Goal: Information Seeking & Learning: Learn about a topic

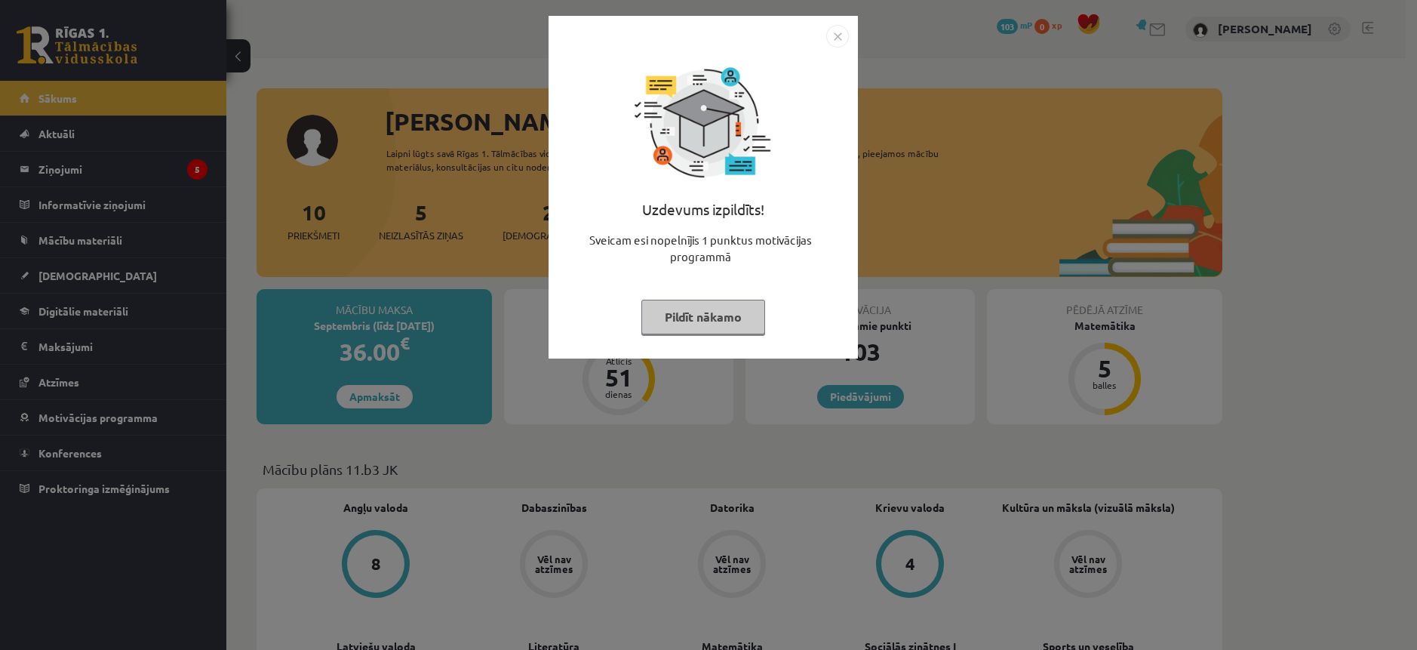
click at [837, 36] on img "Close" at bounding box center [837, 36] width 23 height 23
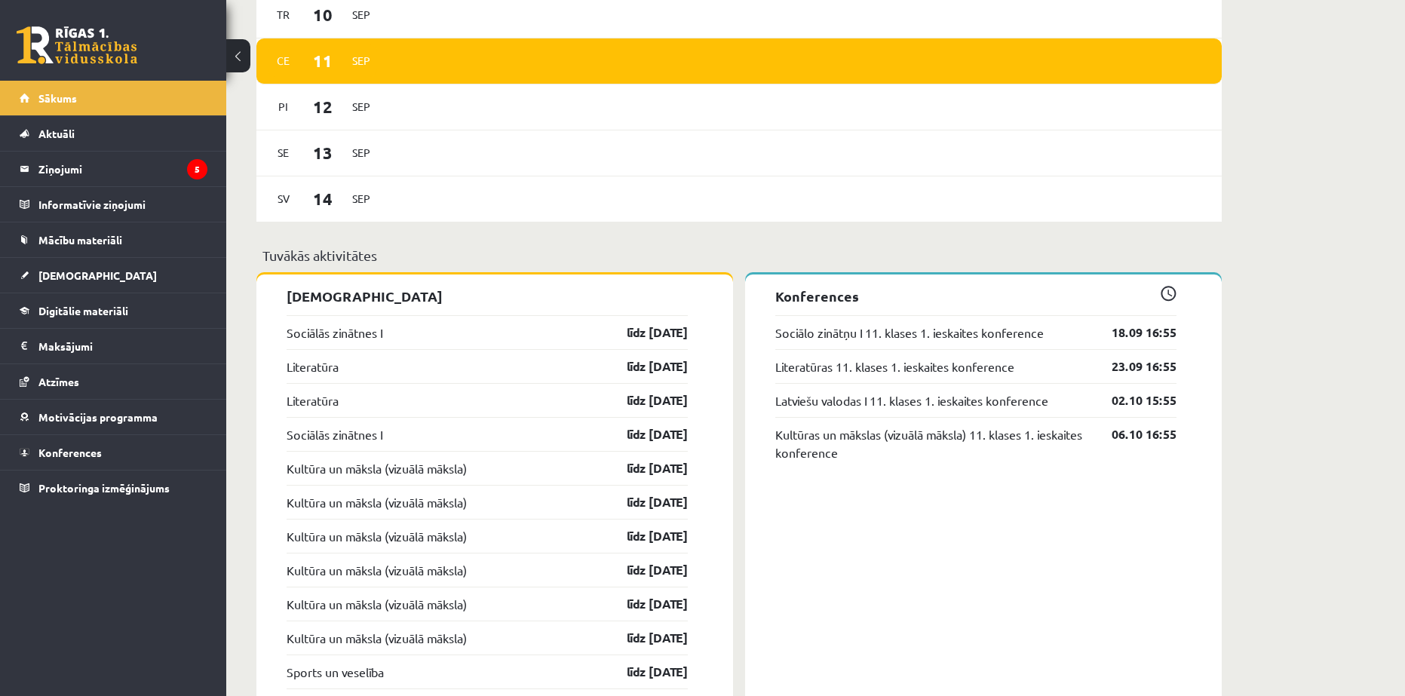
scroll to position [905, 0]
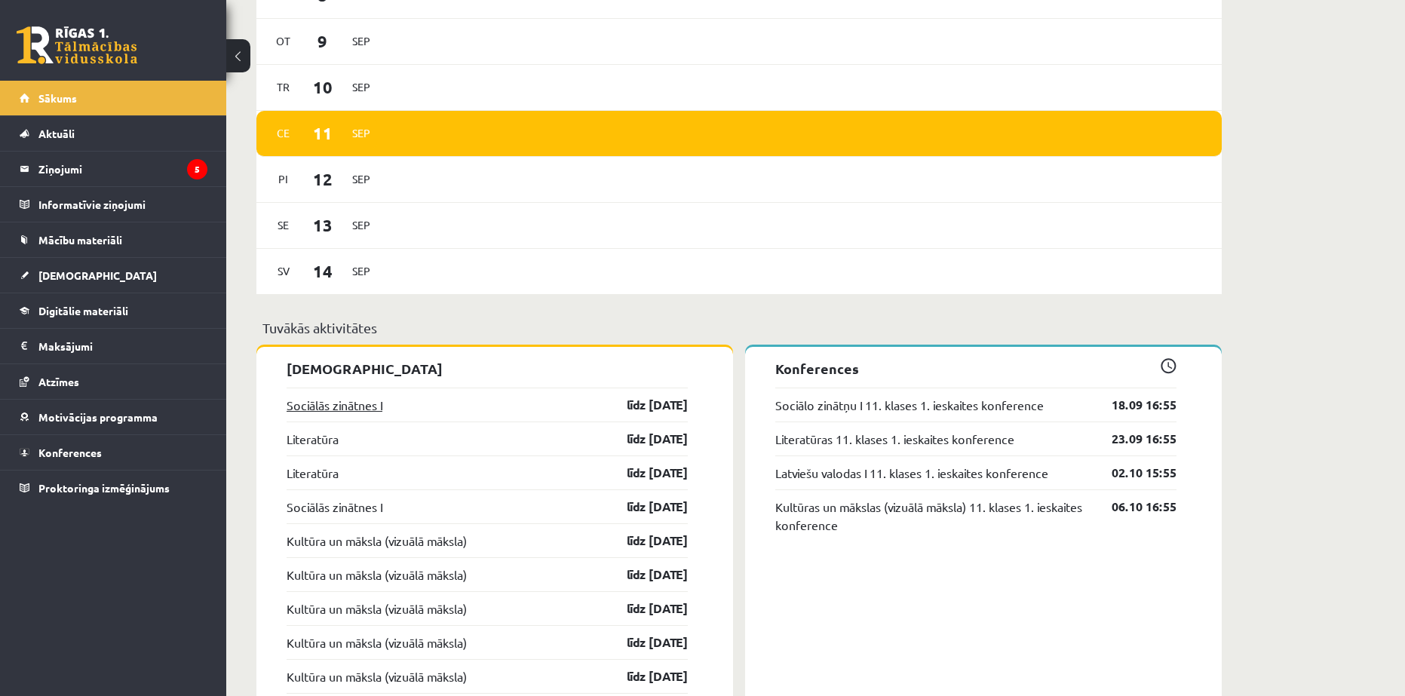
click at [331, 408] on link "Sociālās zinātnes I" at bounding box center [335, 405] width 96 height 18
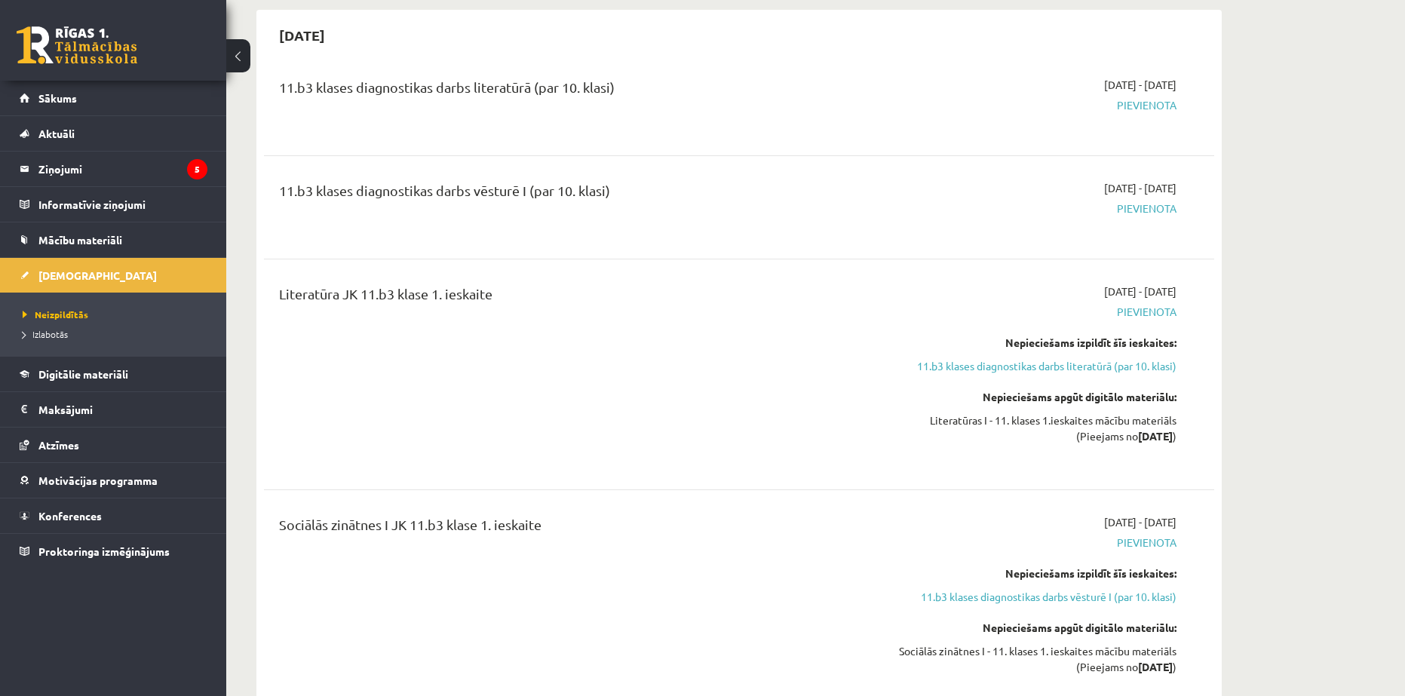
scroll to position [151, 0]
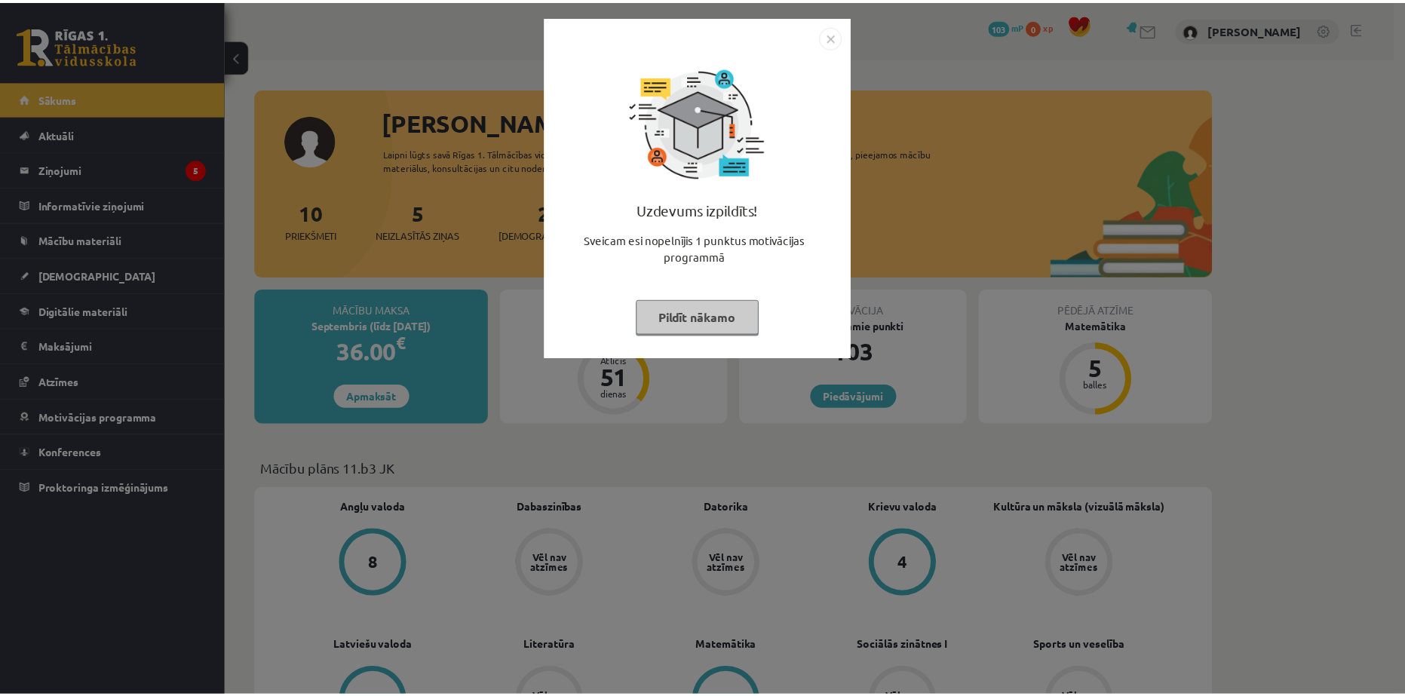
scroll to position [905, 0]
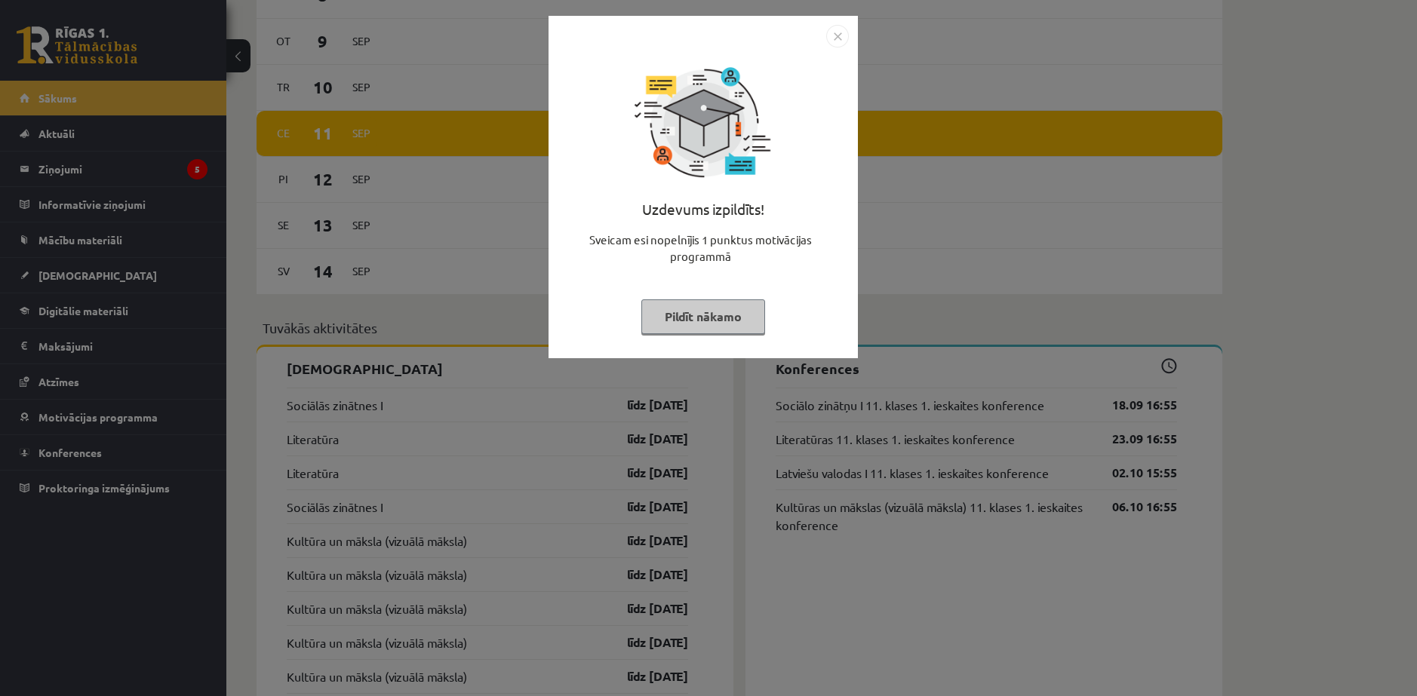
click at [834, 32] on img "Close" at bounding box center [837, 36] width 23 height 23
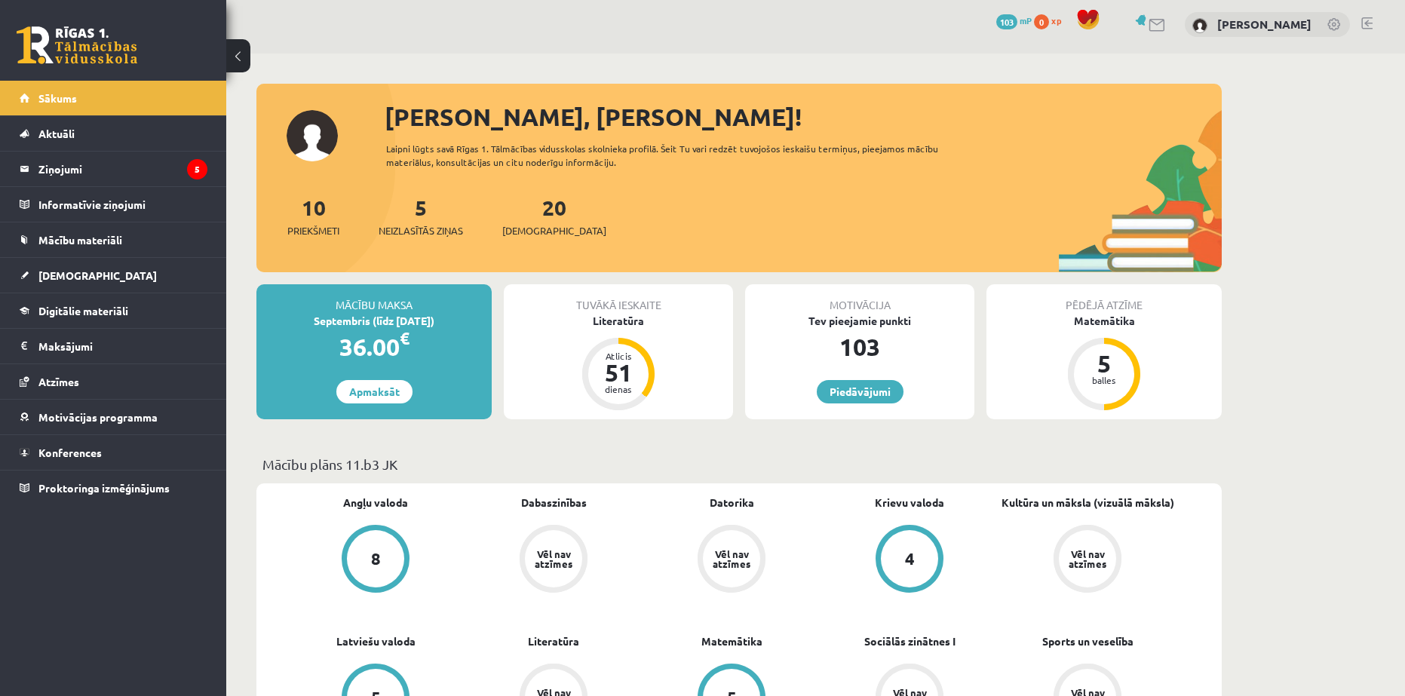
scroll to position [0, 0]
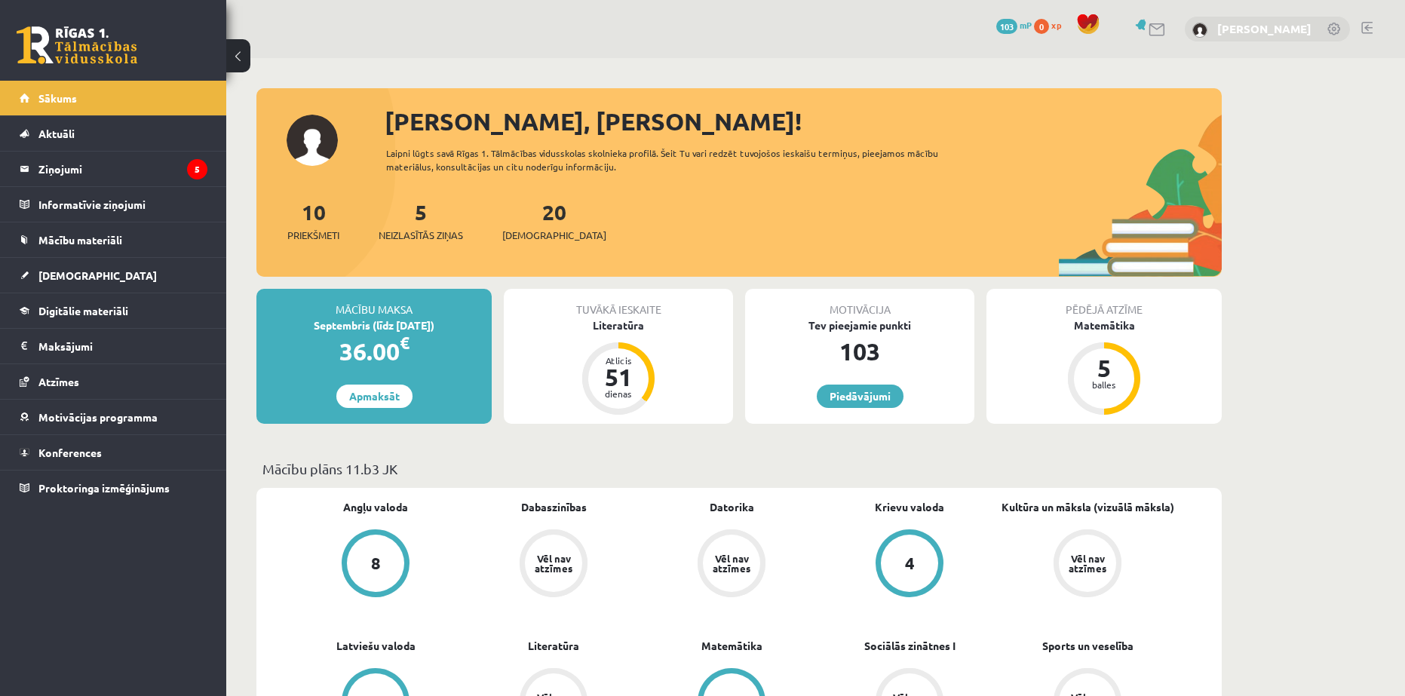
click at [1264, 23] on link "[PERSON_NAME]" at bounding box center [1265, 28] width 94 height 15
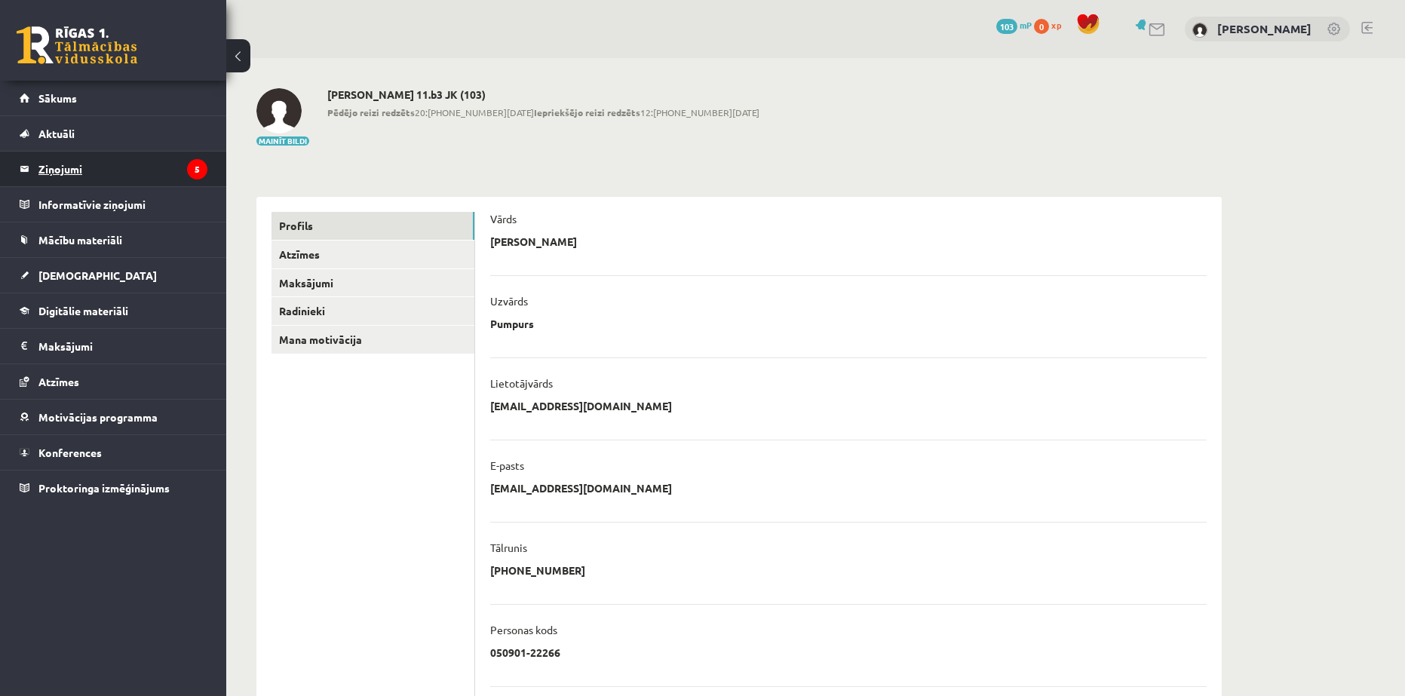
click at [64, 171] on legend "Ziņojumi 5" at bounding box center [122, 169] width 169 height 35
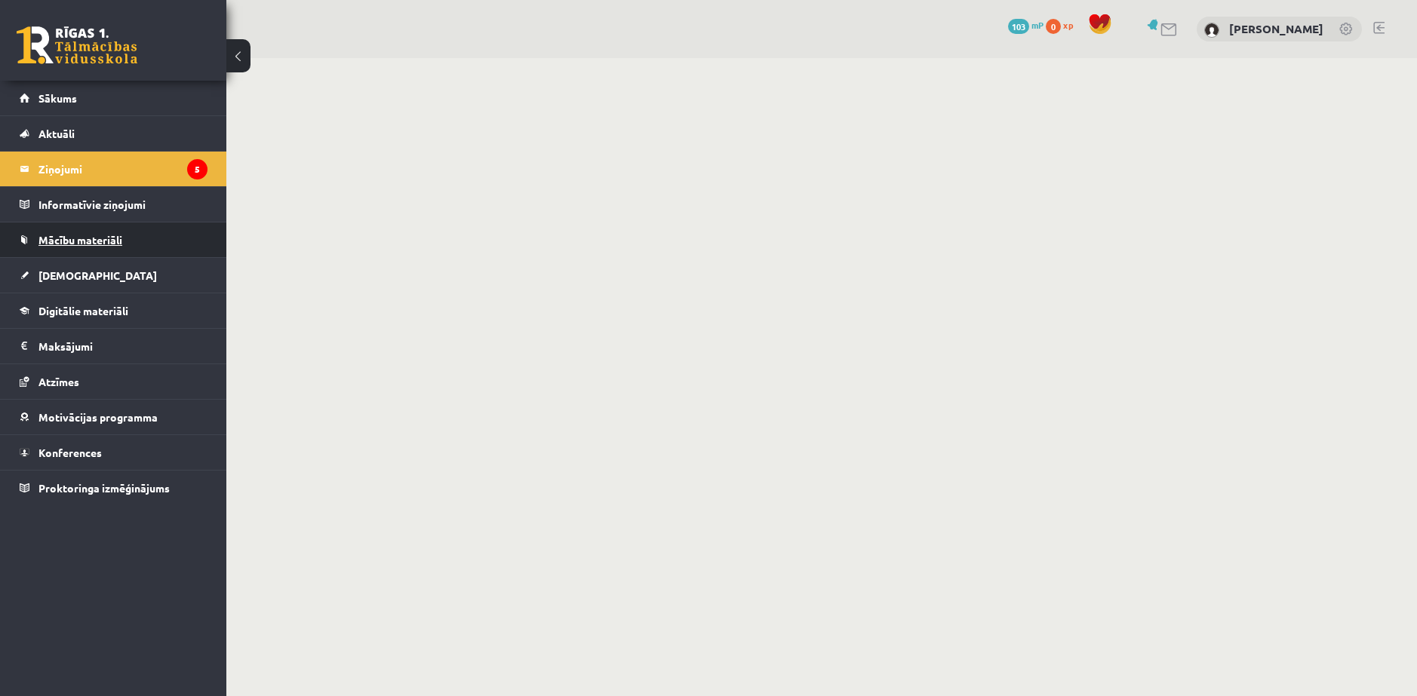
click at [66, 241] on span "Mācību materiāli" at bounding box center [80, 240] width 84 height 14
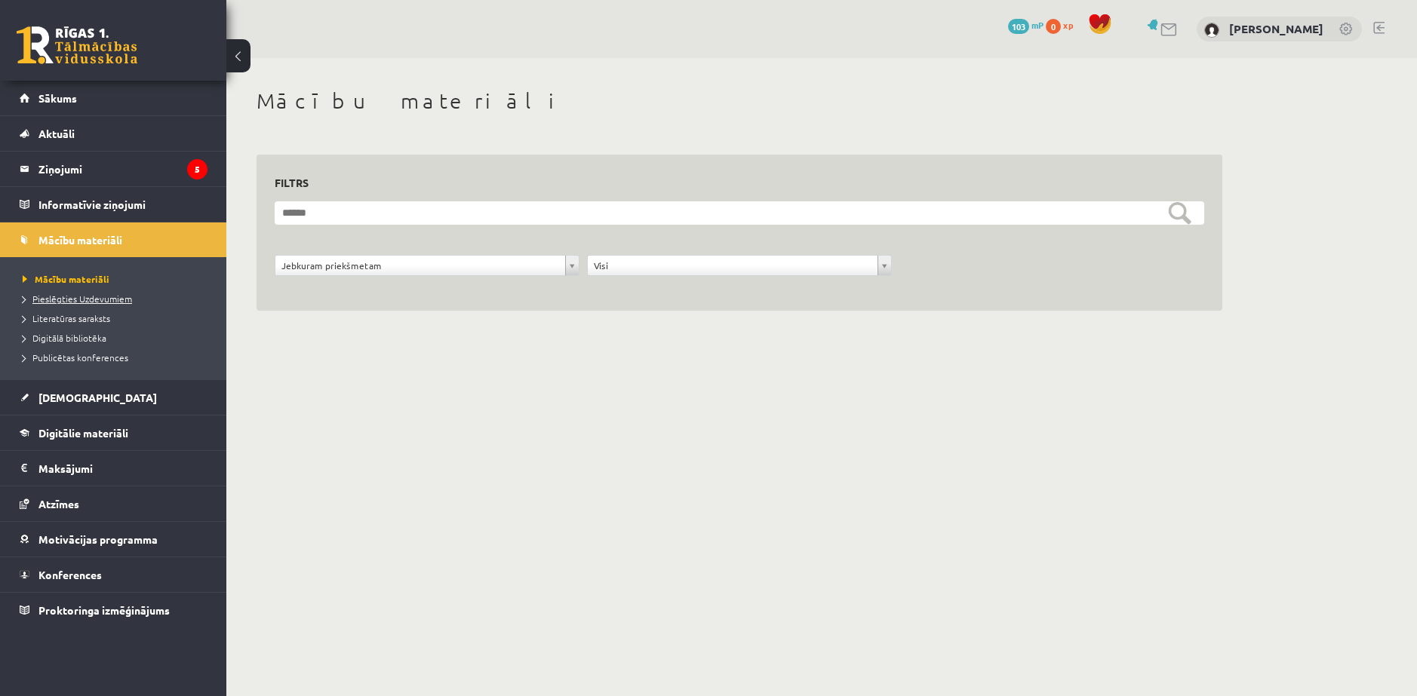
click at [77, 302] on span "Pieslēgties Uzdevumiem" at bounding box center [77, 299] width 109 height 12
click at [54, 403] on span "[DEMOGRAPHIC_DATA]" at bounding box center [97, 398] width 118 height 14
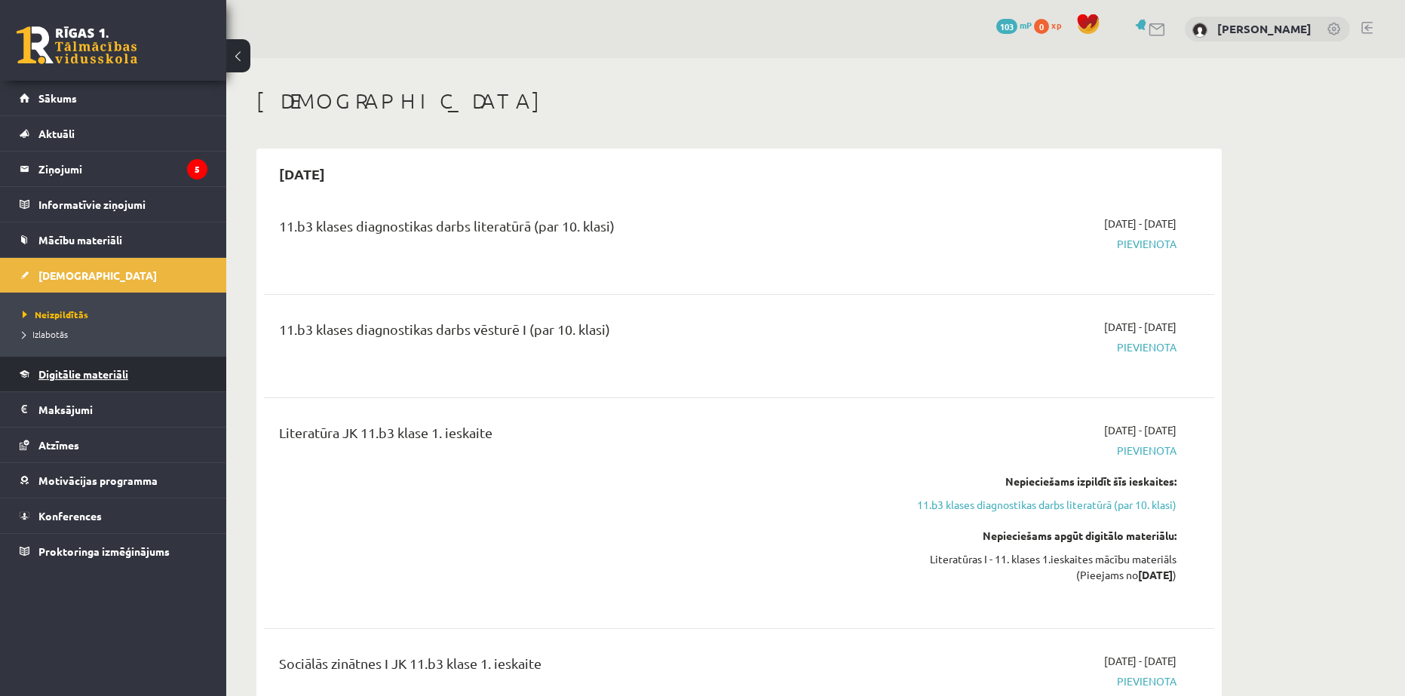
click at [84, 383] on link "Digitālie materiāli" at bounding box center [114, 374] width 188 height 35
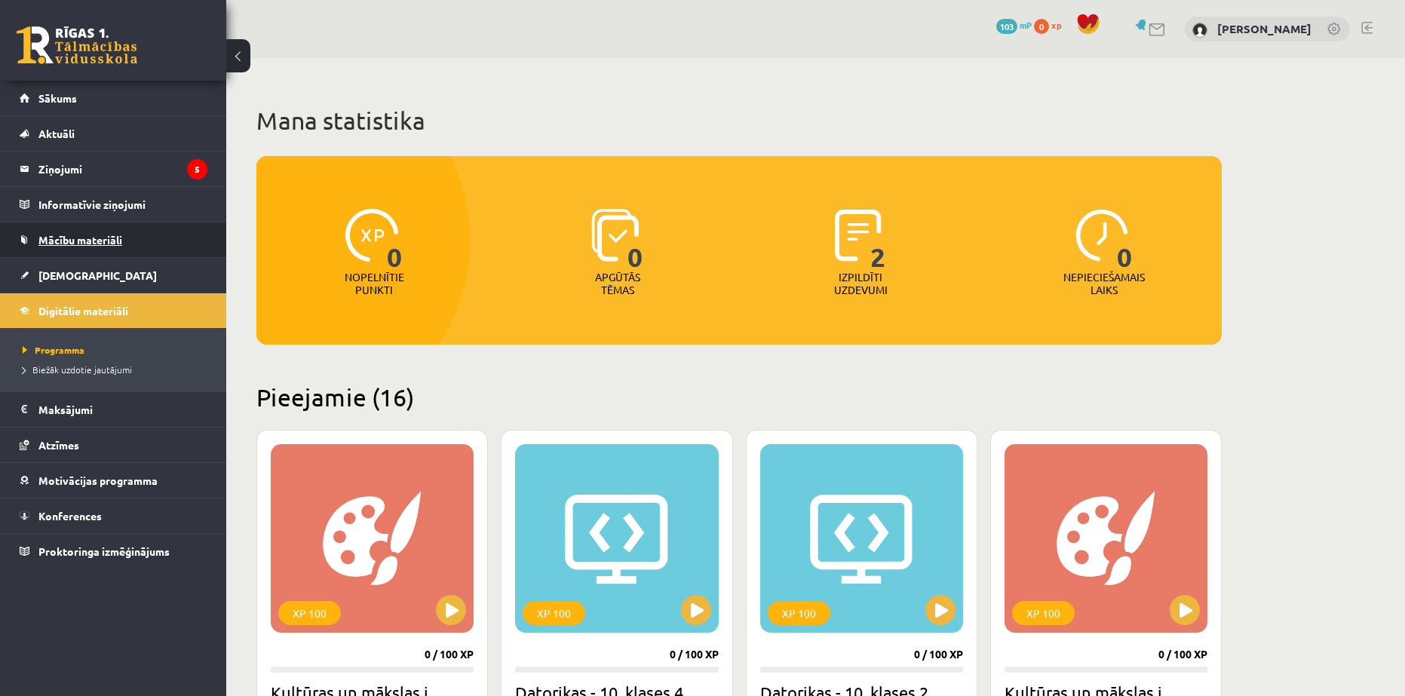
click at [78, 234] on span "Mācību materiāli" at bounding box center [80, 240] width 84 height 14
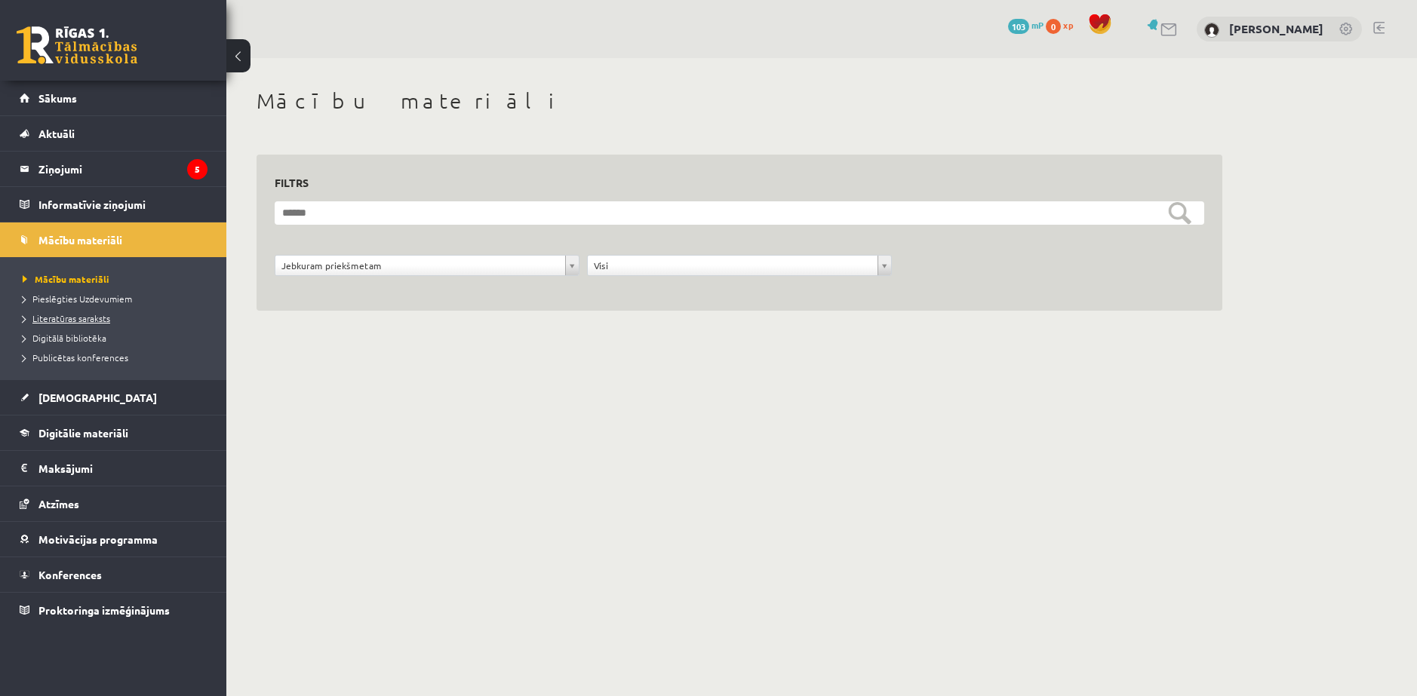
click at [84, 320] on span "Literatūras saraksts" at bounding box center [67, 318] width 88 height 12
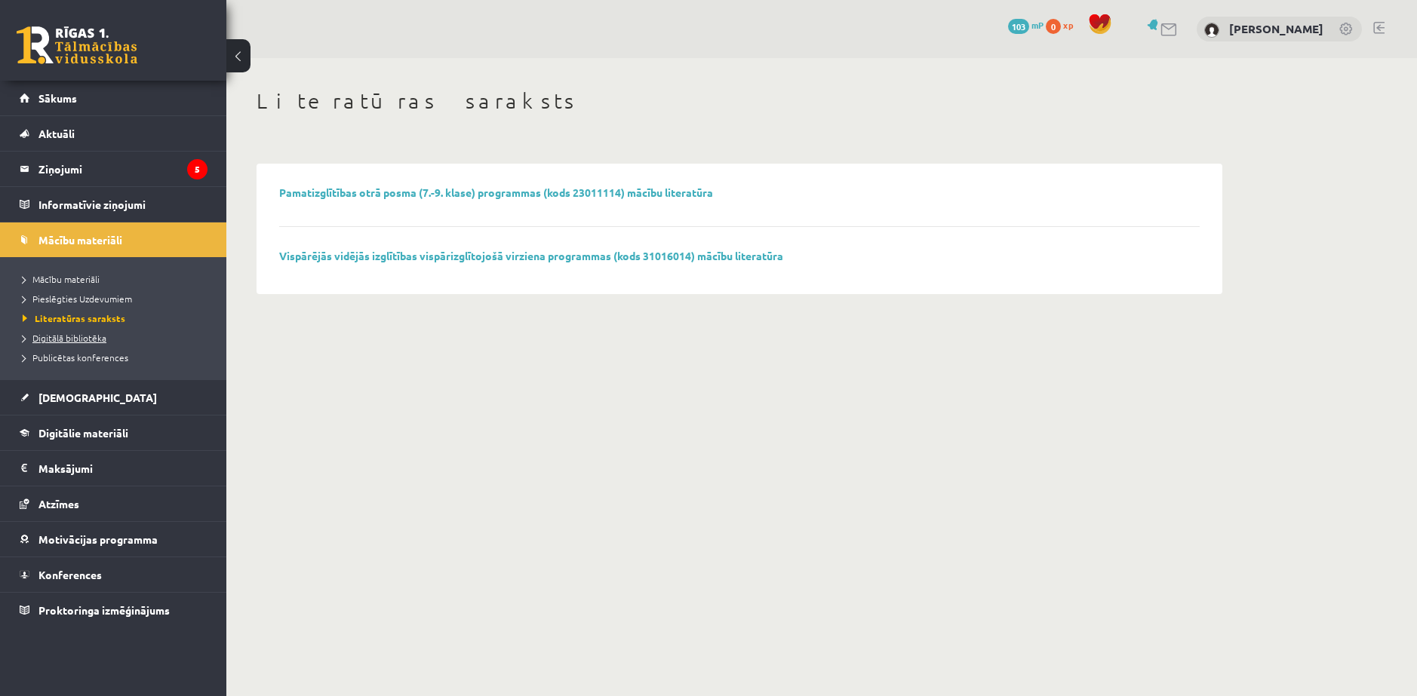
click at [84, 338] on span "Digitālā bibliotēka" at bounding box center [65, 338] width 84 height 12
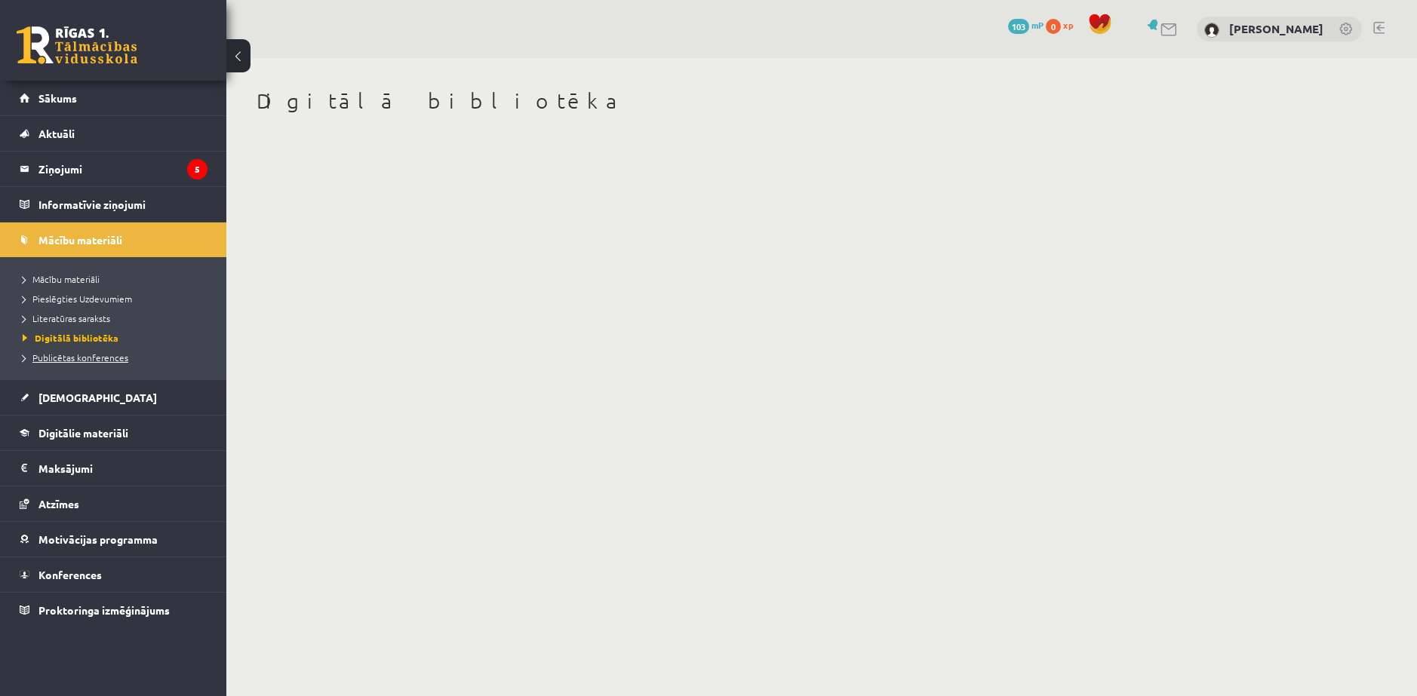
click at [88, 360] on span "Publicētas konferences" at bounding box center [76, 358] width 106 height 12
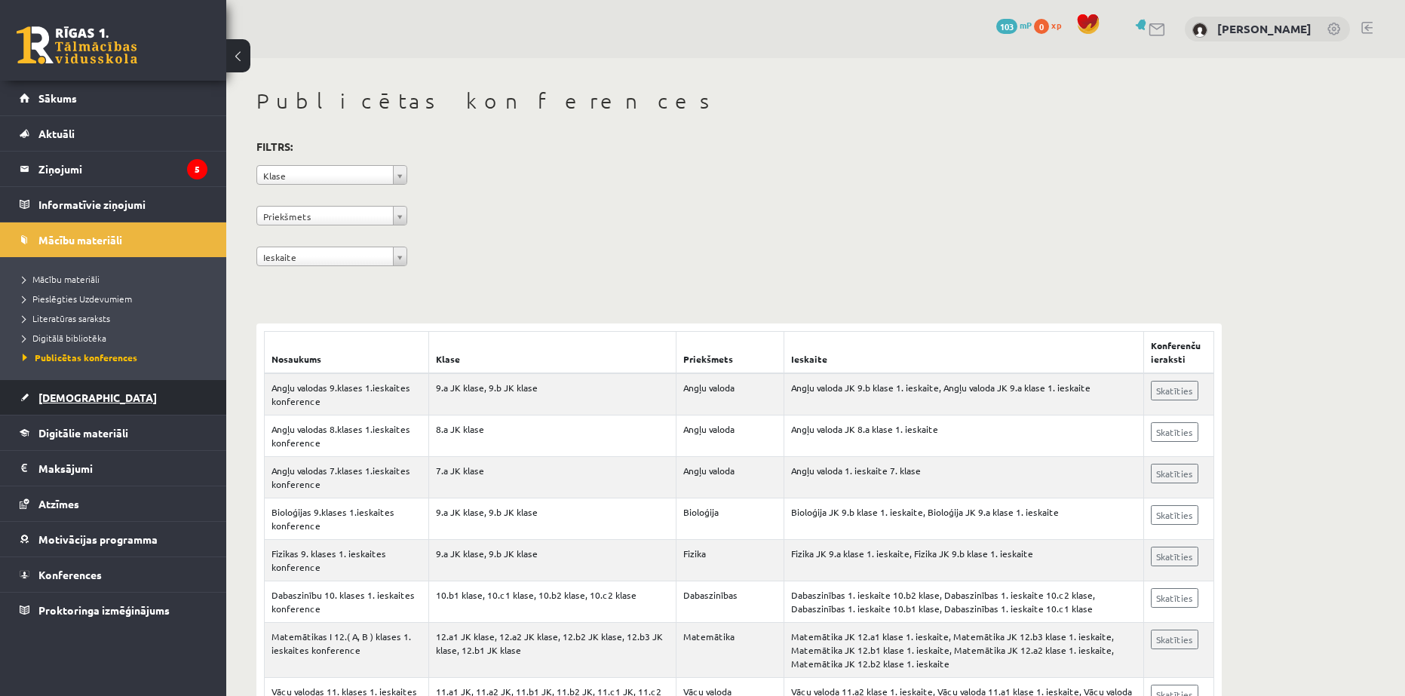
click at [176, 398] on link "[DEMOGRAPHIC_DATA]" at bounding box center [114, 397] width 188 height 35
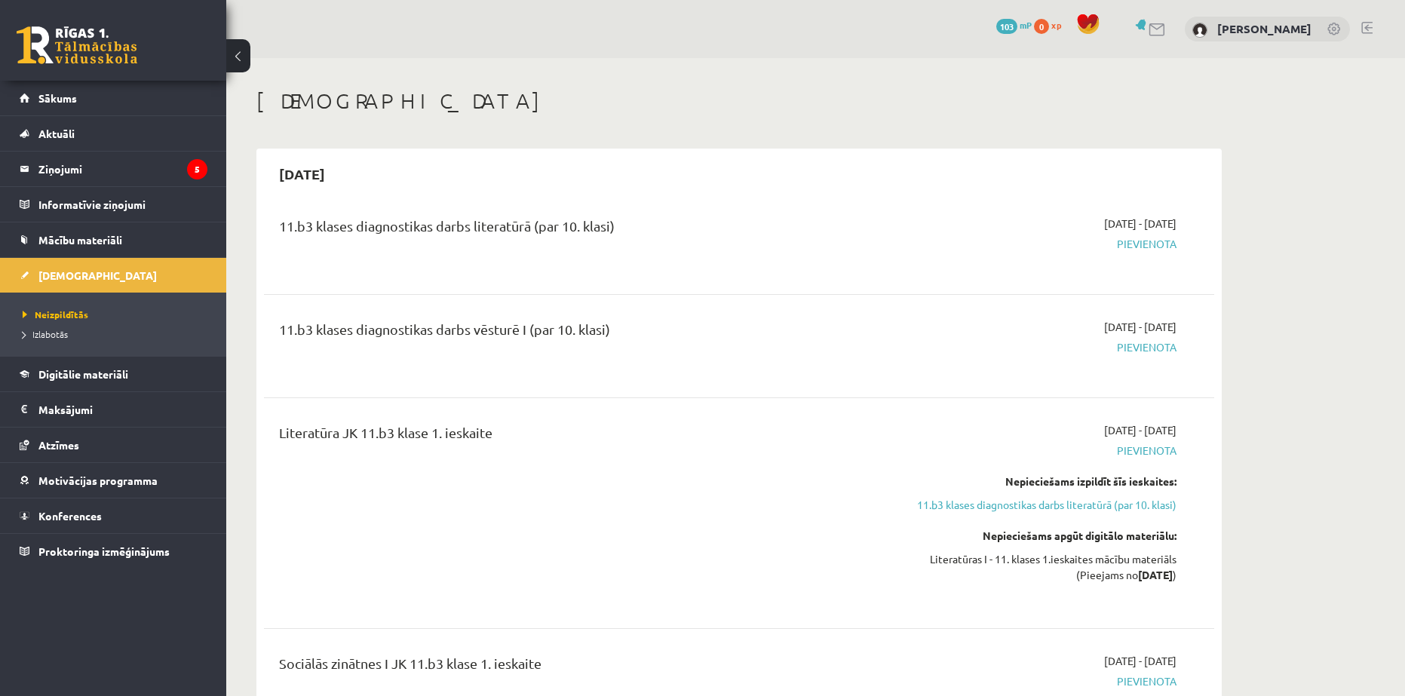
click at [1136, 245] on span "Pievienota" at bounding box center [1034, 244] width 284 height 16
click at [1148, 246] on span "Pievienota" at bounding box center [1034, 244] width 284 height 16
click at [39, 336] on span "Izlabotās" at bounding box center [45, 334] width 45 height 12
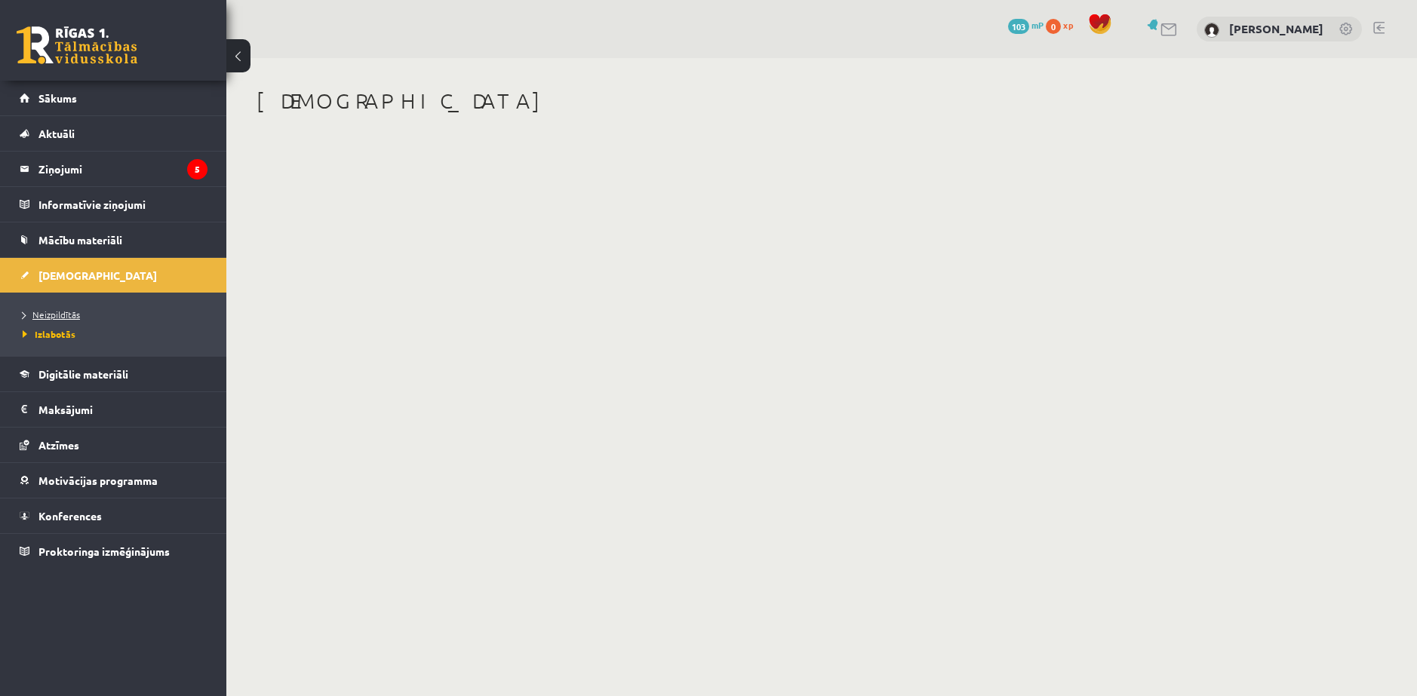
click at [48, 311] on span "Neizpildītās" at bounding box center [51, 315] width 57 height 12
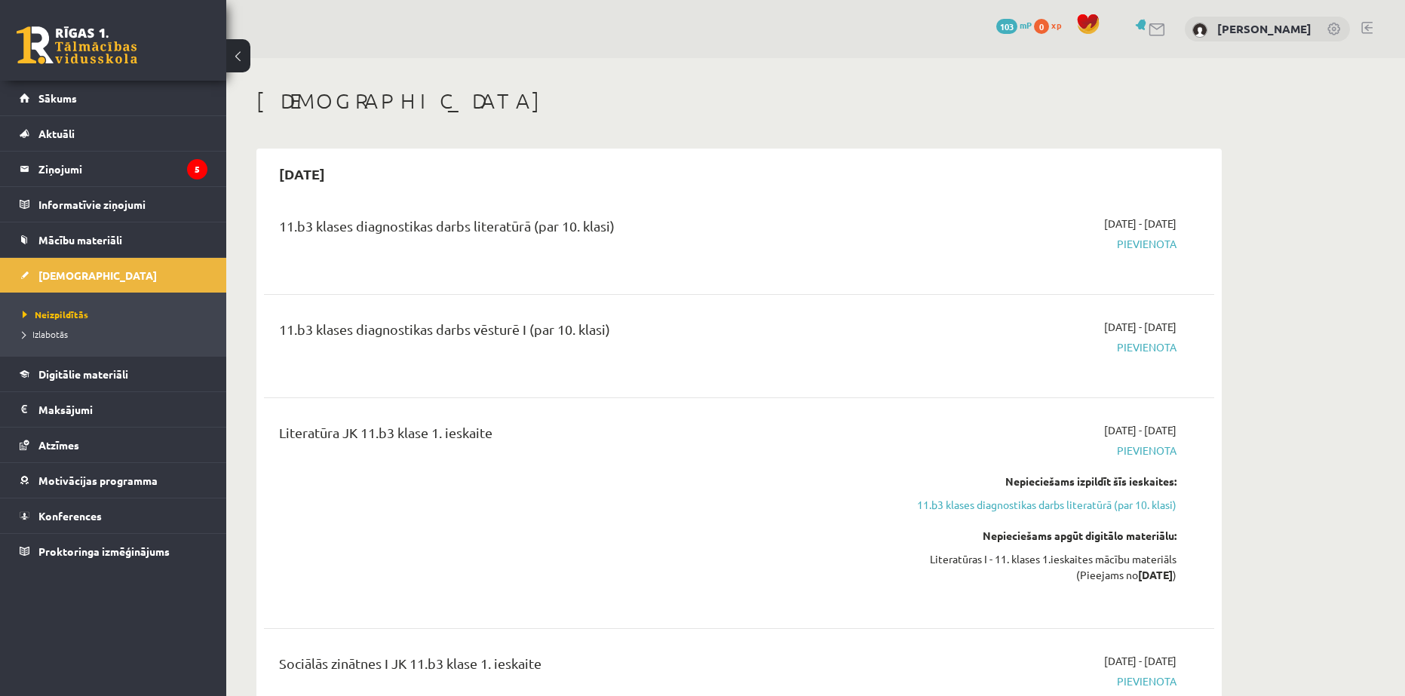
click at [1147, 242] on span "Pievienota" at bounding box center [1034, 244] width 284 height 16
click at [435, 225] on div "11.b3 klases diagnostikas darbs literatūrā (par 10. klasi)" at bounding box center [574, 230] width 591 height 28
click at [69, 90] on link "Sākums" at bounding box center [114, 98] width 188 height 35
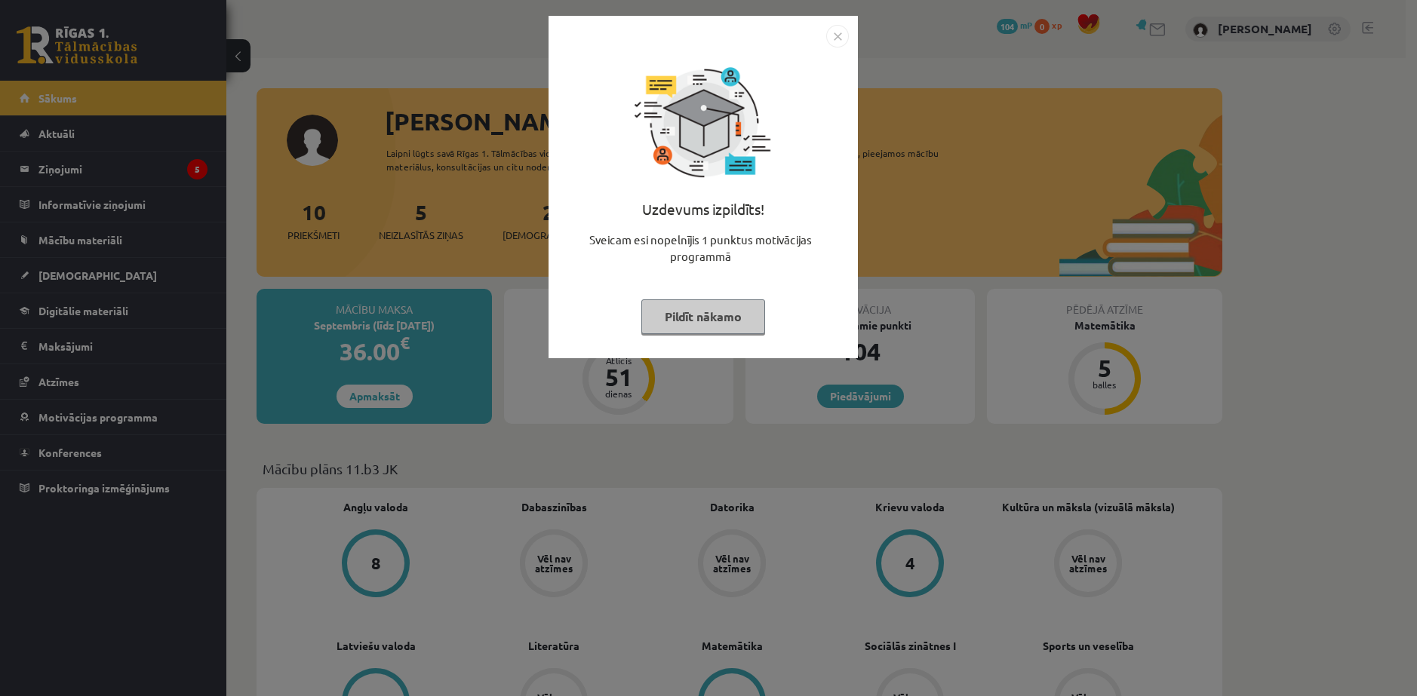
click at [831, 38] on img "Close" at bounding box center [837, 36] width 23 height 23
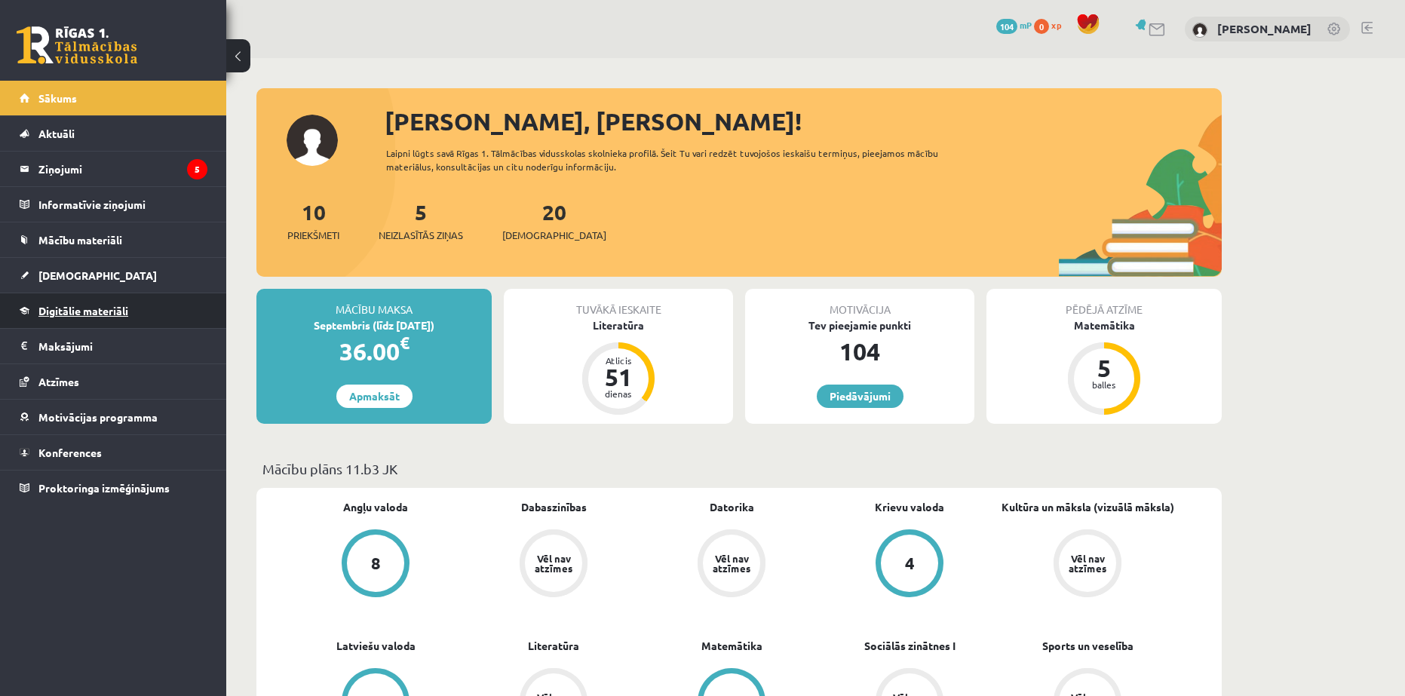
click at [120, 321] on link "Digitālie materiāli" at bounding box center [114, 310] width 188 height 35
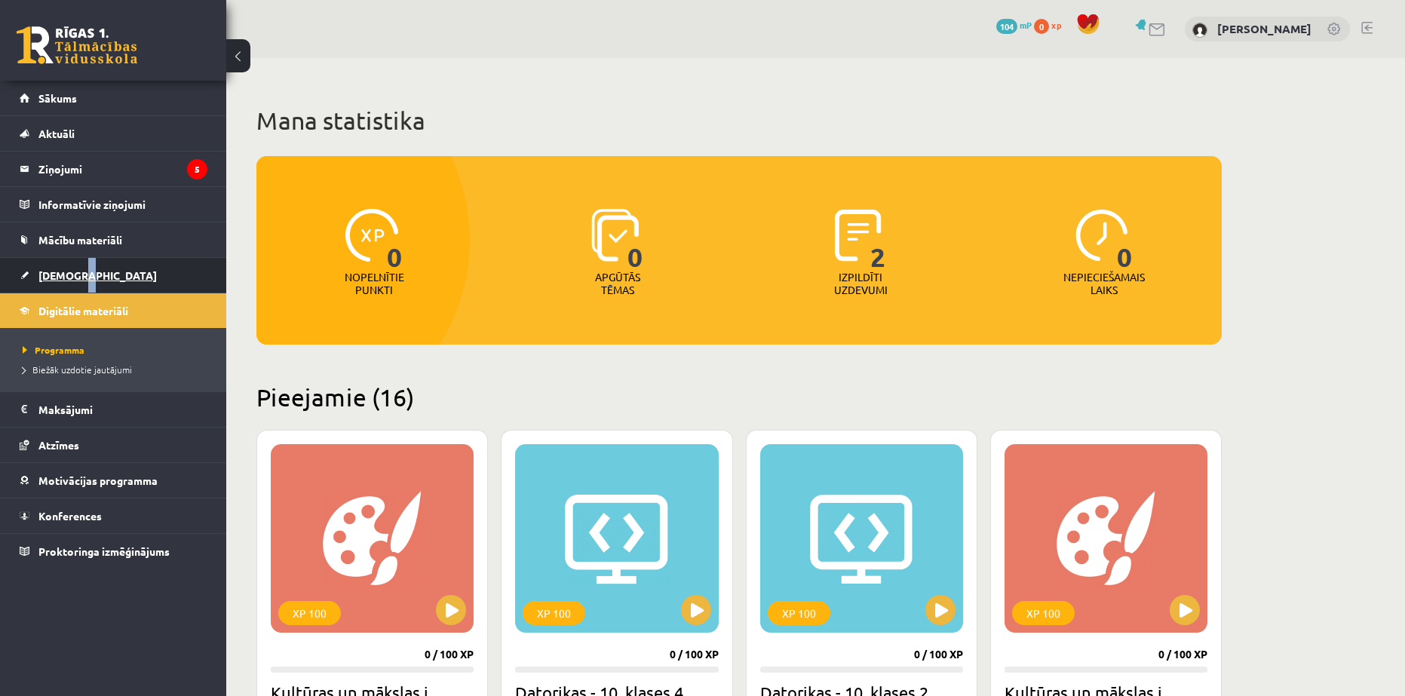
click at [70, 281] on link "[DEMOGRAPHIC_DATA]" at bounding box center [114, 275] width 188 height 35
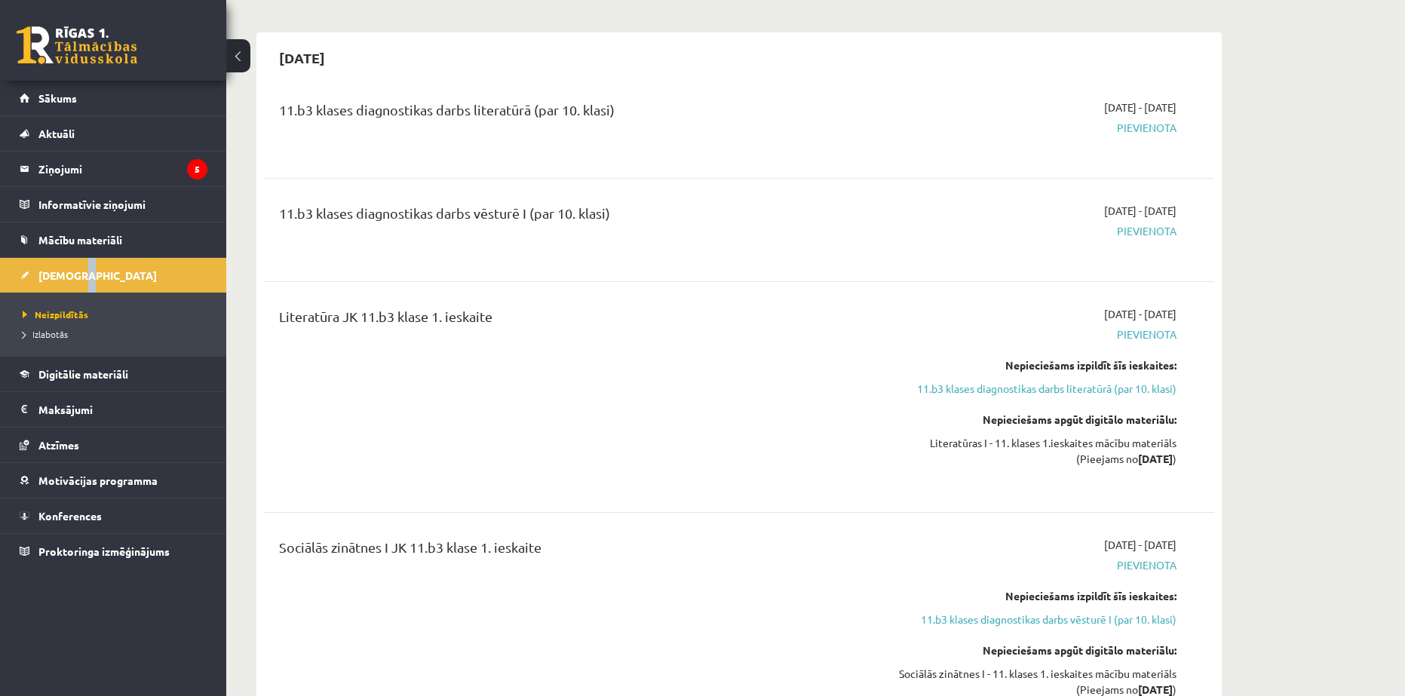
scroll to position [151, 0]
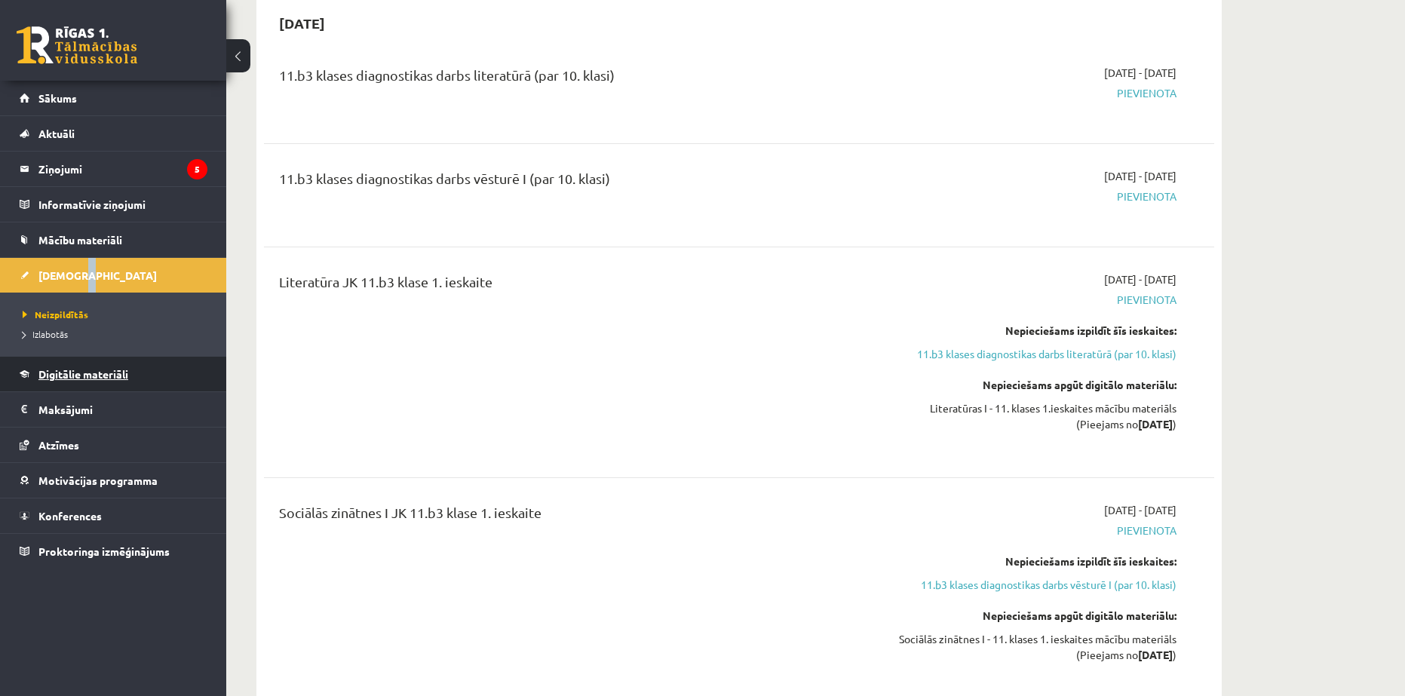
click at [38, 380] on link "Digitālie materiāli" at bounding box center [114, 374] width 188 height 35
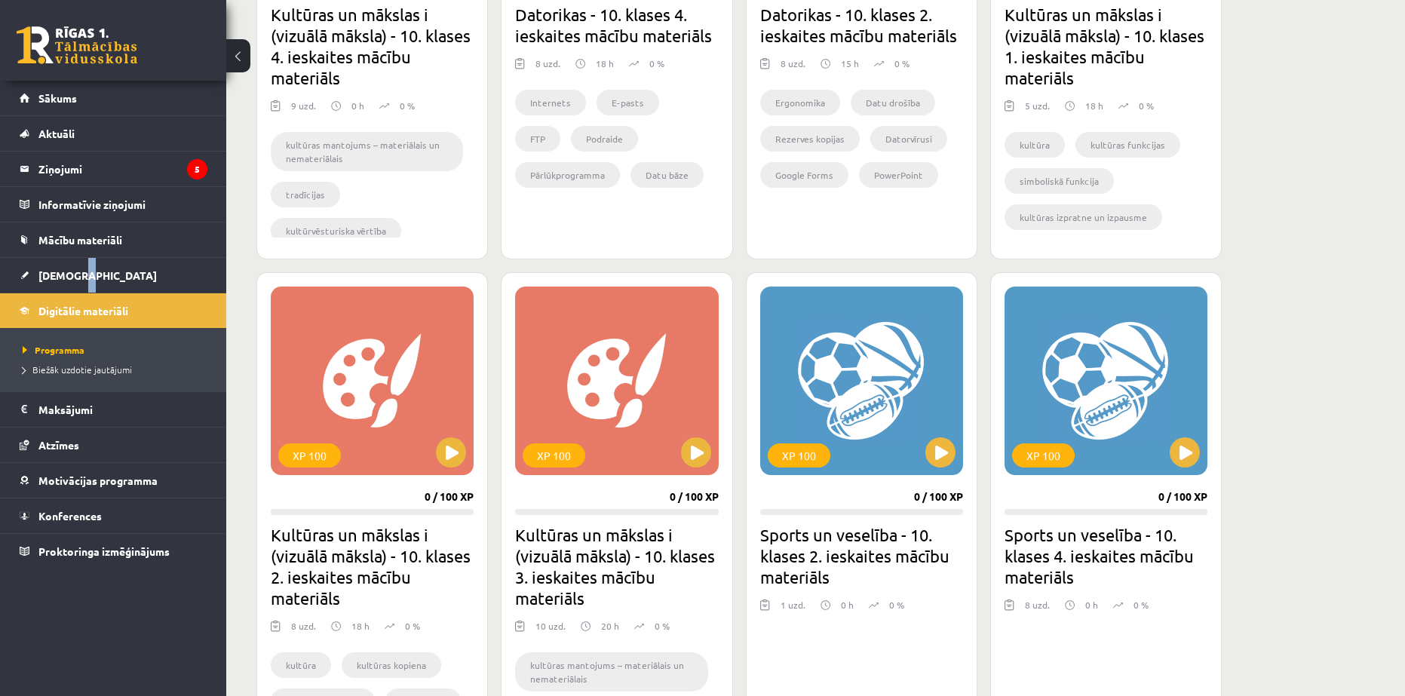
scroll to position [679, 0]
click at [63, 240] on span "Mācību materiāli" at bounding box center [80, 240] width 84 height 14
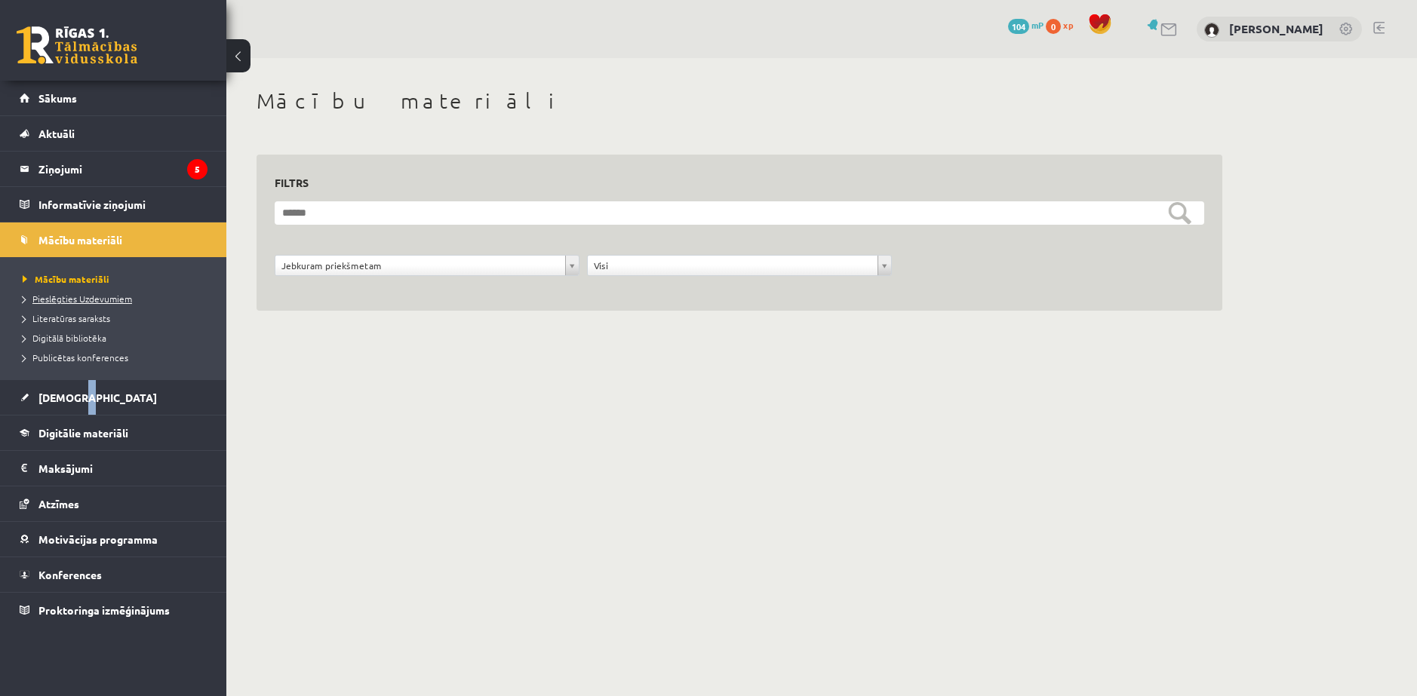
click at [61, 300] on span "Pieslēgties Uzdevumiem" at bounding box center [77, 299] width 109 height 12
click at [72, 278] on span "Mācību materiāli" at bounding box center [61, 279] width 77 height 12
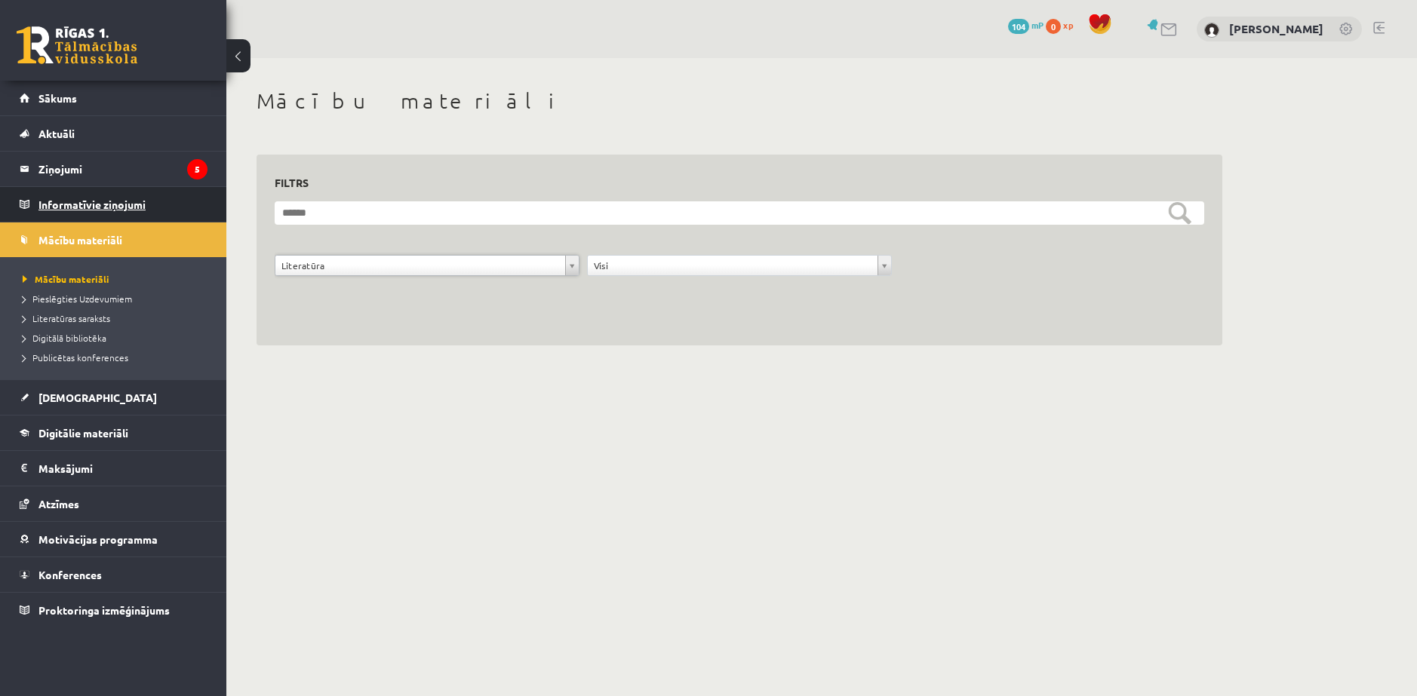
click at [54, 194] on legend "Informatīvie ziņojumi 0" at bounding box center [122, 204] width 169 height 35
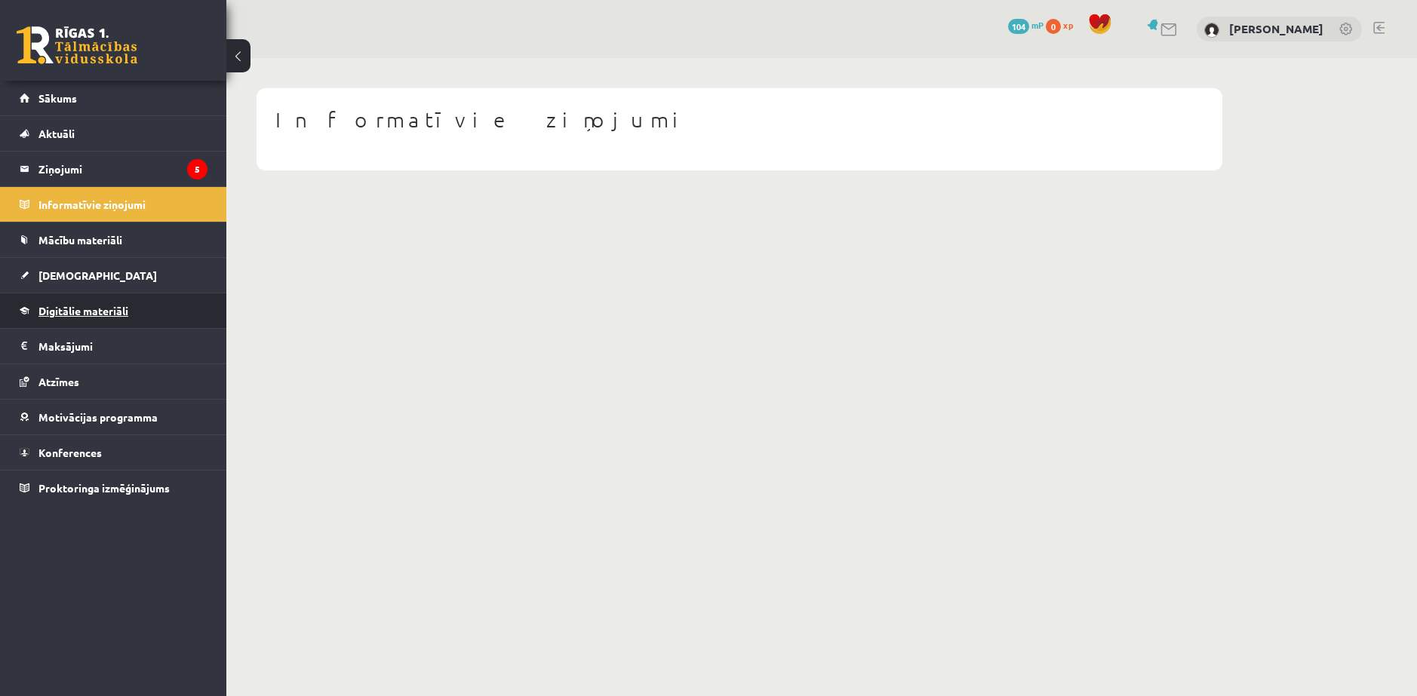
click at [100, 309] on span "Digitālie materiāli" at bounding box center [83, 311] width 90 height 14
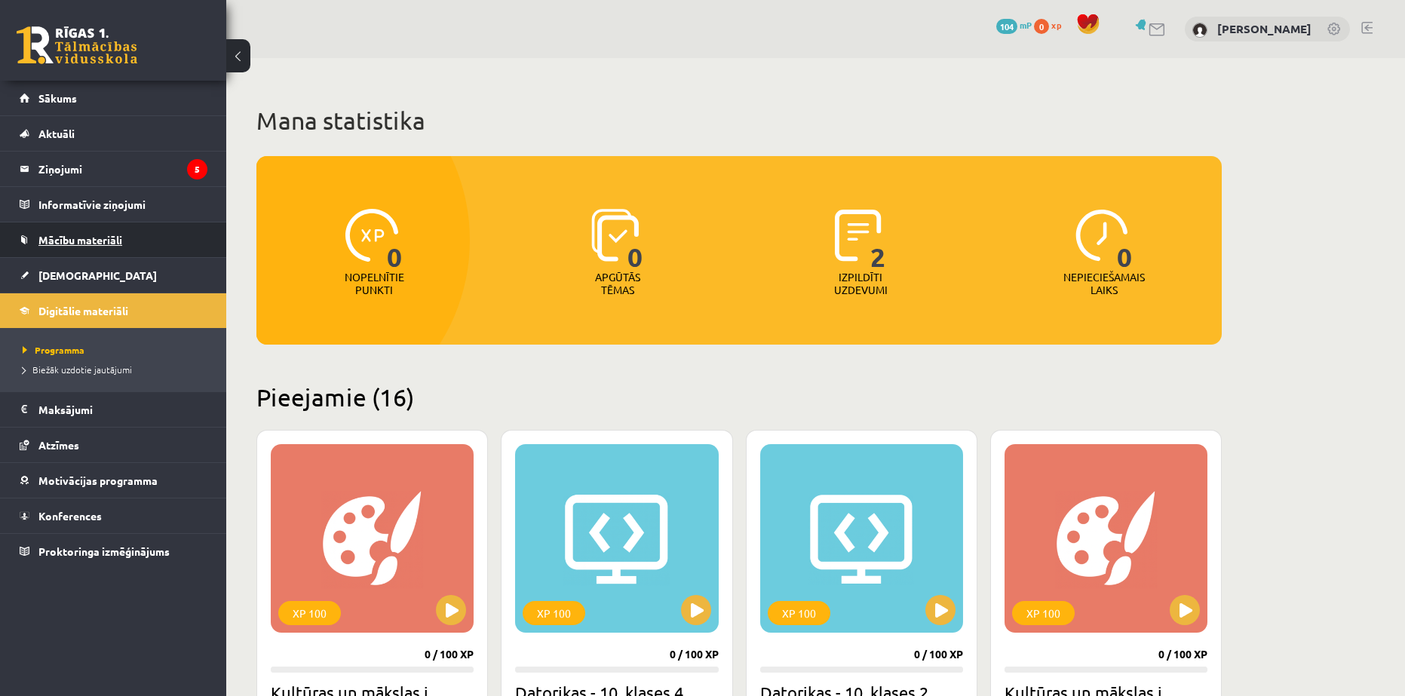
click at [75, 234] on span "Mācību materiāli" at bounding box center [80, 240] width 84 height 14
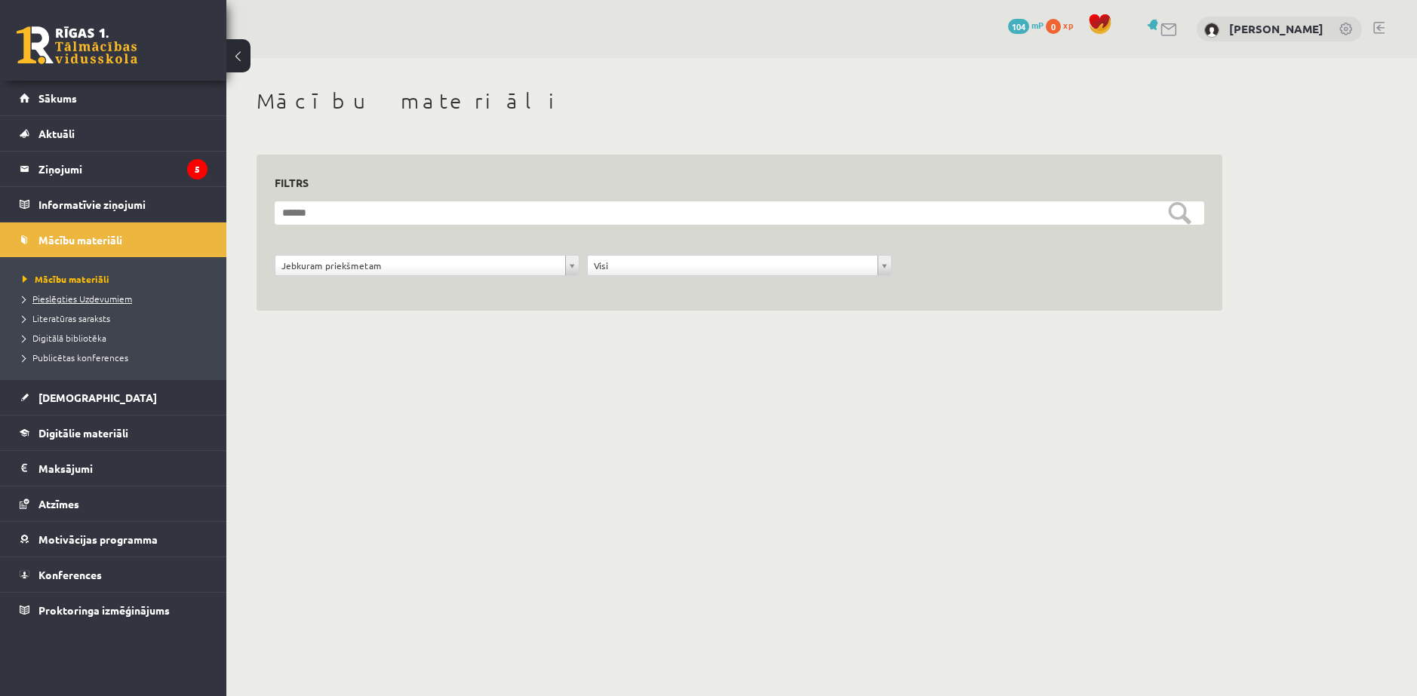
click at [65, 300] on span "Pieslēgties Uzdevumiem" at bounding box center [77, 299] width 109 height 12
click at [94, 92] on link "Sākums" at bounding box center [114, 98] width 188 height 35
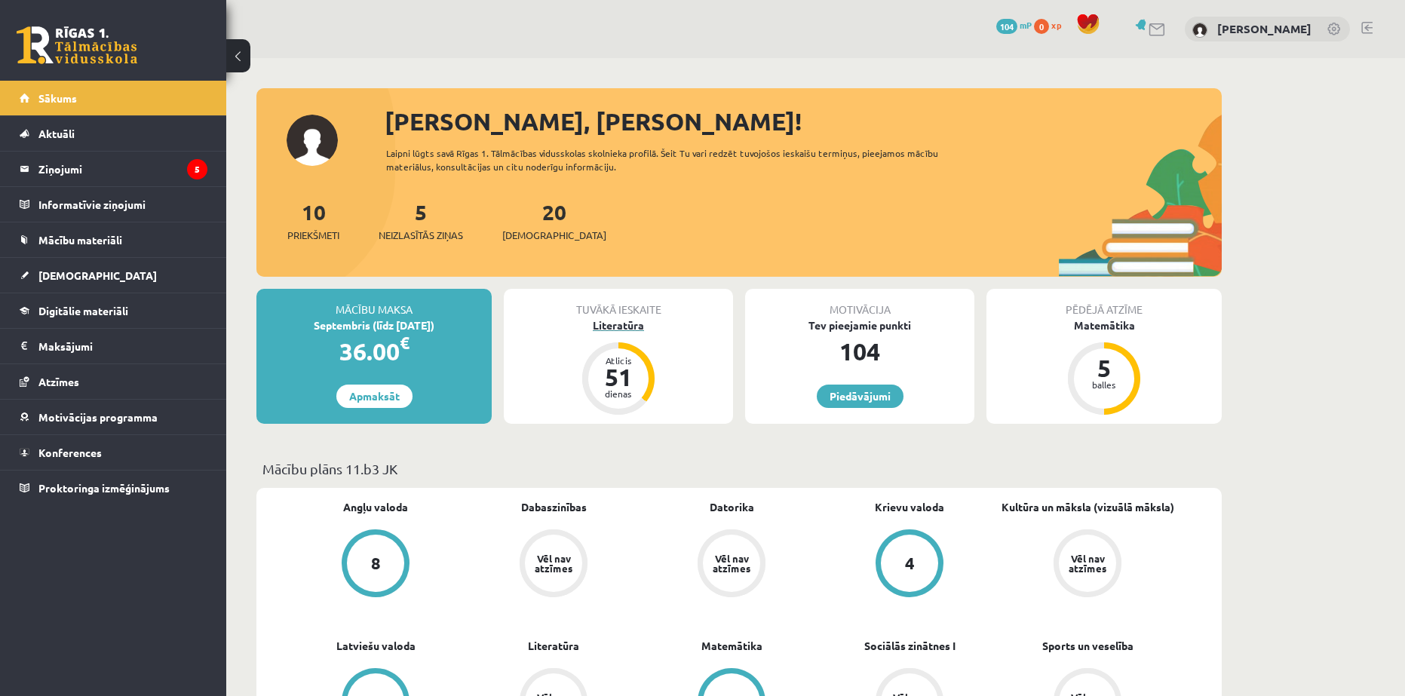
click at [625, 323] on div "Literatūra" at bounding box center [618, 326] width 229 height 16
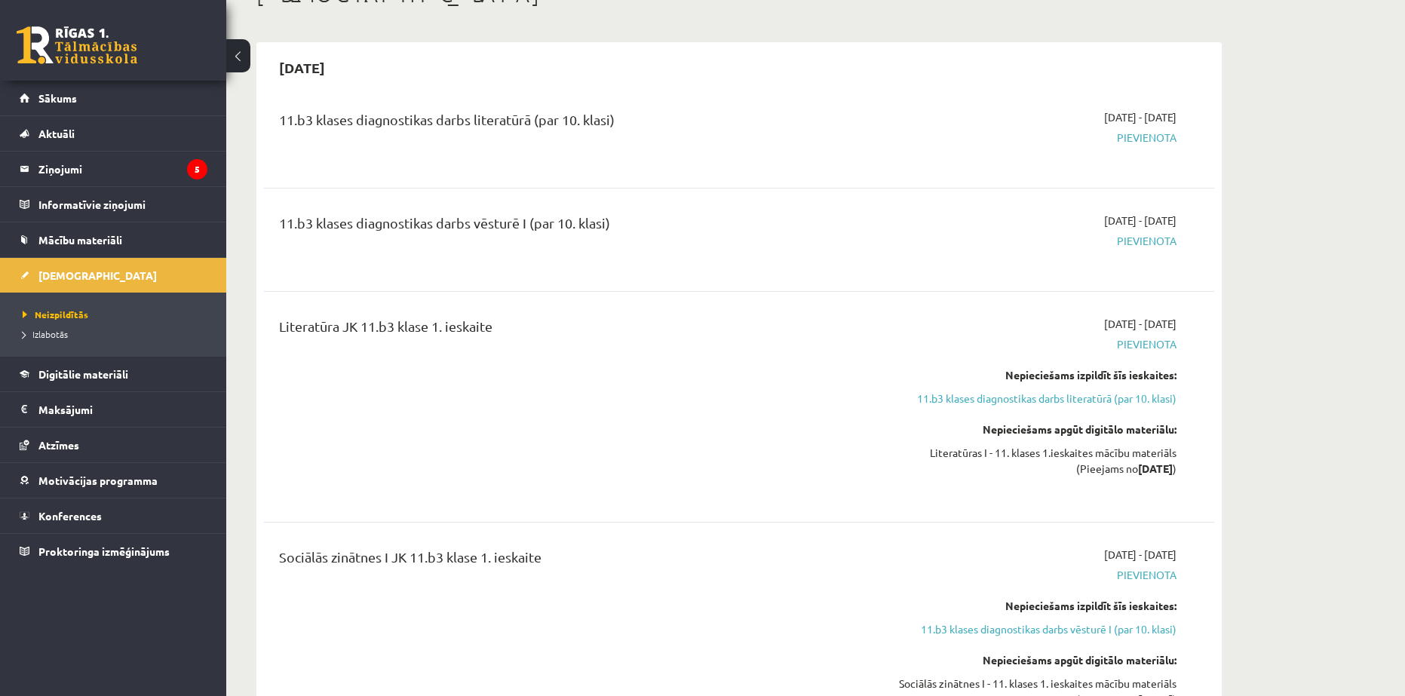
scroll to position [151, 0]
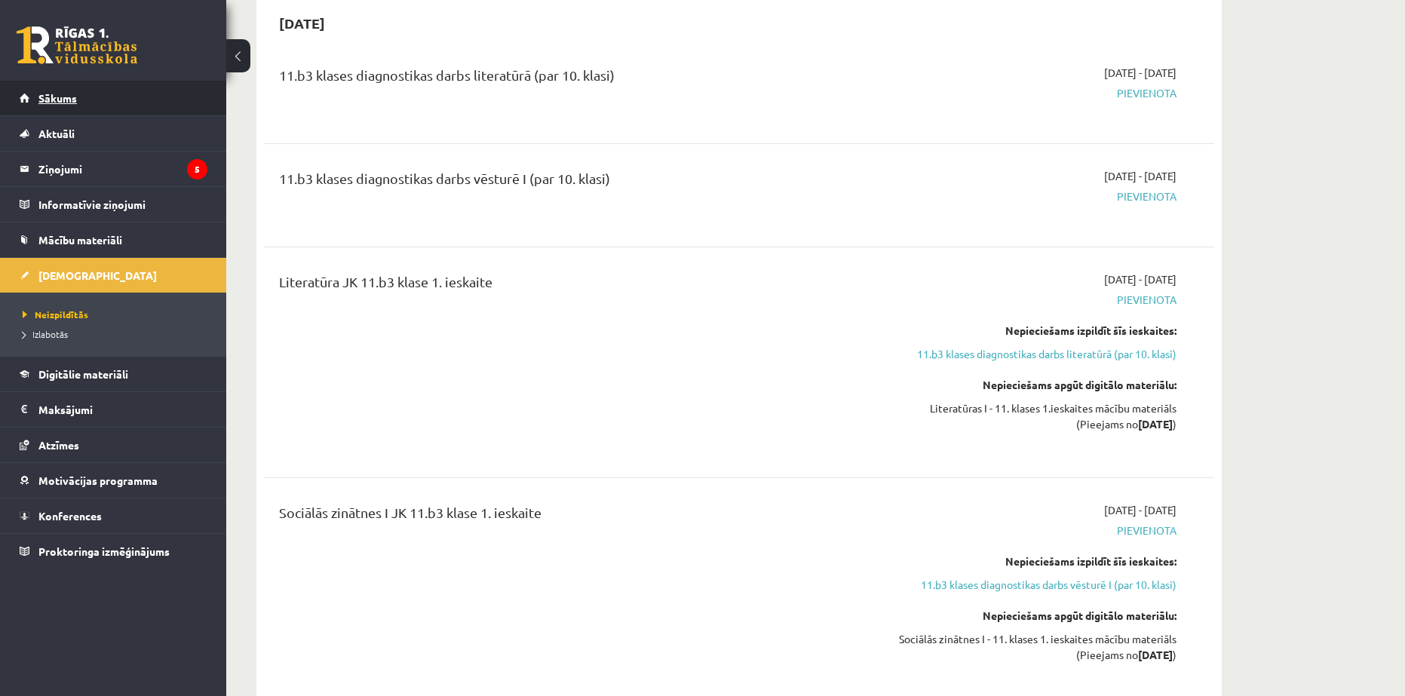
click at [124, 84] on link "Sākums" at bounding box center [114, 98] width 188 height 35
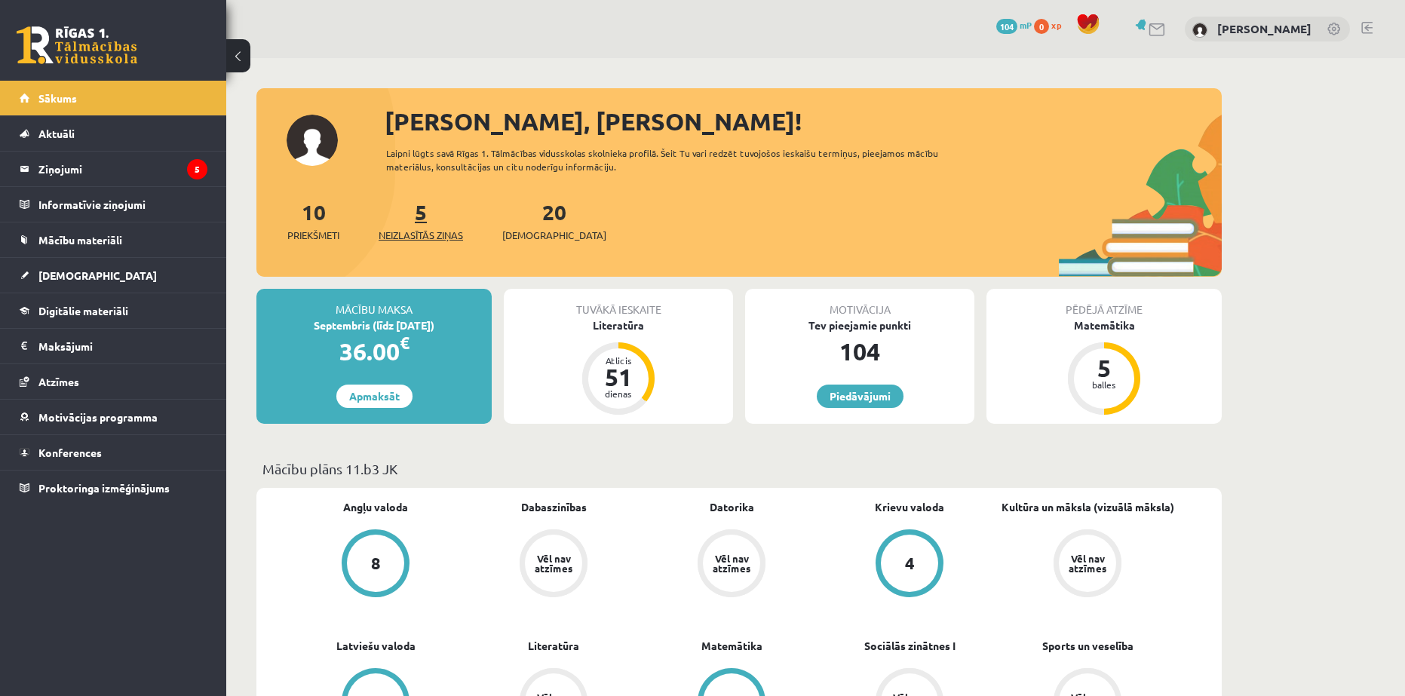
click at [462, 235] on span "Neizlasītās ziņas" at bounding box center [421, 235] width 84 height 15
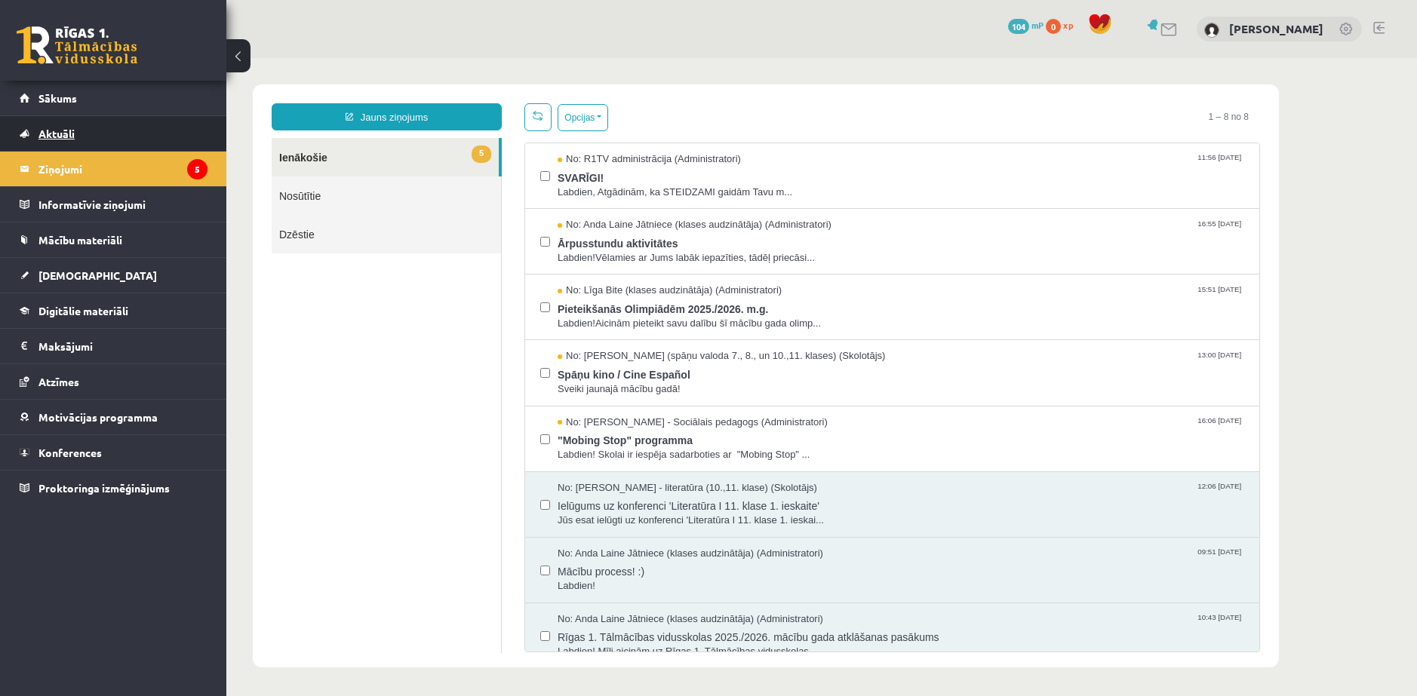
click at [100, 123] on link "Aktuāli" at bounding box center [114, 133] width 188 height 35
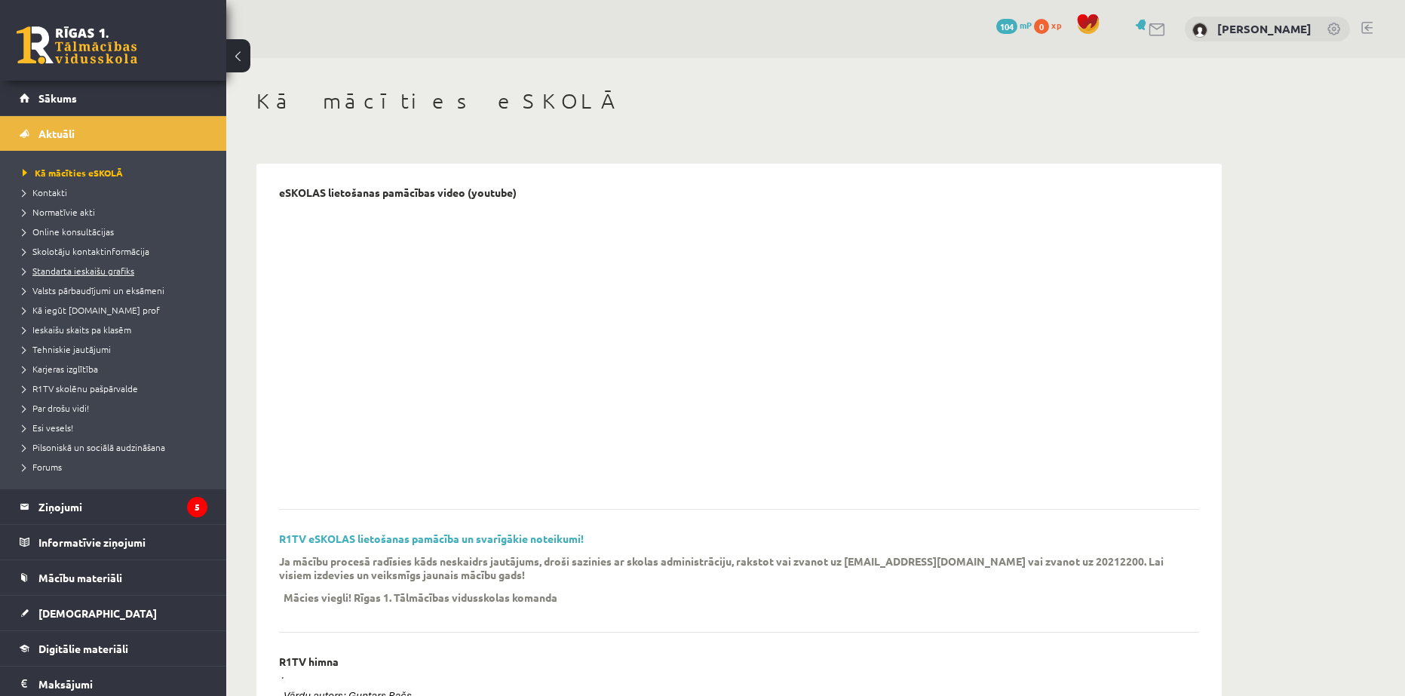
click at [24, 266] on span "Standarta ieskaišu grafiks" at bounding box center [79, 271] width 112 height 12
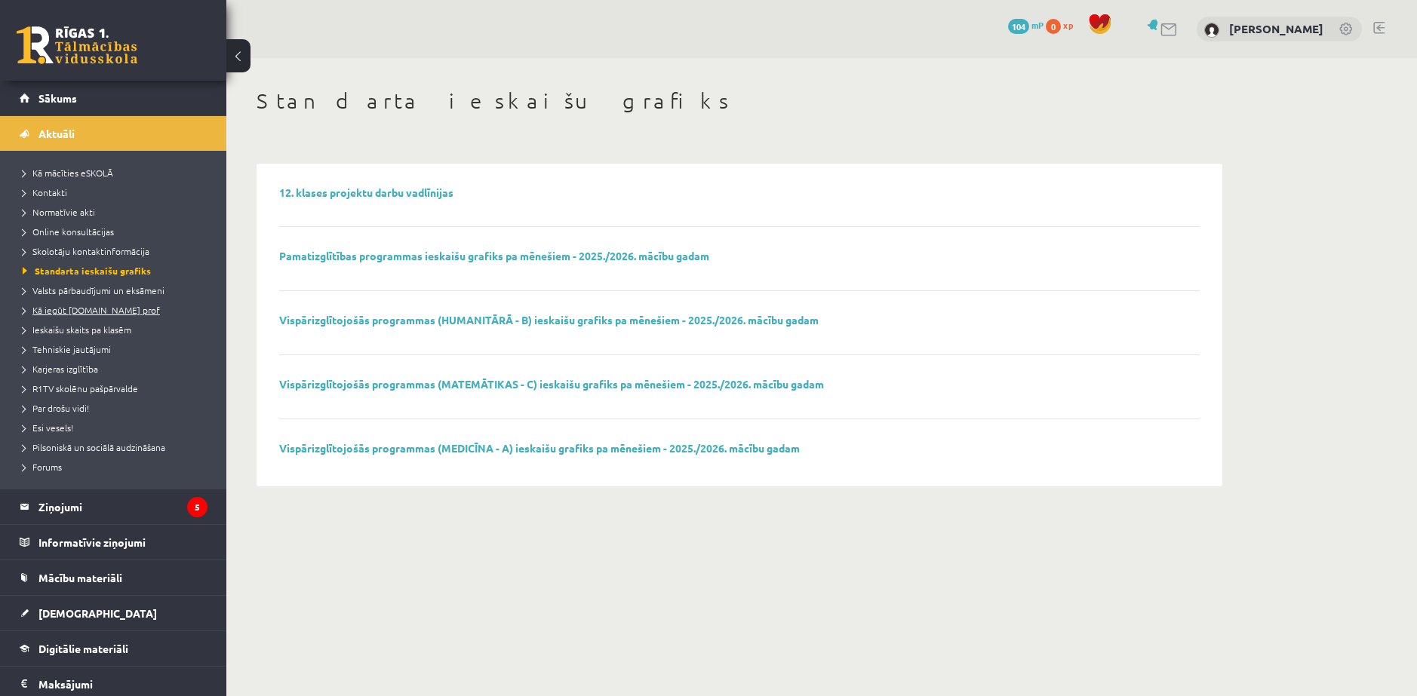
click at [26, 312] on span "Kā iegūt [DOMAIN_NAME] prof" at bounding box center [91, 310] width 137 height 12
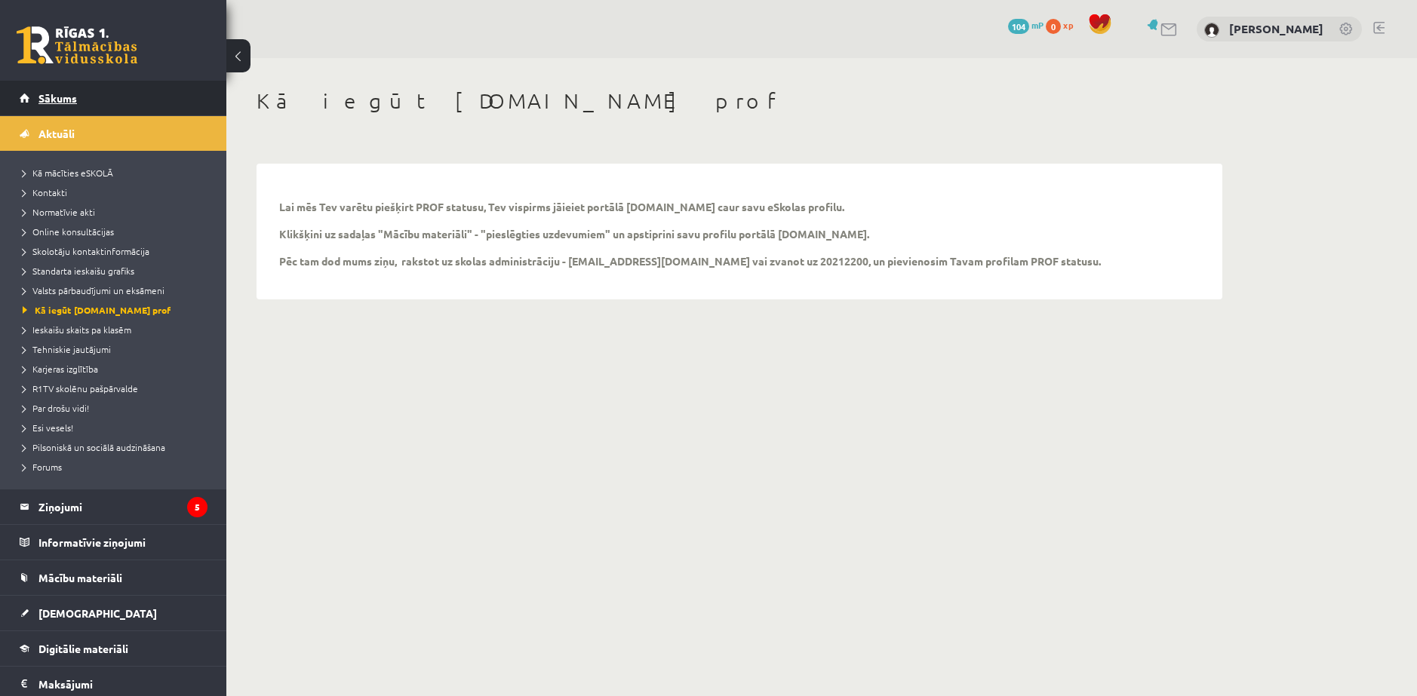
click at [20, 97] on link "Sākums" at bounding box center [114, 98] width 188 height 35
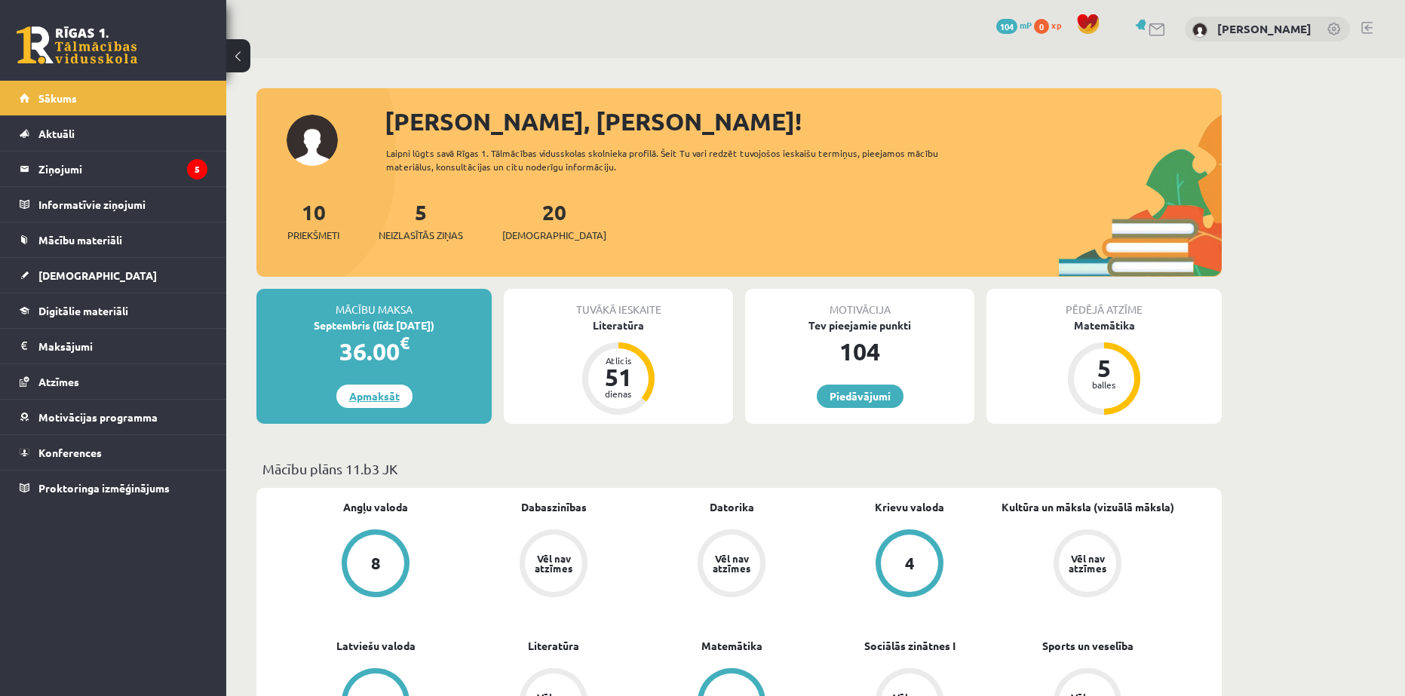
click at [370, 396] on link "Apmaksāt" at bounding box center [374, 396] width 76 height 23
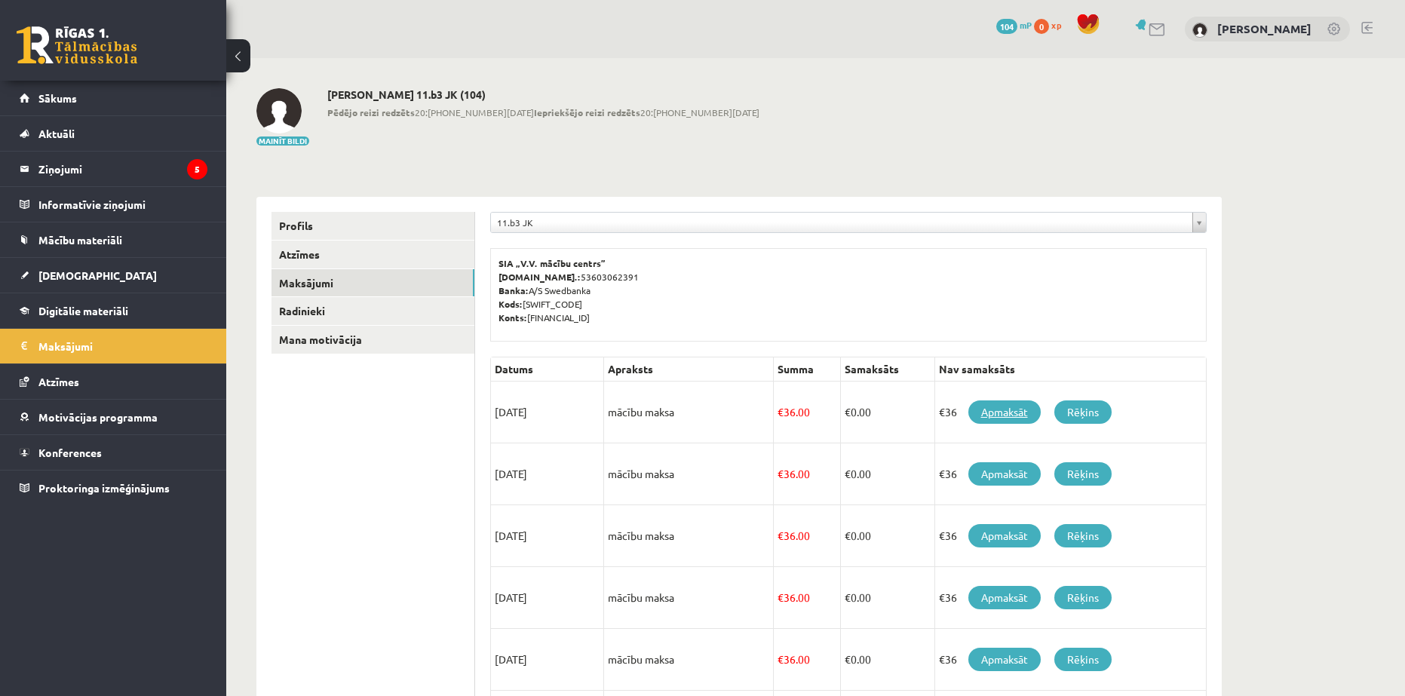
click at [1017, 409] on link "Apmaksāt" at bounding box center [1005, 412] width 72 height 23
click at [83, 171] on legend "Ziņojumi 5" at bounding box center [122, 169] width 169 height 35
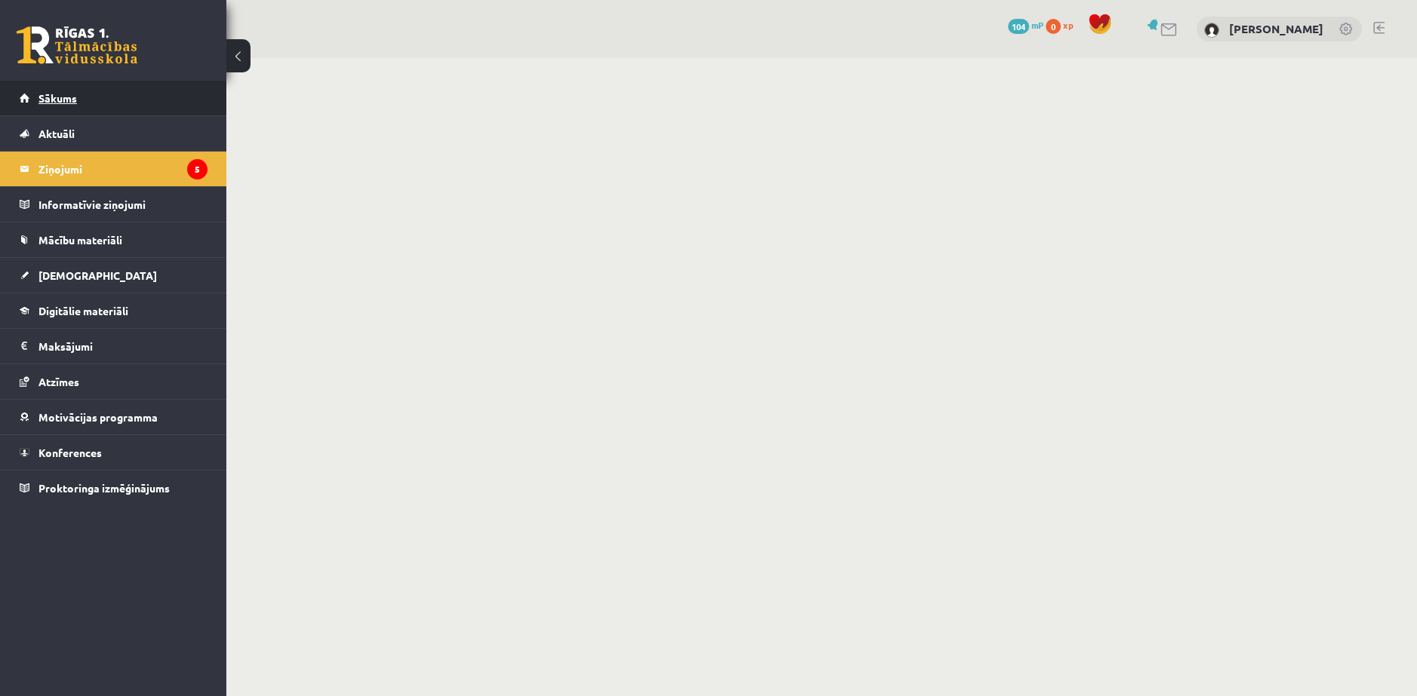
click at [65, 98] on span "Sākums" at bounding box center [57, 98] width 38 height 14
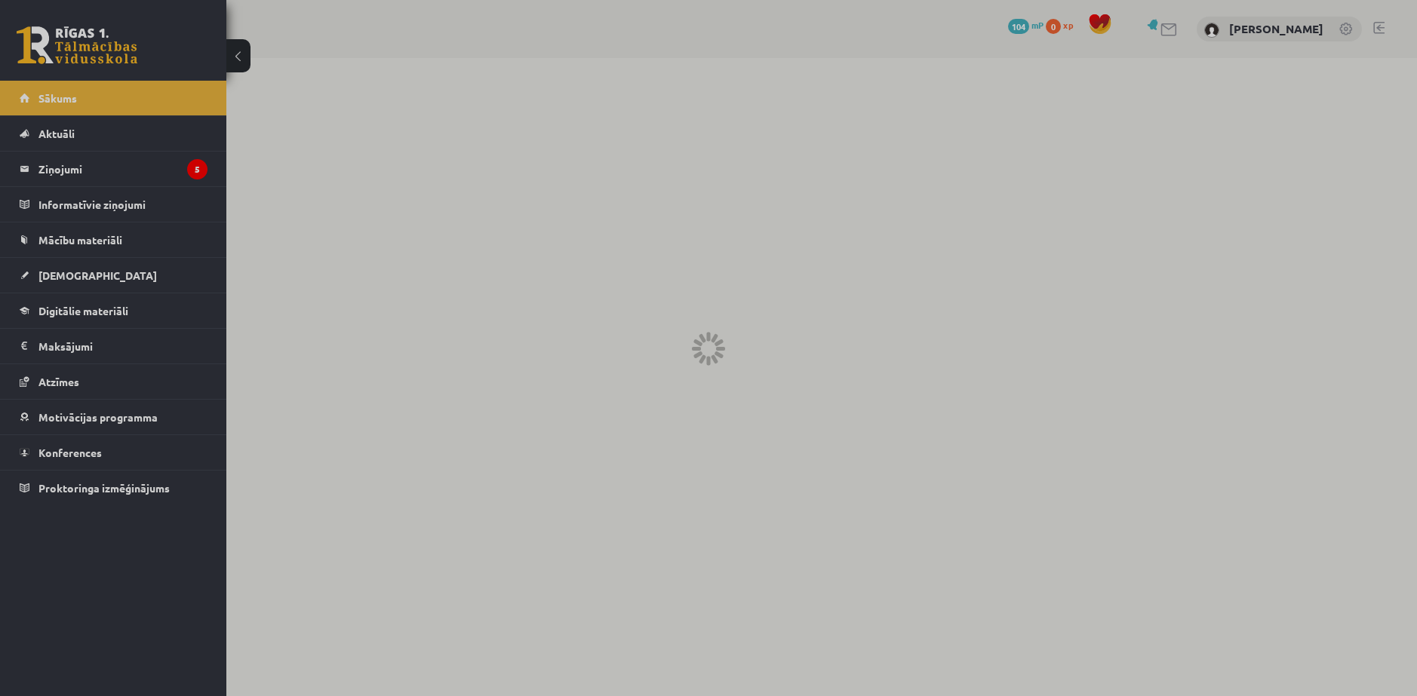
click at [64, 131] on div at bounding box center [708, 348] width 1417 height 696
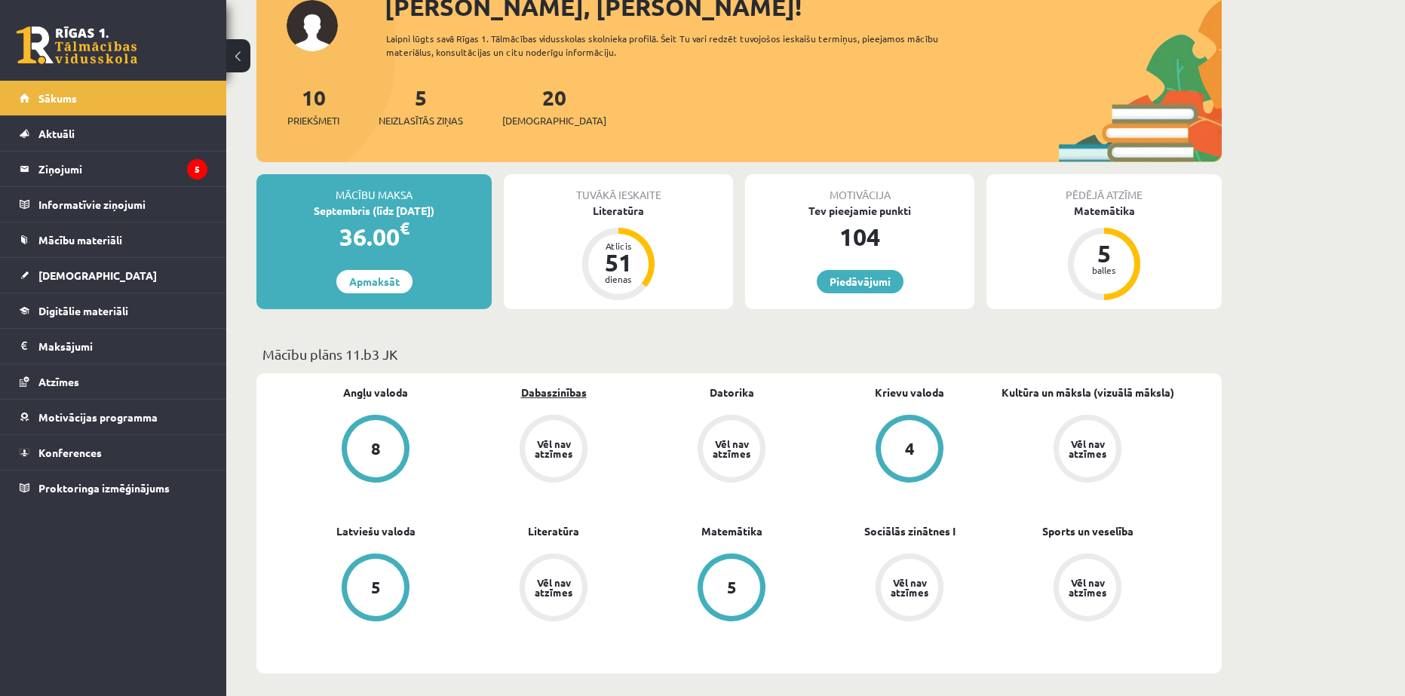
scroll to position [151, 0]
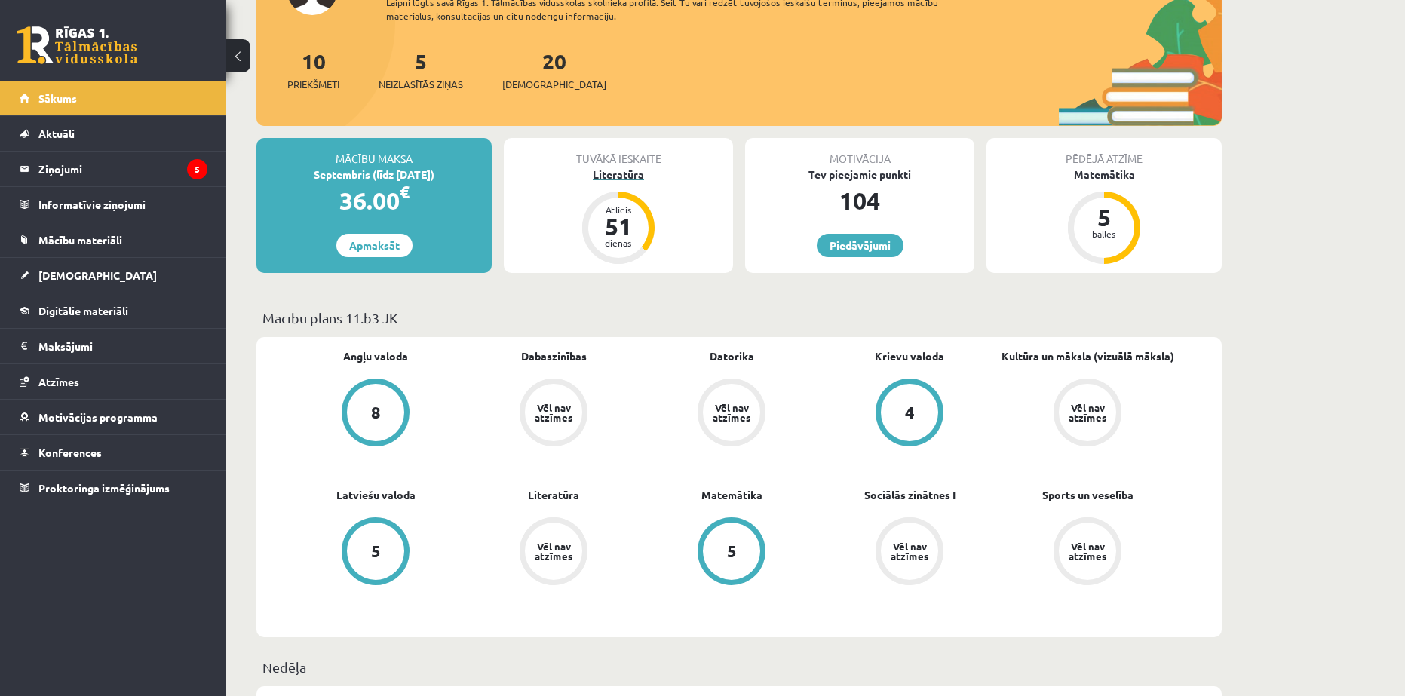
click at [625, 177] on div "Literatūra" at bounding box center [618, 175] width 229 height 16
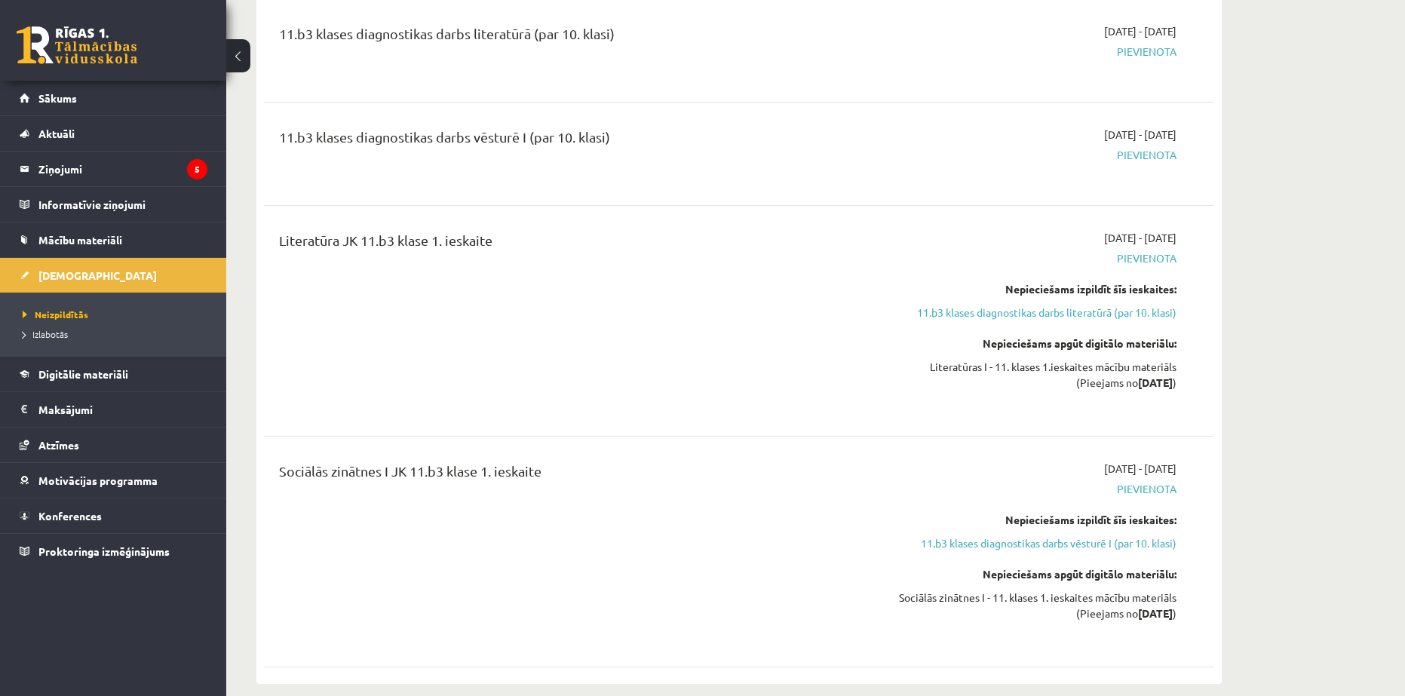
scroll to position [226, 0]
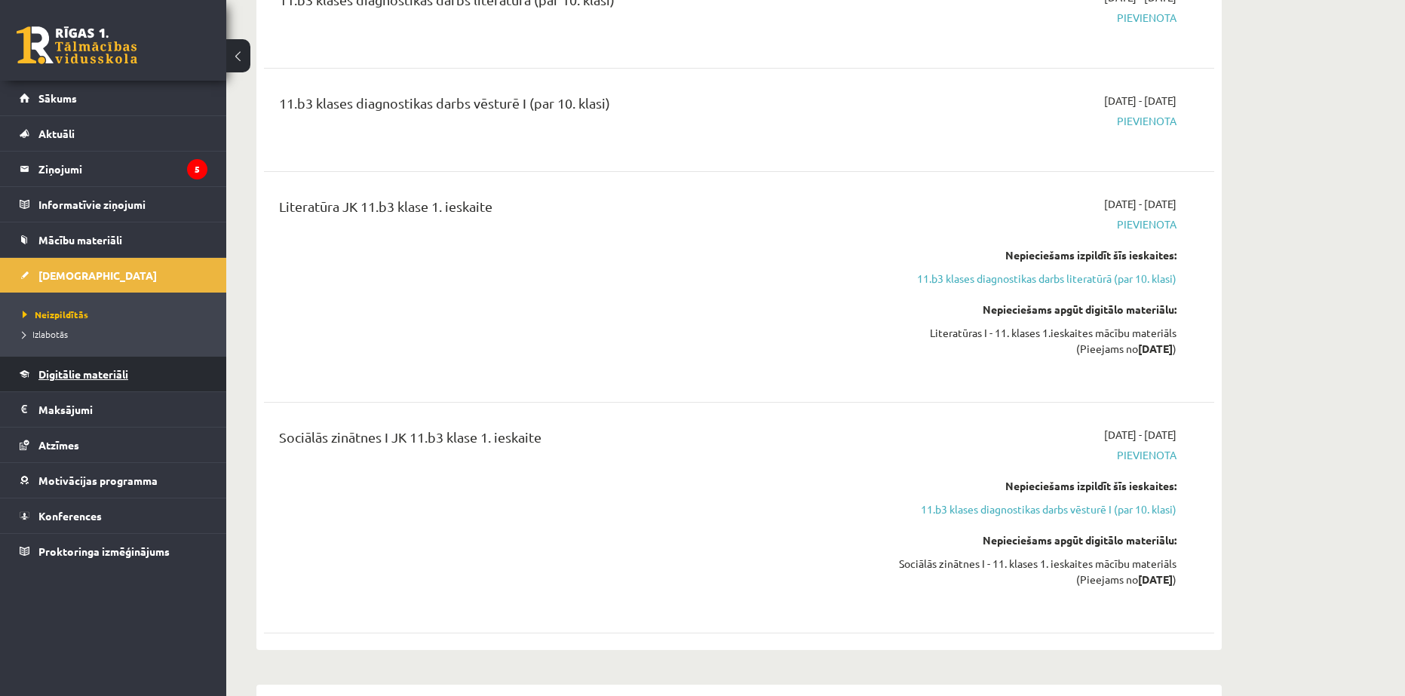
click at [63, 376] on span "Digitālie materiāli" at bounding box center [83, 374] width 90 height 14
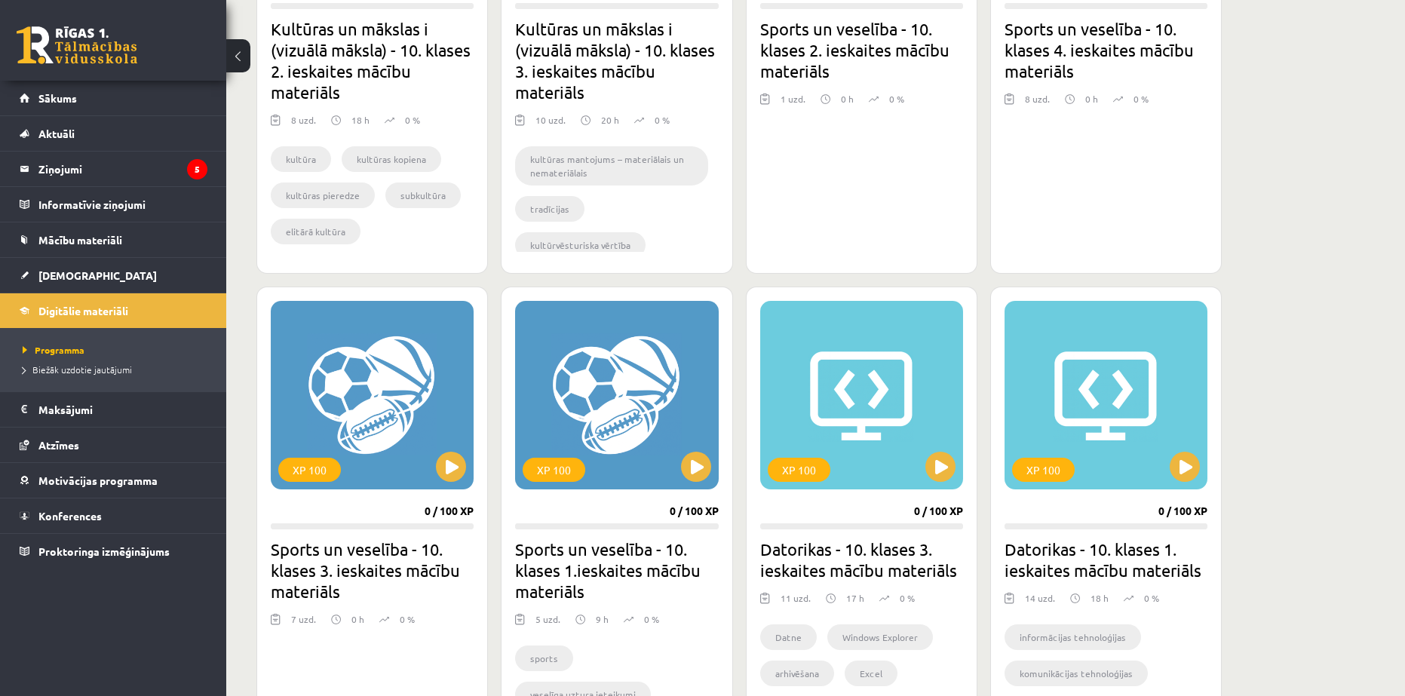
scroll to position [1221, 0]
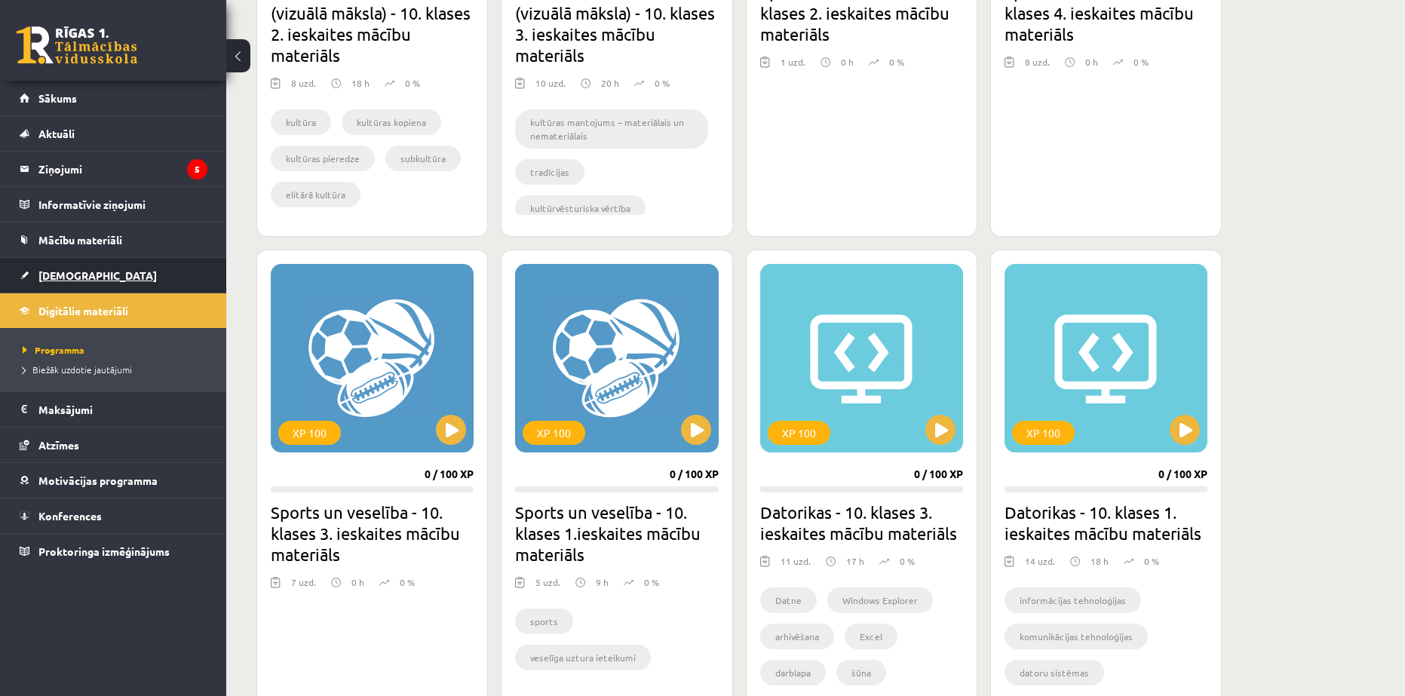
click at [53, 278] on span "[DEMOGRAPHIC_DATA]" at bounding box center [97, 276] width 118 height 14
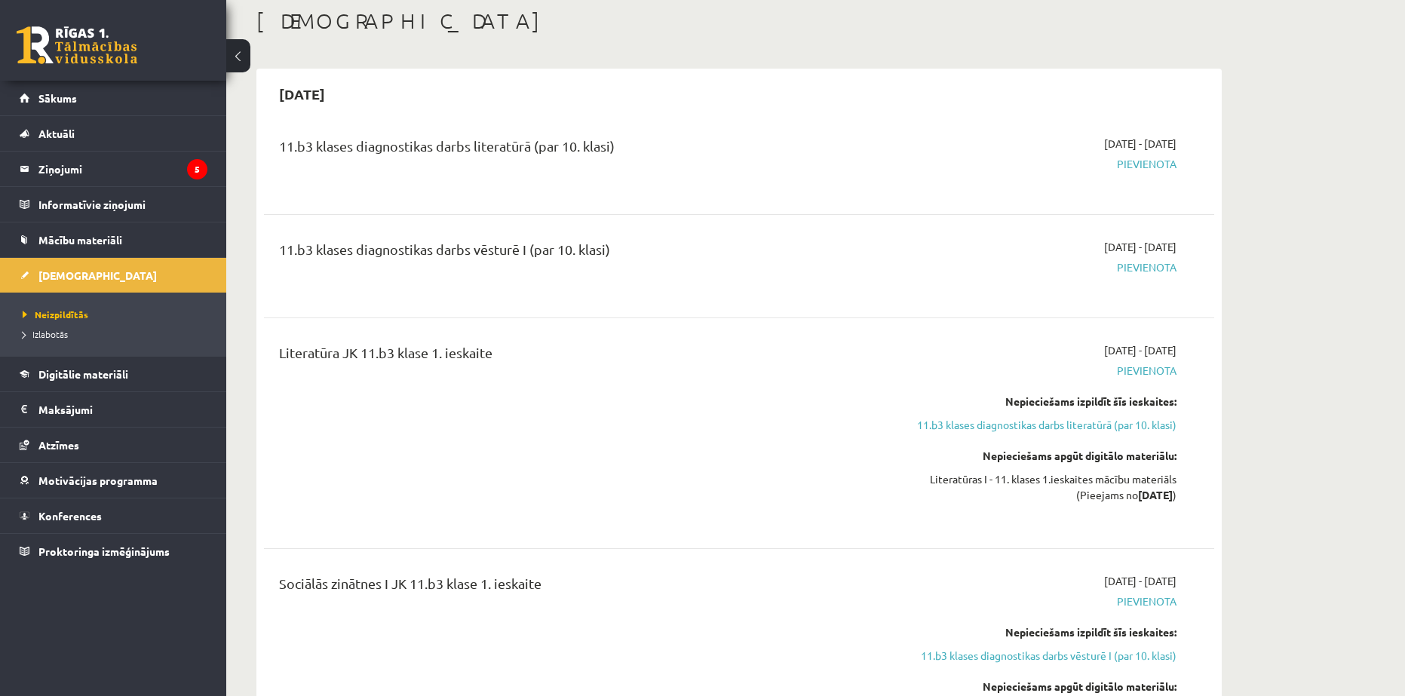
scroll to position [75, 0]
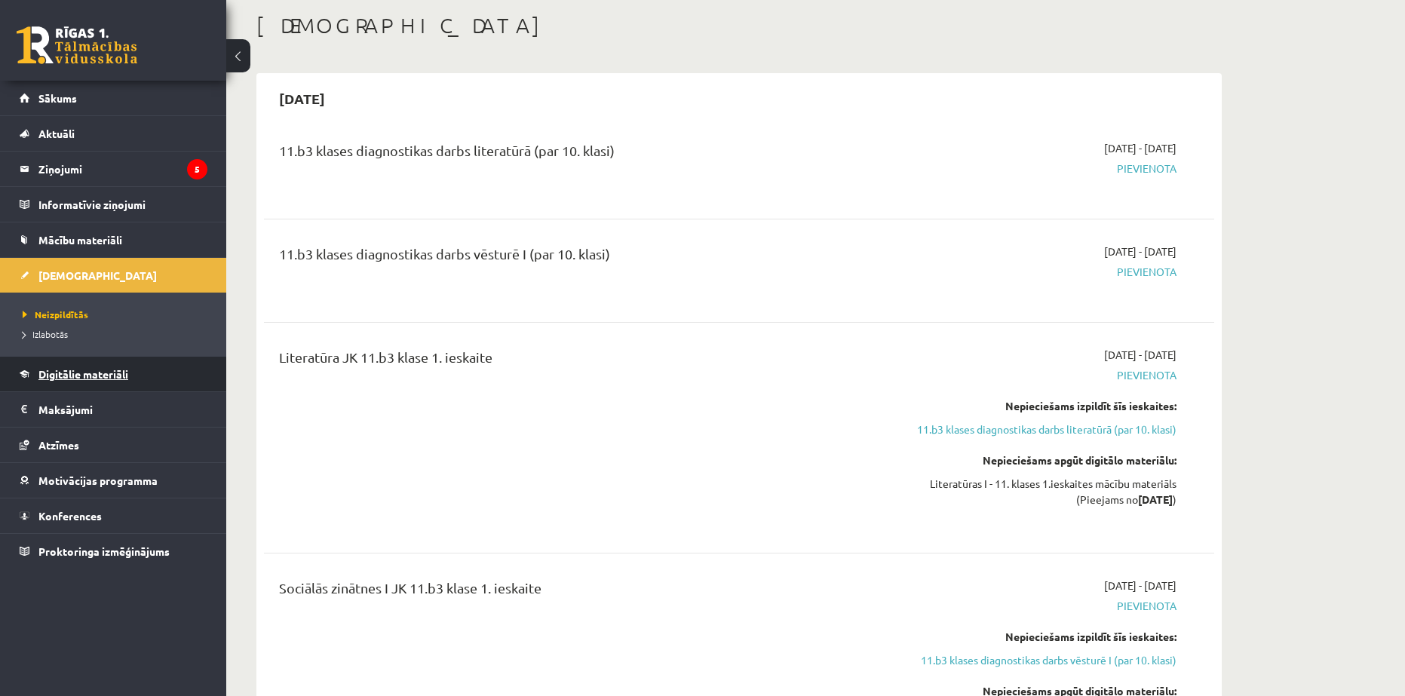
click at [54, 364] on link "Digitālie materiāli" at bounding box center [114, 374] width 188 height 35
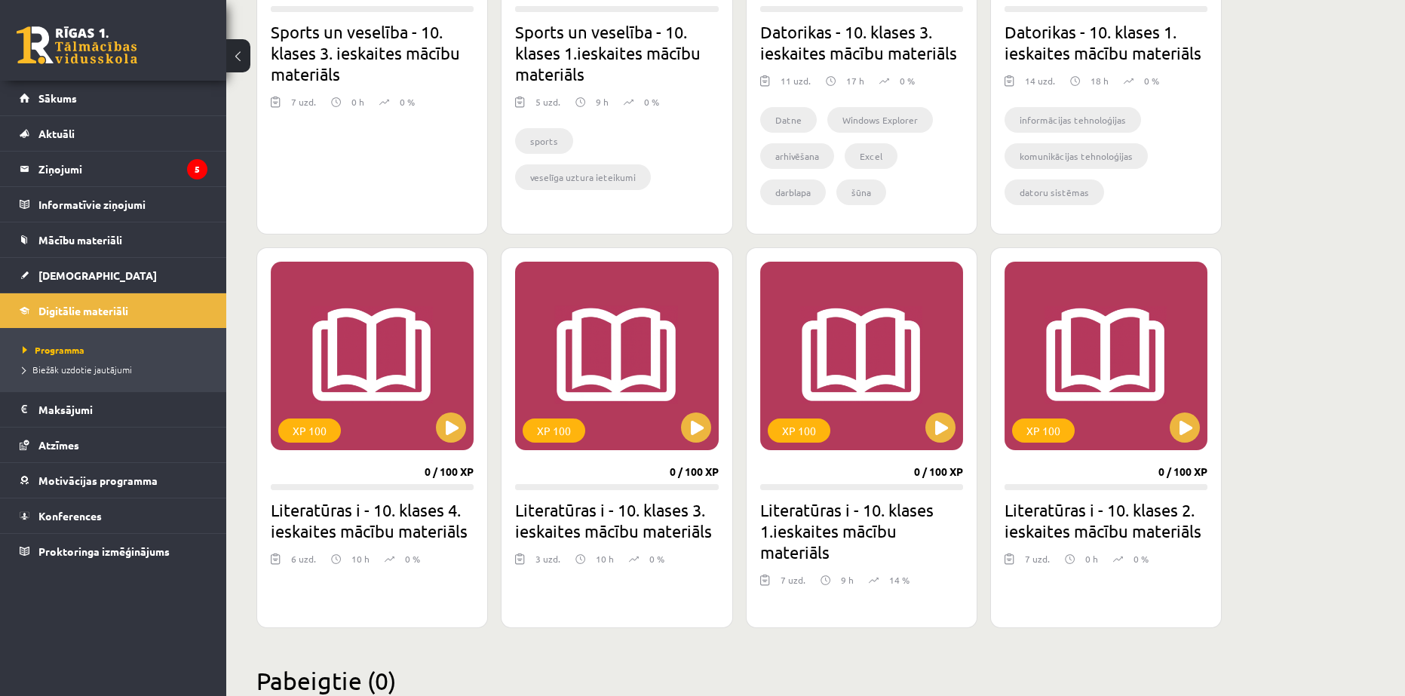
scroll to position [1735, 0]
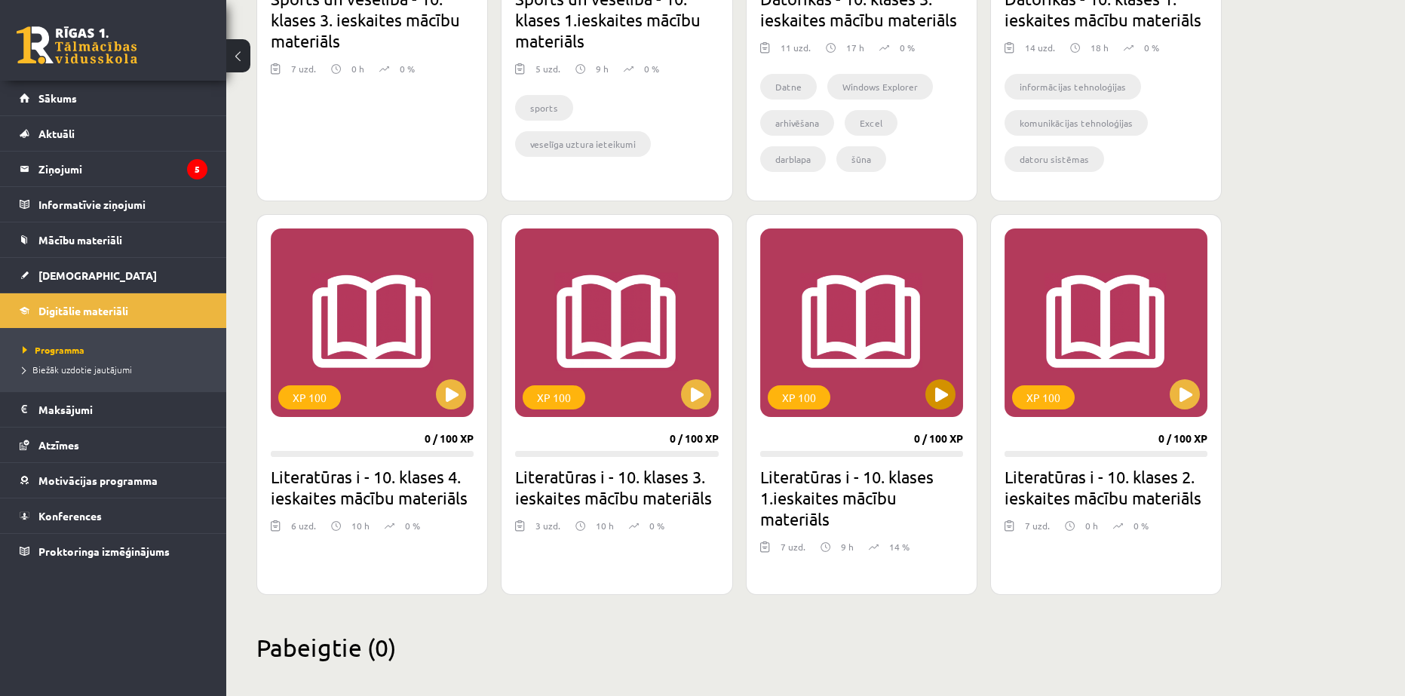
click at [908, 407] on div "XP 100" at bounding box center [861, 323] width 203 height 189
click at [795, 397] on div "XP 100" at bounding box center [799, 398] width 63 height 24
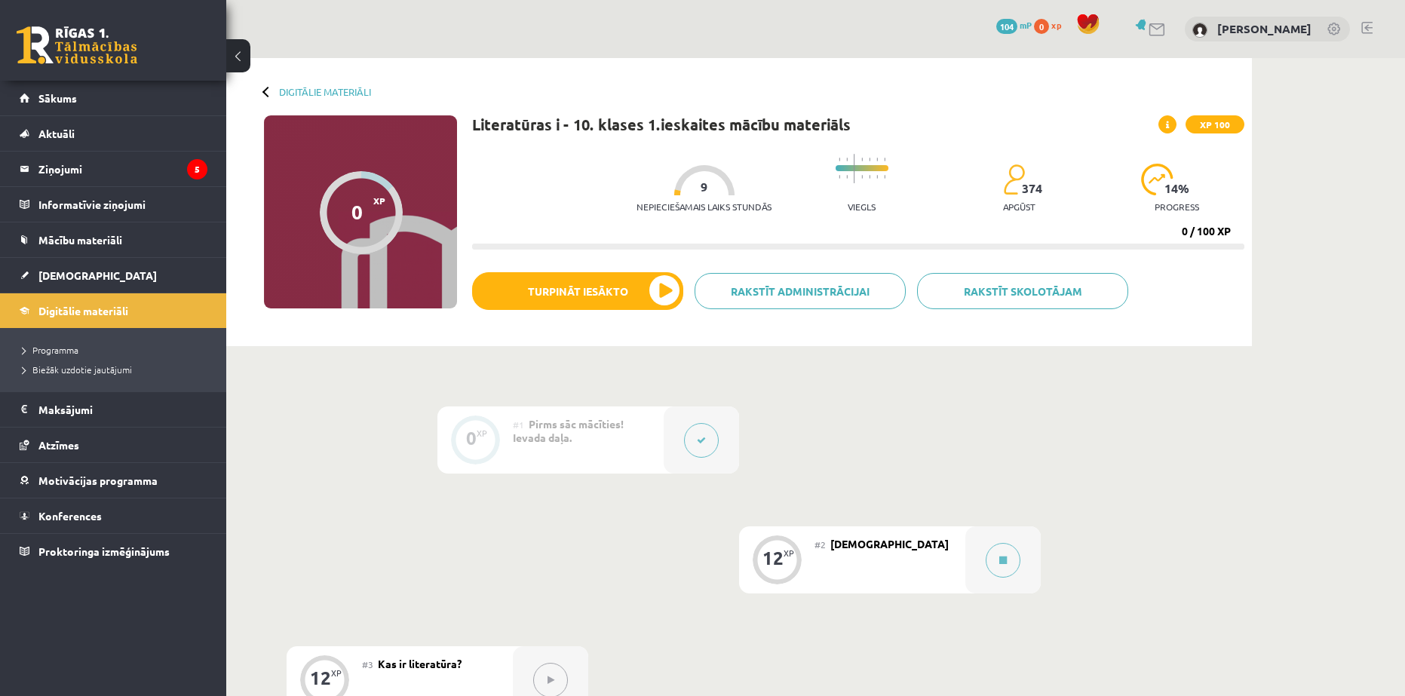
click at [697, 438] on icon at bounding box center [701, 440] width 9 height 9
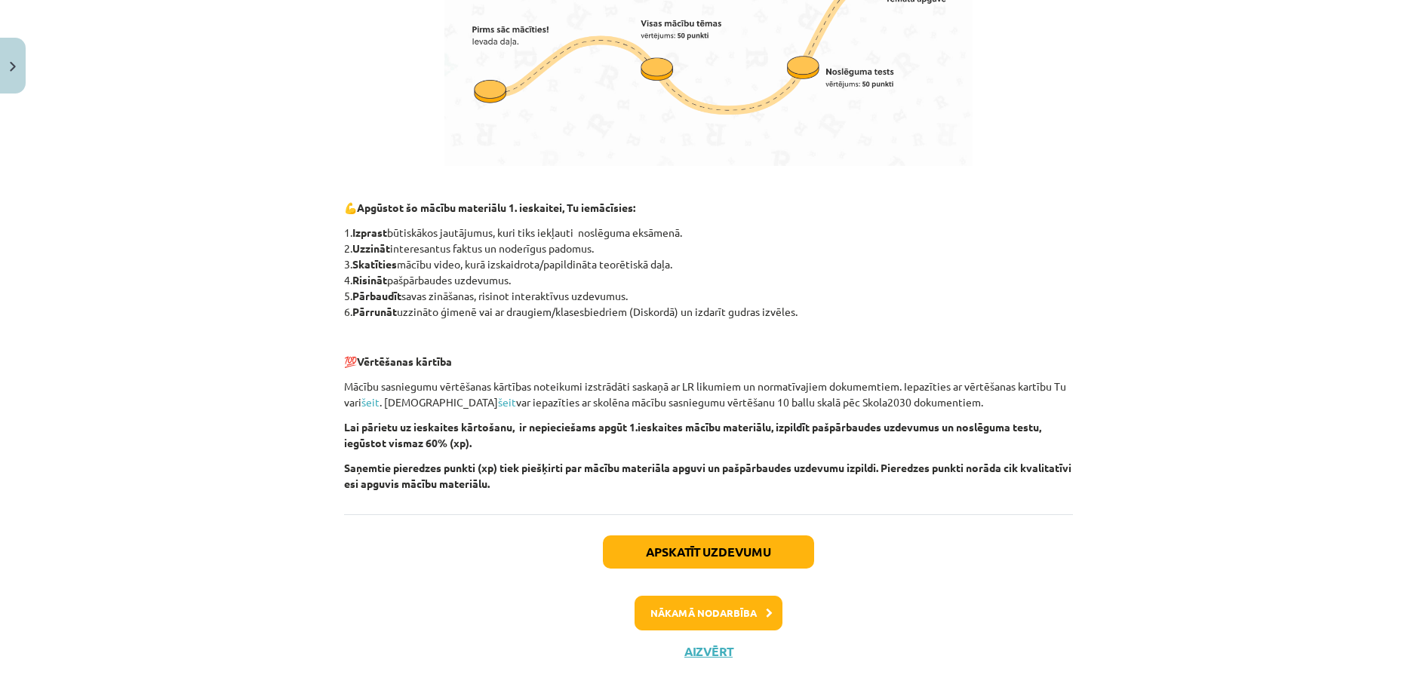
scroll to position [955, 0]
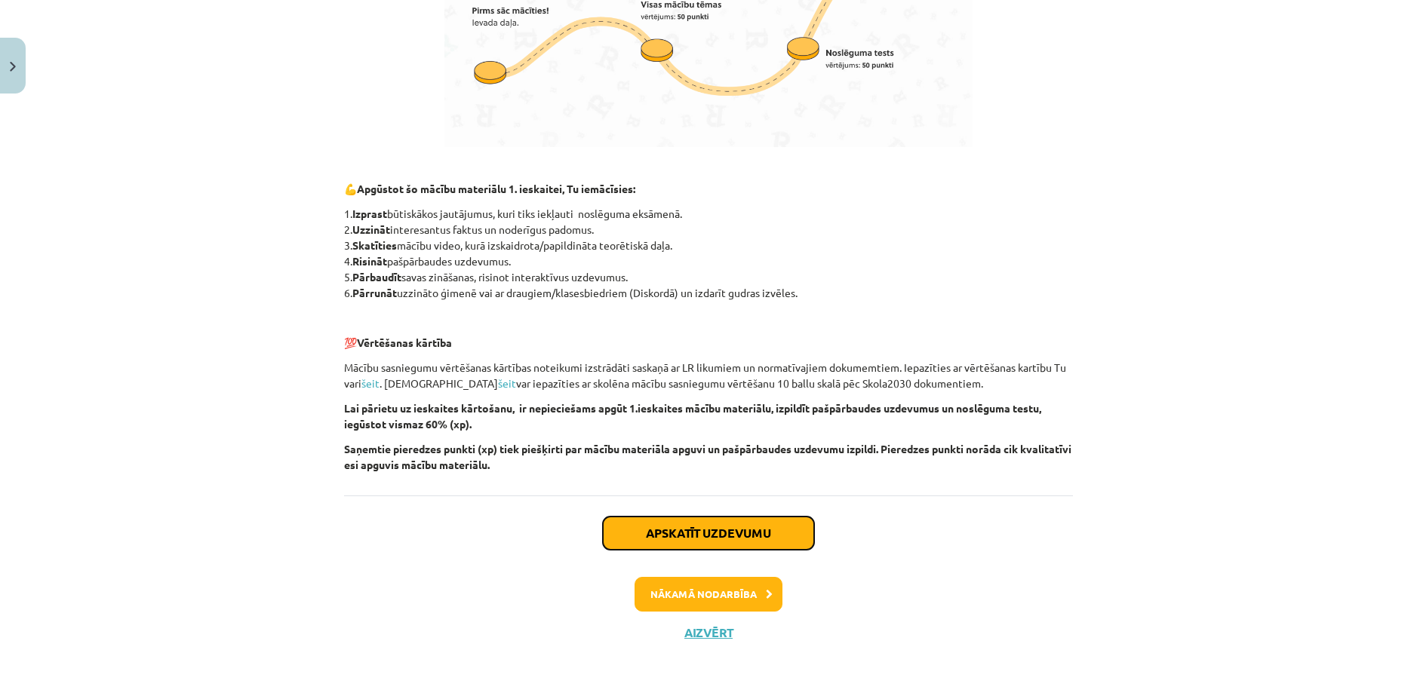
click at [718, 538] on button "Apskatīt uzdevumu" at bounding box center [708, 533] width 211 height 33
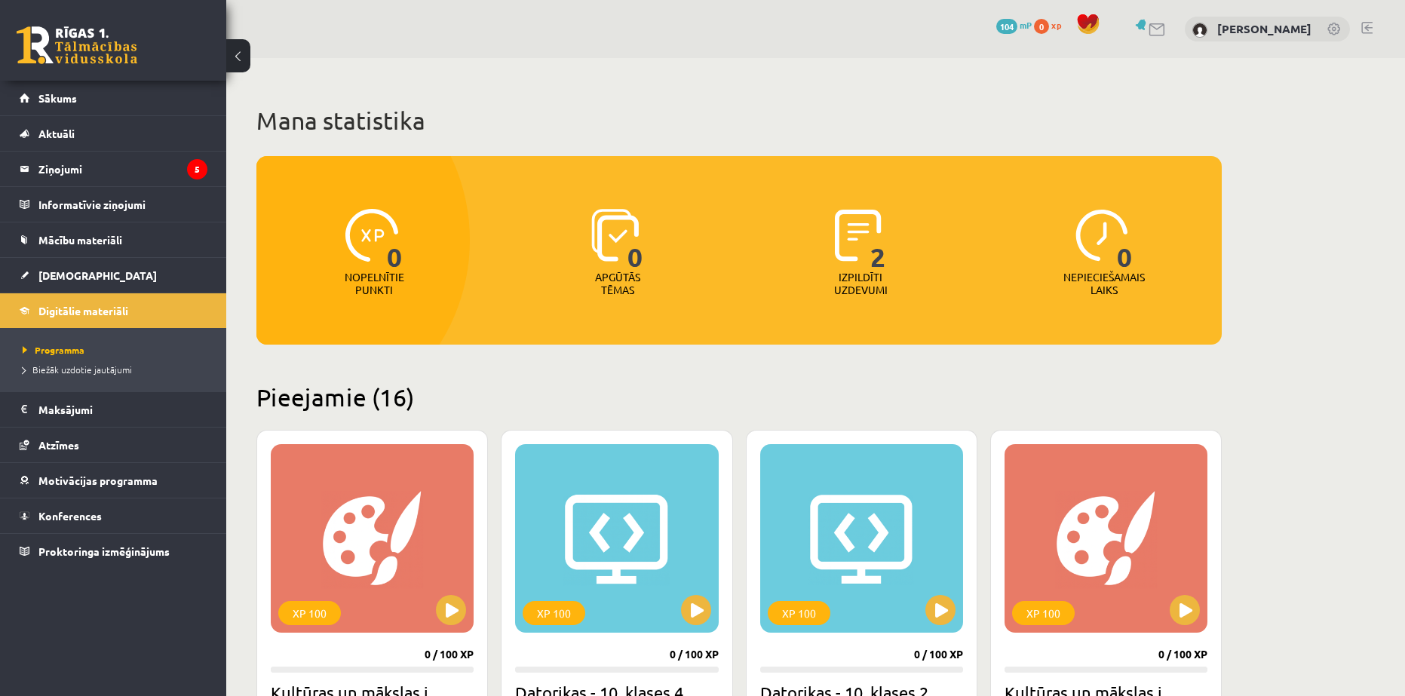
scroll to position [1734, 0]
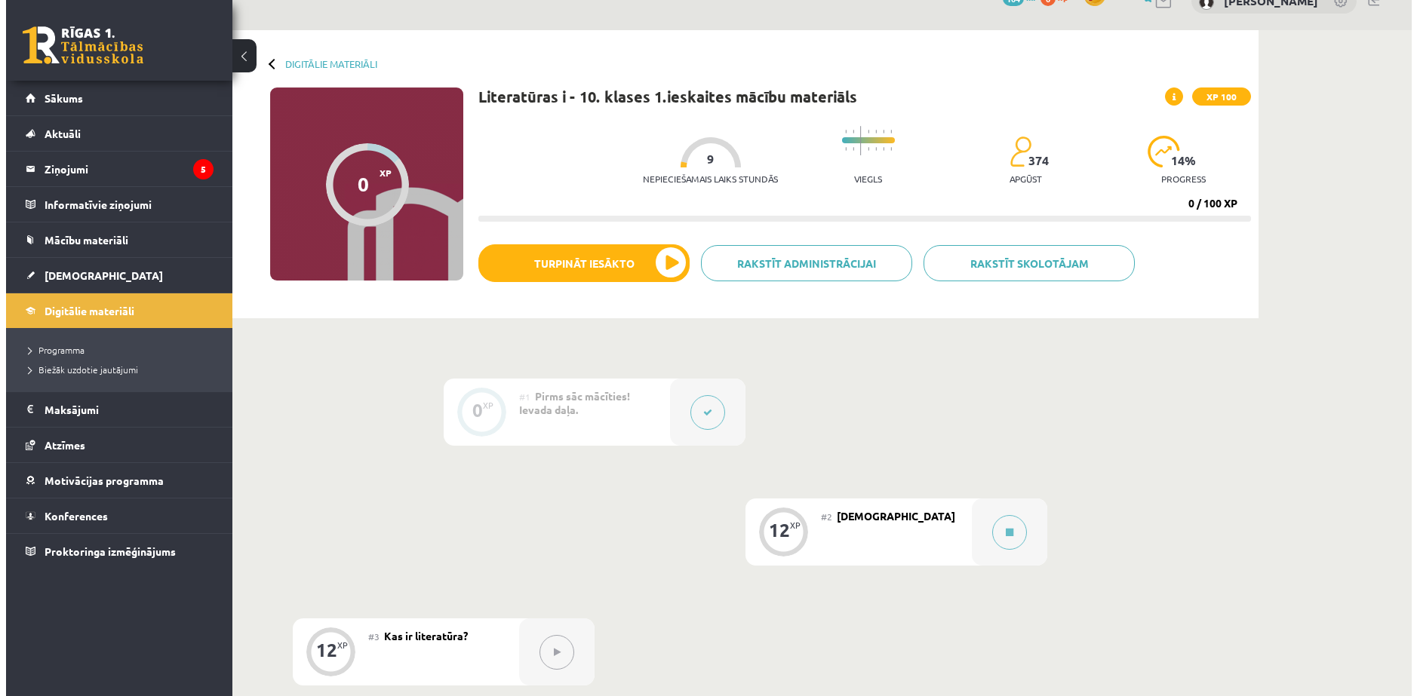
scroll to position [75, 0]
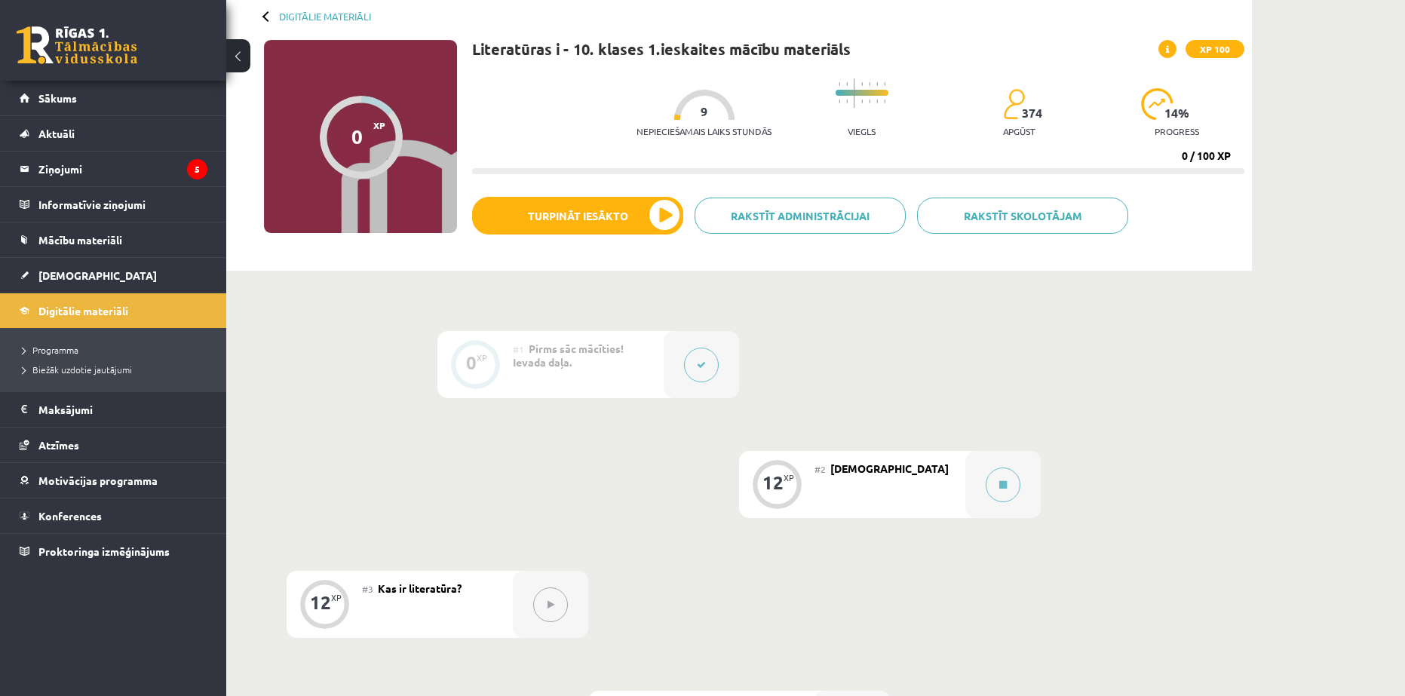
click at [689, 370] on button at bounding box center [701, 365] width 35 height 35
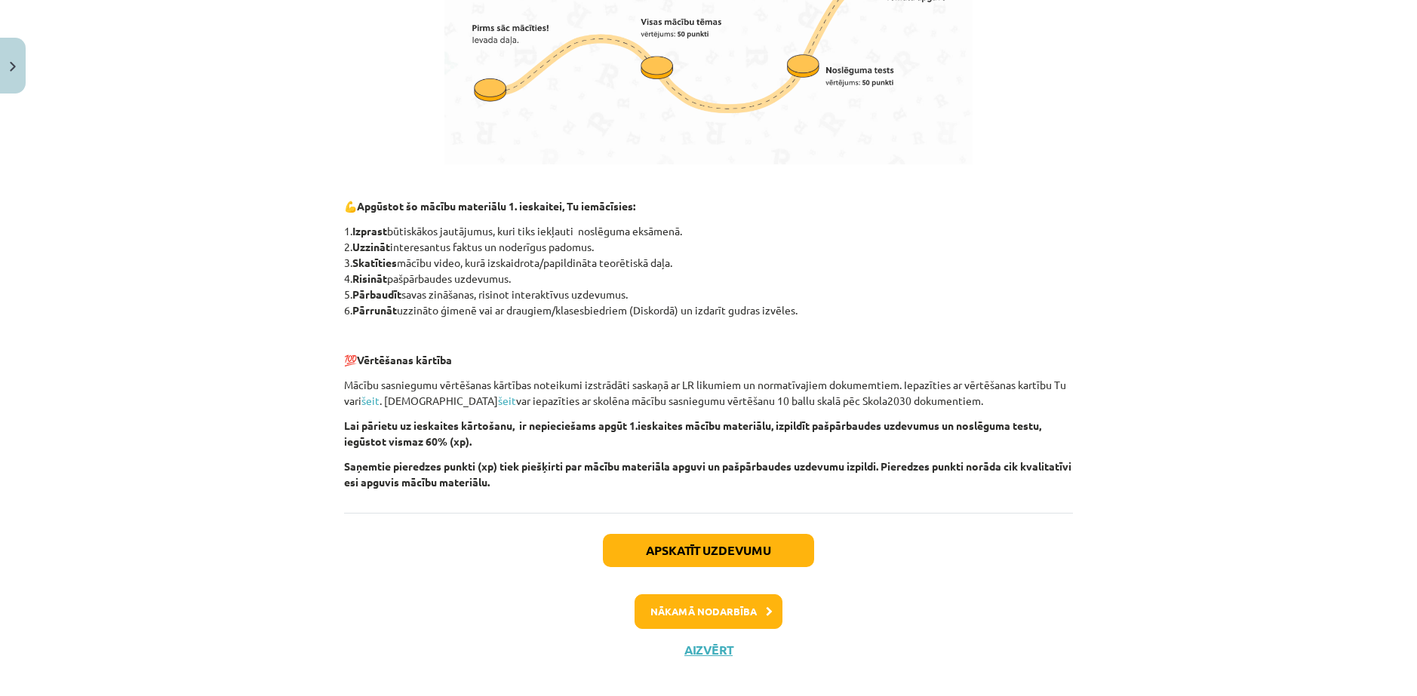
scroll to position [955, 0]
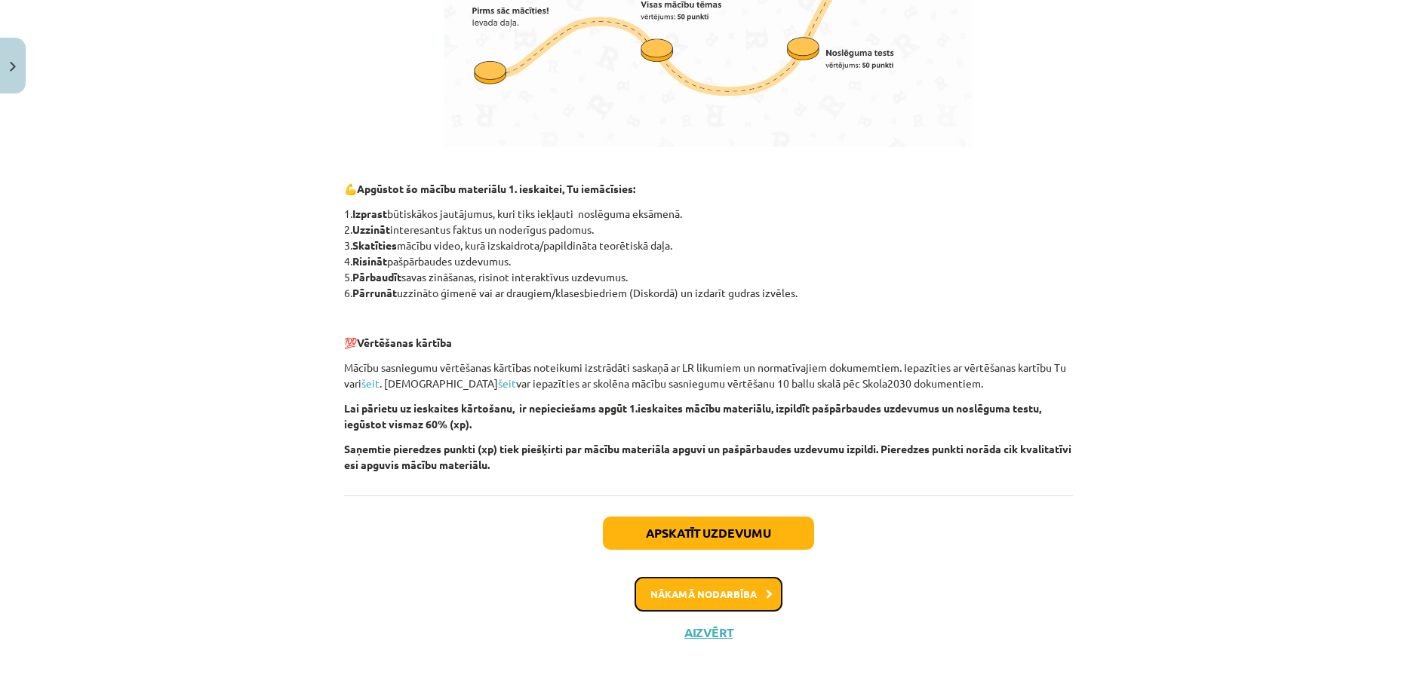
click at [686, 594] on button "Nākamā nodarbība" at bounding box center [708, 594] width 148 height 35
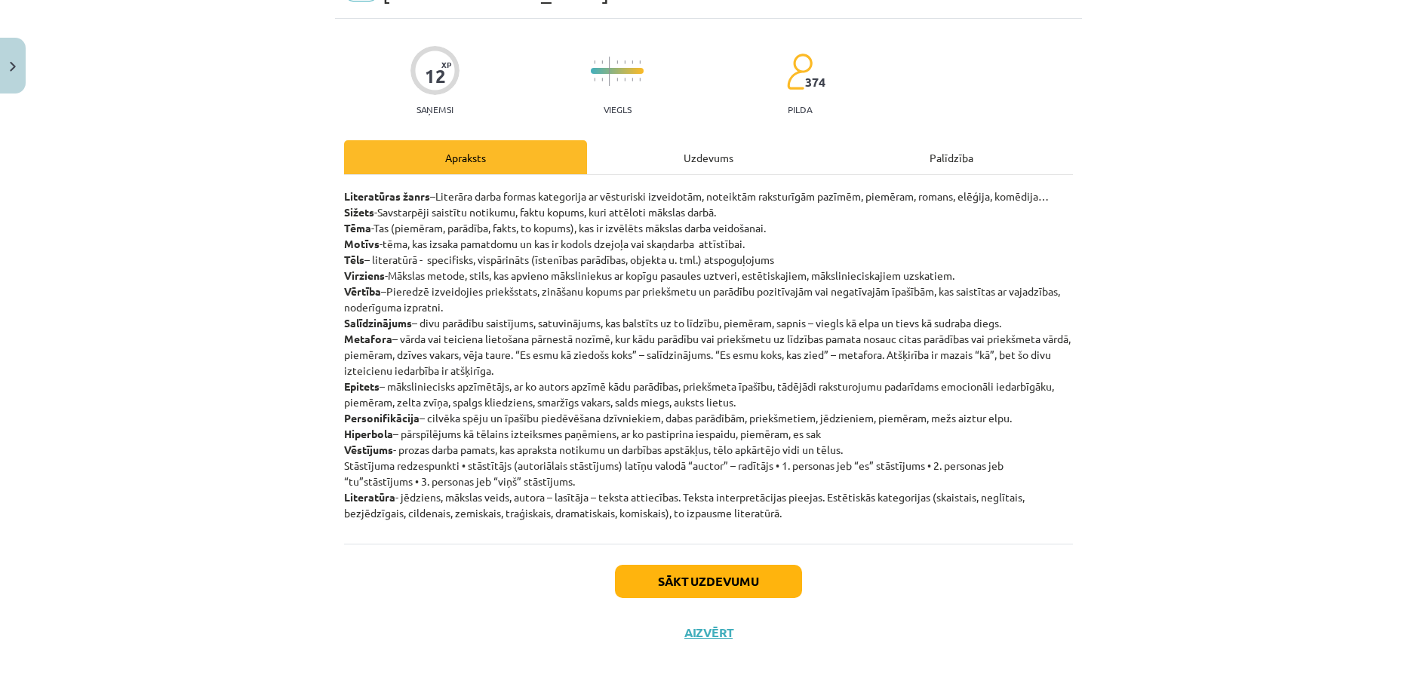
scroll to position [38, 0]
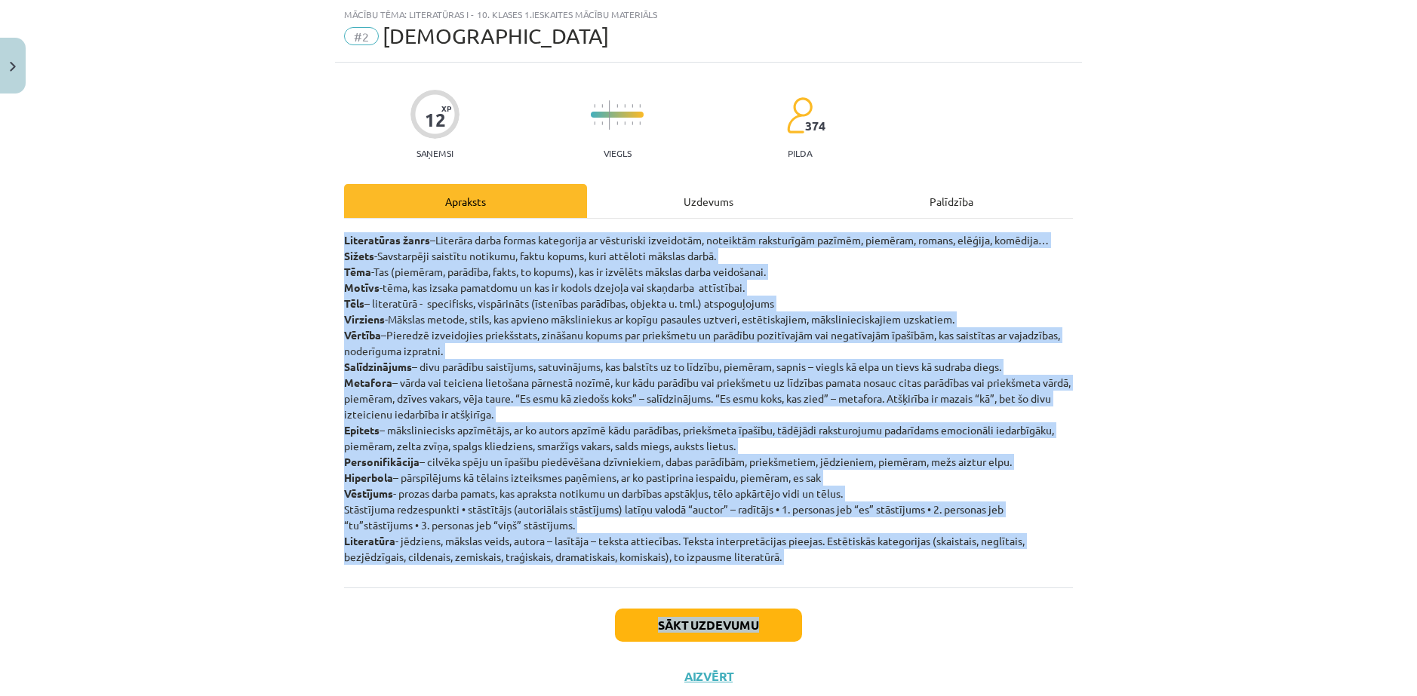
drag, startPoint x: 333, startPoint y: 238, endPoint x: 1008, endPoint y: 619, distance: 775.3
click at [1008, 619] on div "Mācību tēma: Literatūras i - 10. klases 1.ieskaites mācību materiāls #2 Jēdzien…" at bounding box center [708, 348] width 1417 height 696
click at [1008, 585] on div "Literatūras žanrs –Literāra darba formas kategorija ar vēsturiski izveidotām, n…" at bounding box center [708, 403] width 729 height 369
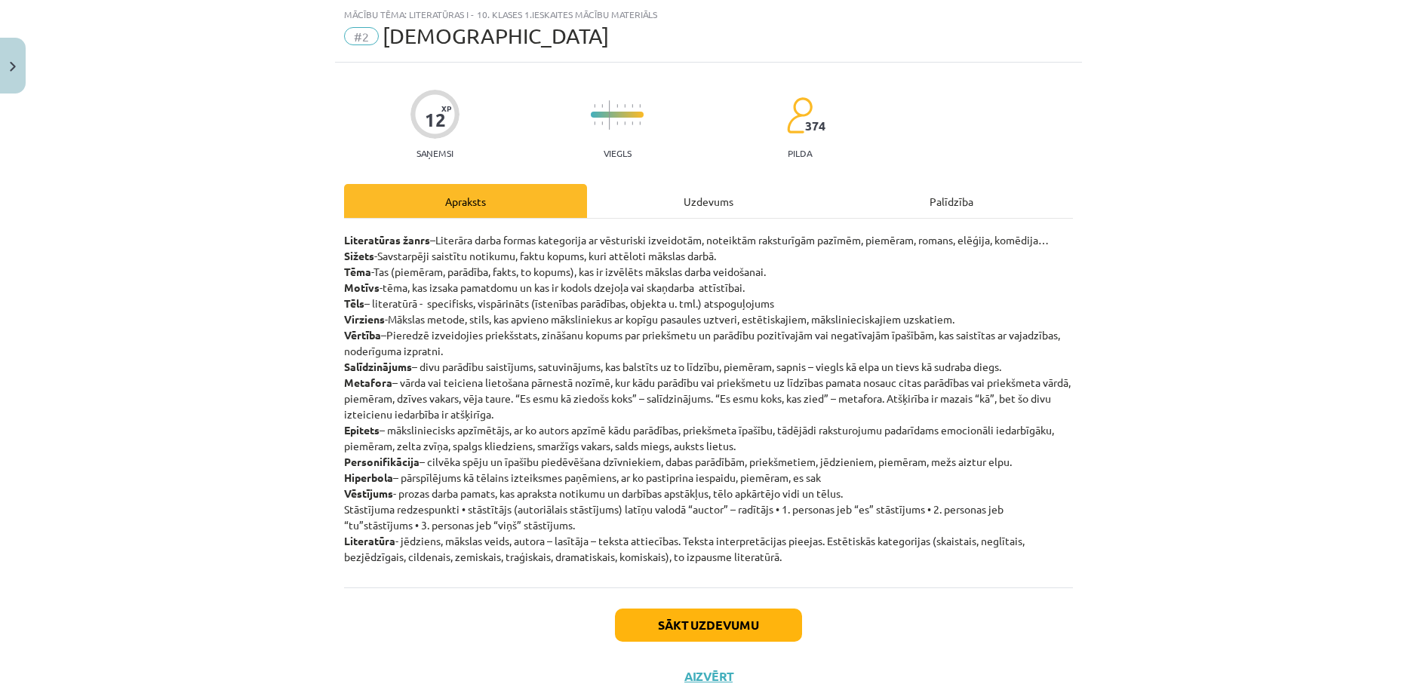
drag, startPoint x: 345, startPoint y: 238, endPoint x: 864, endPoint y: 571, distance: 616.5
click at [864, 571] on div "12 XP Saņemsi Viegls 374 pilda Apraksts Uzdevums Palīdzība Literatūras žanrs –L…" at bounding box center [708, 383] width 747 height 640
copy p "Literatūras žanrs –Literāra darba formas kategorija ar vēsturiski izveidotām, n…"
click at [729, 625] on button "Sākt uzdevumu" at bounding box center [708, 625] width 187 height 33
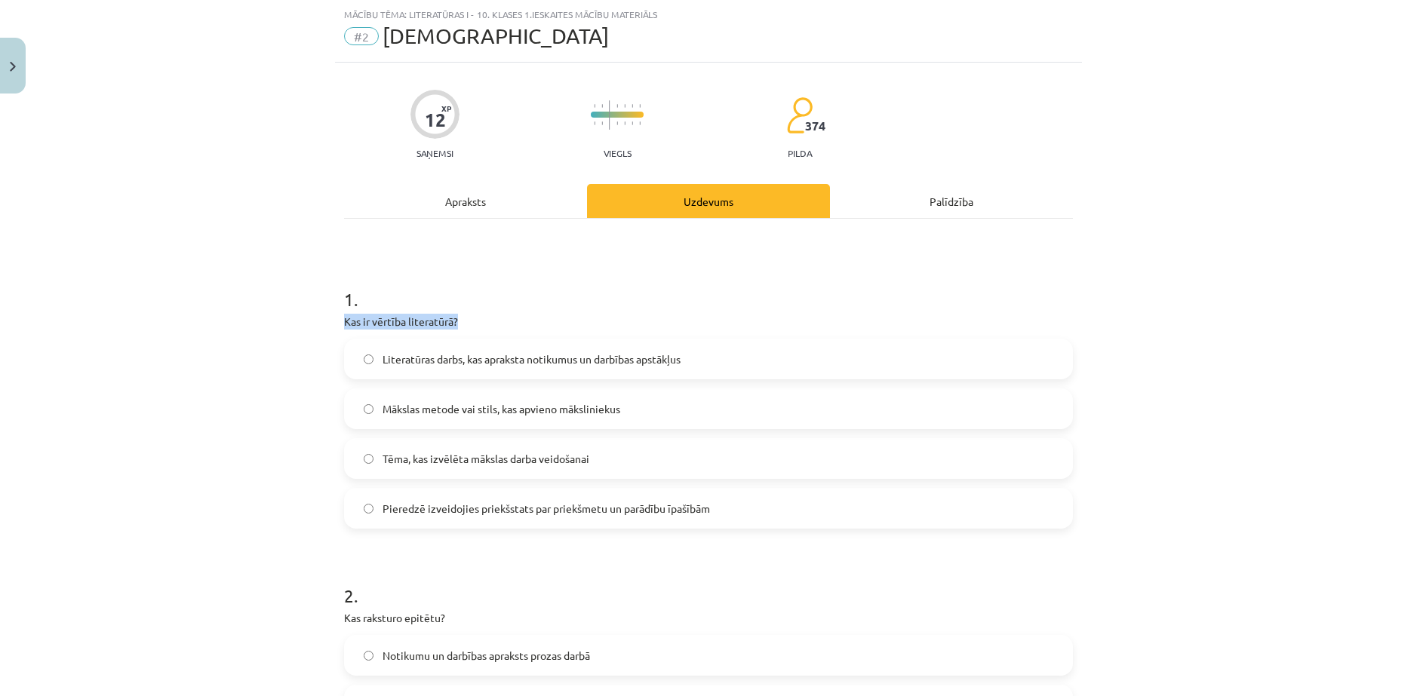
drag, startPoint x: 465, startPoint y: 319, endPoint x: 287, endPoint y: 322, distance: 178.1
click at [287, 322] on div "Mācību tēma: Literatūras i - 10. klases 1.ieskaites mācību materiāls #2 Jēdzien…" at bounding box center [708, 348] width 1417 height 696
click at [475, 316] on p "Kas ir vērtība literatūrā?" at bounding box center [708, 322] width 729 height 16
drag, startPoint x: 475, startPoint y: 316, endPoint x: 303, endPoint y: 318, distance: 172.0
click at [303, 318] on div "Mācību tēma: Literatūras i - 10. klases 1.ieskaites mācību materiāls #2 Jēdzien…" at bounding box center [708, 348] width 1417 height 696
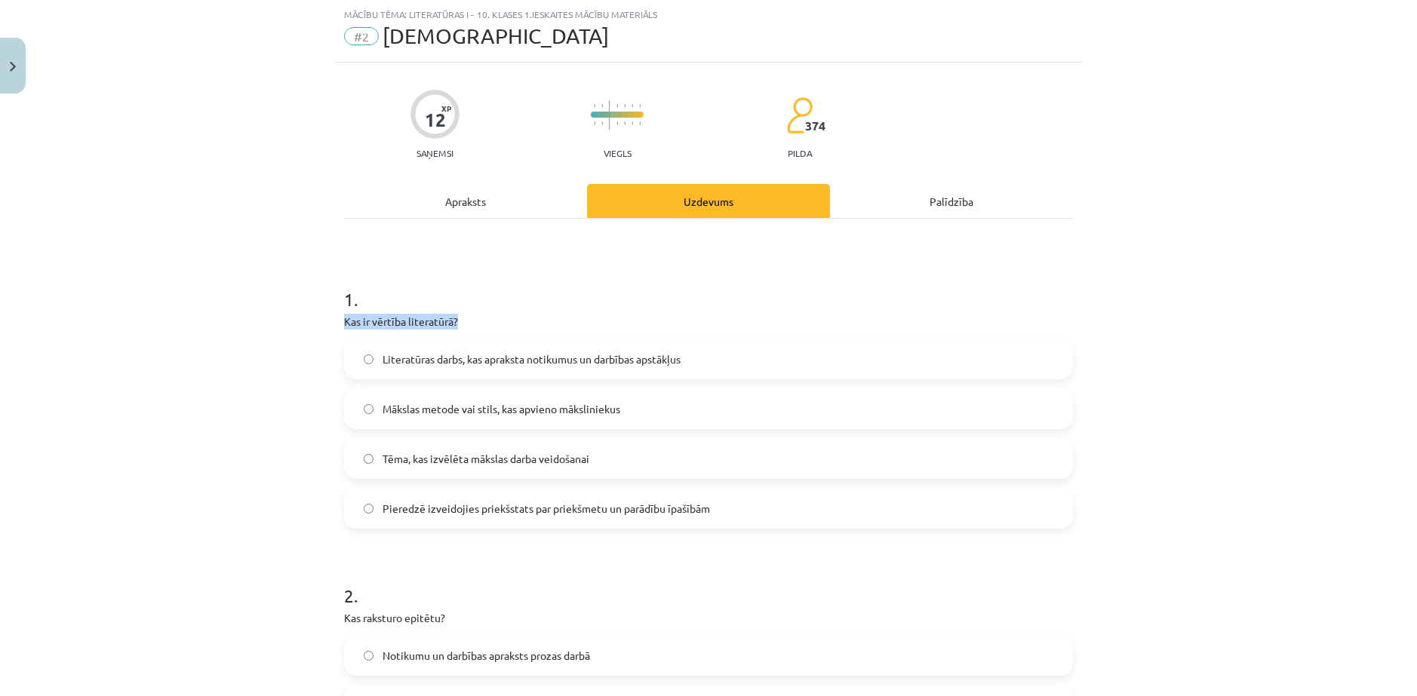
click at [315, 319] on div "Mācību tēma: Literatūras i - 10. klases 1.ieskaites mācību materiāls #2 Jēdzien…" at bounding box center [708, 348] width 1417 height 696
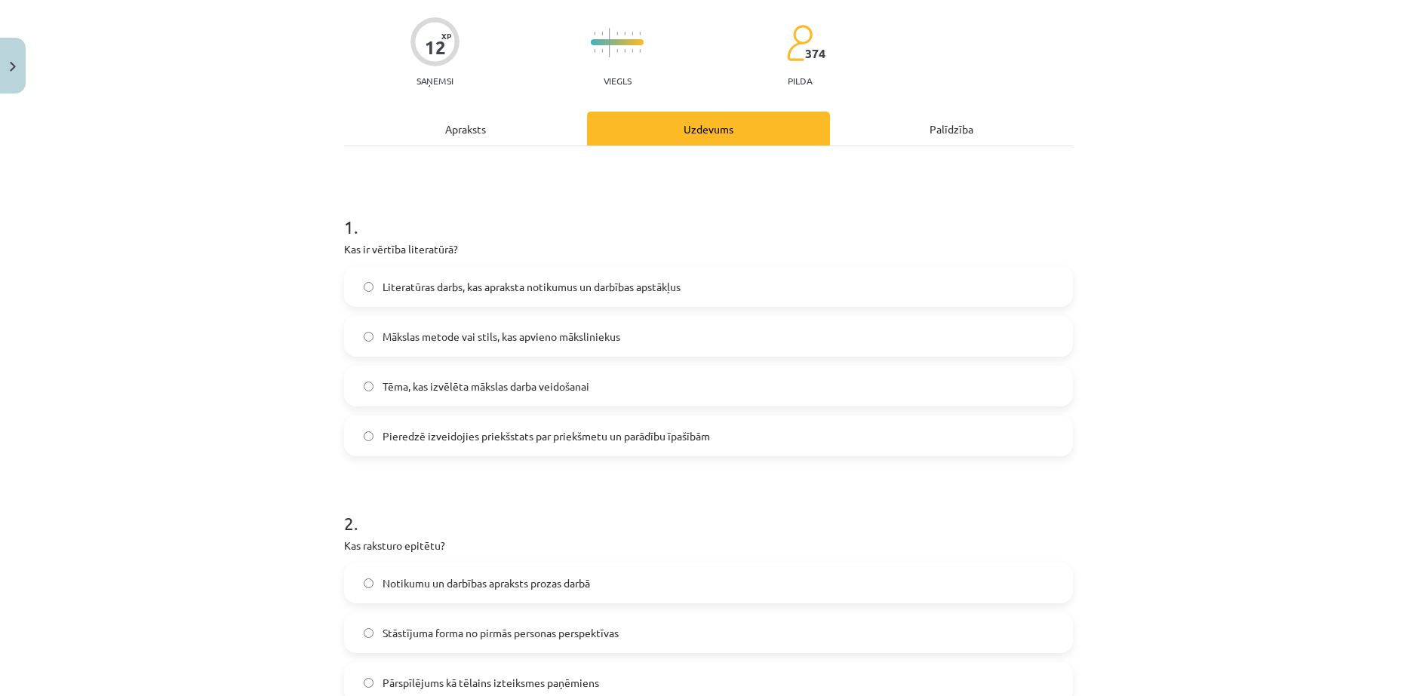
scroll to position [113, 0]
click at [387, 432] on span "Pieredzē izveidojies priekšstats par priekšmetu un parādību īpašībām" at bounding box center [545, 433] width 327 height 16
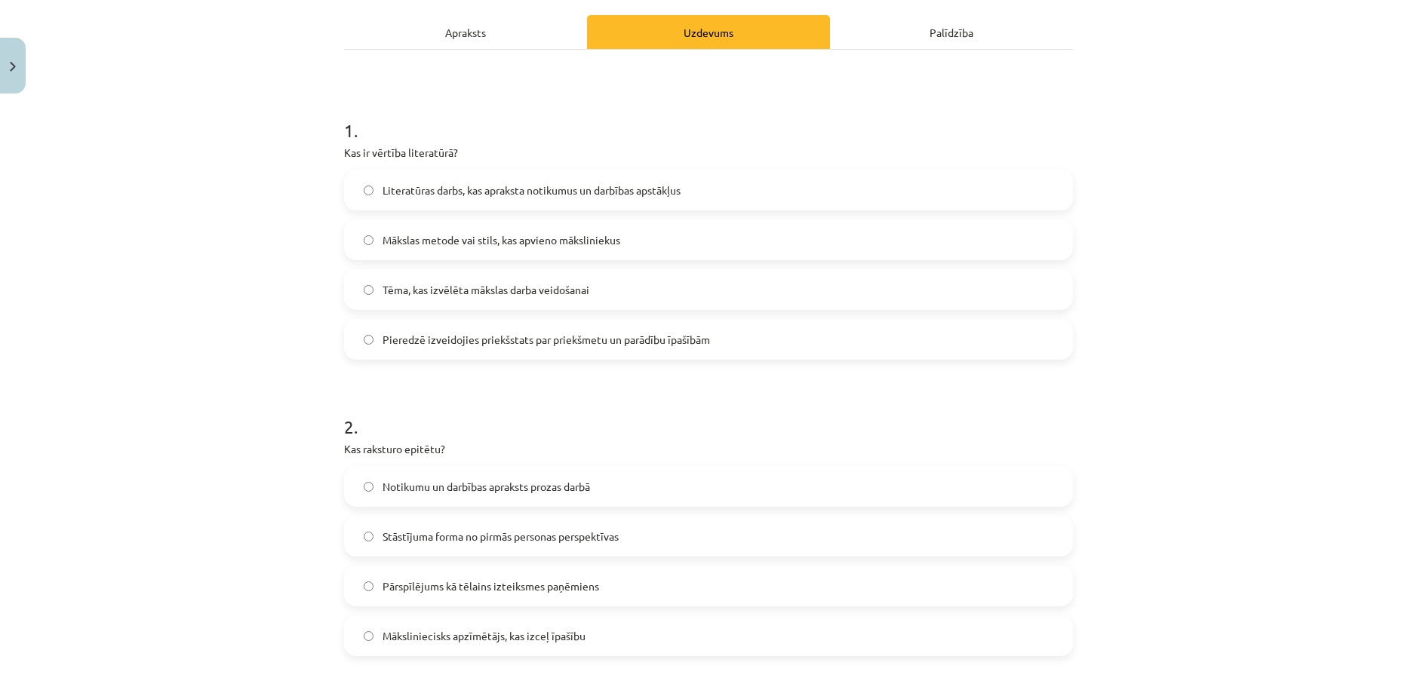
scroll to position [264, 0]
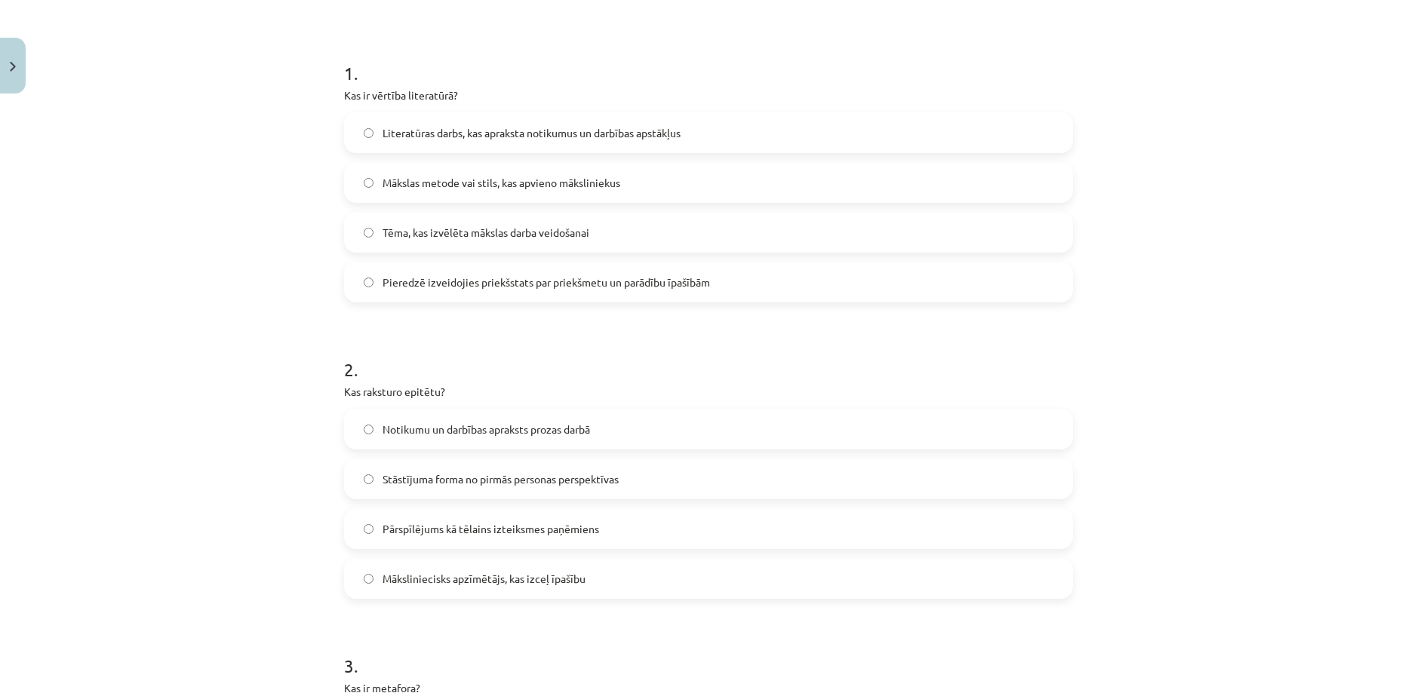
click at [371, 586] on label "Māksliniecisks apzīmētājs, kas izceļ īpašību" at bounding box center [709, 579] width 726 height 38
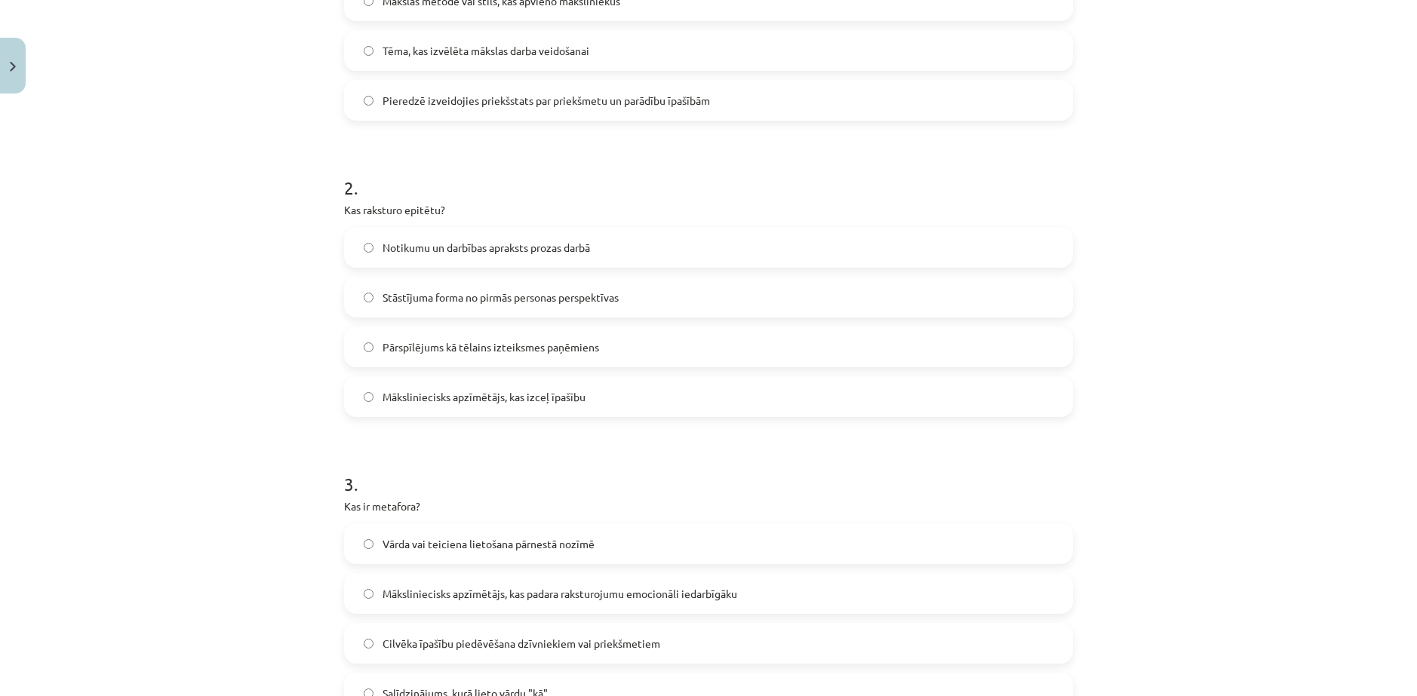
scroll to position [566, 0]
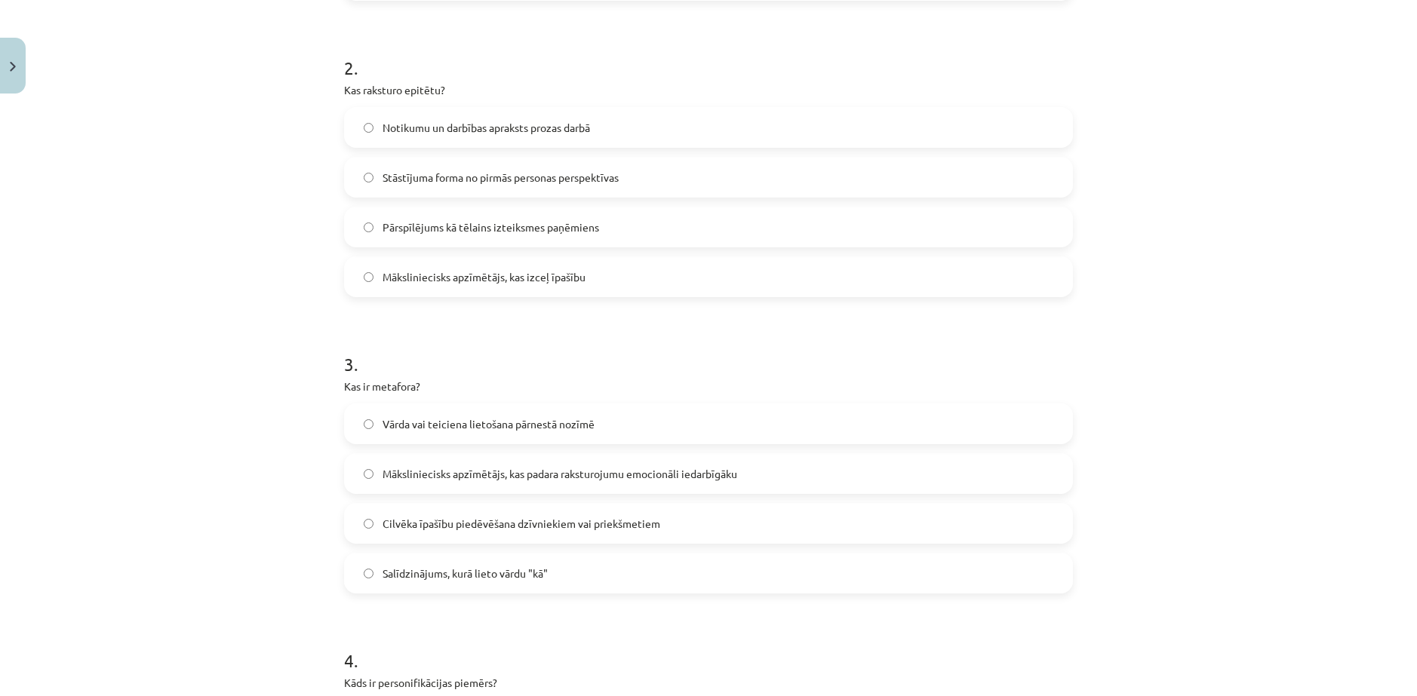
click at [443, 423] on span "Vārda vai teiciena lietošana pārnestā nozīmē" at bounding box center [488, 424] width 212 height 16
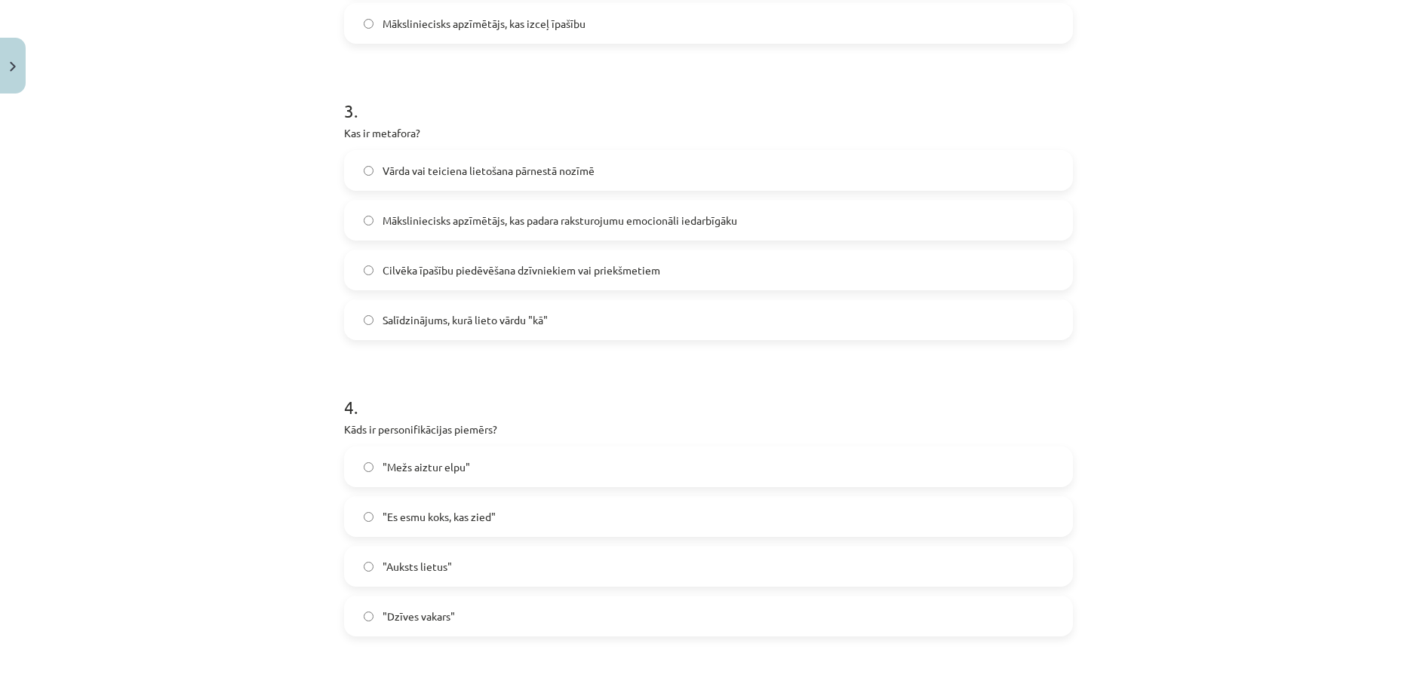
scroll to position [868, 0]
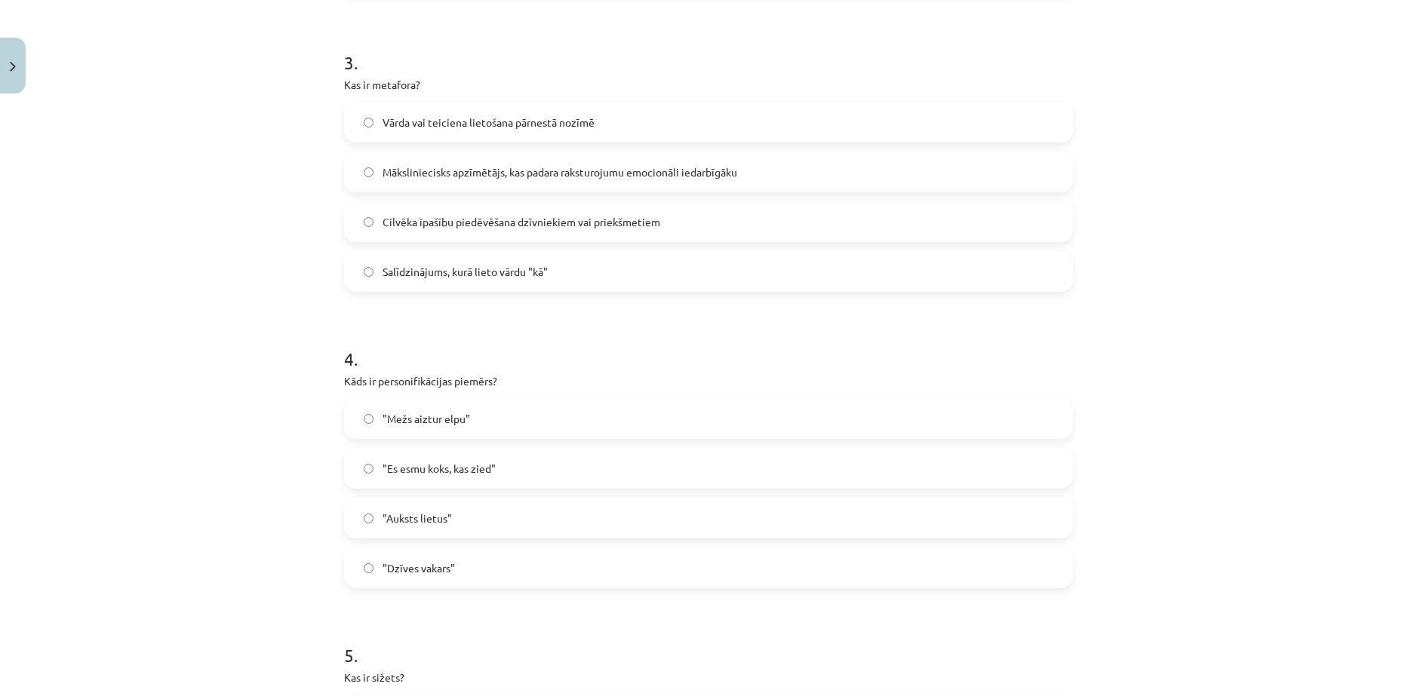
click at [368, 416] on label ""Mežs aiztur elpu"" at bounding box center [709, 419] width 726 height 38
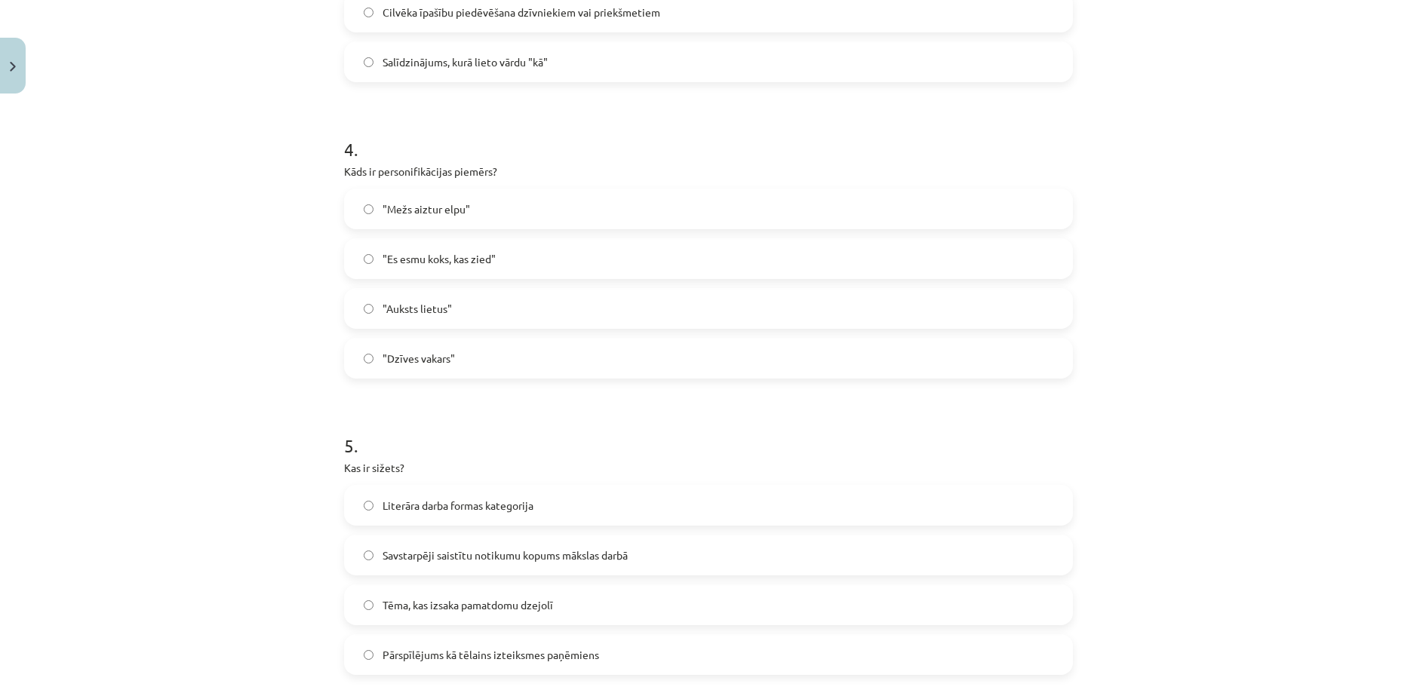
scroll to position [1169, 0]
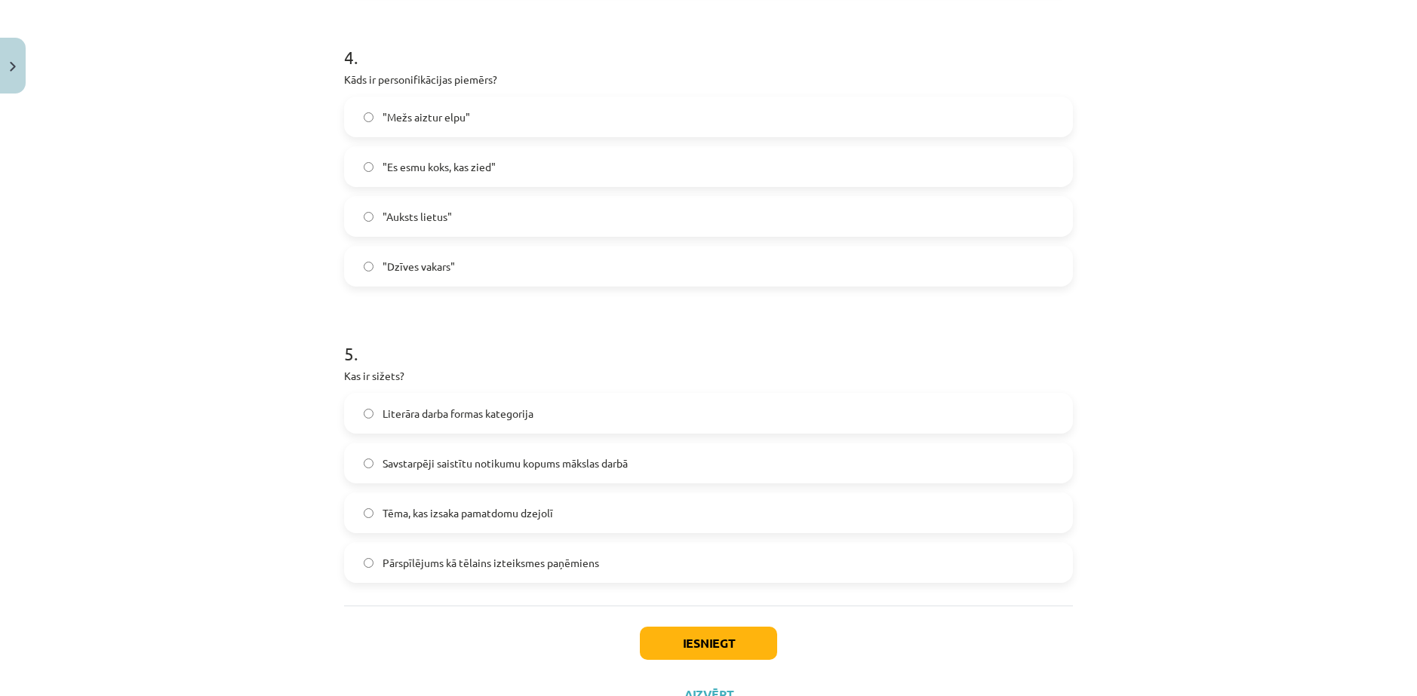
click at [455, 472] on label "Savstarpēji saistītu notikumu kopums mākslas darbā" at bounding box center [709, 463] width 726 height 38
click at [734, 643] on button "Iesniegt" at bounding box center [708, 643] width 137 height 33
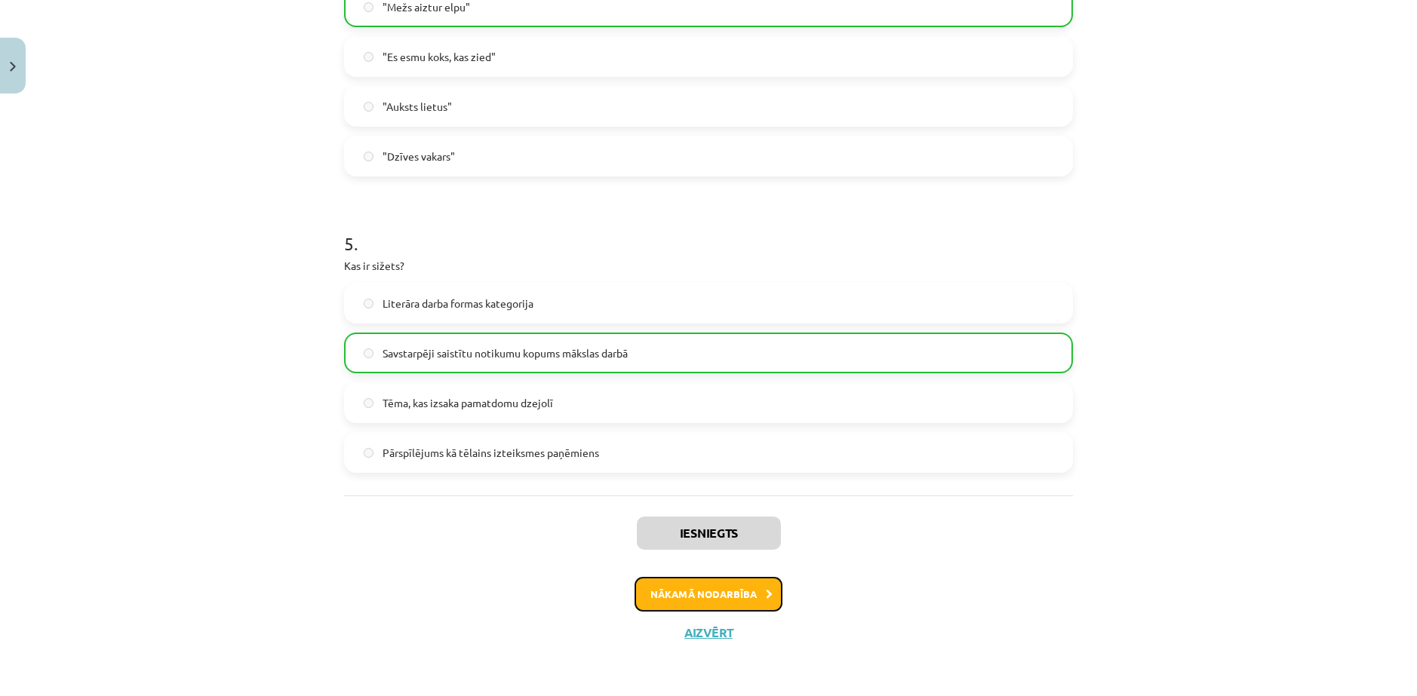
click at [695, 600] on button "Nākamā nodarbība" at bounding box center [708, 594] width 148 height 35
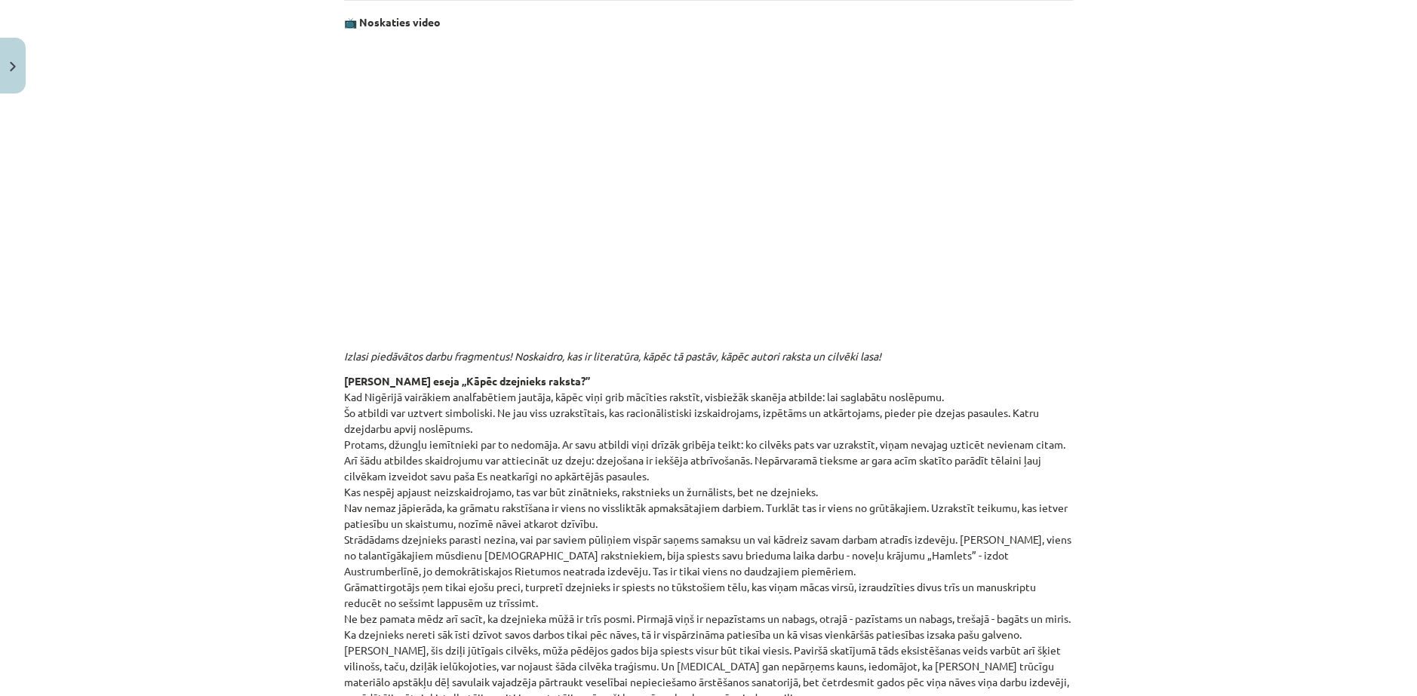
scroll to position [264, 0]
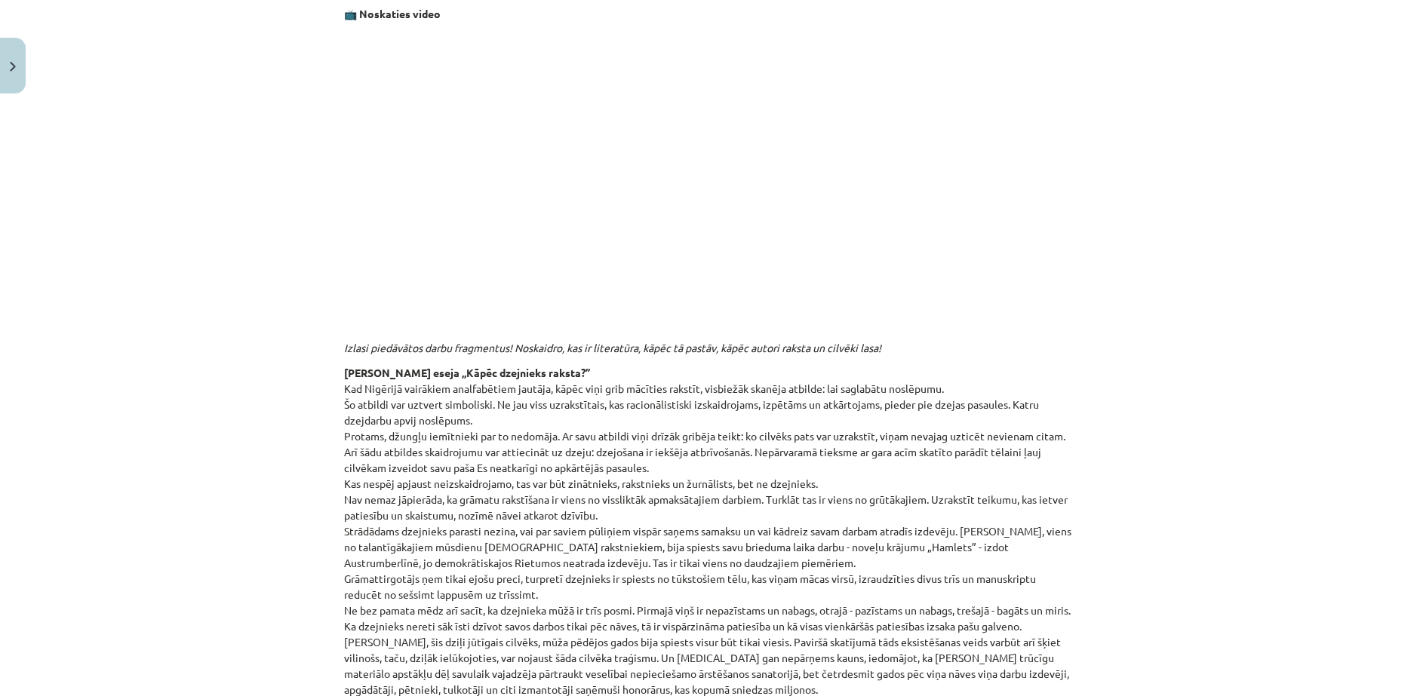
click at [330, 341] on div "Mācību tēma: Literatūras i - 10. klases 1.ieskaites mācību materiāls #3 Kas ir …" at bounding box center [708, 348] width 1417 height 696
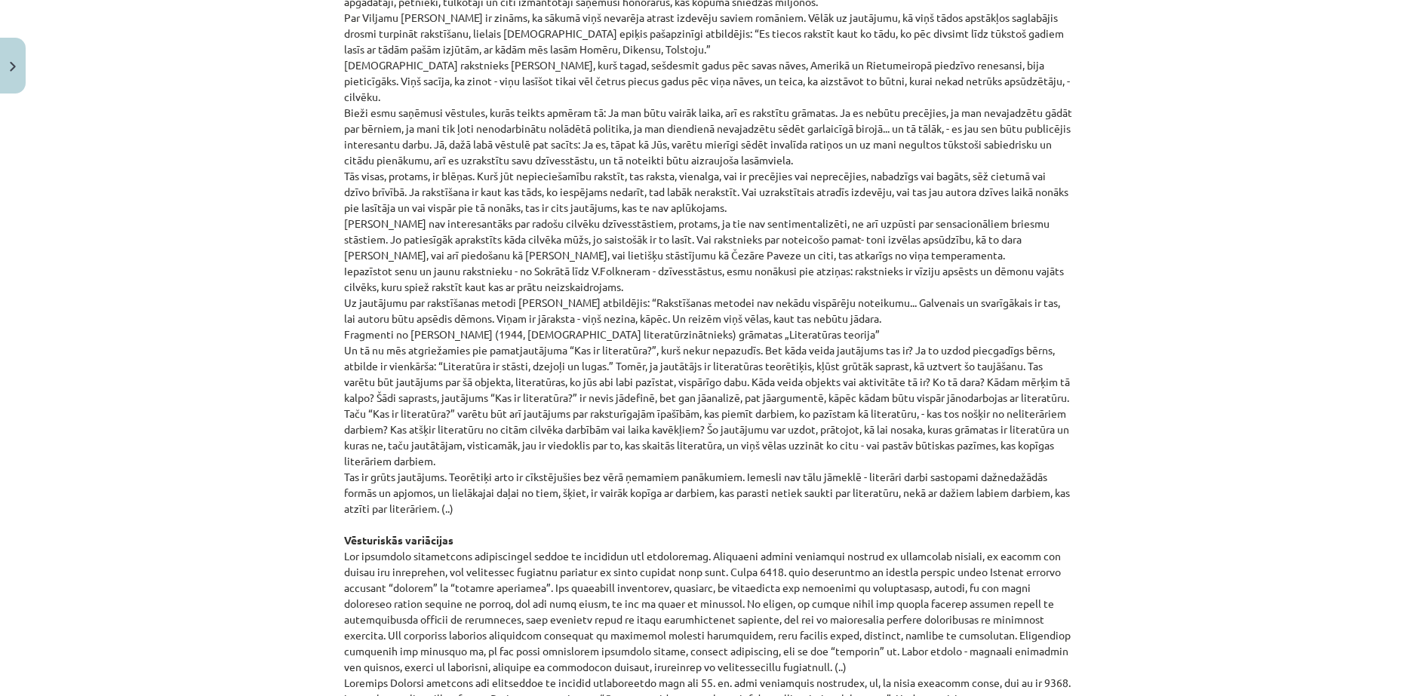
scroll to position [1455, 0]
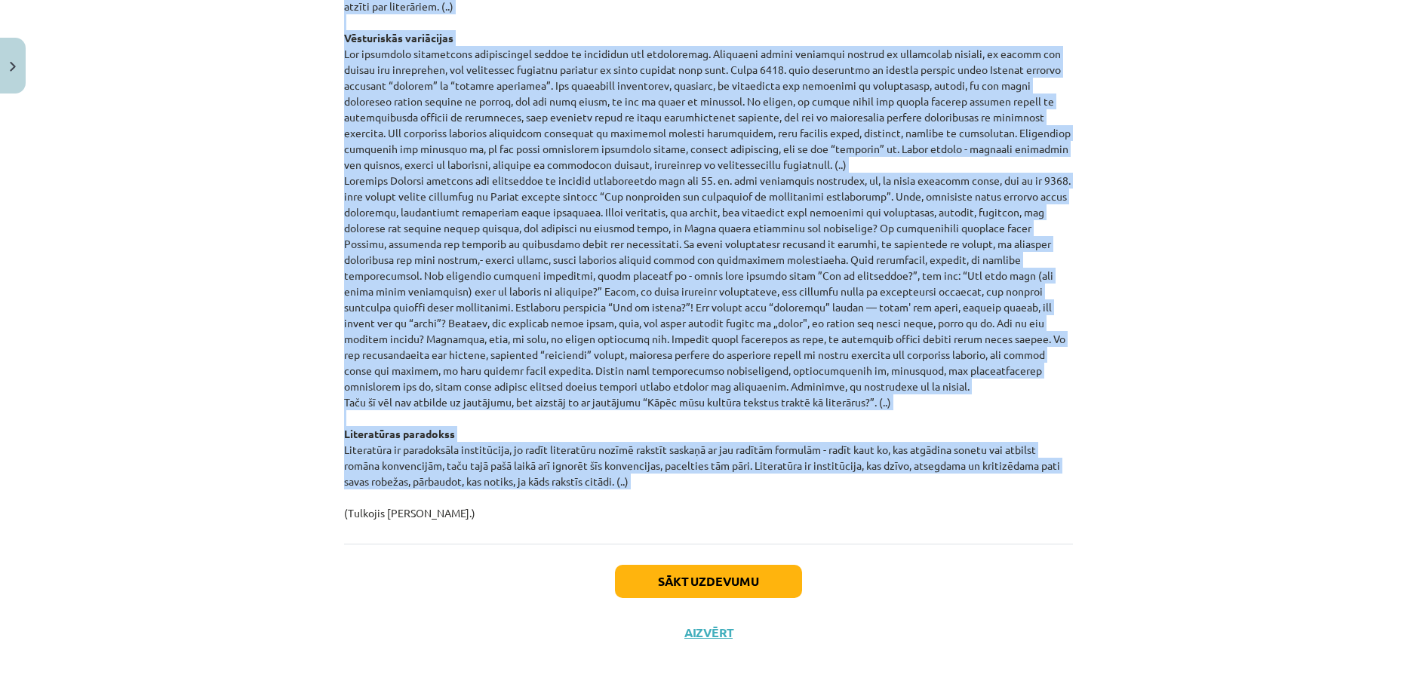
drag, startPoint x: 337, startPoint y: 303, endPoint x: 967, endPoint y: 498, distance: 659.3
copy p "Zentas Mauriņas eseja „Kāpēc dzejnieks raksta?” Kad Nigērijā vairākiem analfabē…"
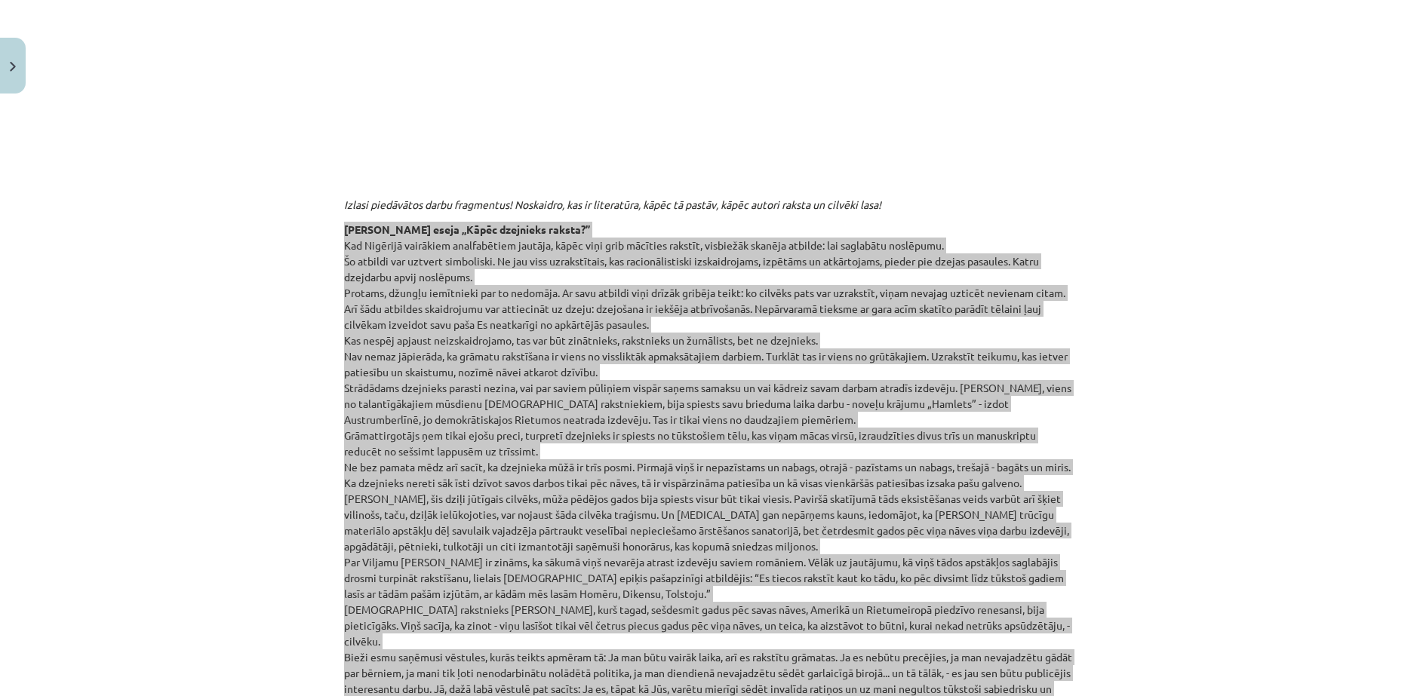
scroll to position [324, 0]
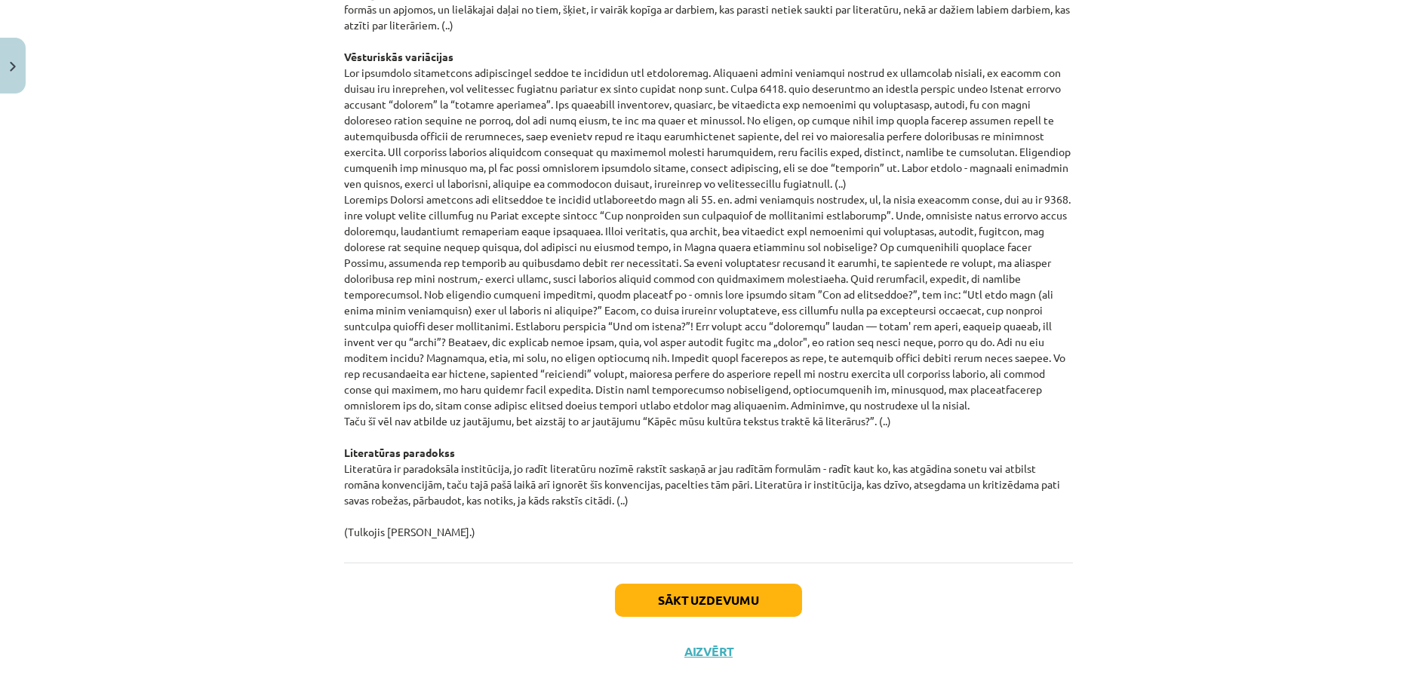
scroll to position [1455, 0]
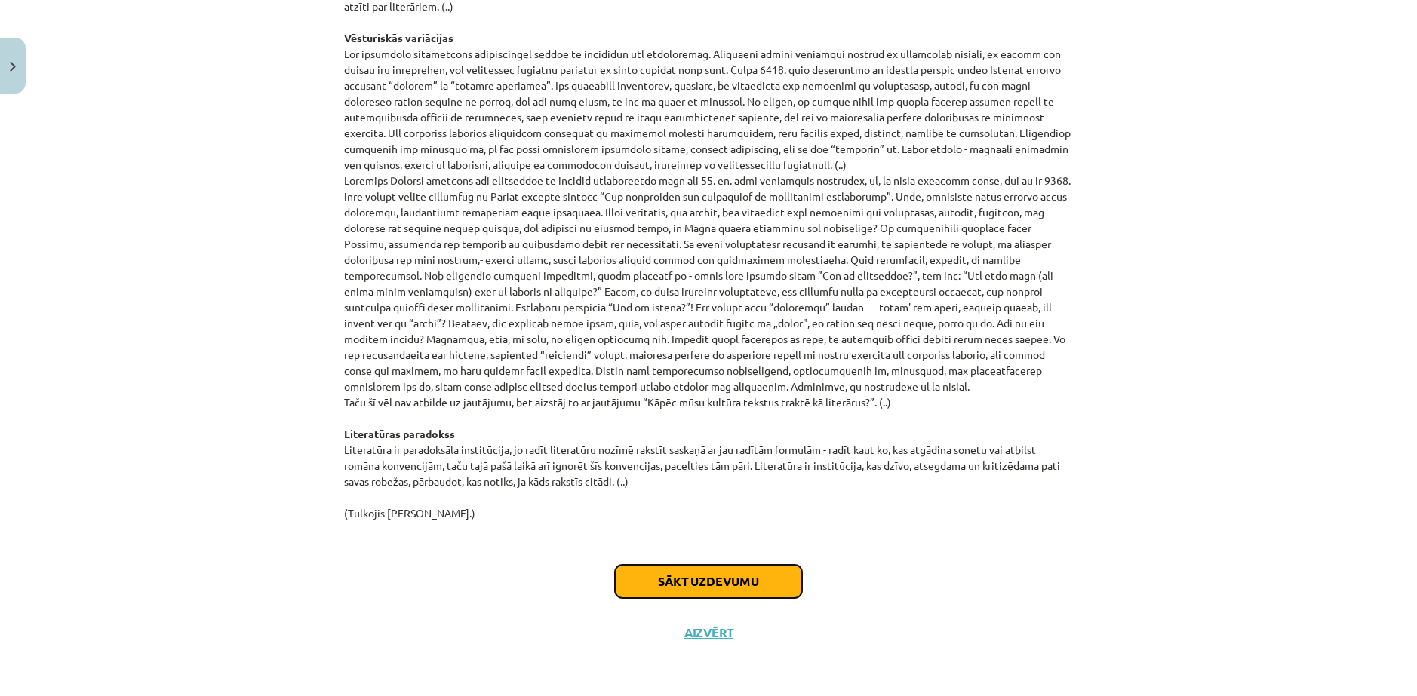
click at [771, 582] on button "Sākt uzdevumu" at bounding box center [708, 581] width 187 height 33
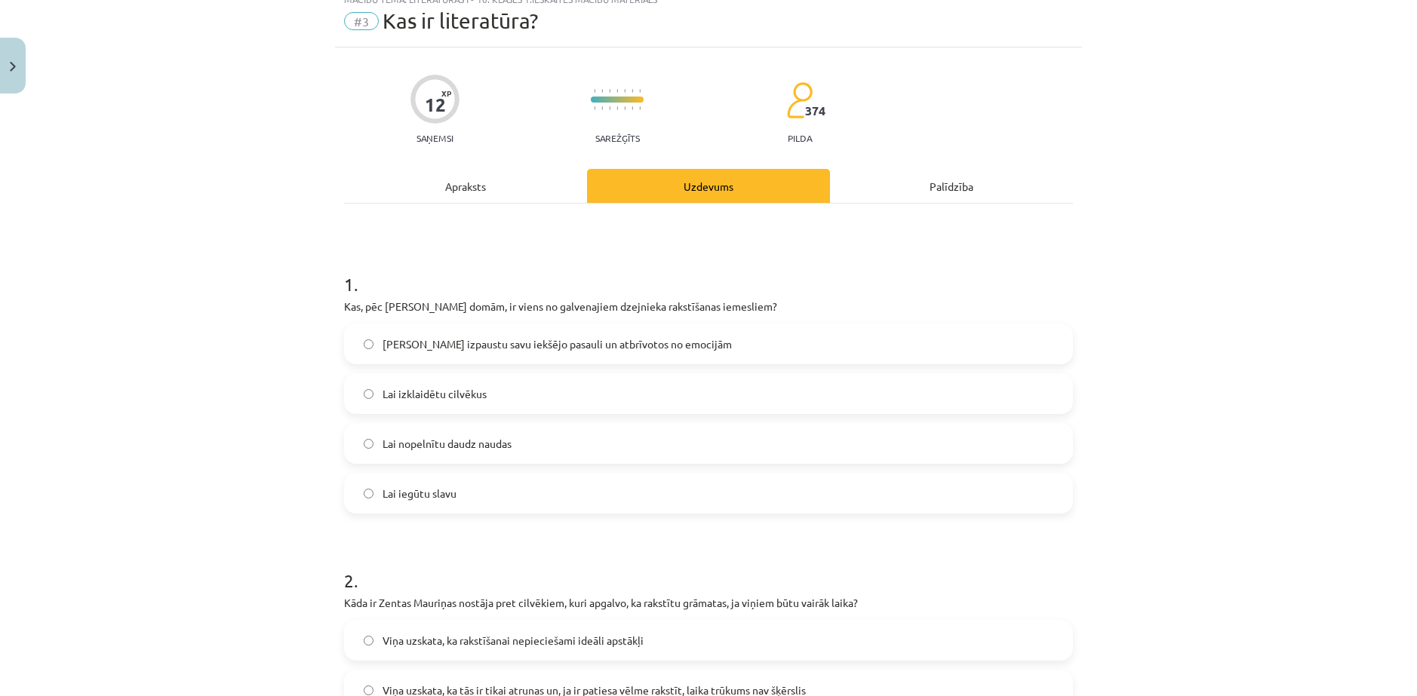
scroll to position [38, 0]
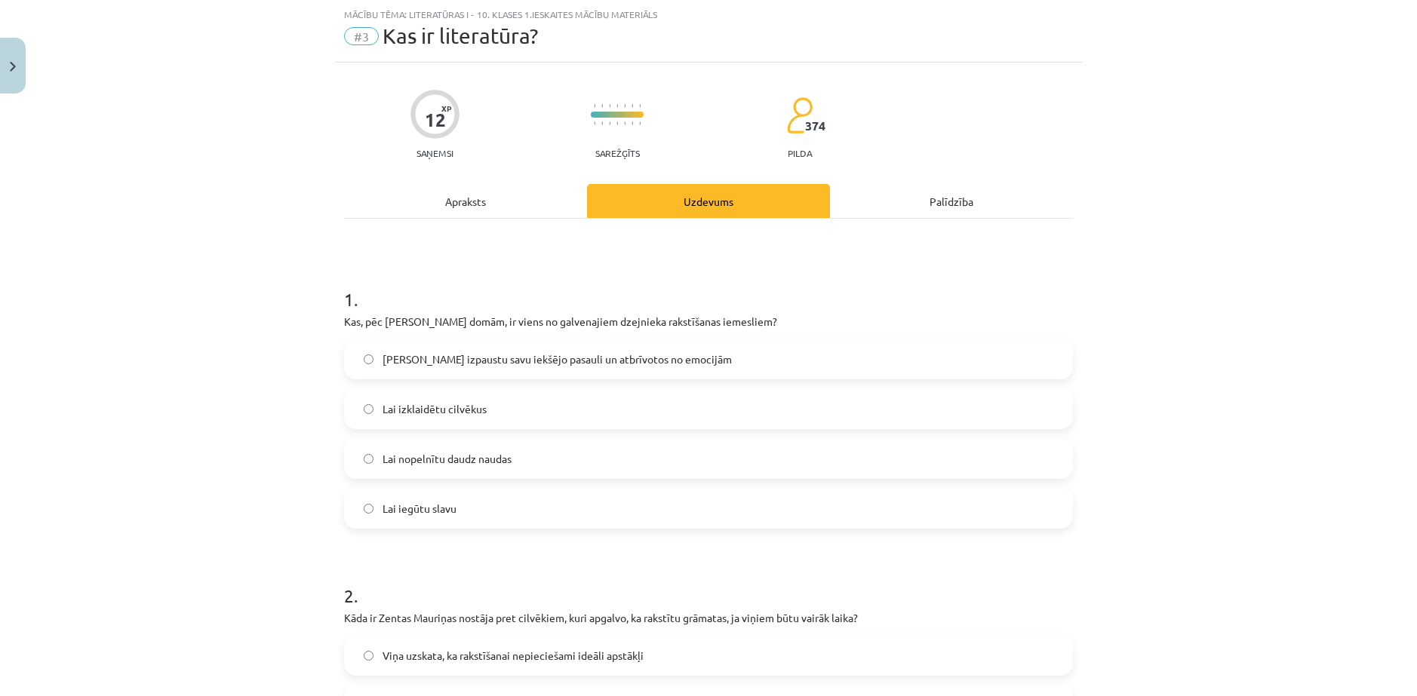
click at [477, 205] on div "Apraksts" at bounding box center [465, 201] width 243 height 34
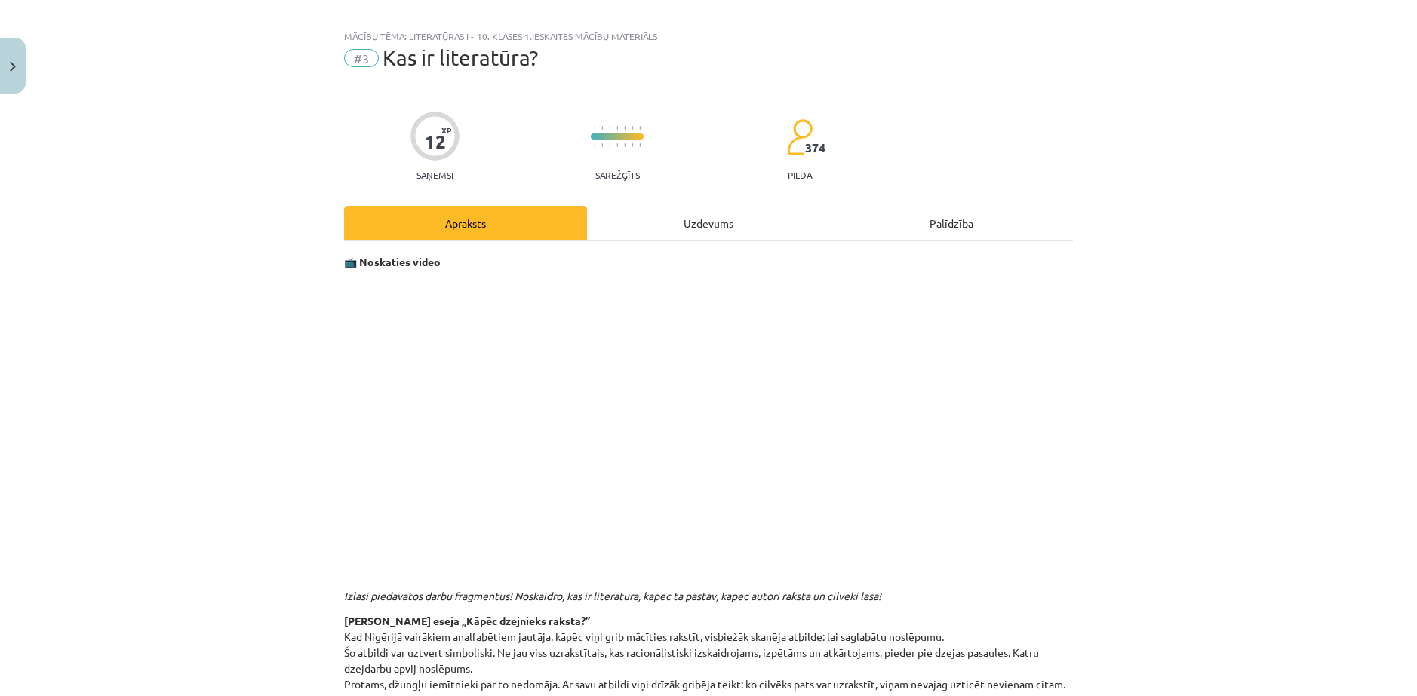
scroll to position [0, 0]
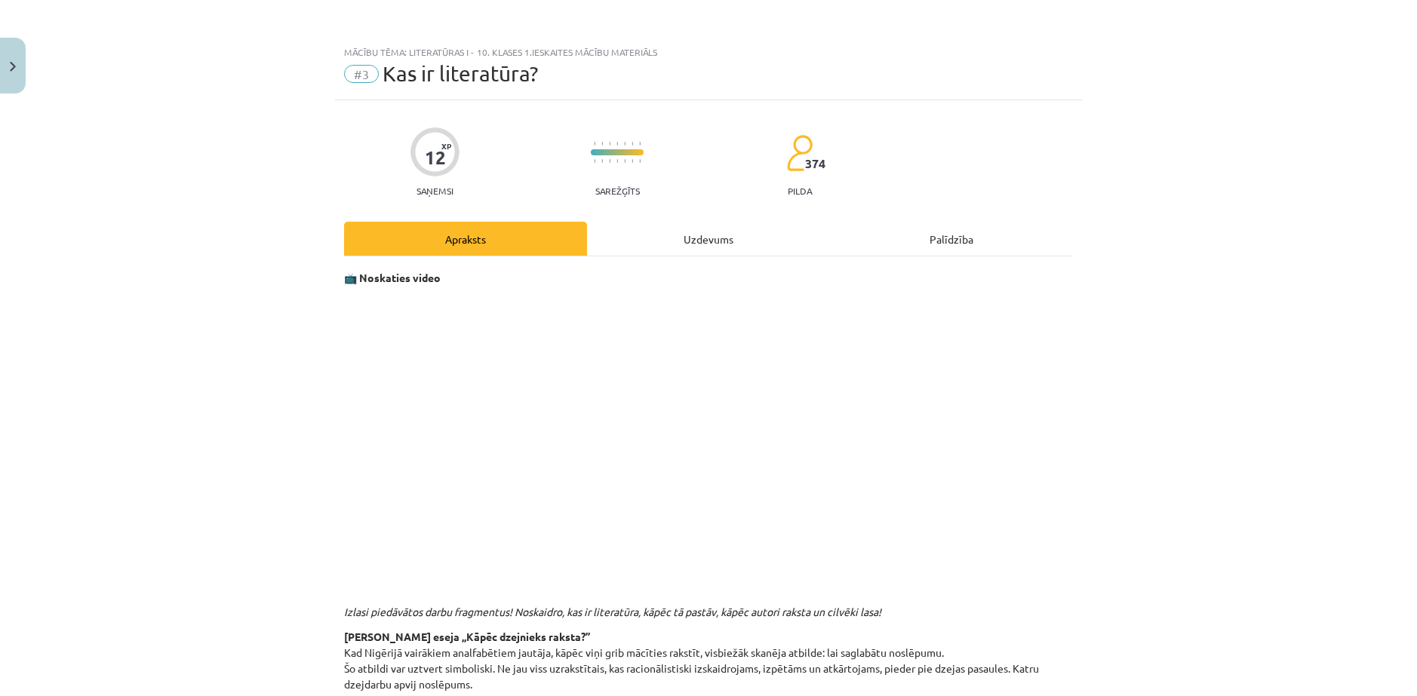
click at [665, 243] on div "Uzdevums" at bounding box center [708, 239] width 243 height 34
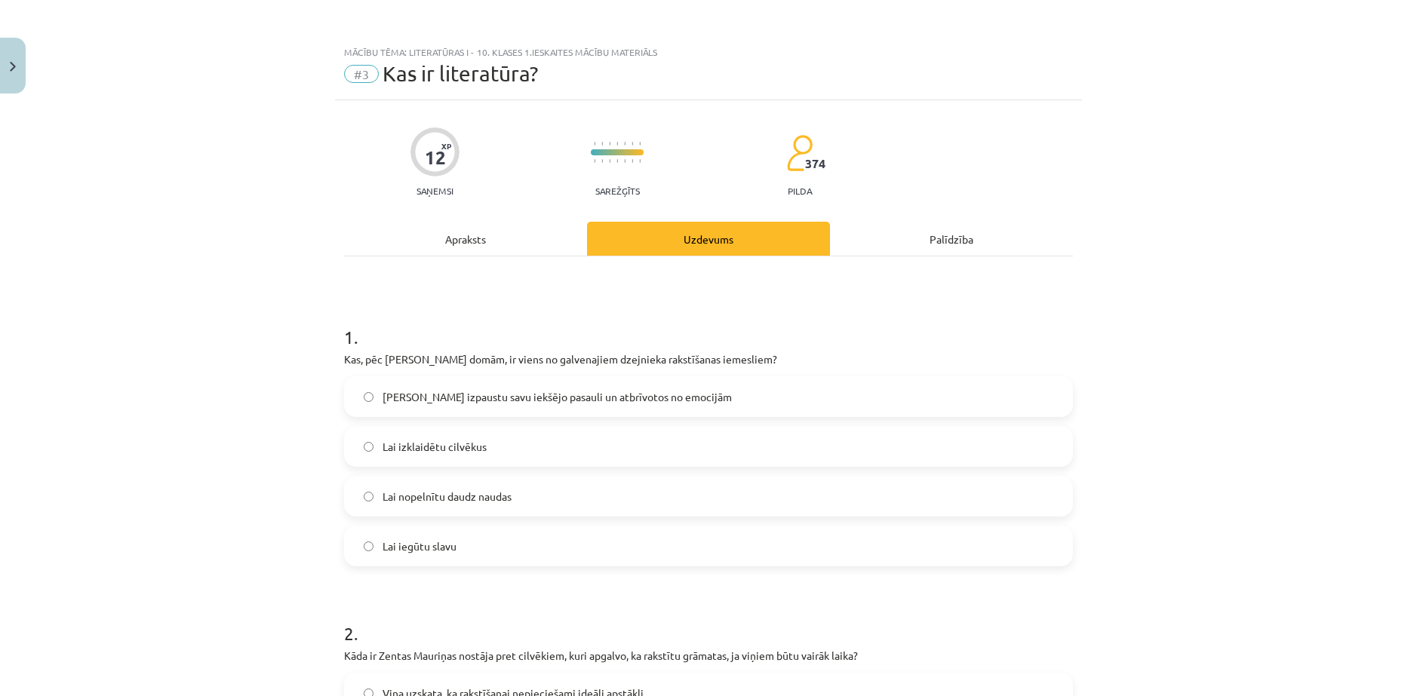
click at [453, 401] on span "Lai izpaustu savu iekšējo pasauli un atbrīvotos no emocijām" at bounding box center [556, 397] width 349 height 16
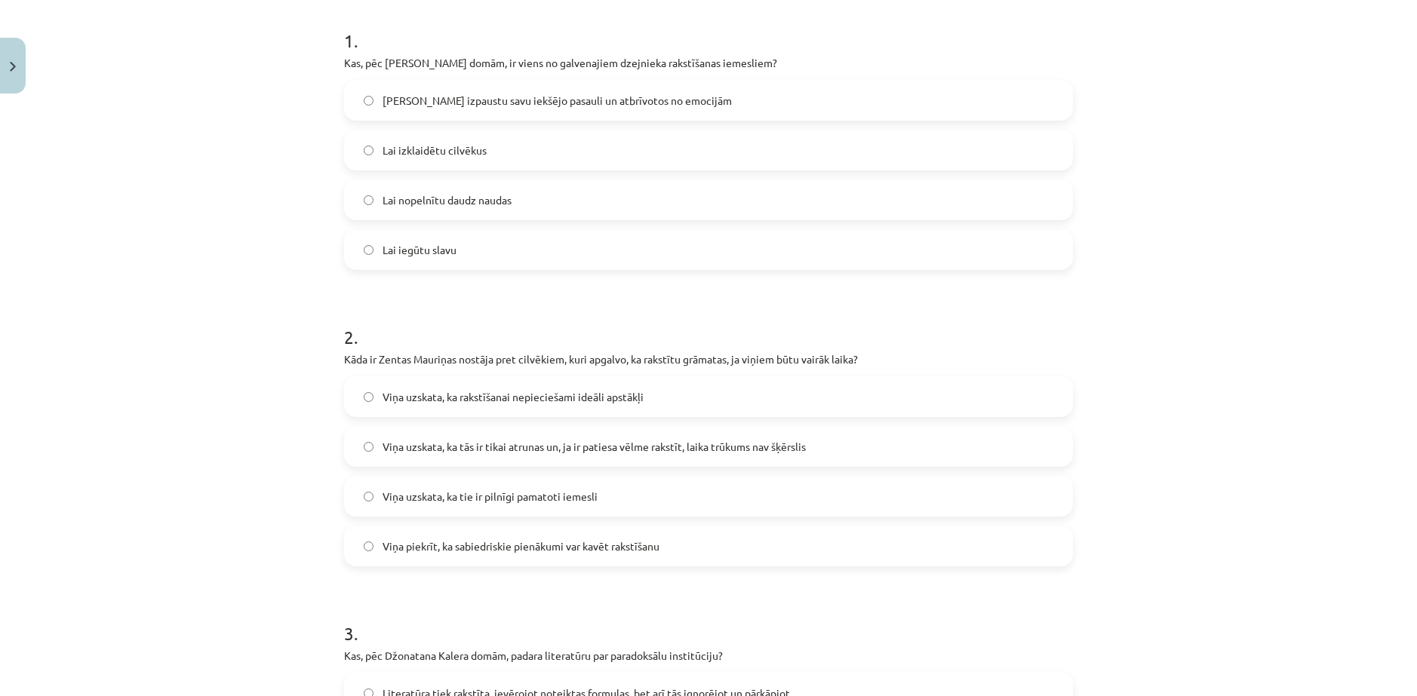
scroll to position [302, 0]
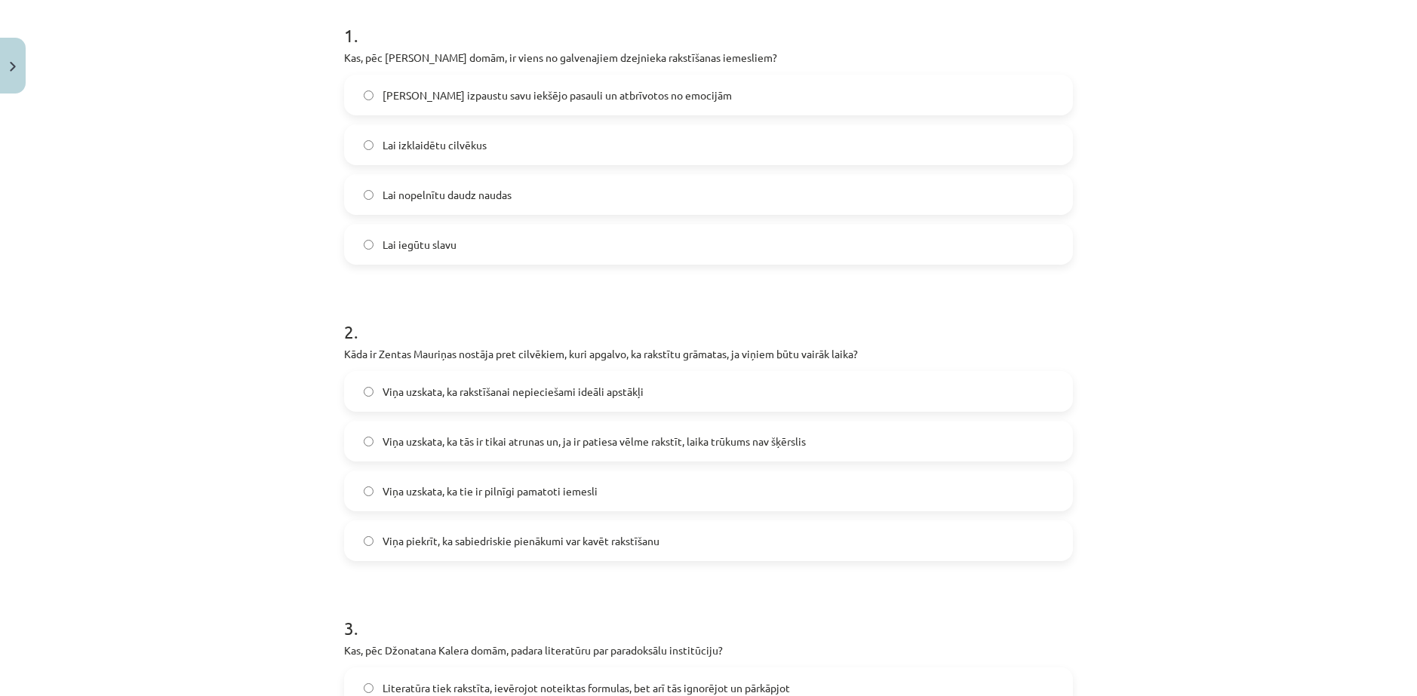
click at [401, 444] on span "Viņa uzskata, ka tās ir tikai atrunas un, ja ir patiesa vēlme rakstīt, laika tr…" at bounding box center [593, 442] width 423 height 16
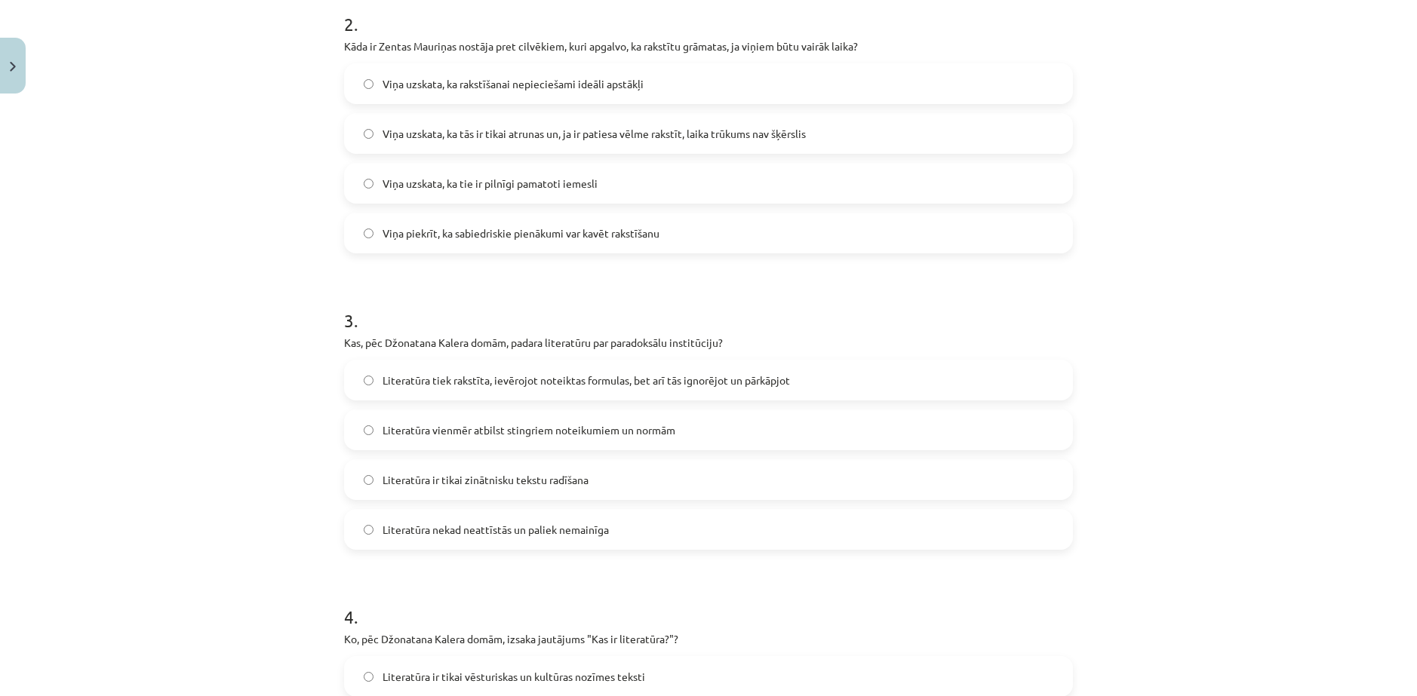
scroll to position [604, 0]
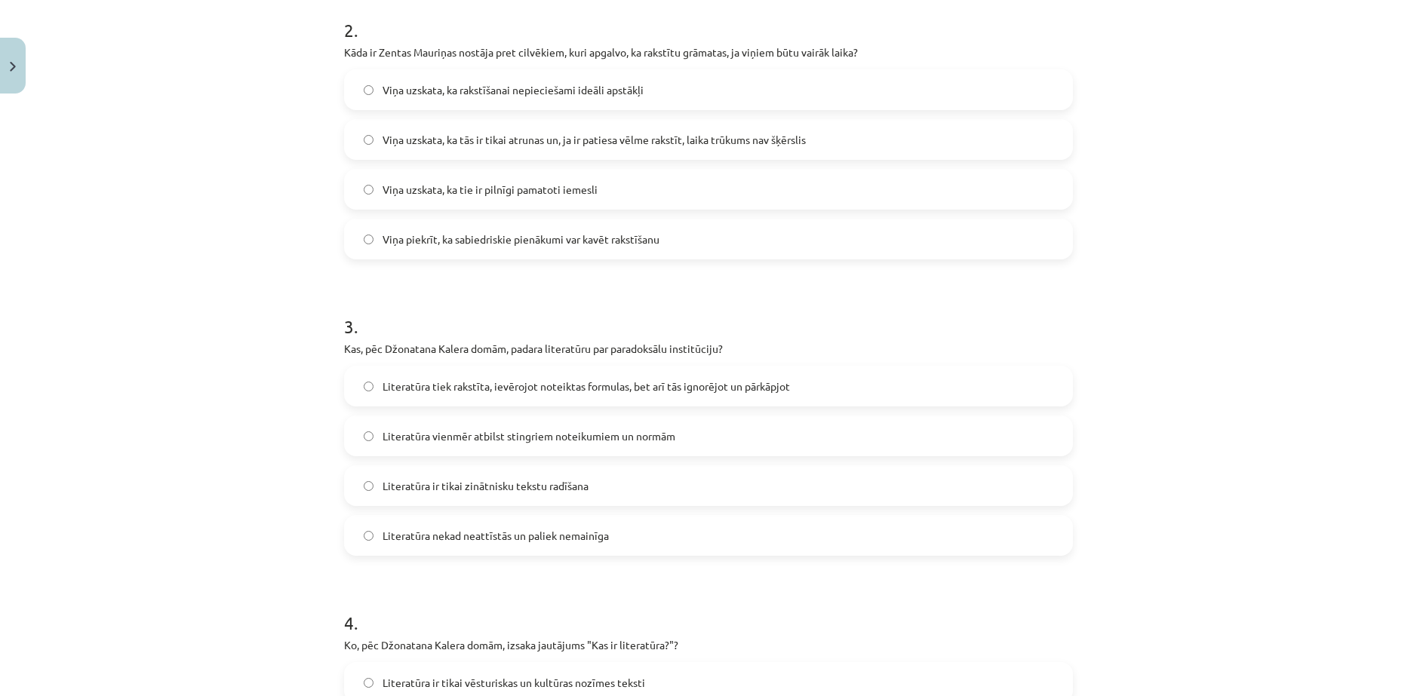
click at [382, 386] on span "Literatūra tiek rakstīta, ievērojot noteiktas formulas, bet arī tās ignorējot u…" at bounding box center [585, 387] width 407 height 16
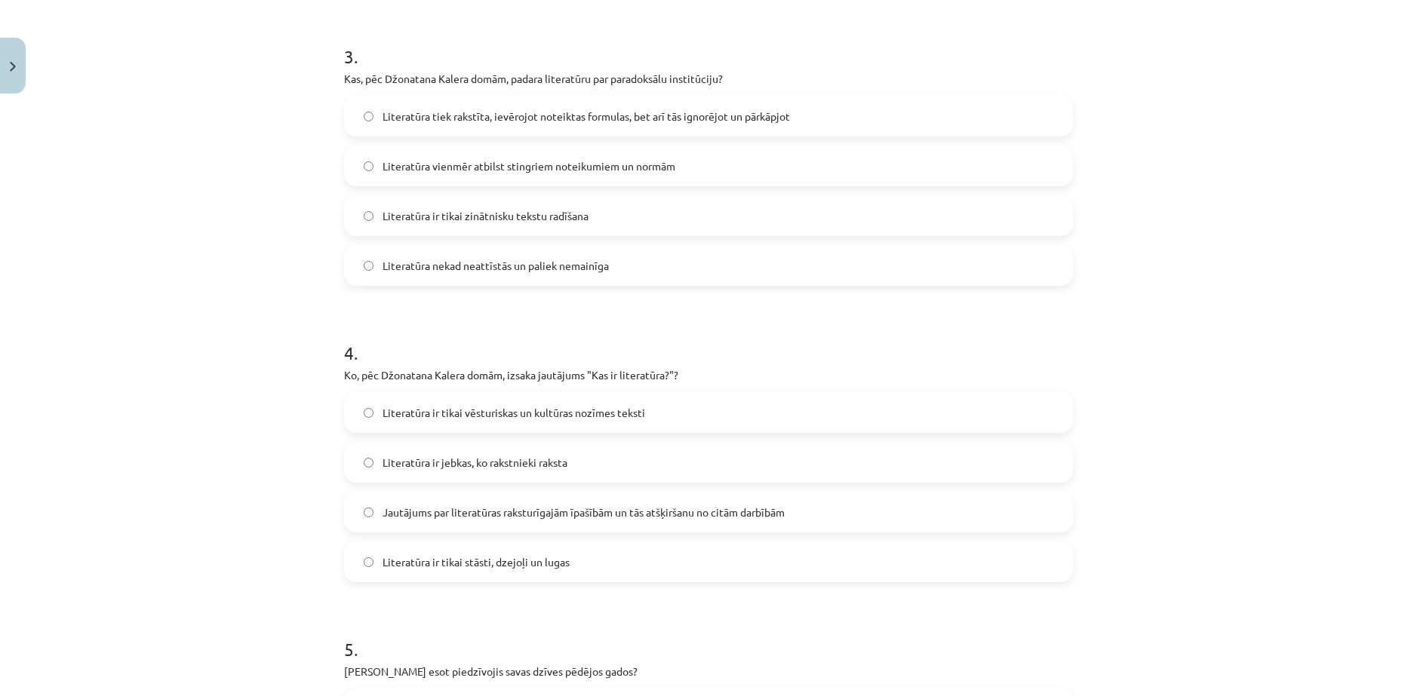
scroll to position [905, 0]
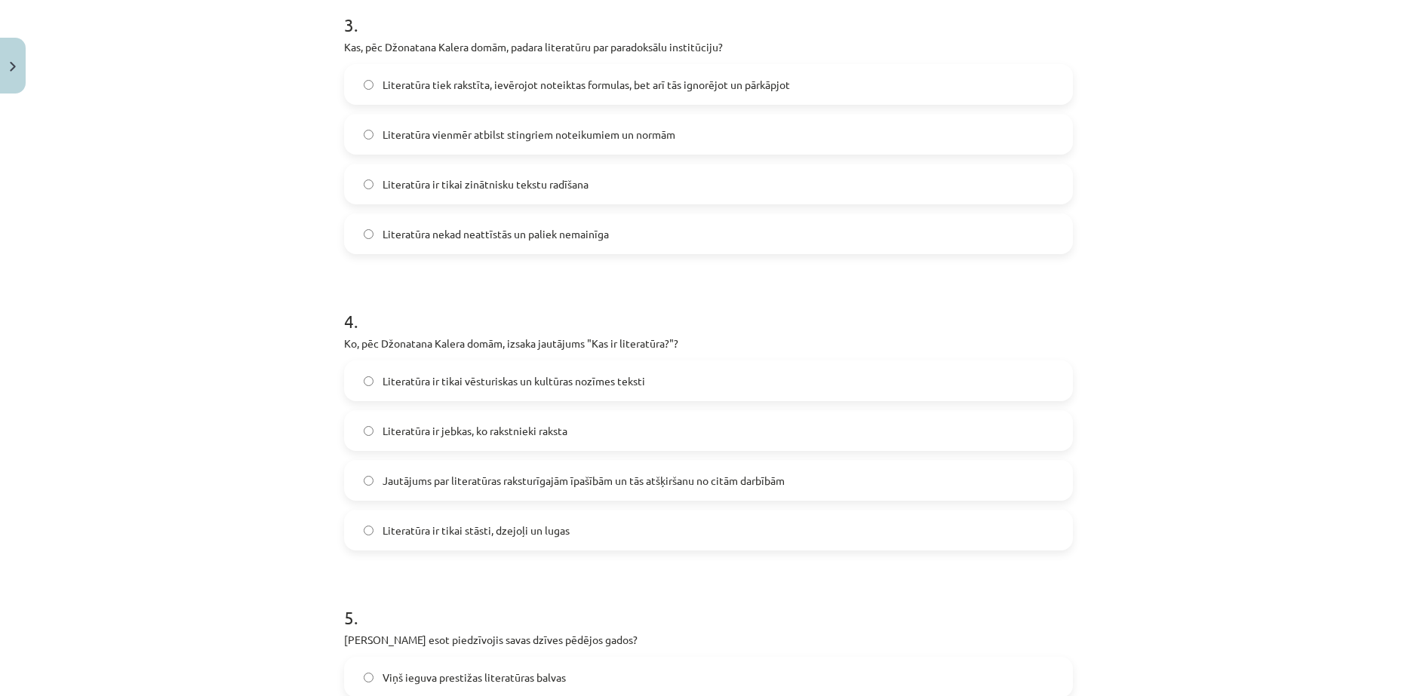
click at [485, 487] on span "Jautājums par literatūras raksturīgajām īpašībām un tās atšķiršanu no citām dar…" at bounding box center [583, 481] width 402 height 16
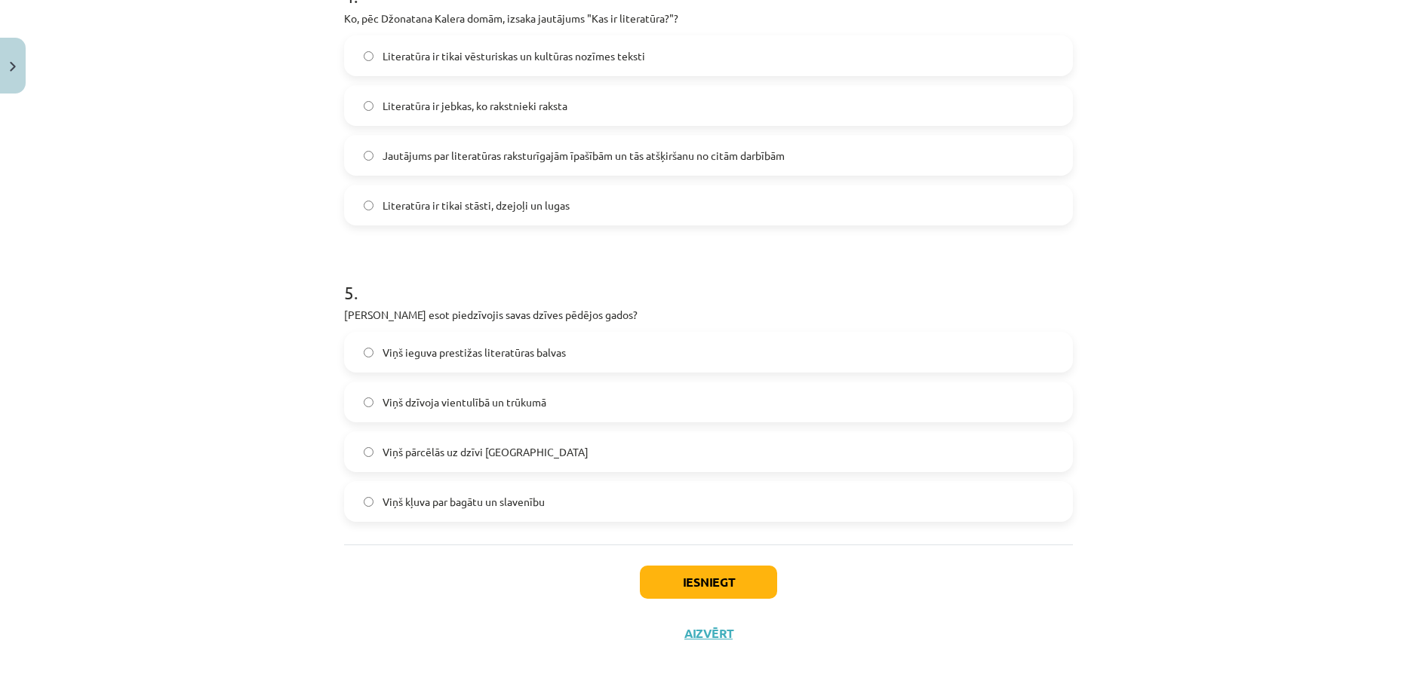
scroll to position [1231, 0]
click at [1356, 550] on div "Mācību tēma: Literatūras i - 10. klases 1.ieskaites mācību materiāls #3 Kas ir …" at bounding box center [708, 348] width 1417 height 696
click at [433, 398] on span "Viņš dzīvoja vientulībā un trūkumā" at bounding box center [464, 402] width 164 height 16
click at [724, 584] on button "Iesniegt" at bounding box center [708, 581] width 137 height 33
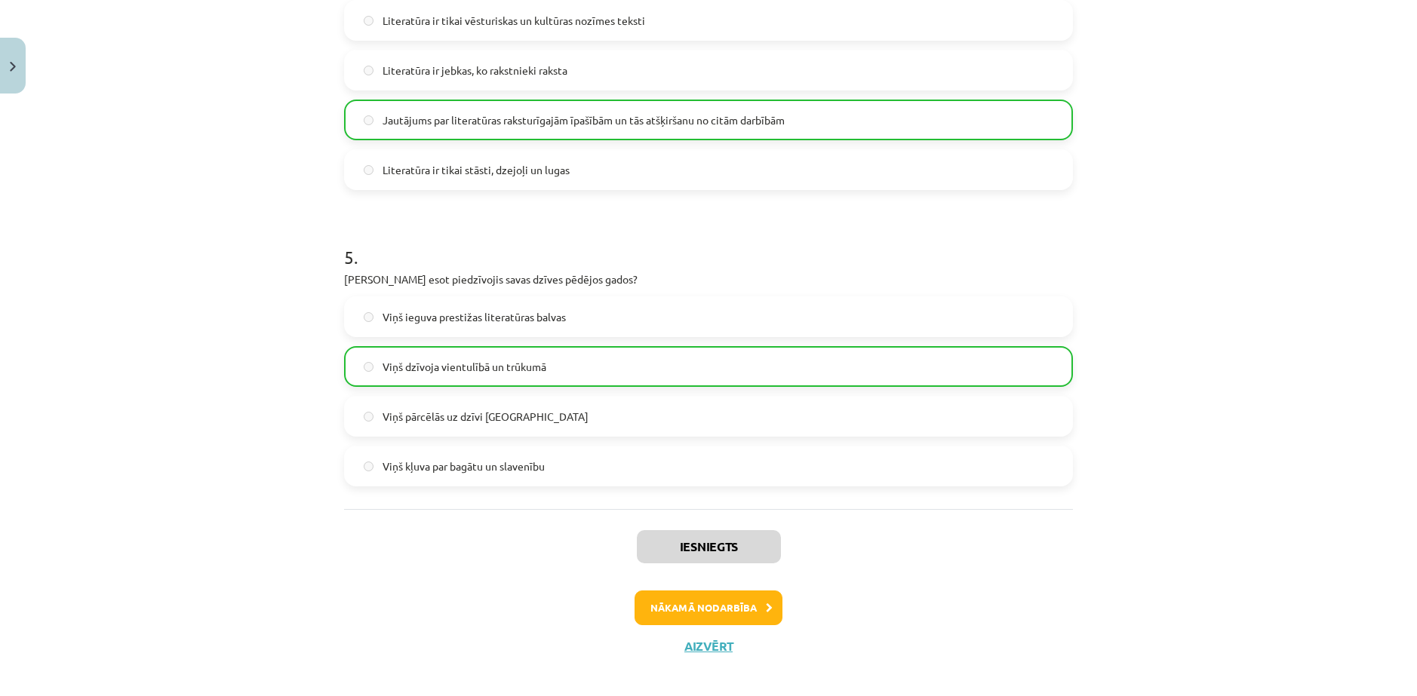
scroll to position [1279, 0]
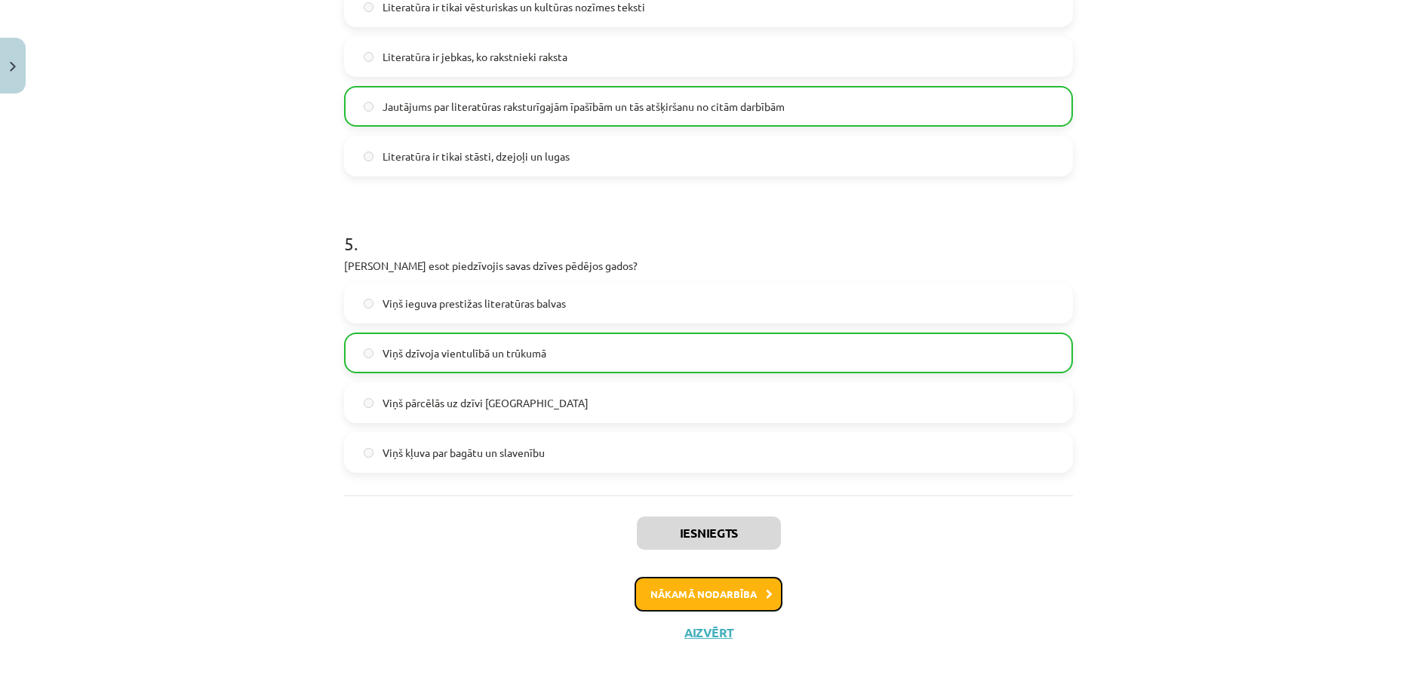
click at [723, 594] on button "Nākamā nodarbība" at bounding box center [708, 594] width 148 height 35
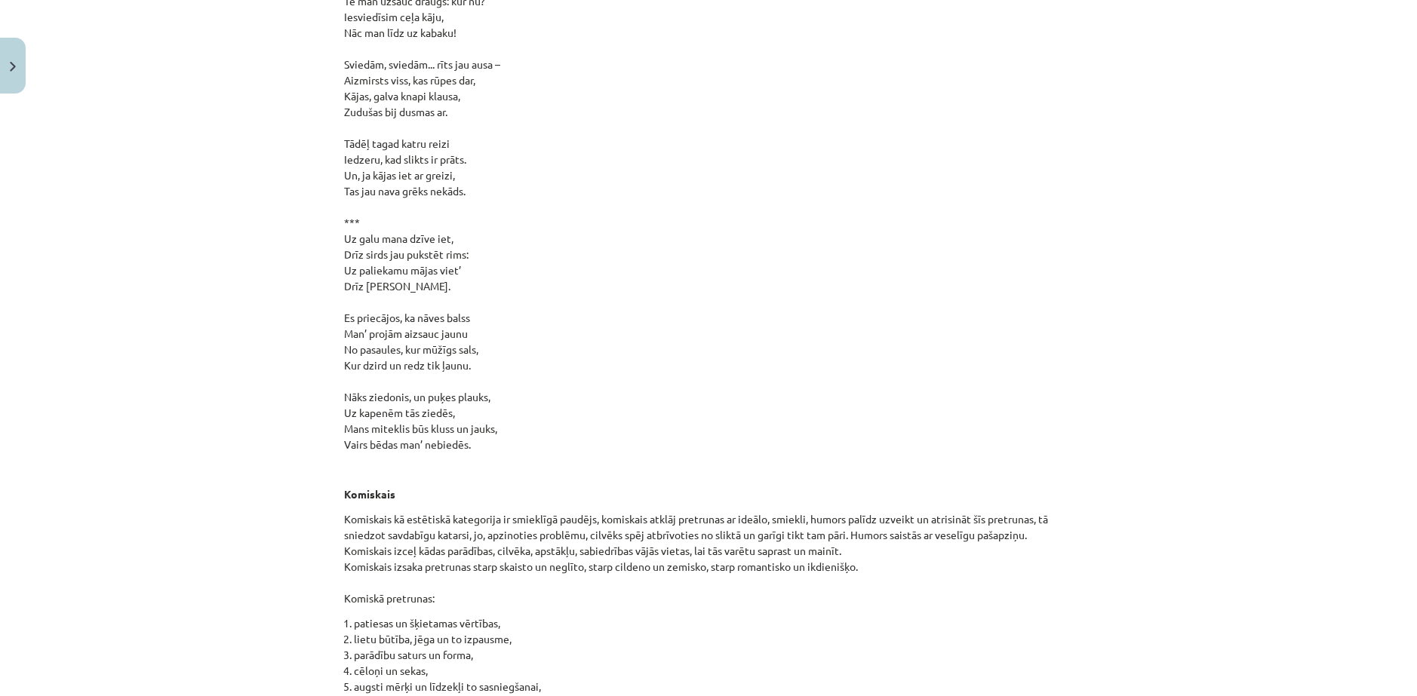
scroll to position [16015, 0]
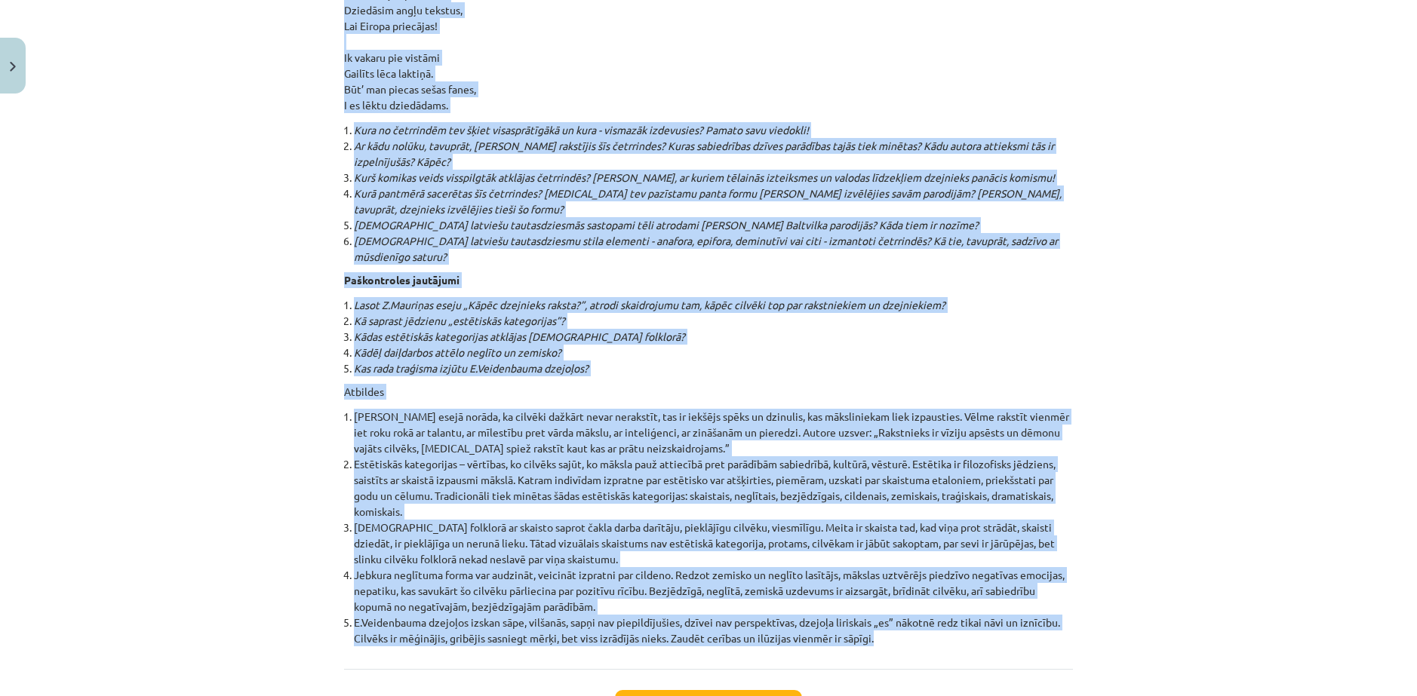
drag, startPoint x: 329, startPoint y: 260, endPoint x: 1112, endPoint y: 524, distance: 826.6
click at [1112, 524] on div "Mācību tēma: Literatūras i - 10. klases 1.ieskaites mācību materiāls #4 Estētis…" at bounding box center [708, 348] width 1417 height 696
copy div "Estētika ir filozofijas nozare, kas aplūko jautājumus par skaisto, par mākslu u…"
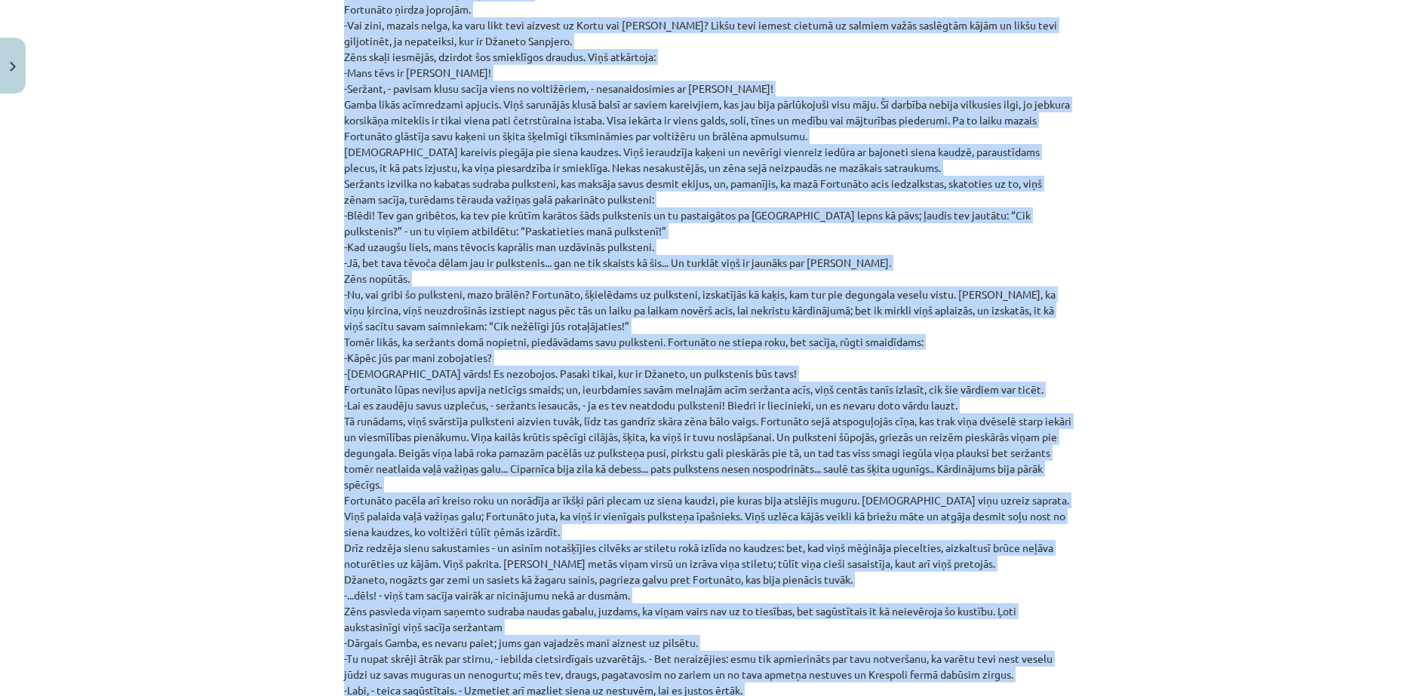
click at [246, 351] on div "Mācību tēma: Literatūras i - 10. klases 1.ieskaites mācību materiāls #4 Estētis…" at bounding box center [708, 348] width 1417 height 696
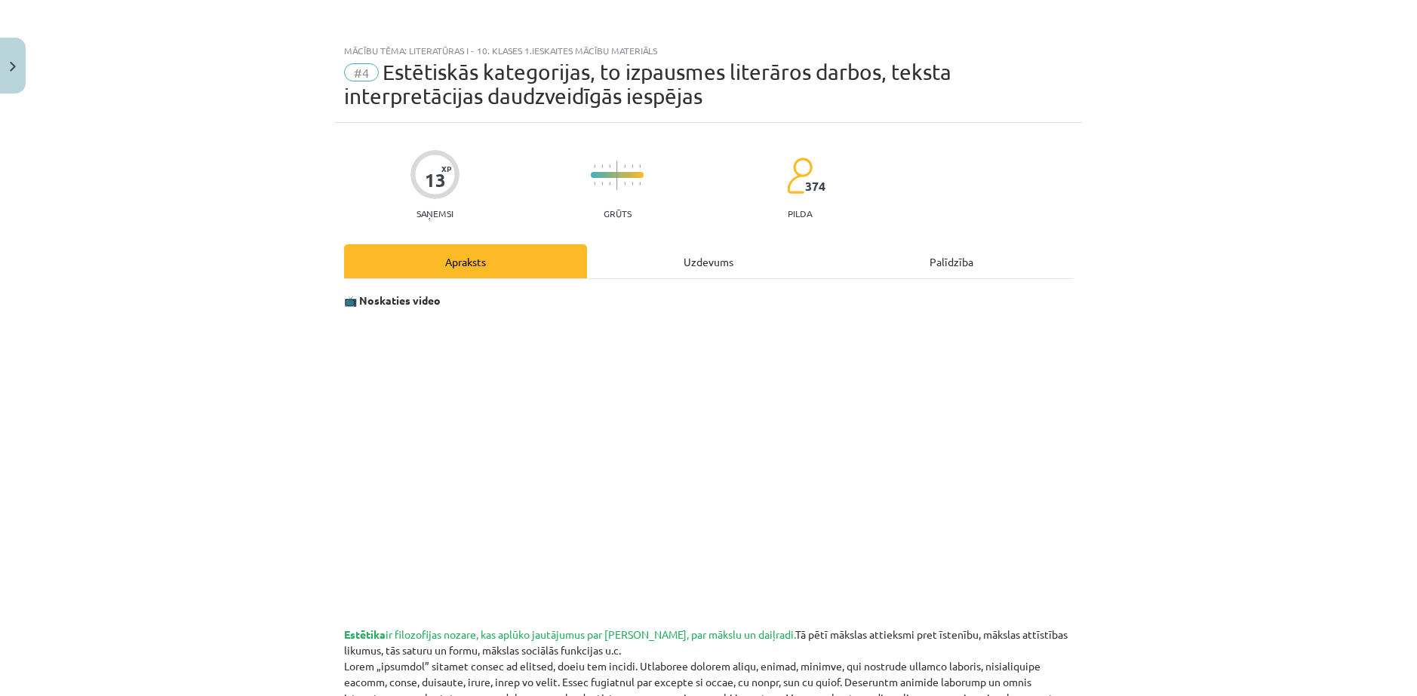
scroll to position [0, 0]
click at [686, 257] on div "Uzdevums" at bounding box center [708, 263] width 243 height 34
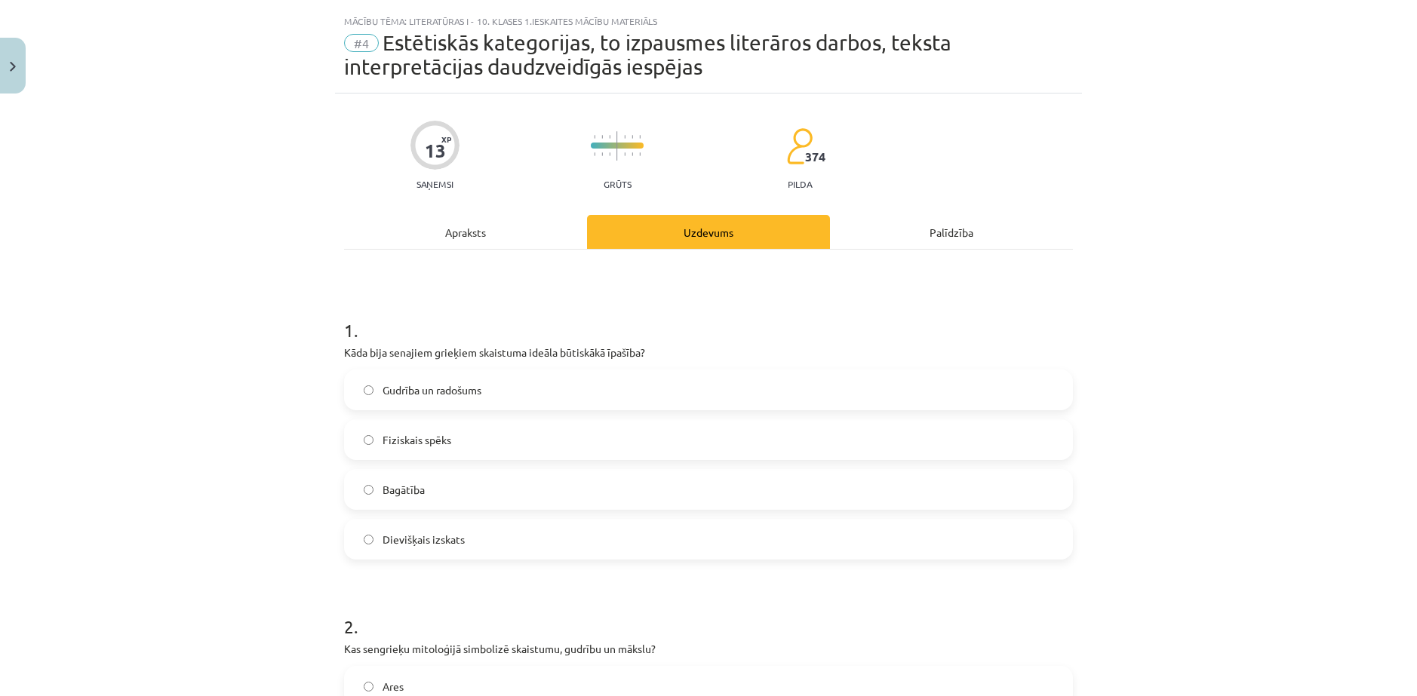
scroll to position [38, 0]
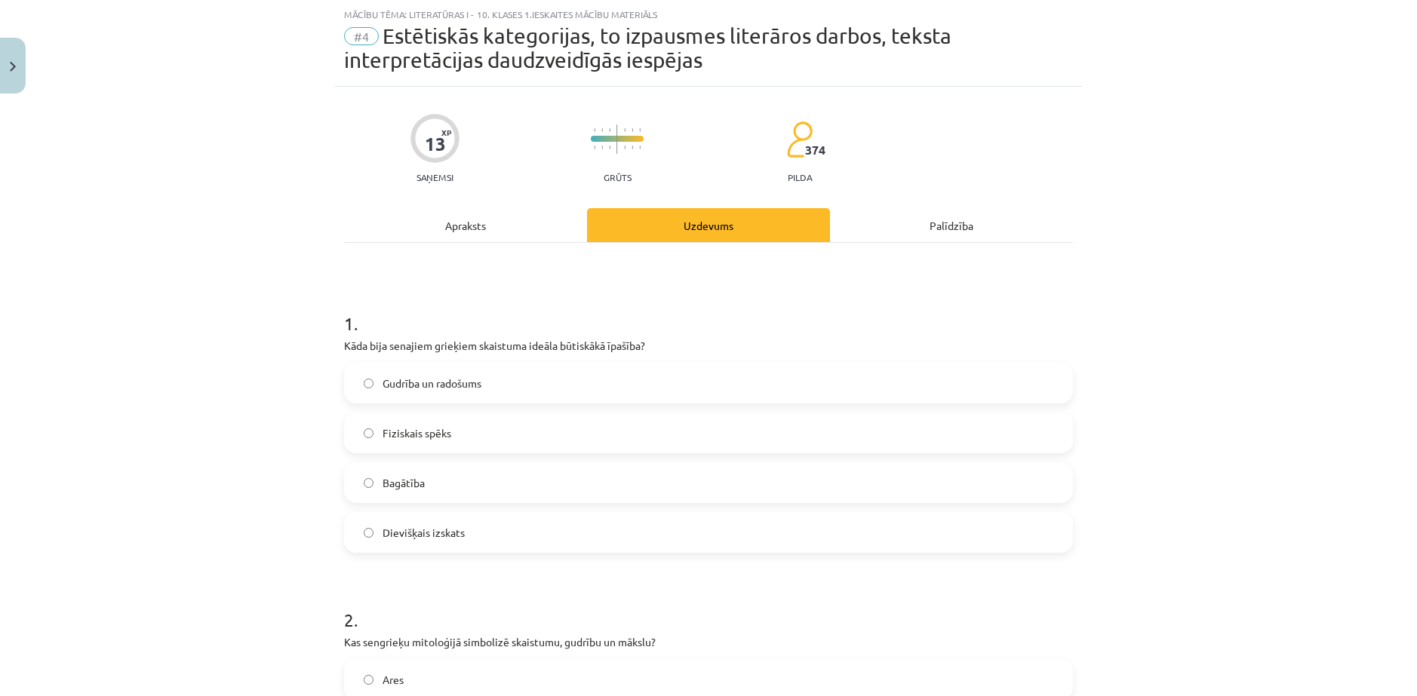
click at [511, 380] on label "Gudrība un radošums" at bounding box center [709, 383] width 726 height 38
click at [368, 440] on label "Fiziskais spēks" at bounding box center [709, 433] width 726 height 38
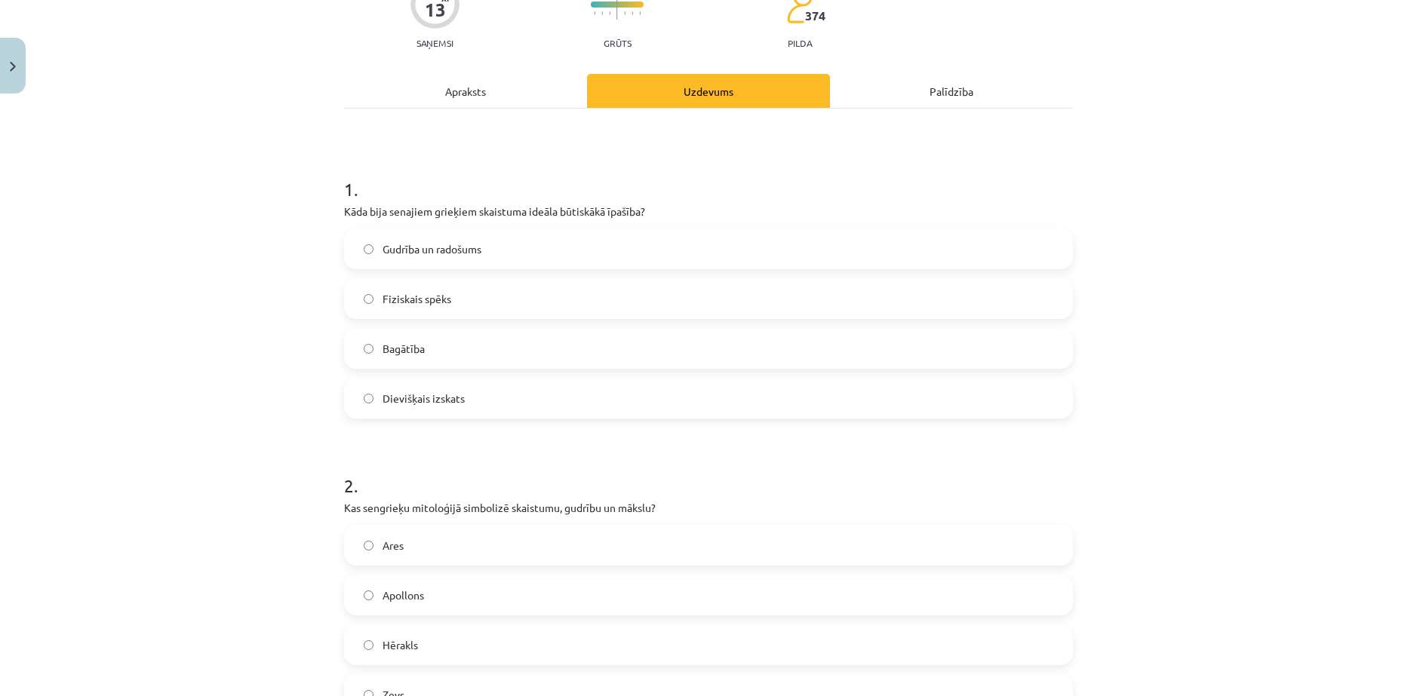
scroll to position [264, 0]
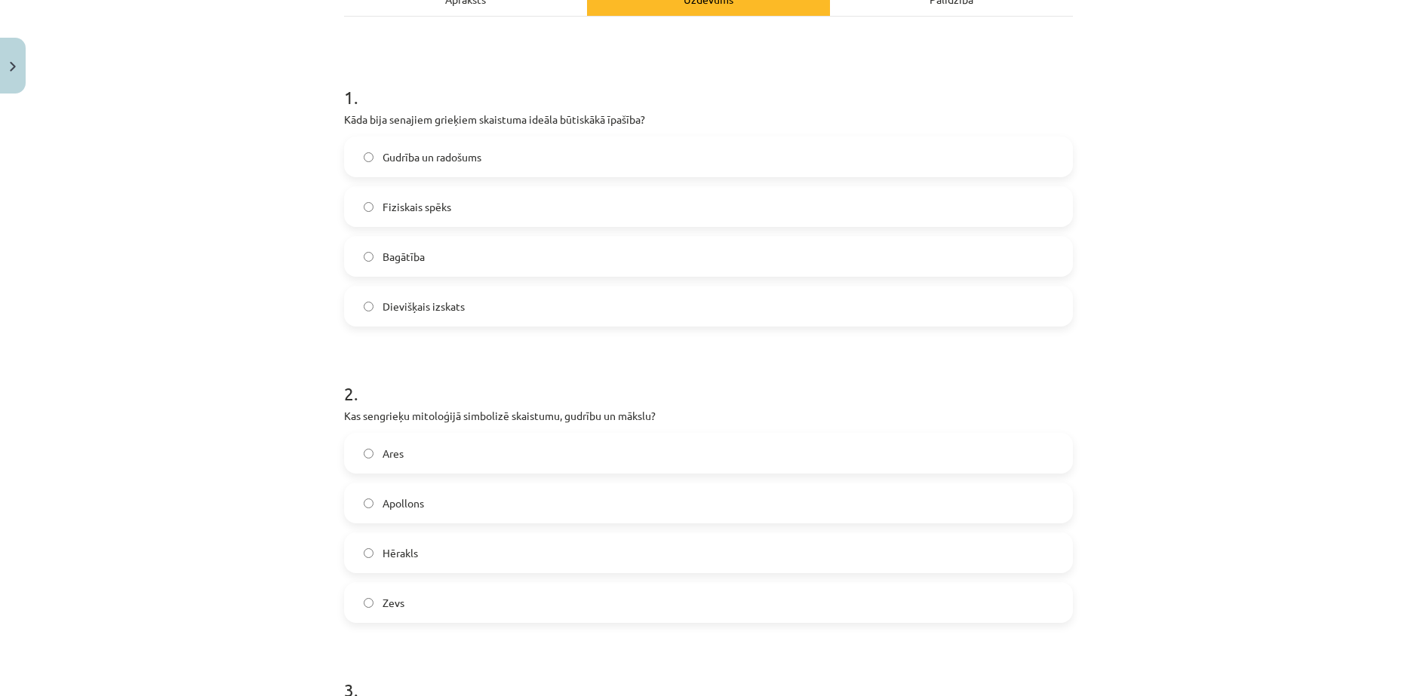
click at [384, 496] on span "Apollons" at bounding box center [402, 504] width 41 height 16
click at [347, 150] on label "Gudrība un radošums" at bounding box center [709, 157] width 726 height 38
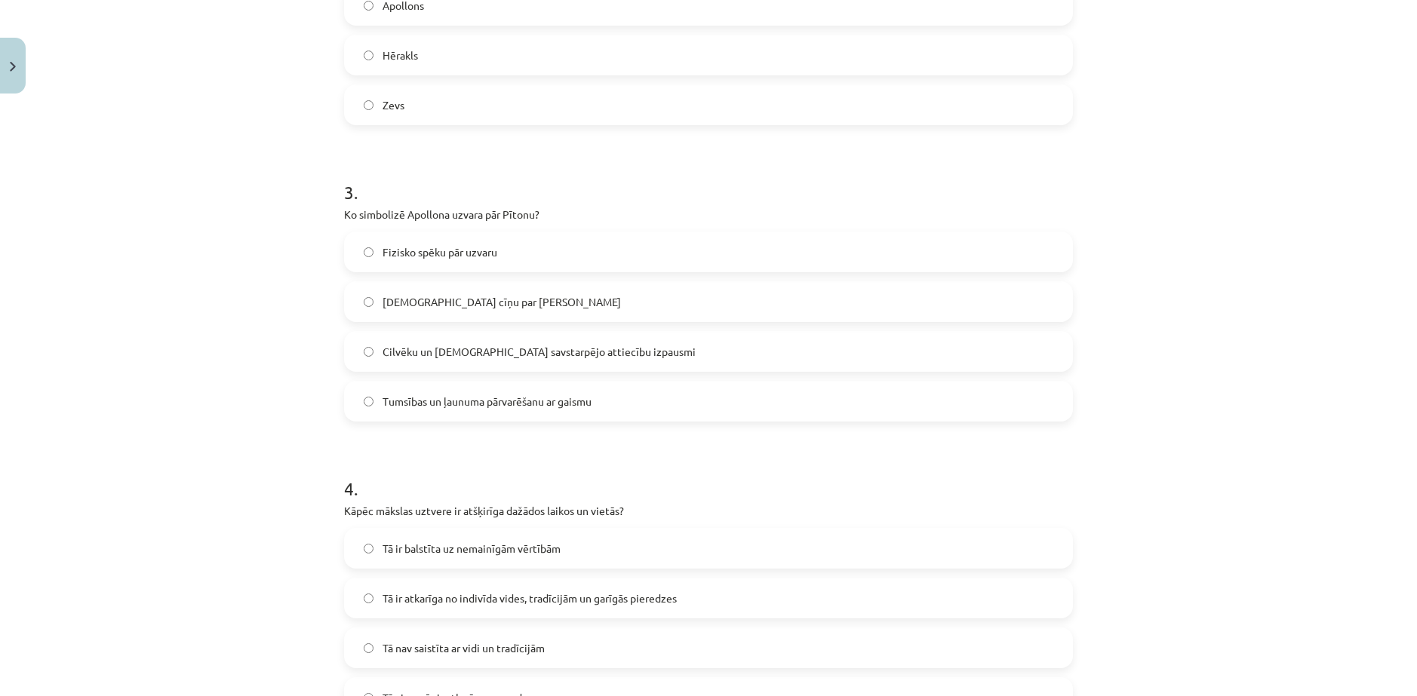
scroll to position [803, 0]
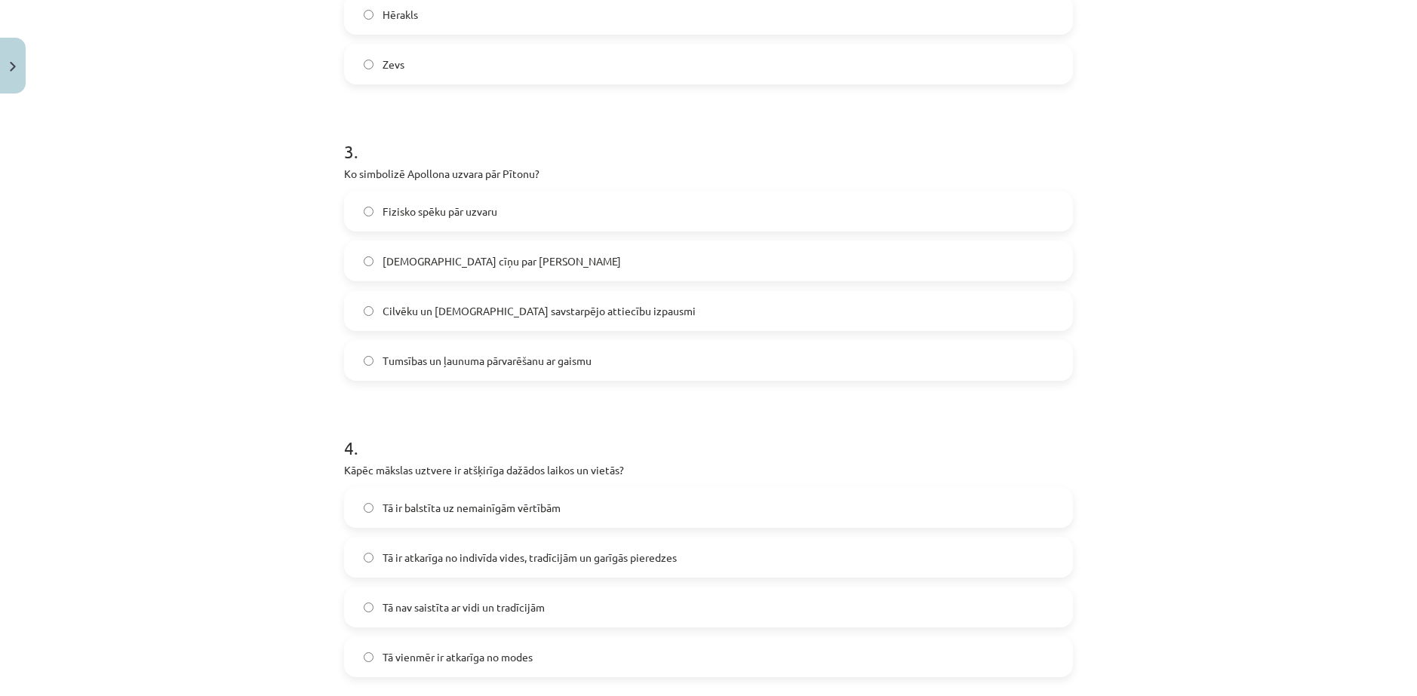
click at [430, 359] on span "Tumsības un ļaunuma pārvarēšanu ar gaismu" at bounding box center [486, 361] width 209 height 16
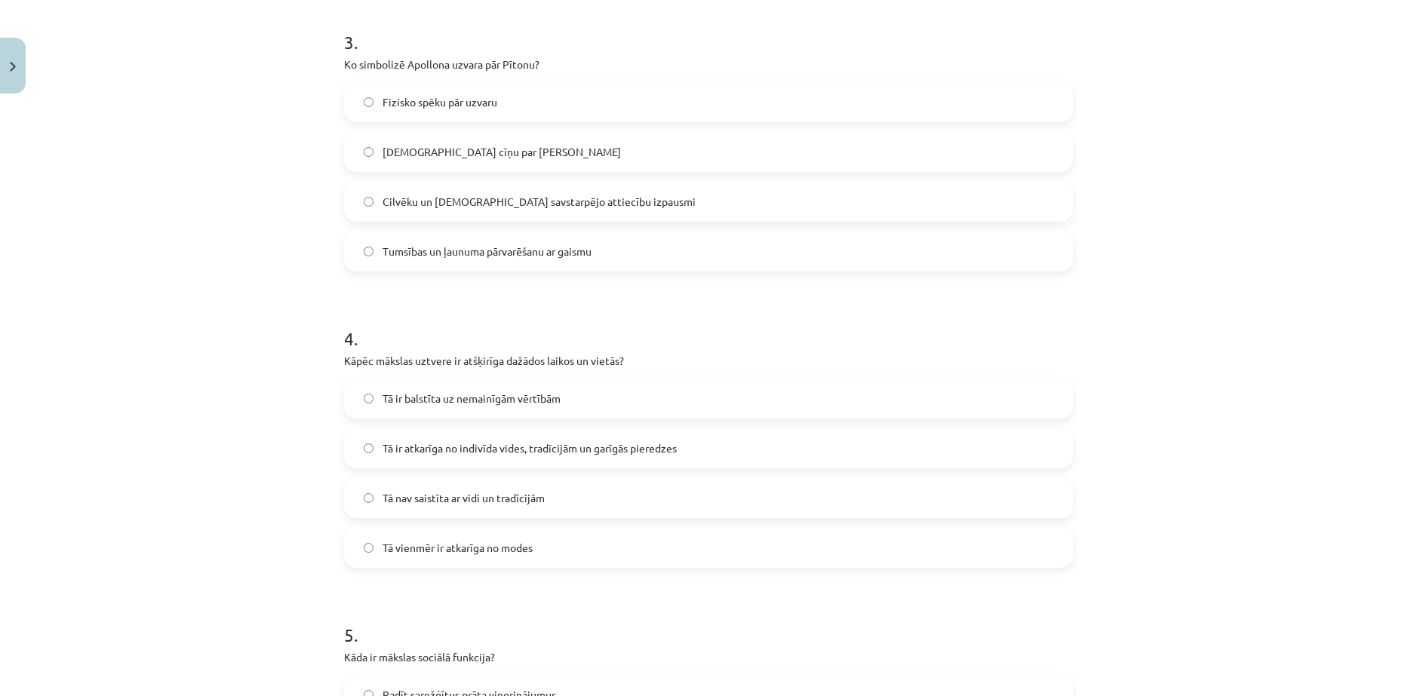
scroll to position [954, 0]
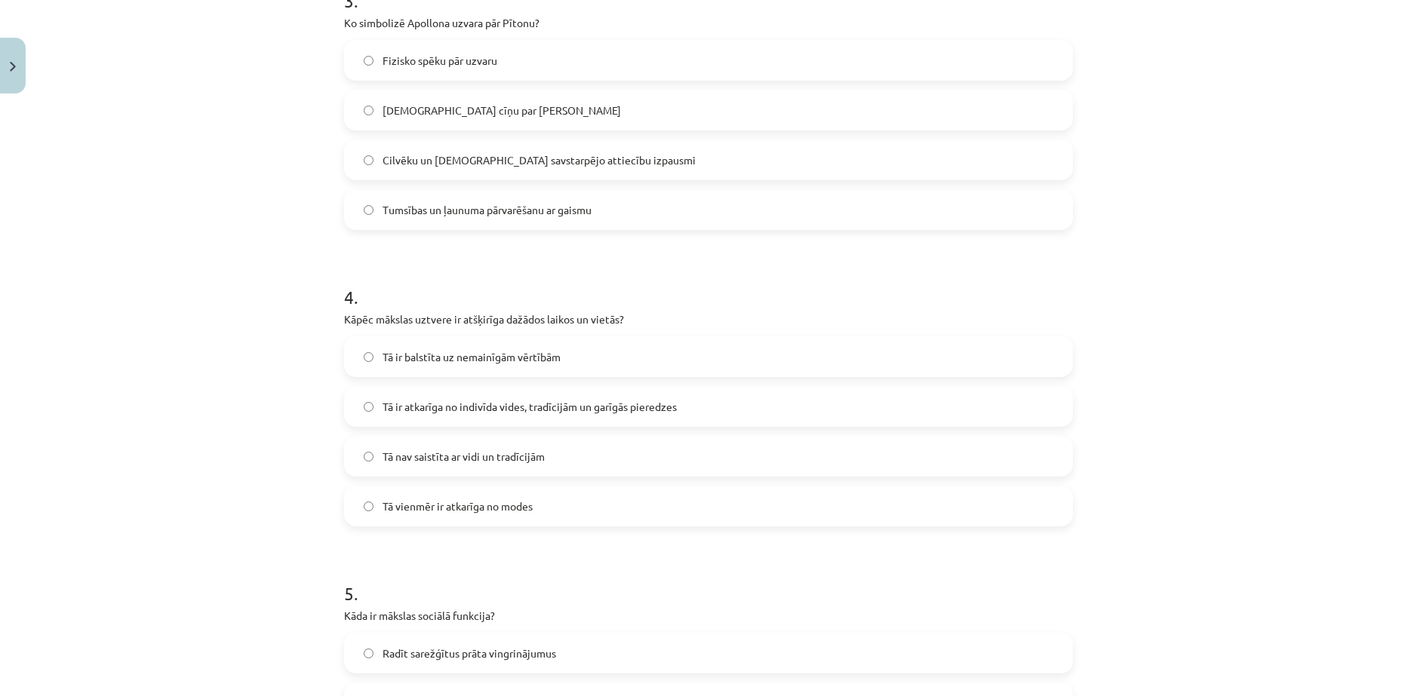
click at [627, 413] on span "Tā ir atkarīga no indivīda vides, tradīcijām un garīgās pieredzes" at bounding box center [529, 407] width 294 height 16
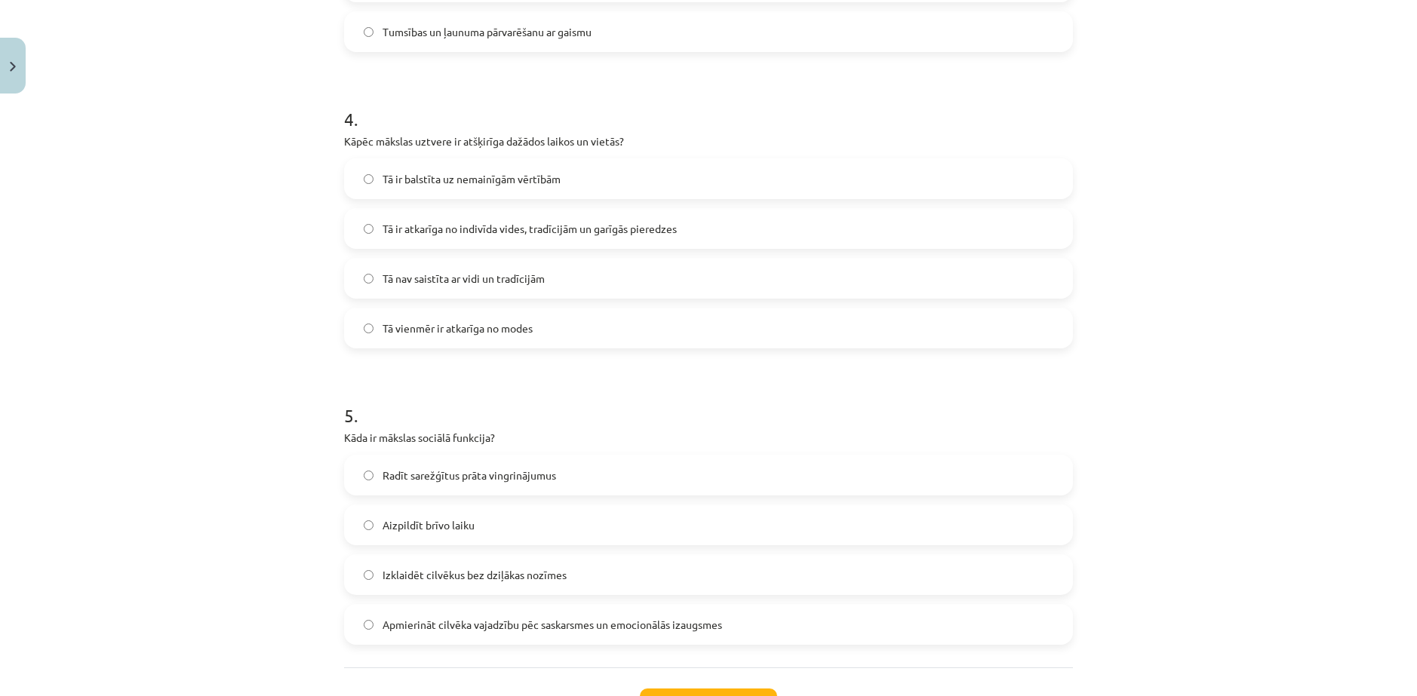
scroll to position [1180, 0]
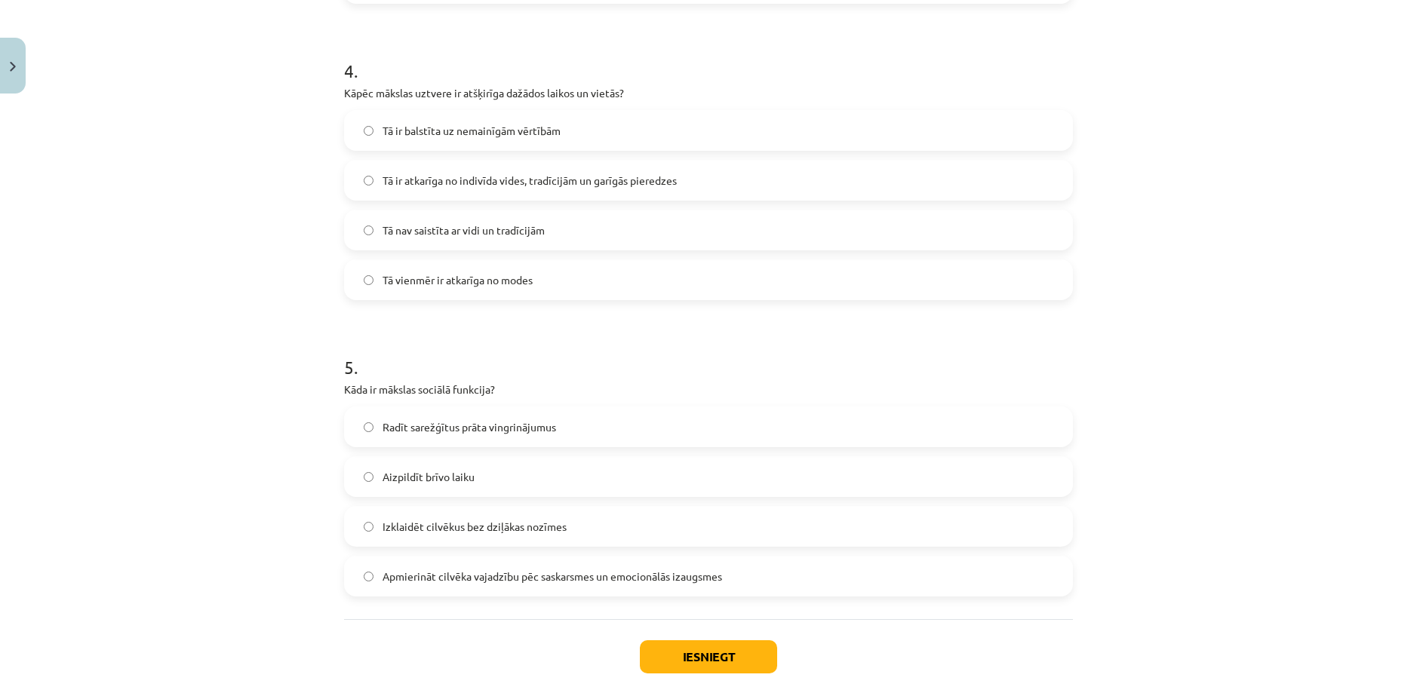
click at [603, 576] on span "Apmierināt cilvēka vajadzību pēc saskarsmes un emocionālās izaugsmes" at bounding box center [551, 577] width 339 height 16
click at [723, 655] on button "Iesniegt" at bounding box center [708, 656] width 137 height 33
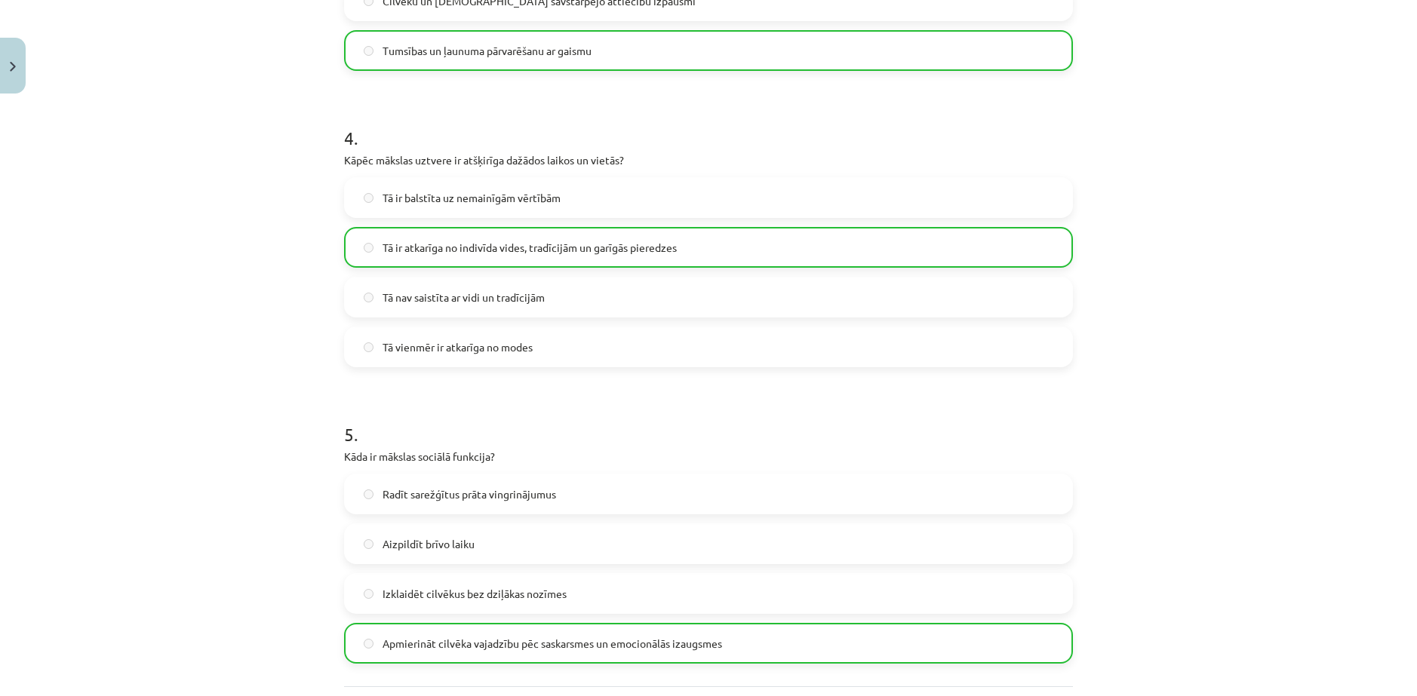
scroll to position [1304, 0]
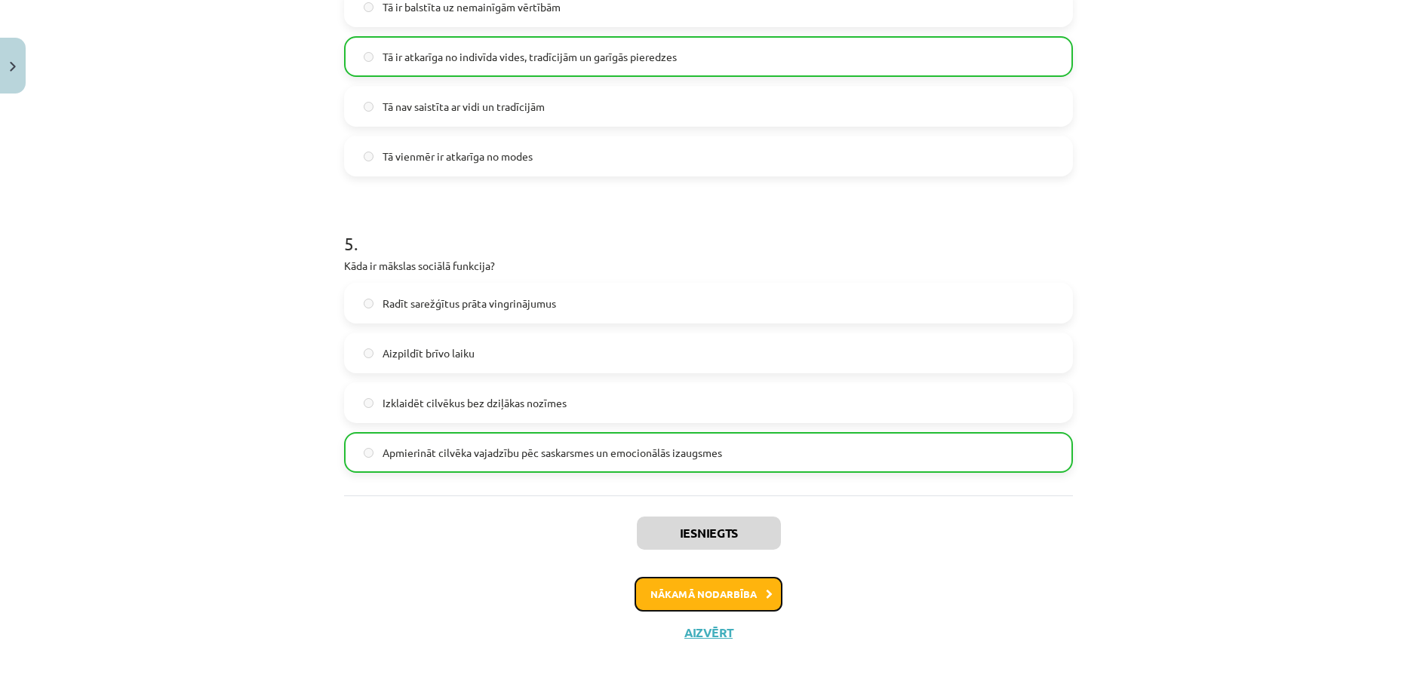
click at [708, 583] on button "Nākamā nodarbība" at bounding box center [708, 594] width 148 height 35
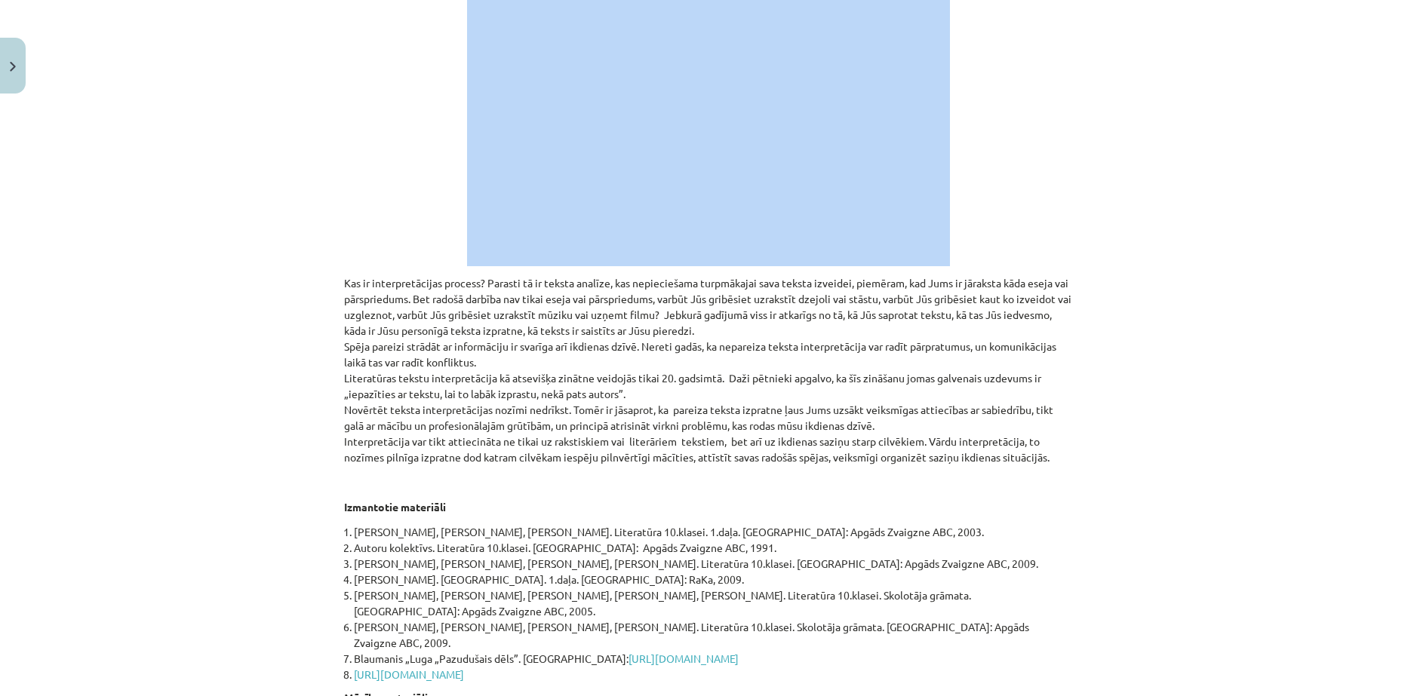
scroll to position [530, 0]
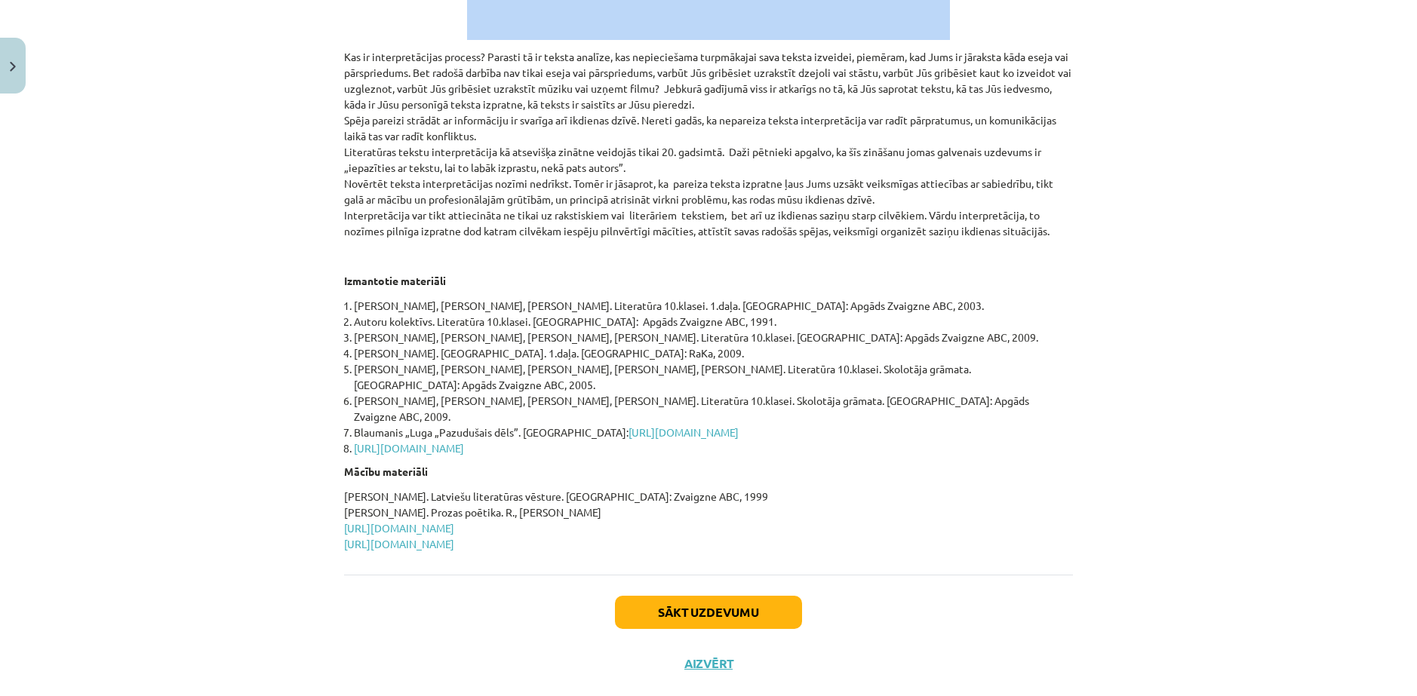
drag, startPoint x: 329, startPoint y: 268, endPoint x: 727, endPoint y: 522, distance: 472.6
click at [727, 522] on div "13 XP Saņemsi Sarežģīts 374 pilda Apraksts Uzdevums Palīdzība 📺 Noskaties video…" at bounding box center [708, 130] width 747 height 1120
click at [733, 509] on p "Berelis Guntis. Latviešu literatūras vēsture. Rīga: Zvaigzne ABC, 1999 Hiršs Ha…" at bounding box center [708, 520] width 729 height 63
copy div "Kas ir interpretācijas process? Parasti tā ir teksta analīze, kas nepieciešama …"
click at [1059, 265] on div "📺 Noskaties video Kas ir interpretācijas process? Parasti tā ir teksta analīze,…" at bounding box center [708, 146] width 729 height 813
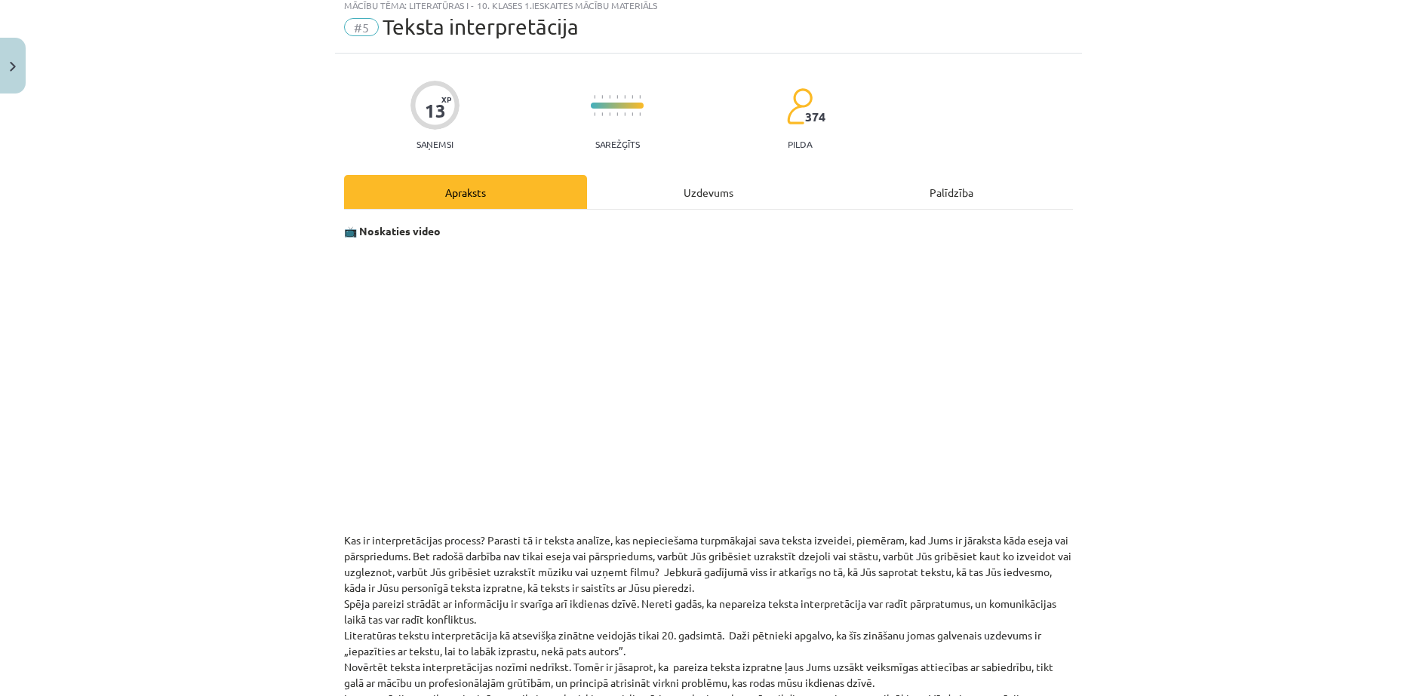
scroll to position [226, 0]
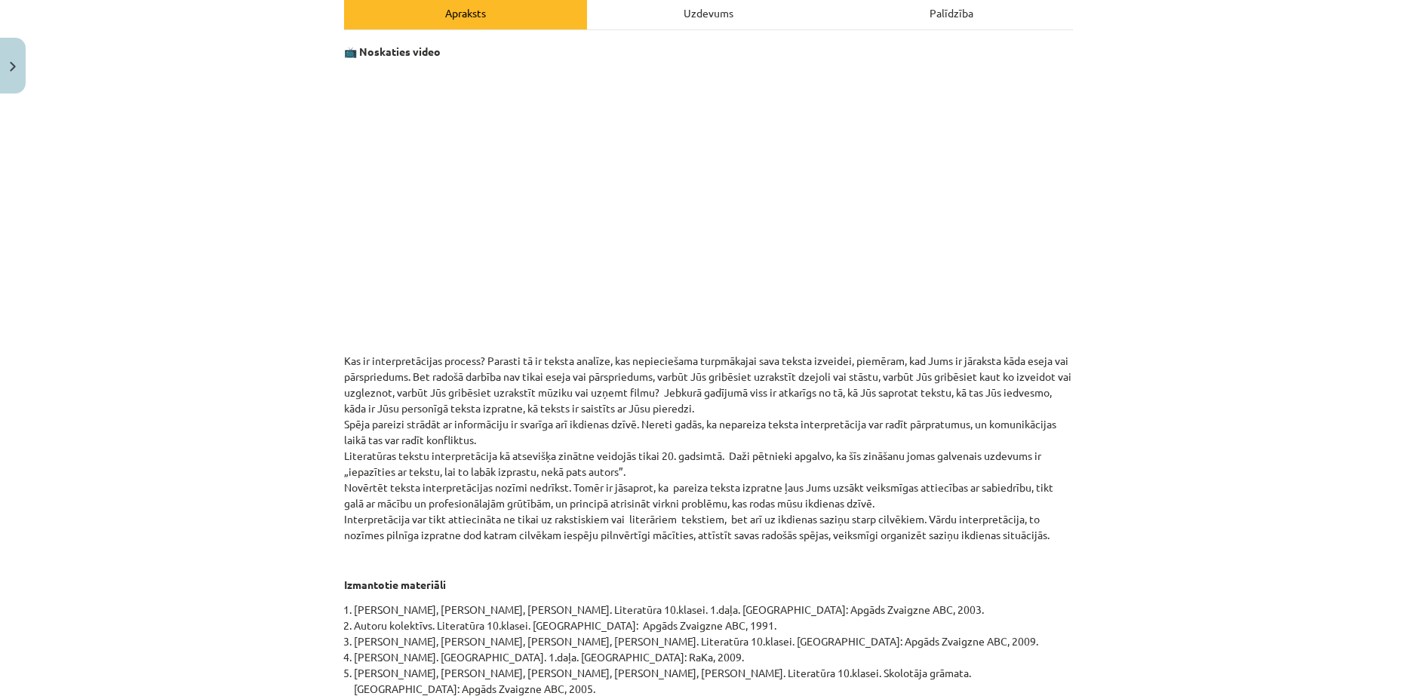
click at [938, 13] on div "Palīdzība" at bounding box center [951, 12] width 243 height 34
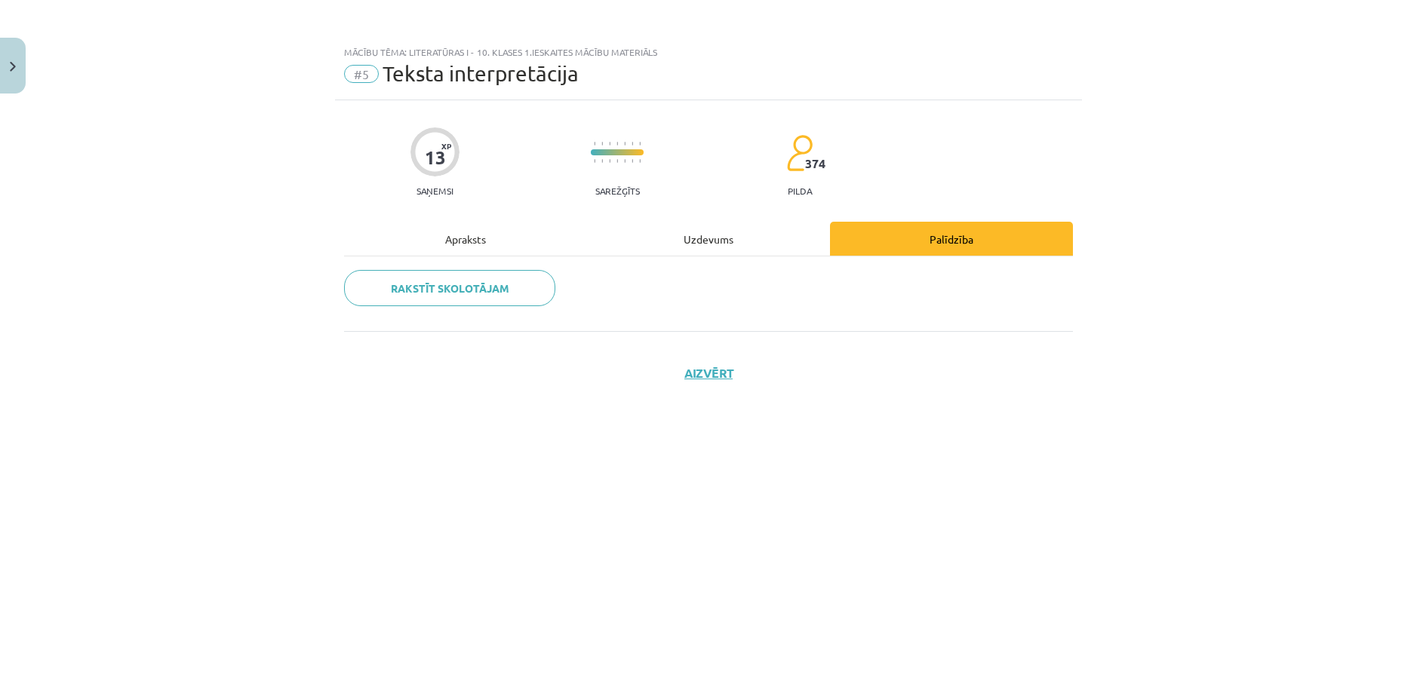
click at [454, 238] on div "Apraksts" at bounding box center [465, 239] width 243 height 34
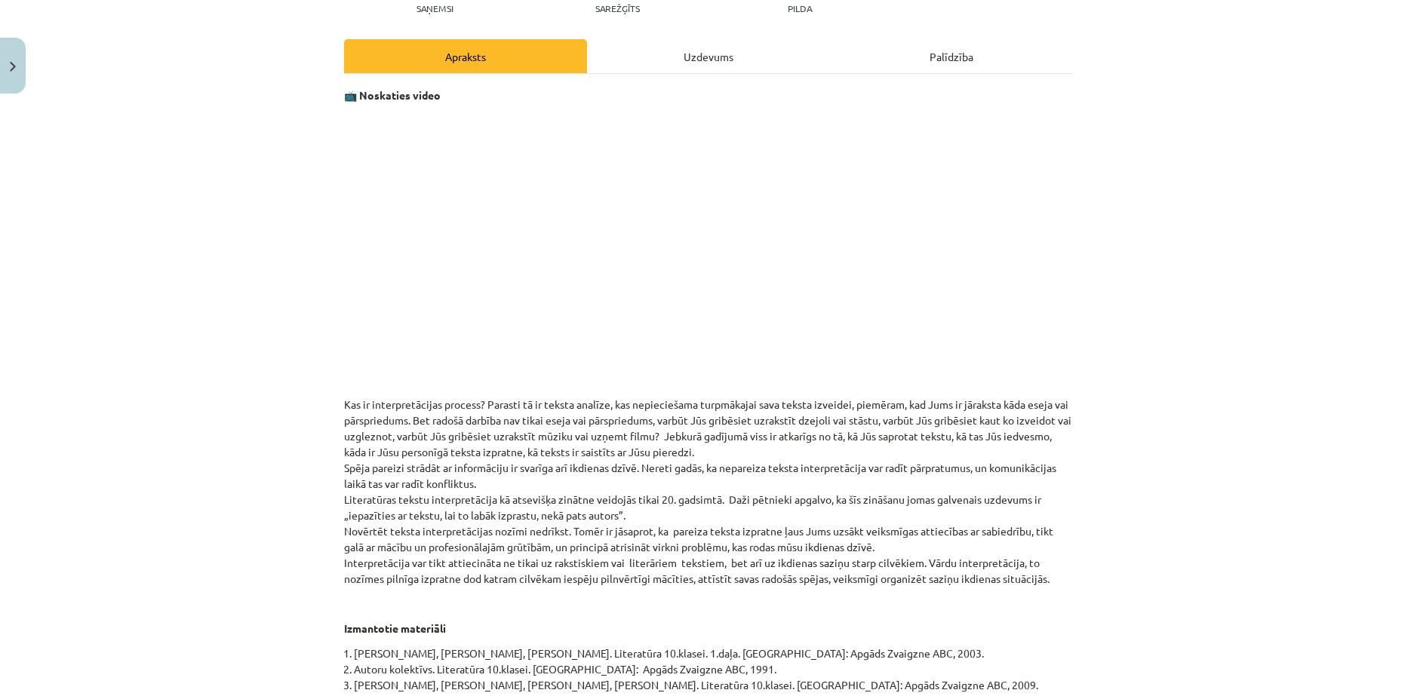
scroll to position [151, 0]
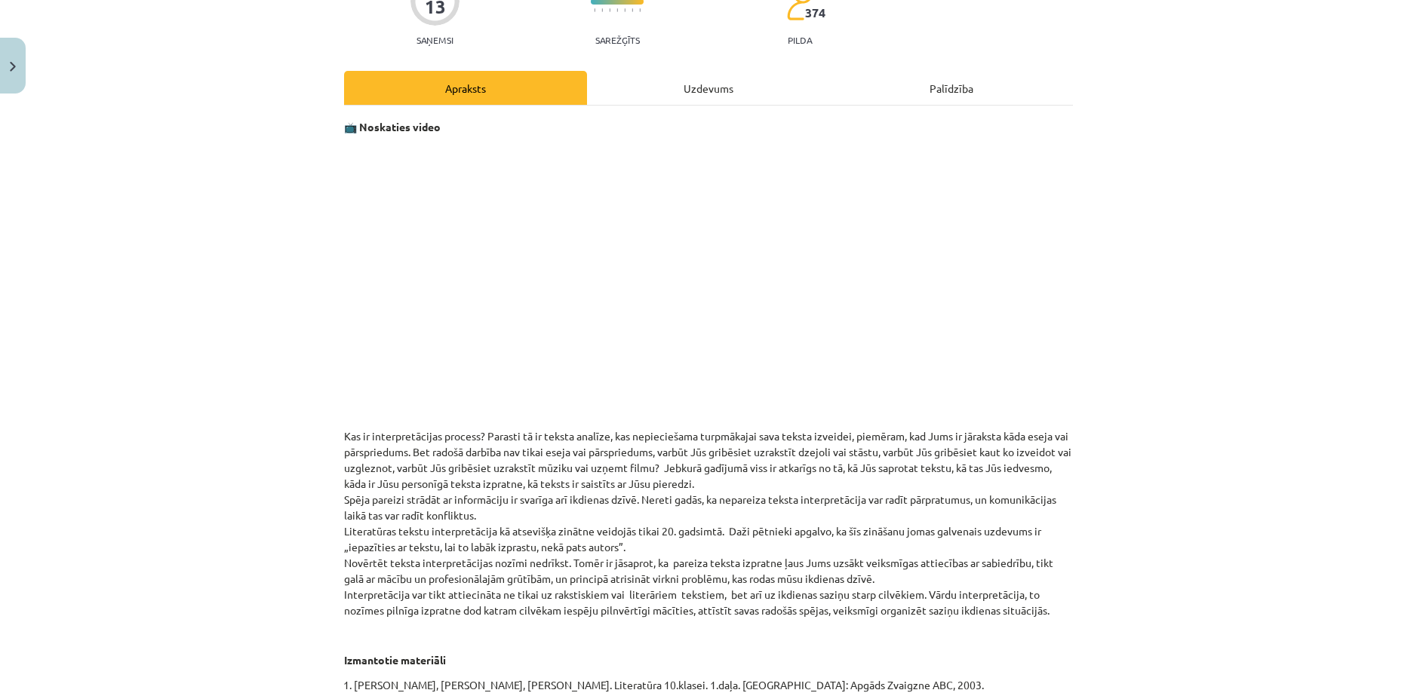
click at [700, 89] on div "Uzdevums" at bounding box center [708, 88] width 243 height 34
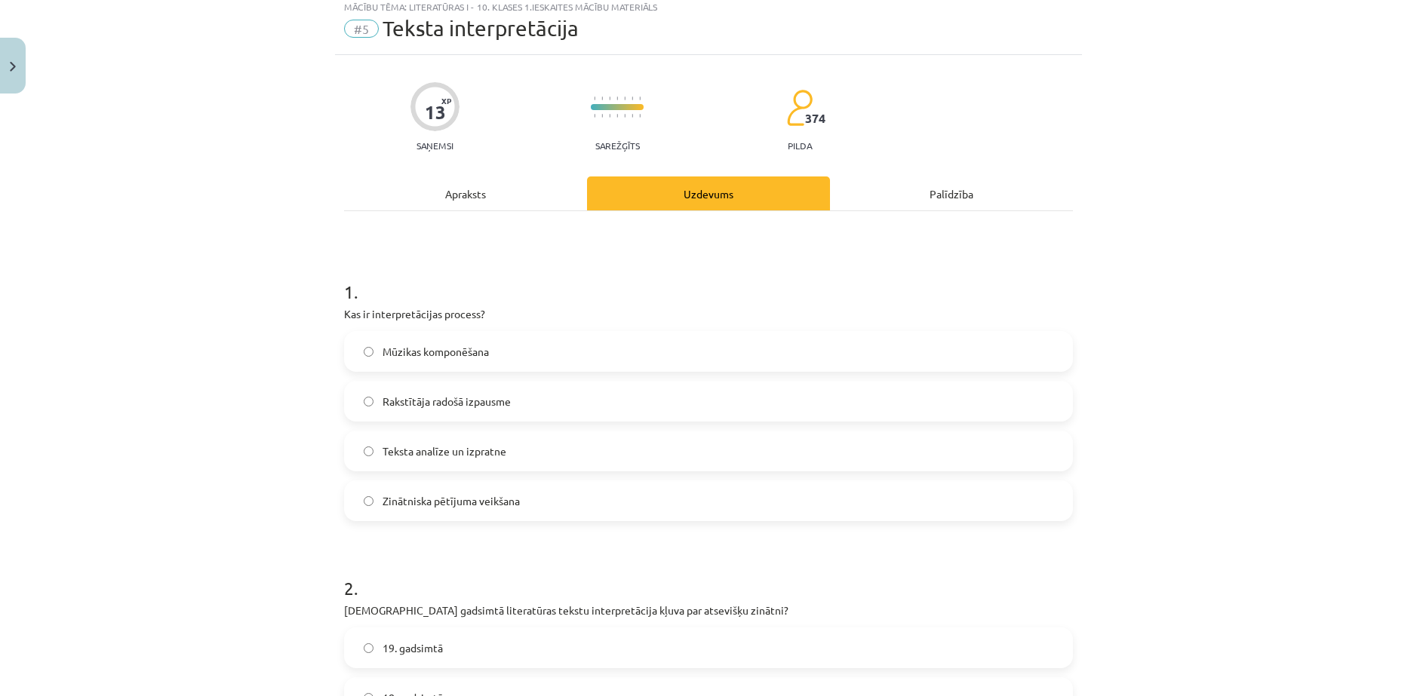
scroll to position [38, 0]
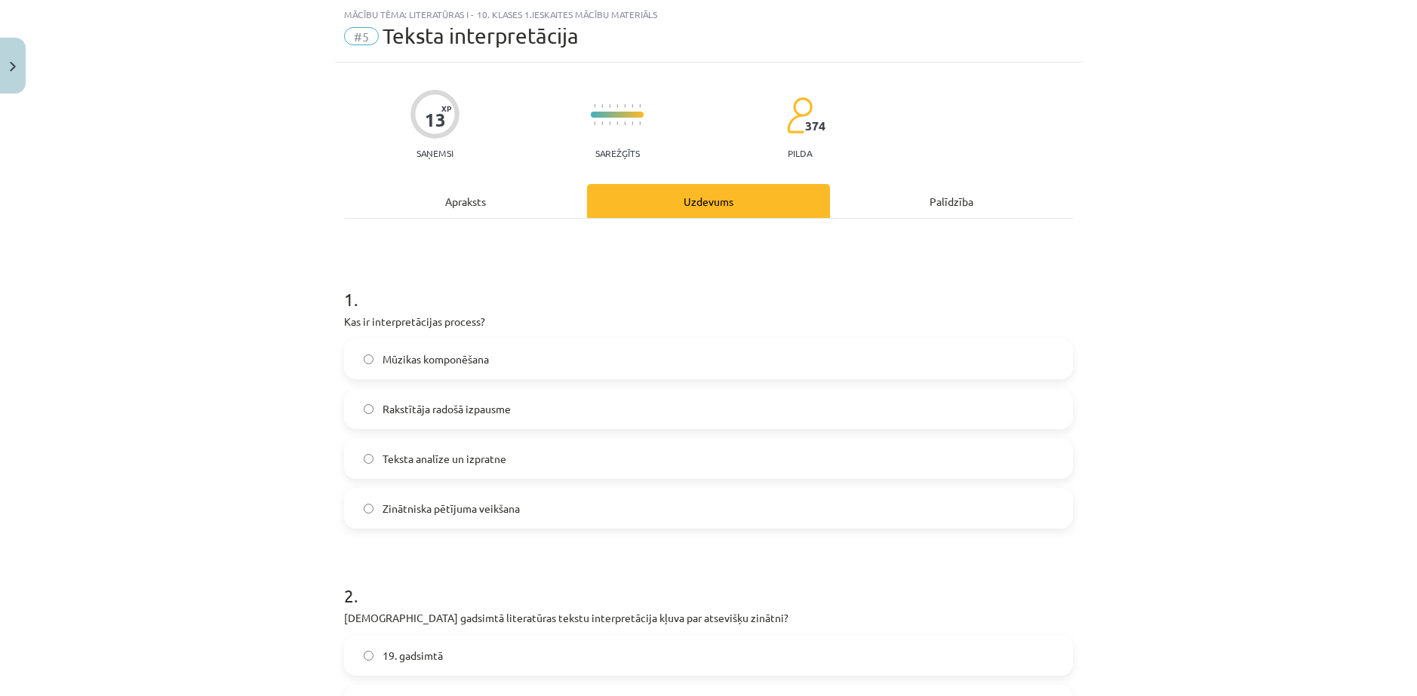
click at [481, 201] on div "Apraksts" at bounding box center [465, 201] width 243 height 34
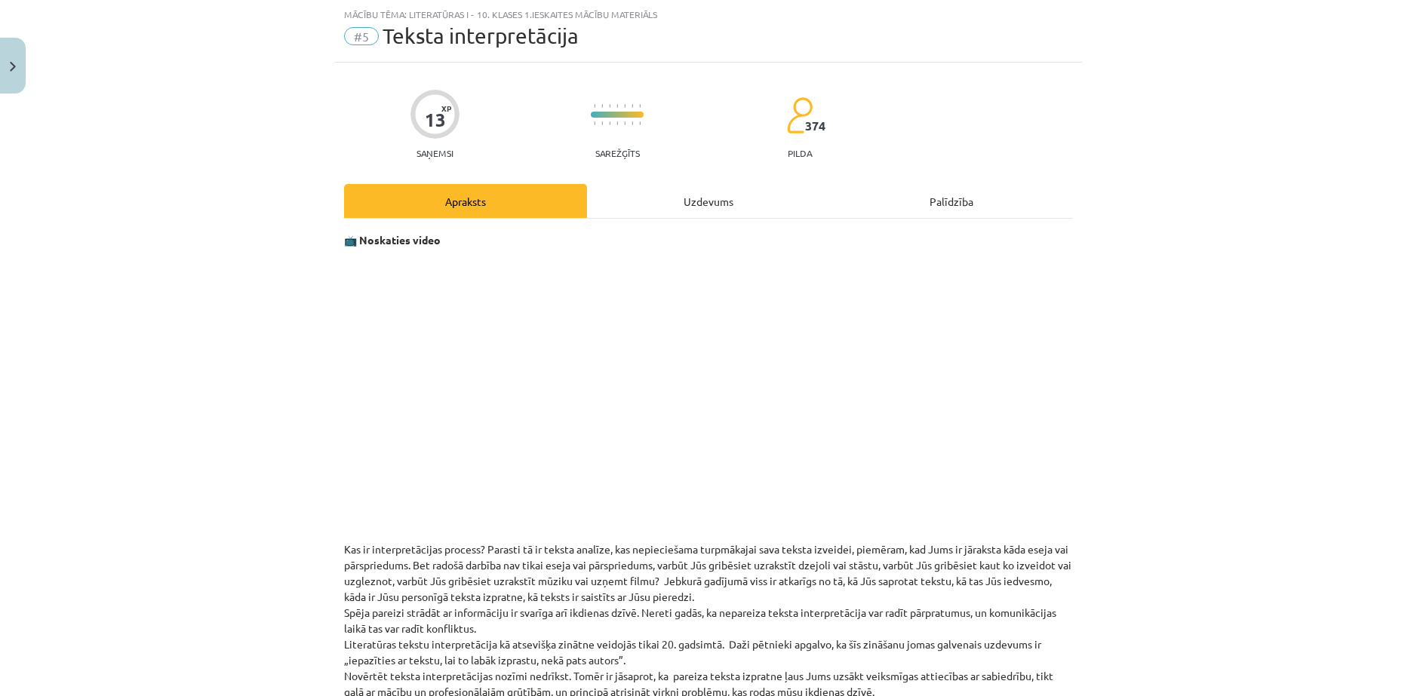
click at [641, 201] on div "Uzdevums" at bounding box center [708, 201] width 243 height 34
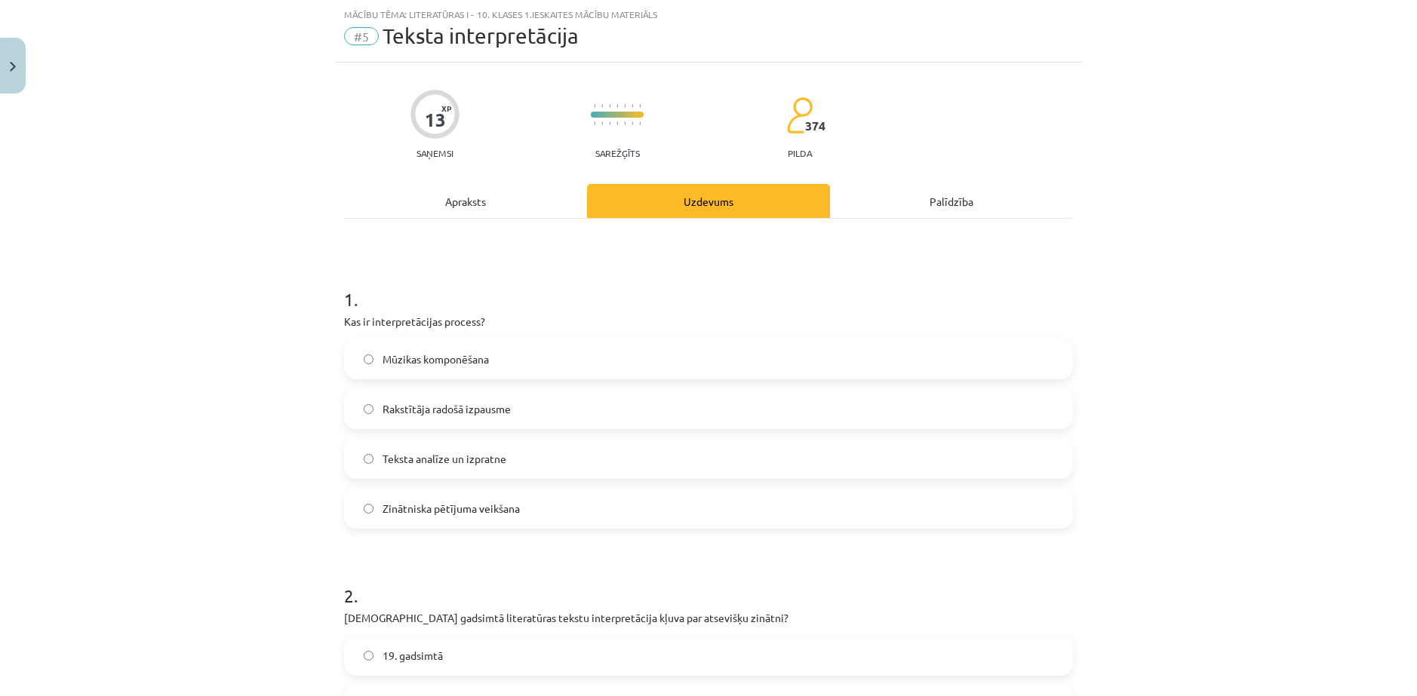
click at [392, 459] on span "Teksta analīze un izpratne" at bounding box center [444, 459] width 124 height 16
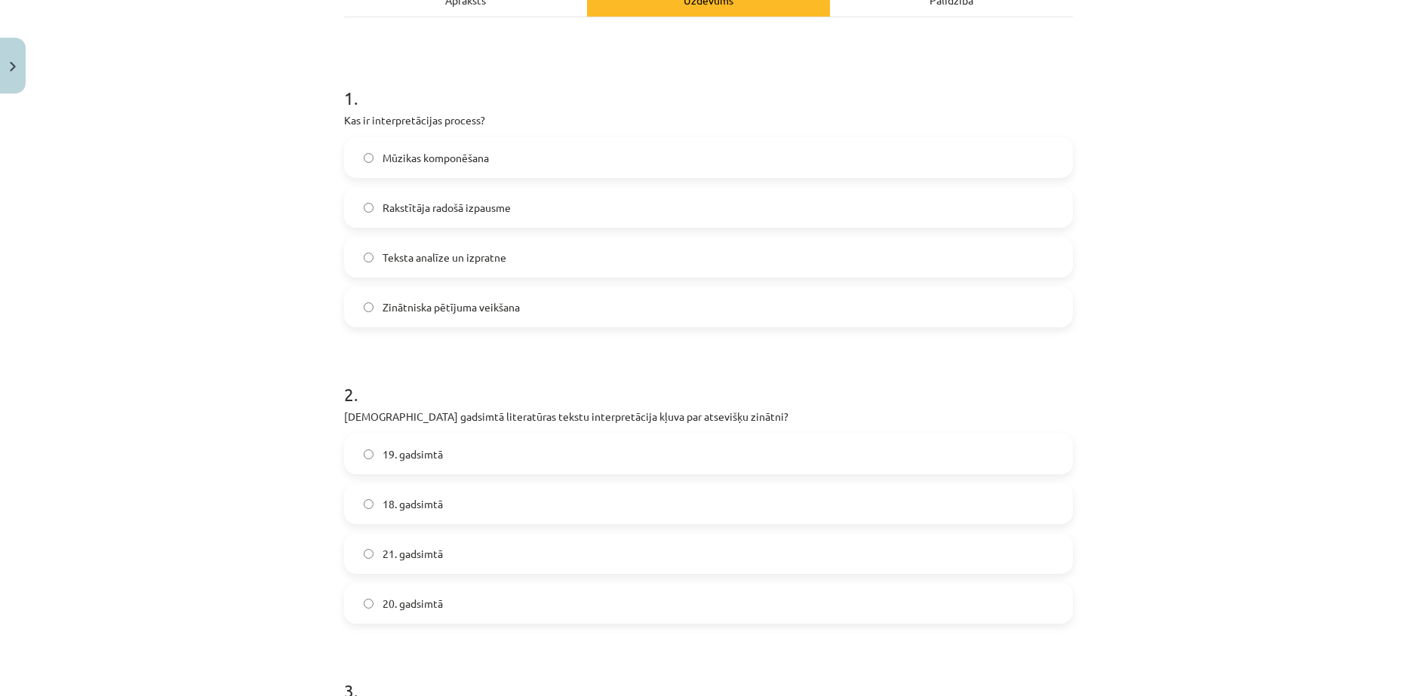
scroll to position [264, 0]
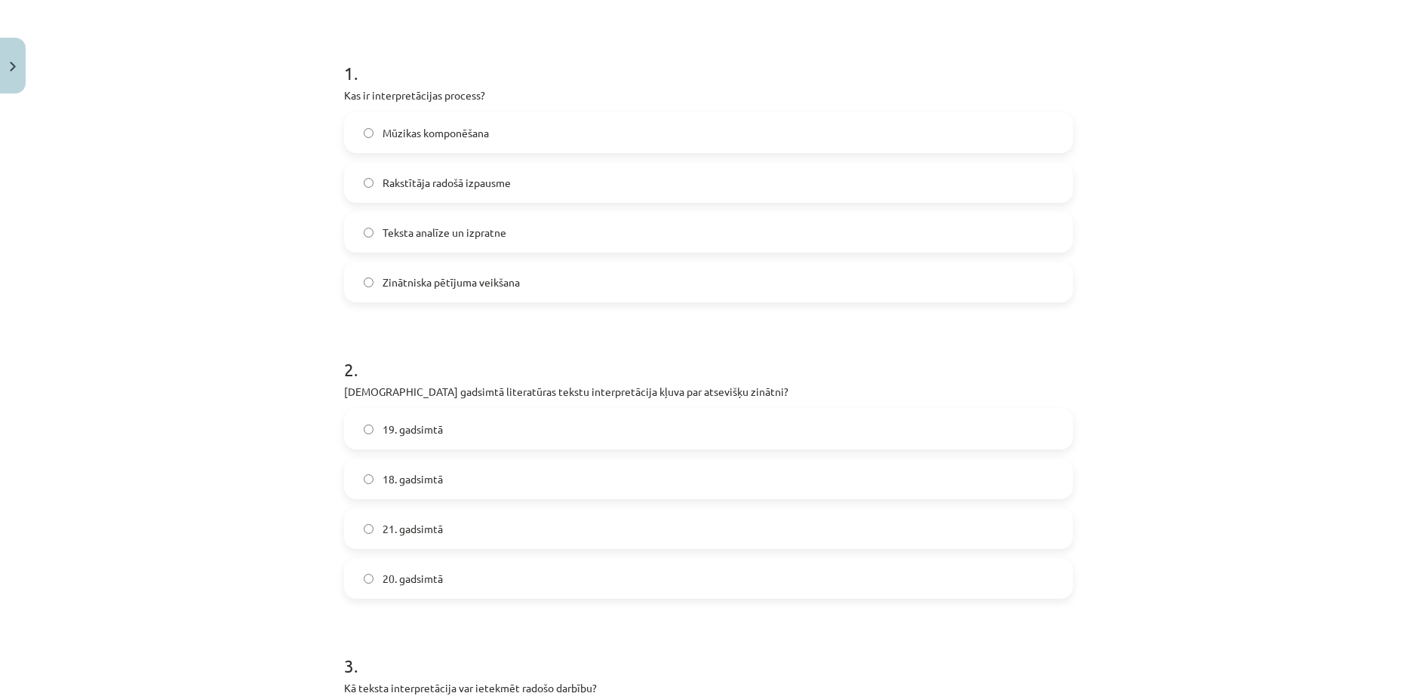
click at [420, 569] on label "20. gadsimtā" at bounding box center [709, 579] width 726 height 38
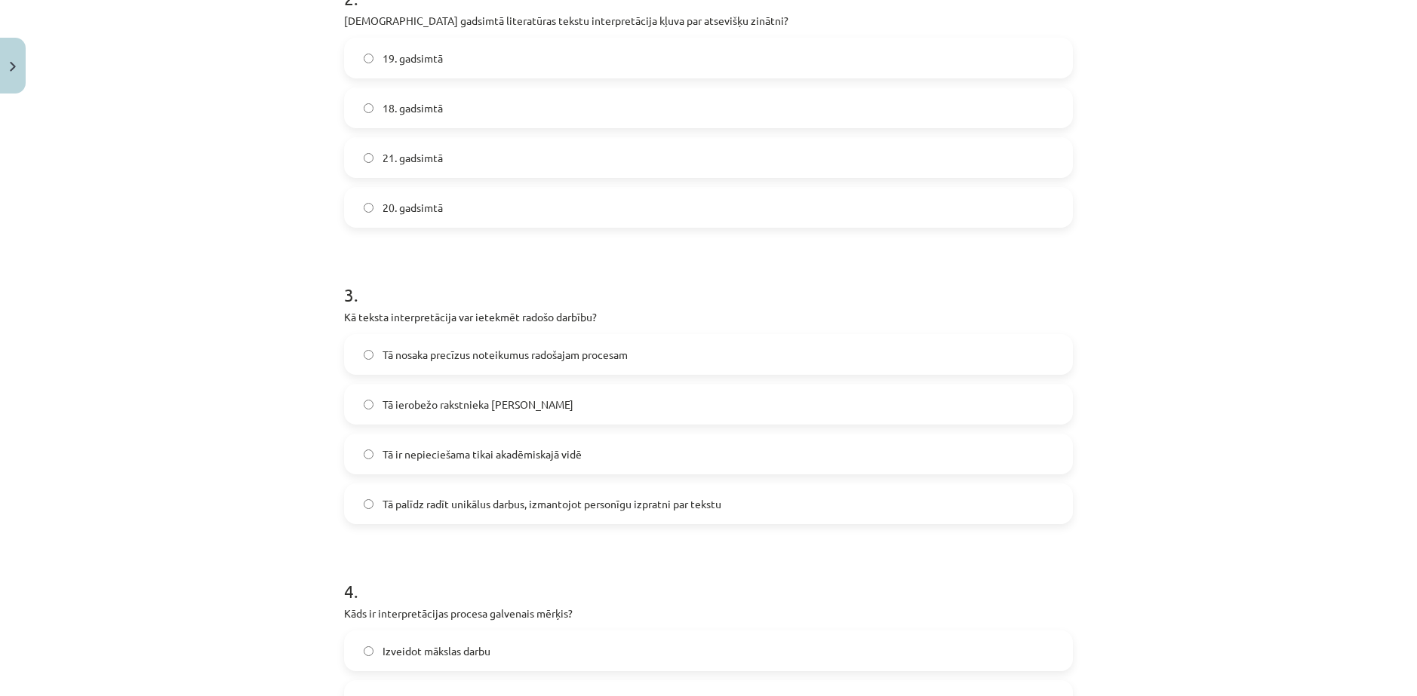
scroll to position [641, 0]
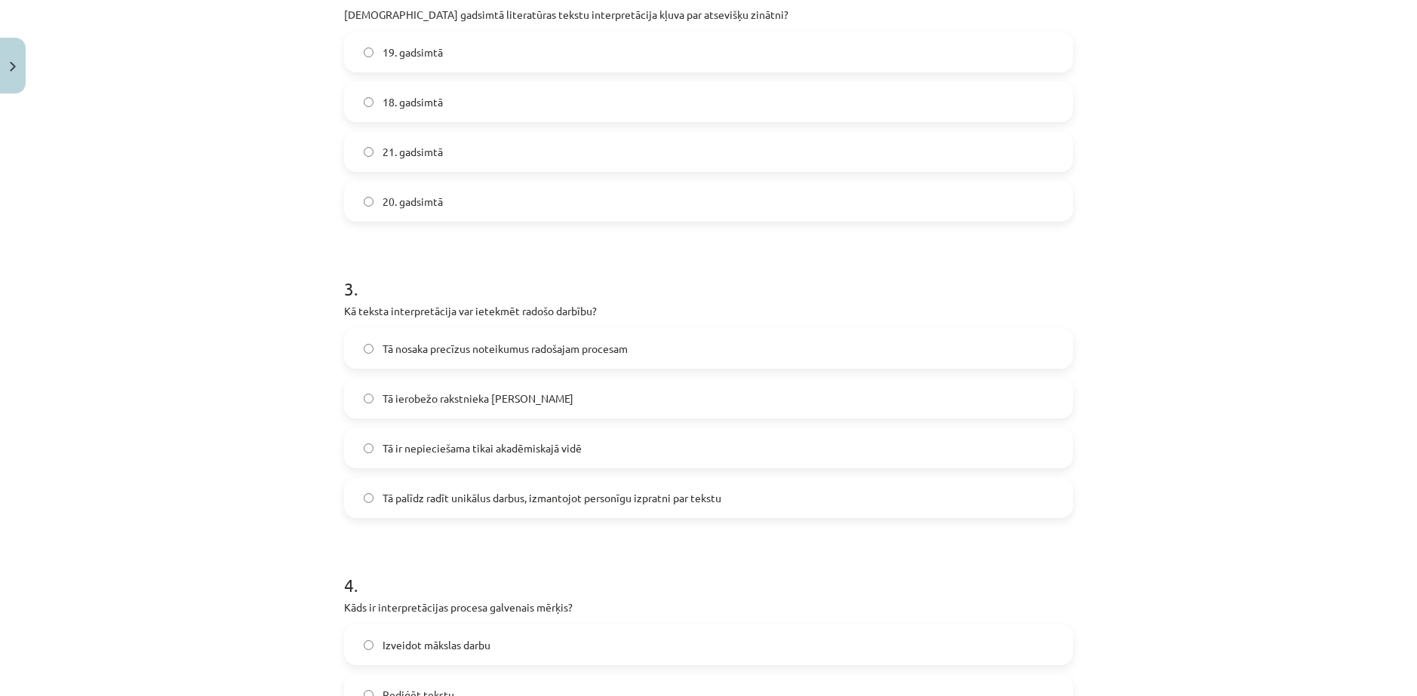
click at [508, 500] on span "Tā palīdz radīt unikālus darbus, izmantojot personīgu izpratni par tekstu" at bounding box center [551, 498] width 339 height 16
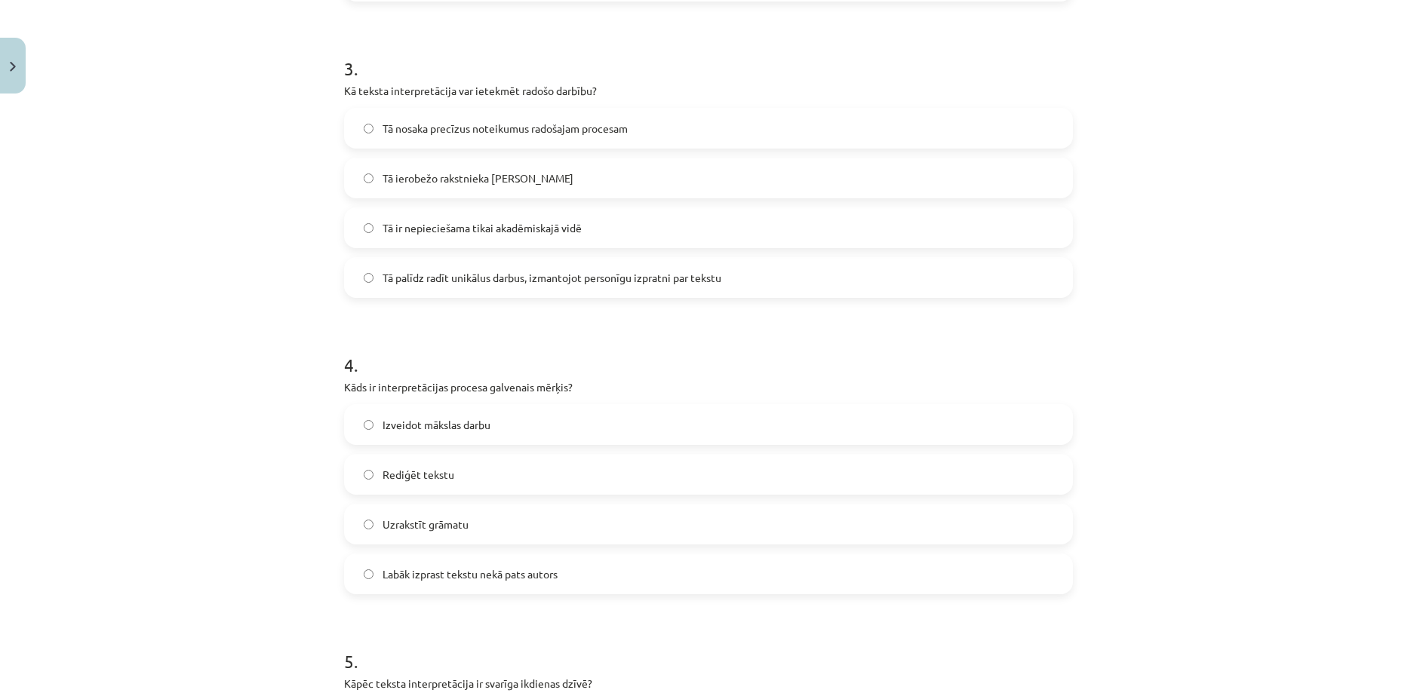
scroll to position [868, 0]
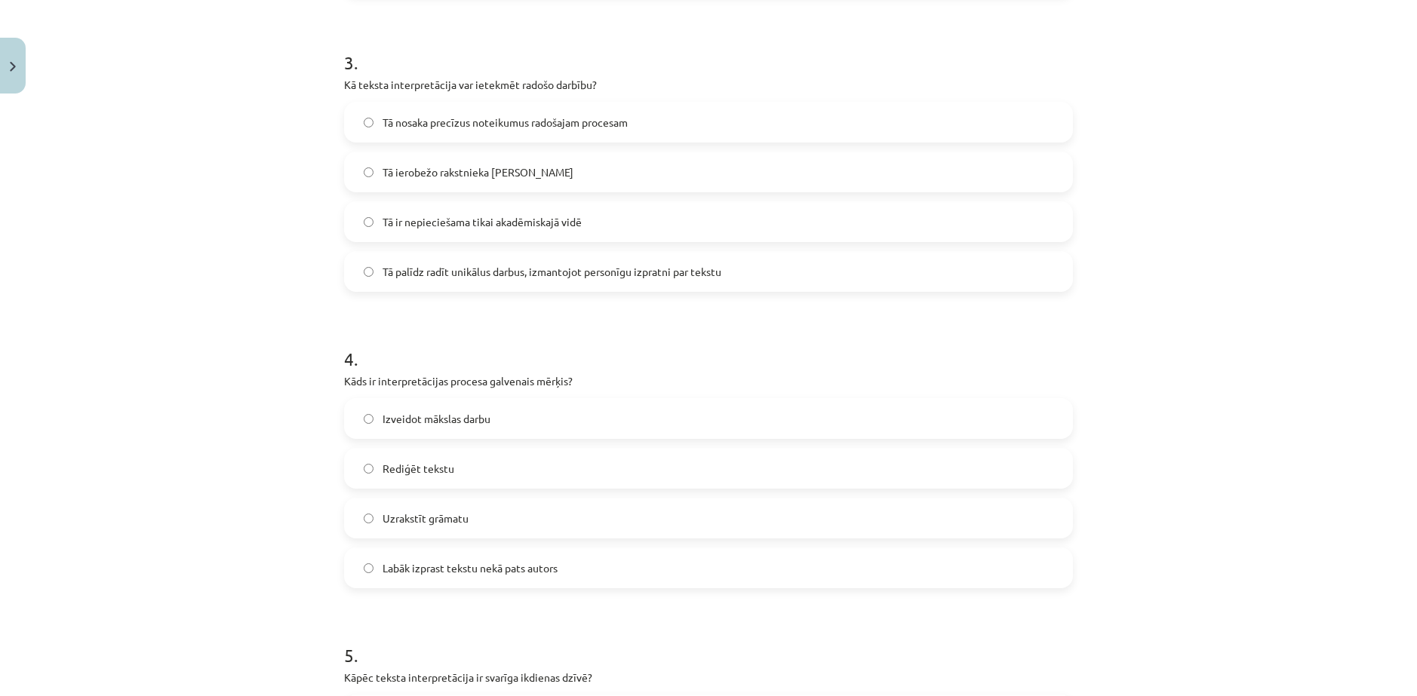
click at [384, 571] on span "Labāk izprast tekstu nekā pats autors" at bounding box center [469, 569] width 175 height 16
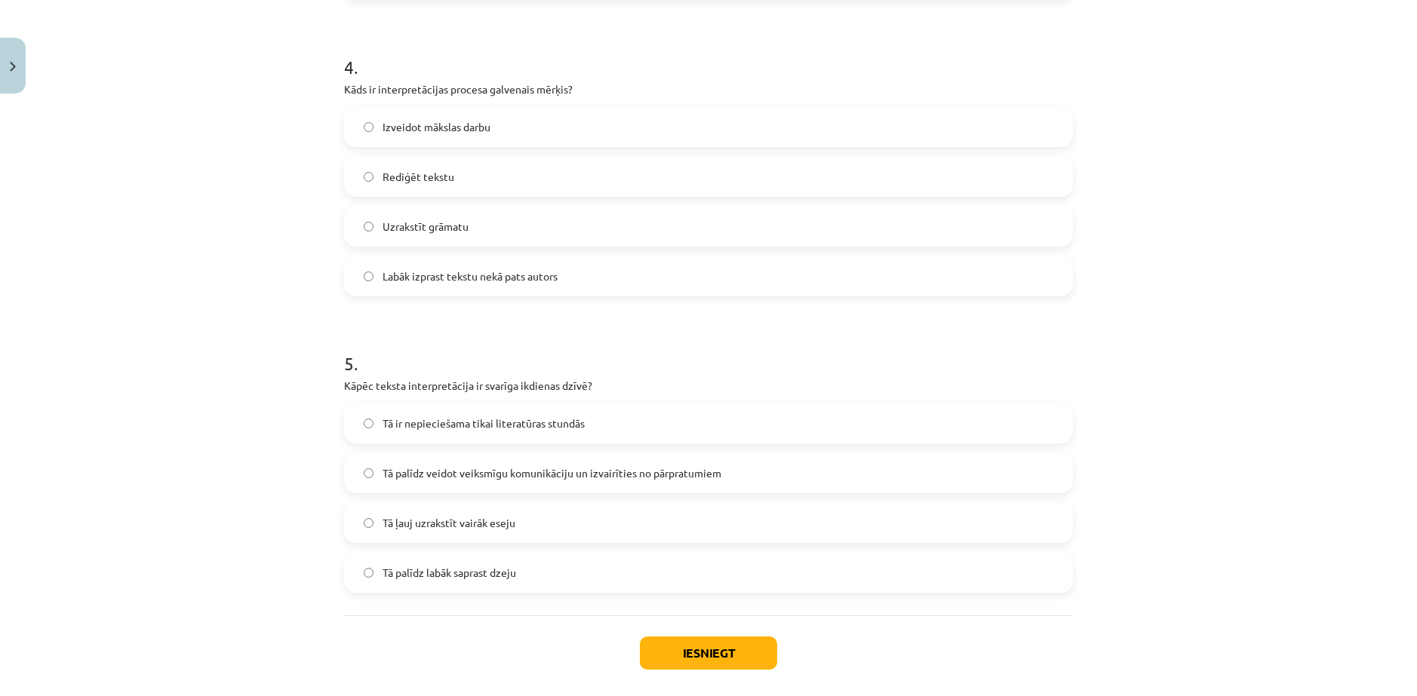
scroll to position [1169, 0]
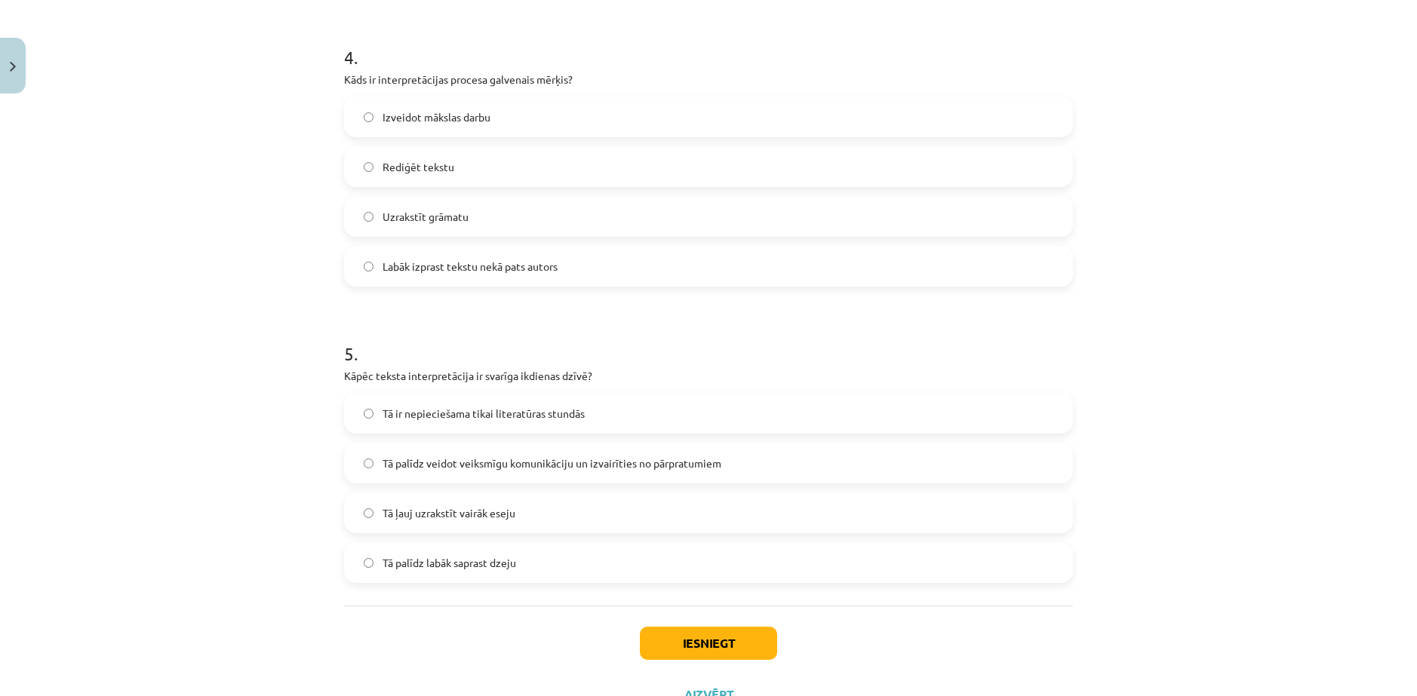
click at [424, 464] on span "Tā palīdz veidot veiksmīgu komunikāciju un izvairīties no pārpratumiem" at bounding box center [551, 464] width 339 height 16
click at [654, 644] on button "Iesniegt" at bounding box center [708, 643] width 137 height 33
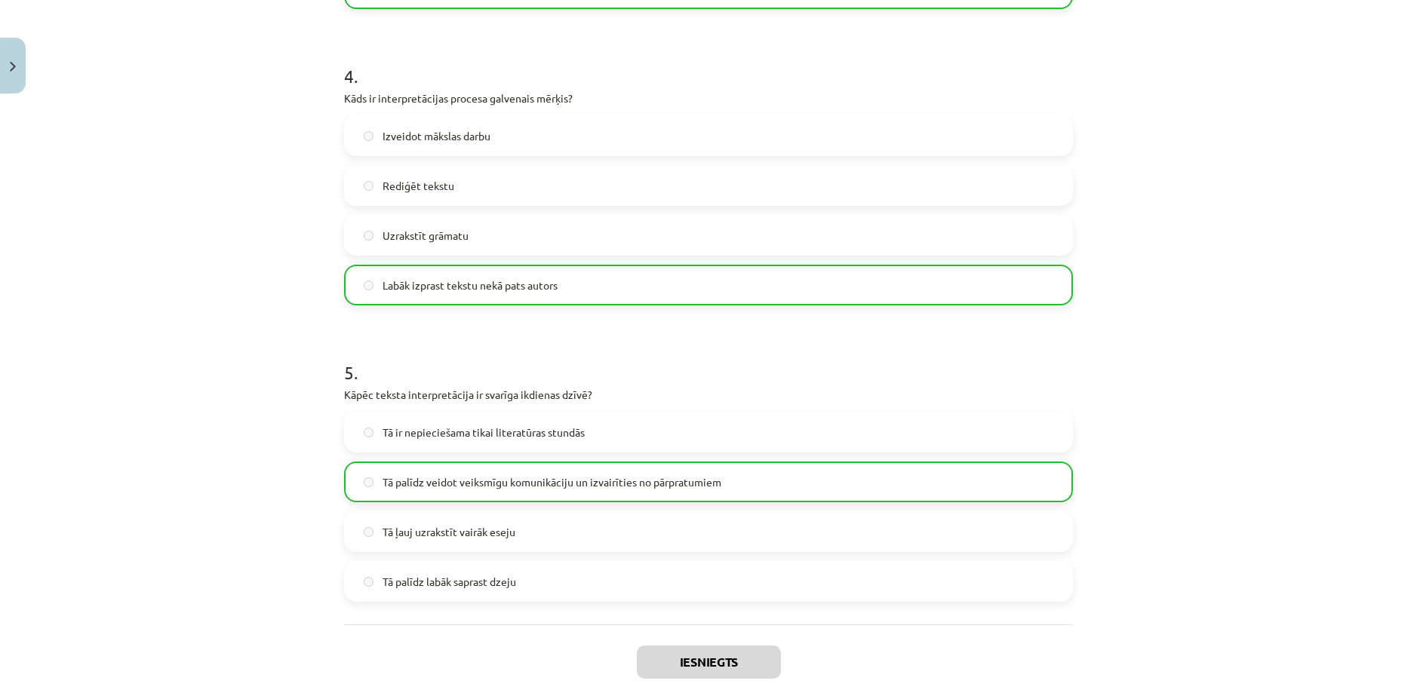
scroll to position [1279, 0]
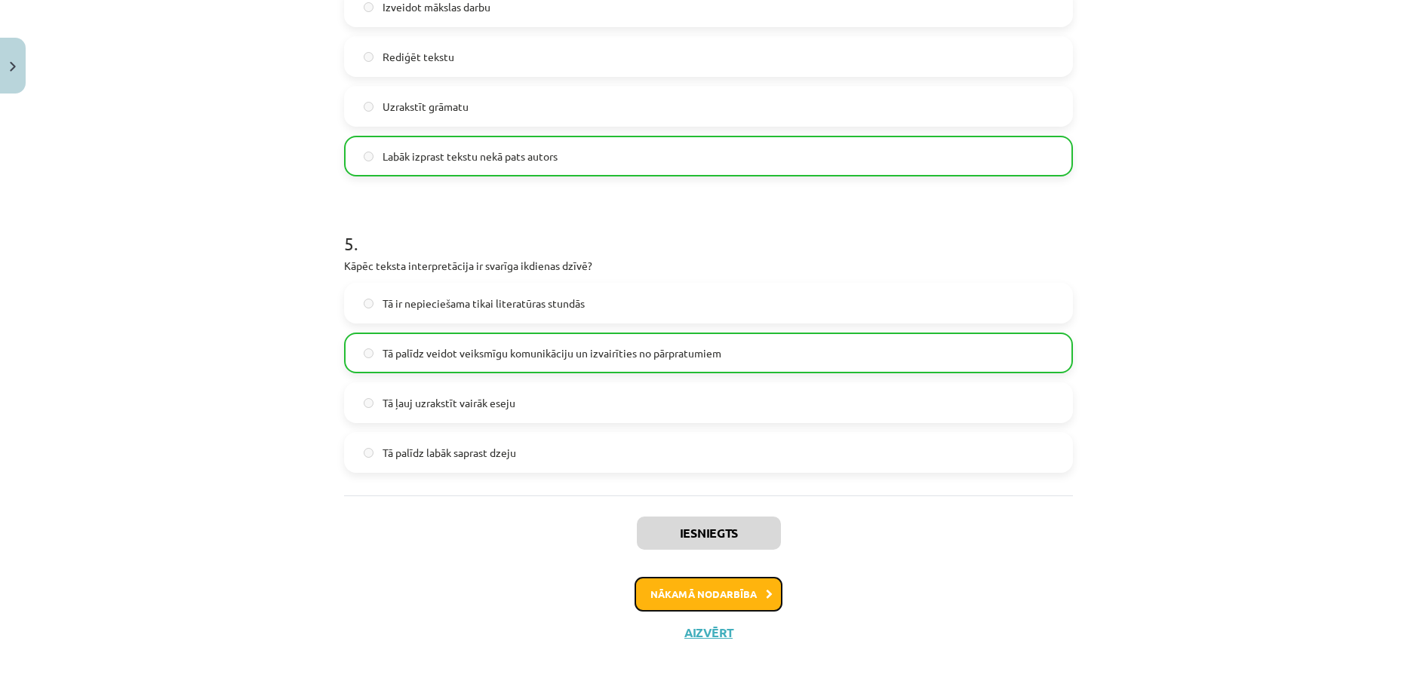
click at [682, 601] on button "Nākamā nodarbība" at bounding box center [708, 594] width 148 height 35
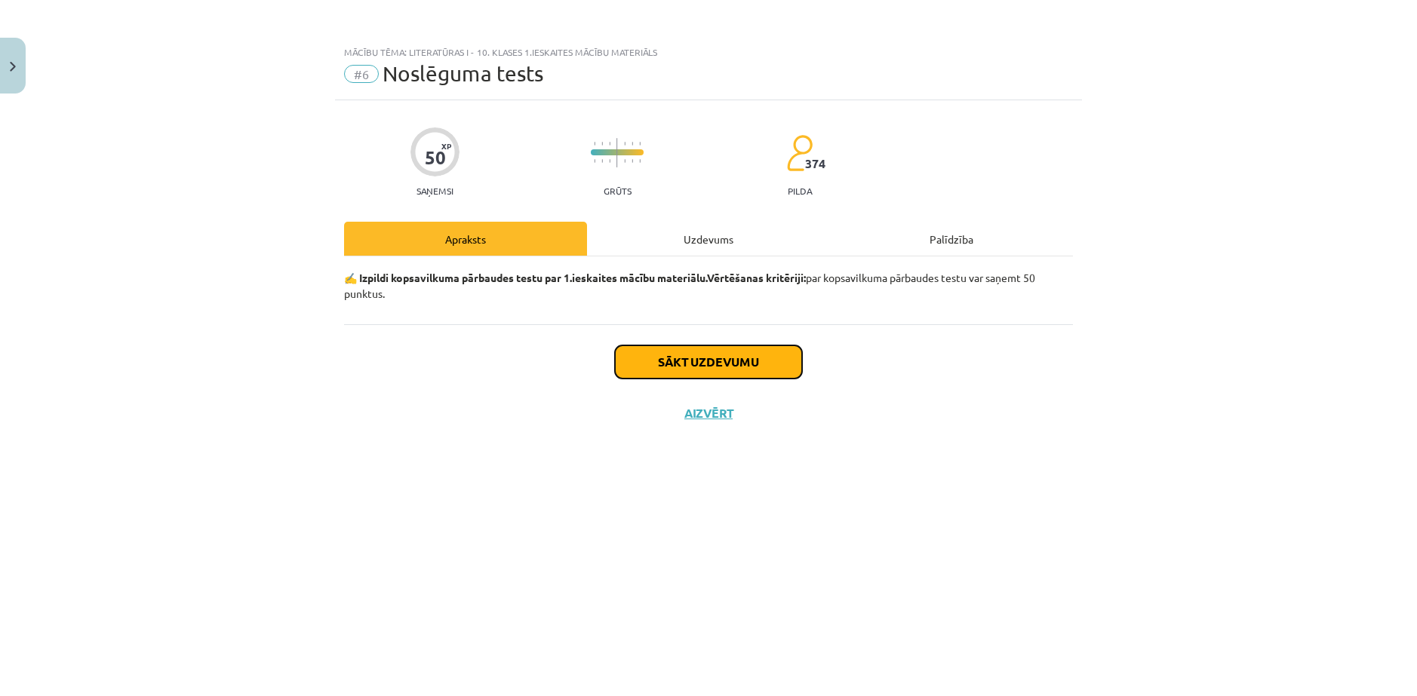
click at [668, 364] on button "Sākt uzdevumu" at bounding box center [708, 362] width 187 height 33
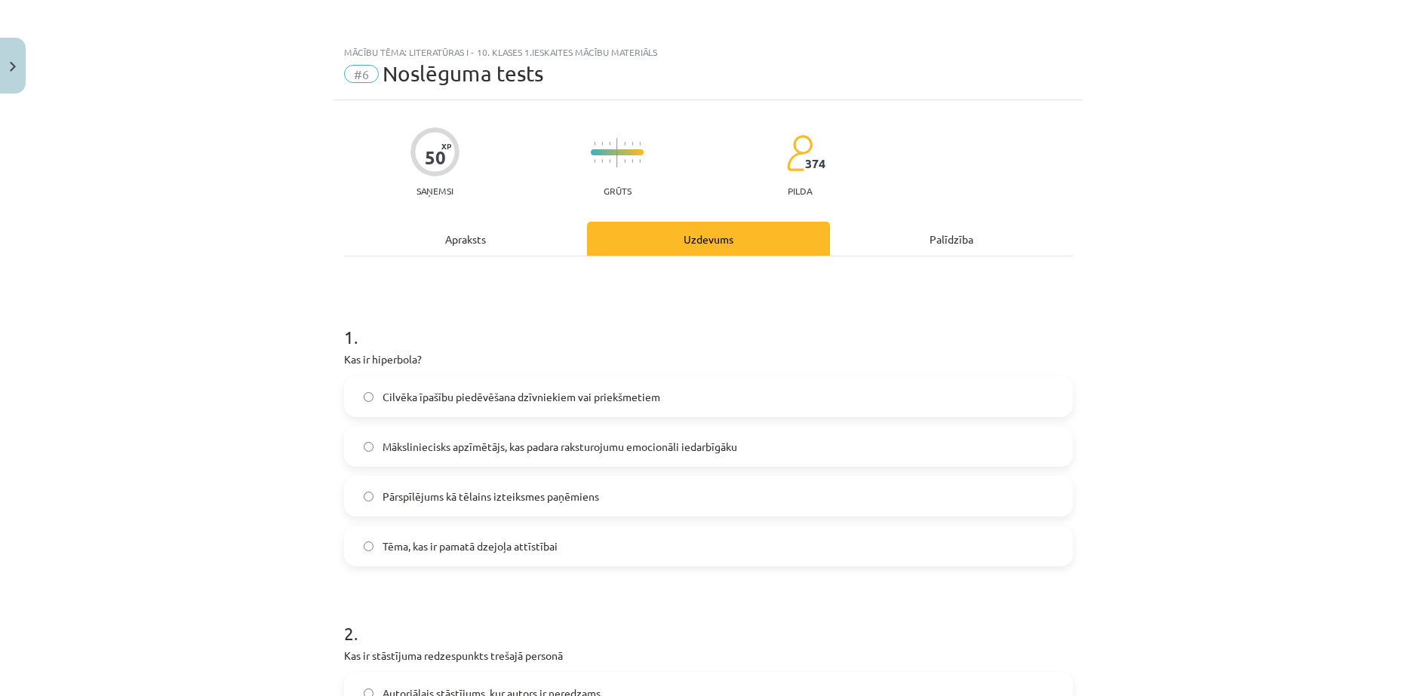
click at [419, 501] on span "Pārspīlējums kā tēlains izteiksmes paņēmiens" at bounding box center [490, 497] width 217 height 16
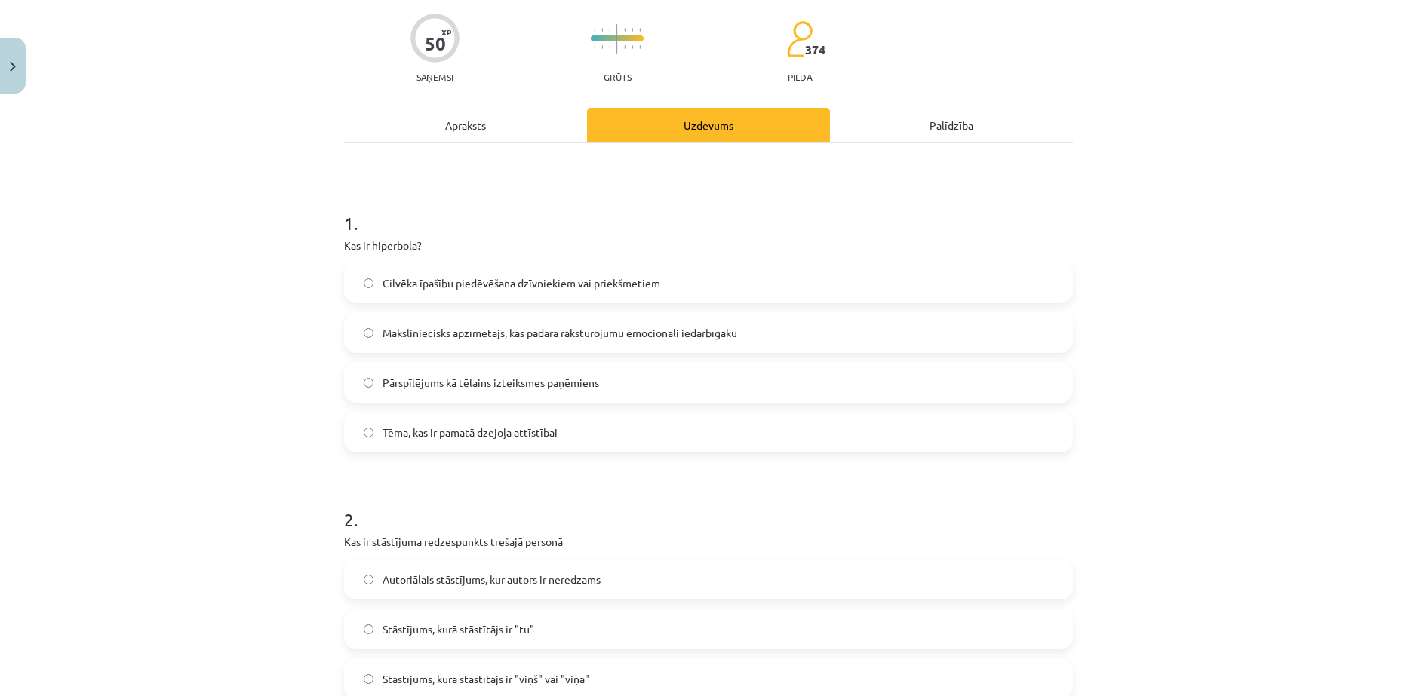
scroll to position [226, 0]
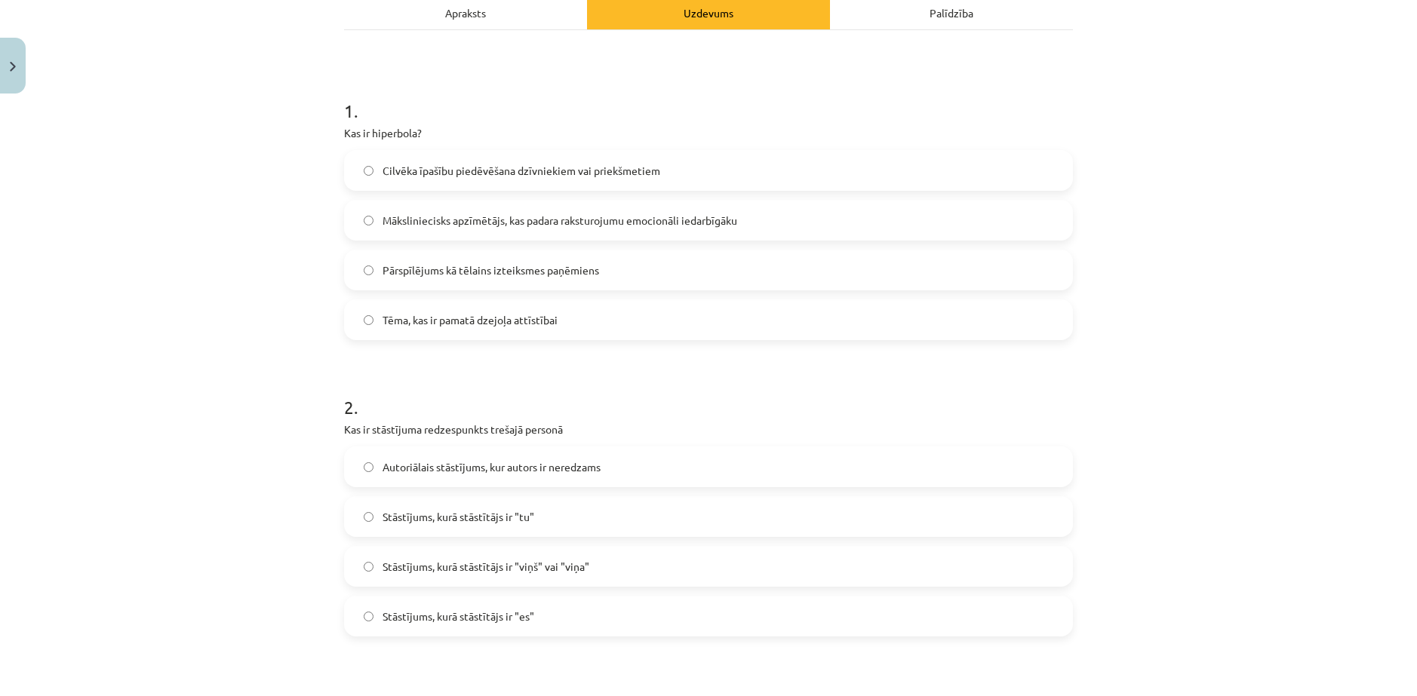
click at [396, 559] on span "Stāstījums, kurā stāstītājs ir "viņš" vai "viņa"" at bounding box center [485, 567] width 207 height 16
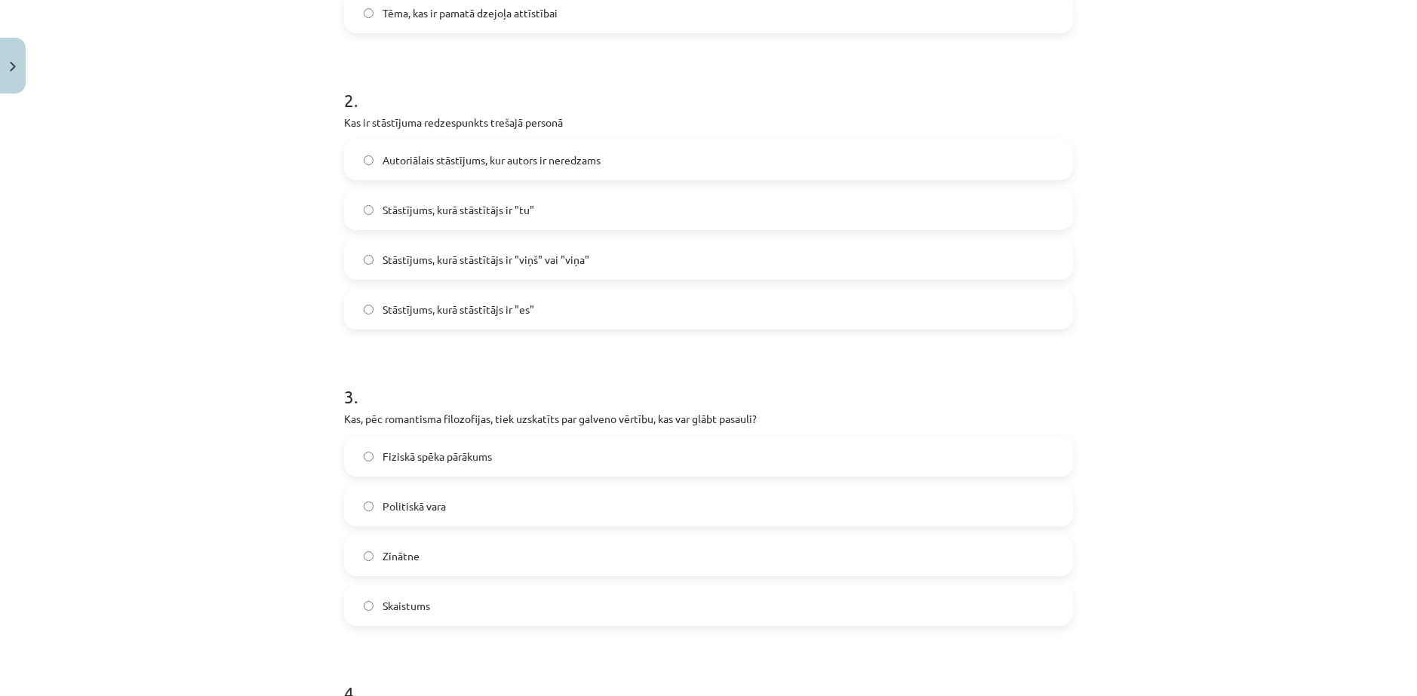
scroll to position [604, 0]
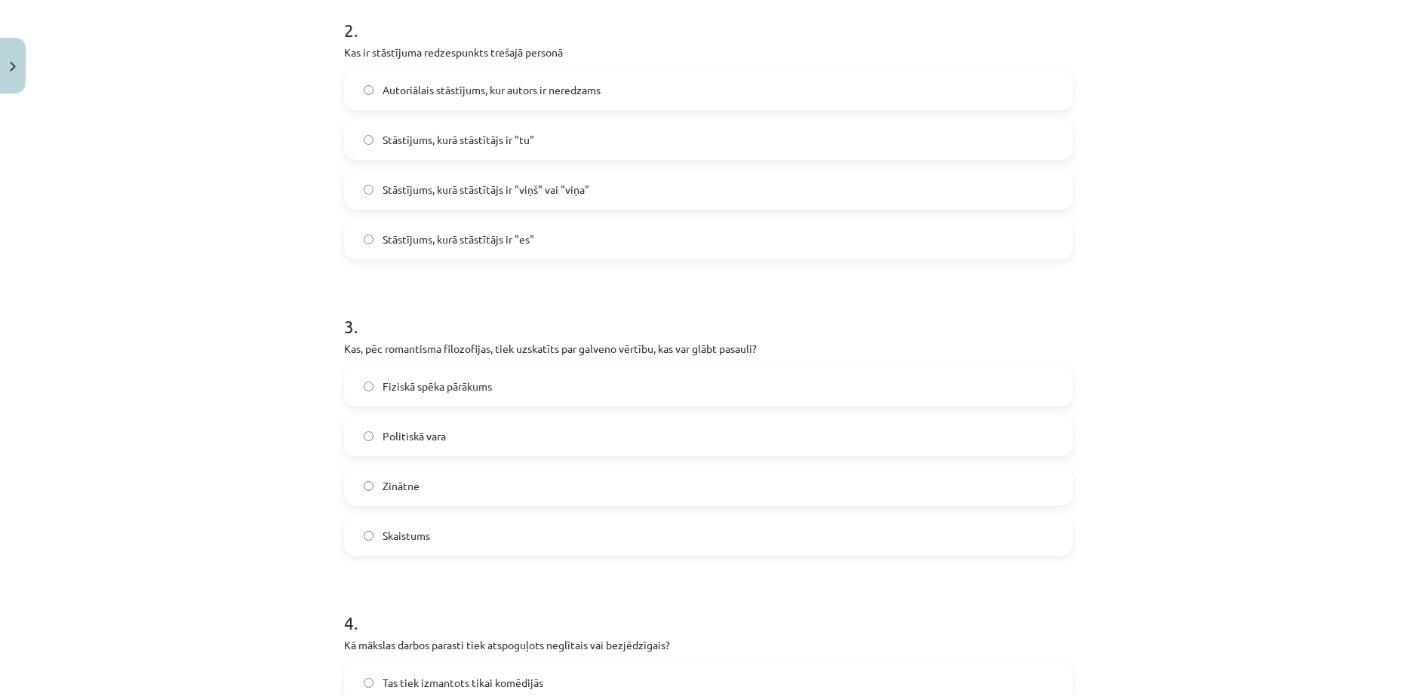
click at [468, 541] on label "Skaistums" at bounding box center [709, 536] width 726 height 38
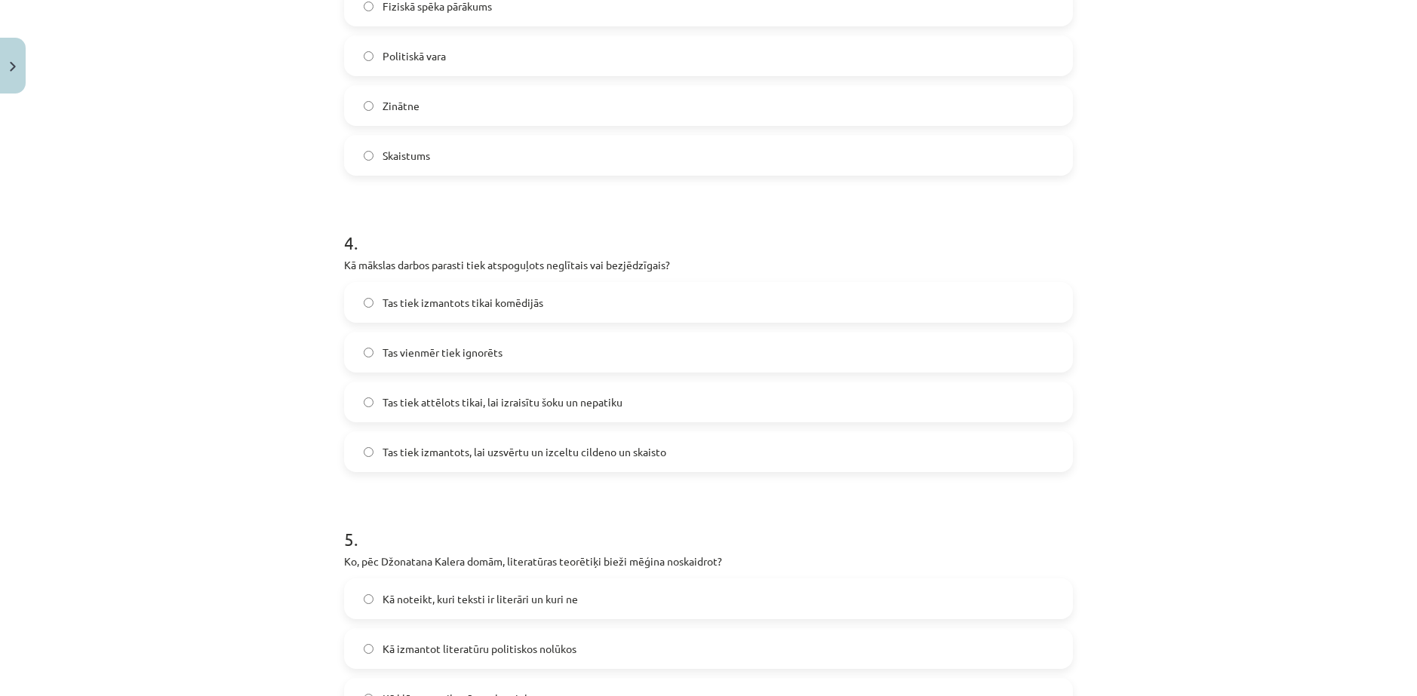
scroll to position [978, 0]
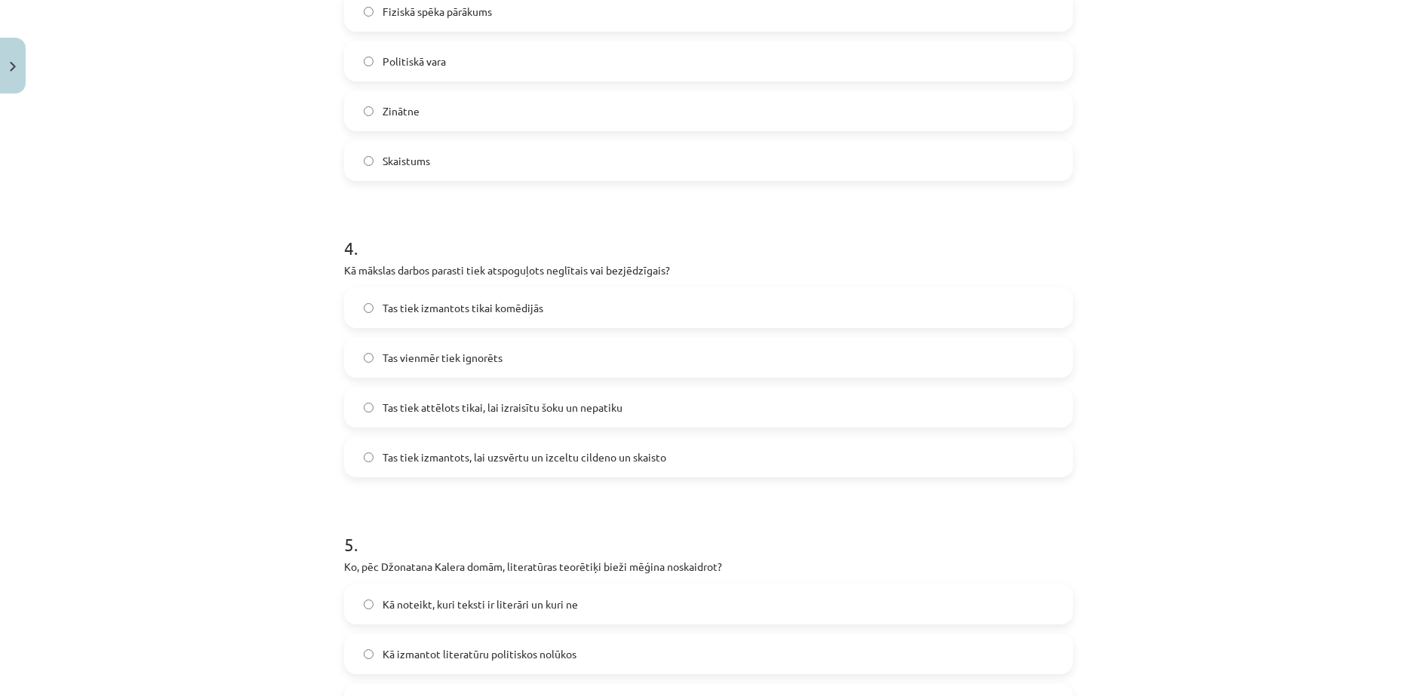
click at [399, 406] on span "Tas tiek attēlots tikai, lai izraisītu šoku un nepatiku" at bounding box center [502, 408] width 240 height 16
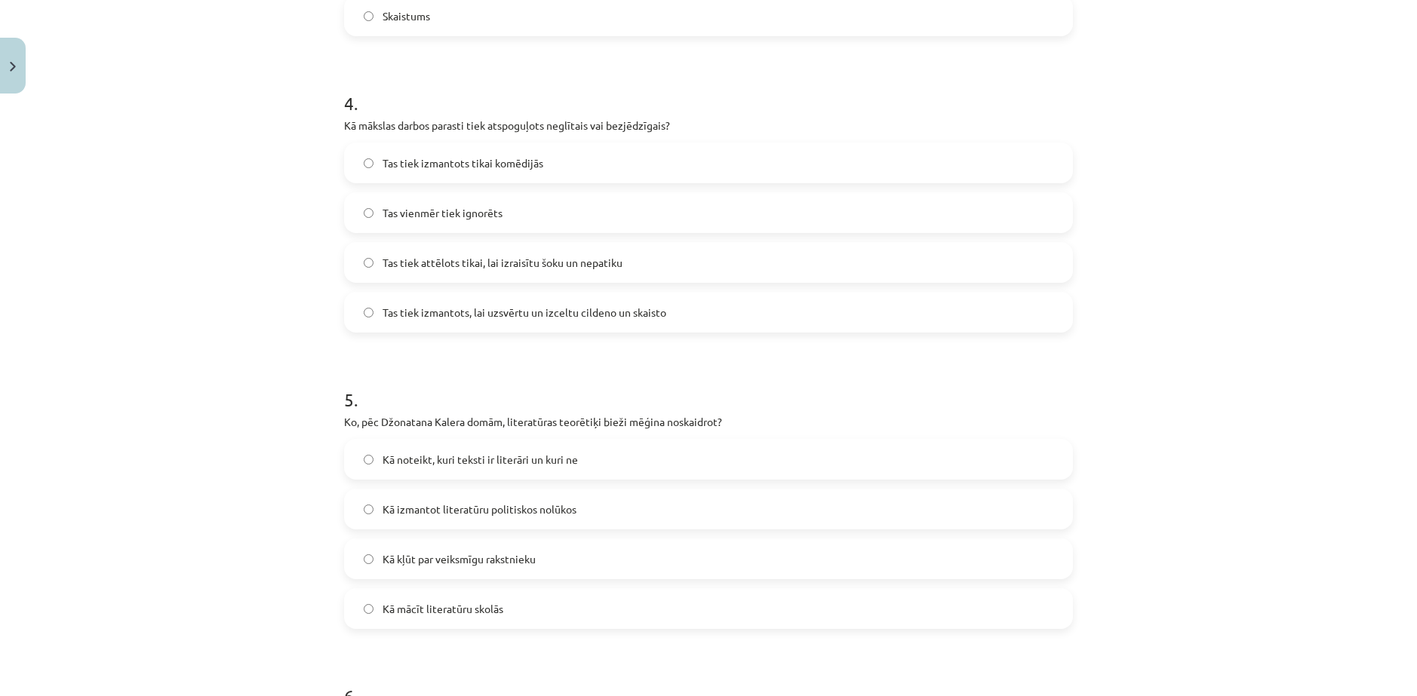
scroll to position [1129, 0]
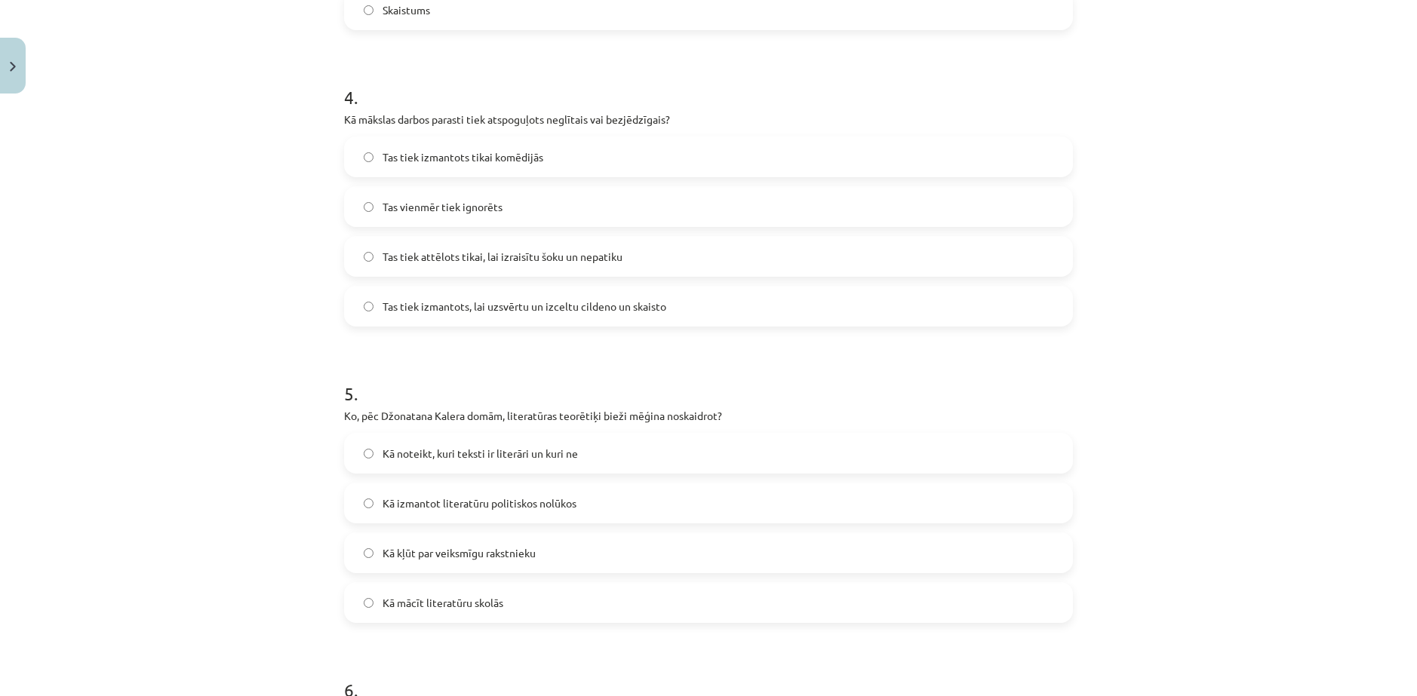
click at [490, 460] on span "Kā noteikt, kuri teksti ir literāri un kuri ne" at bounding box center [479, 454] width 195 height 16
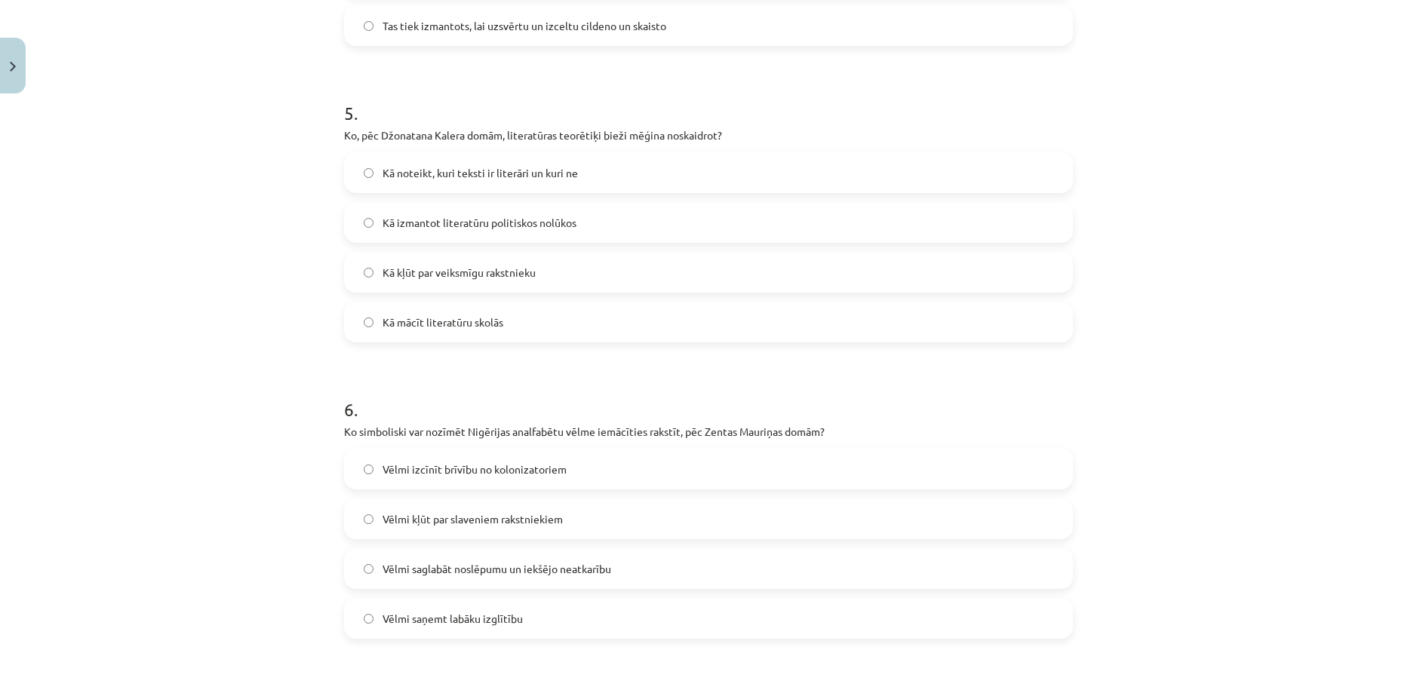
scroll to position [1431, 0]
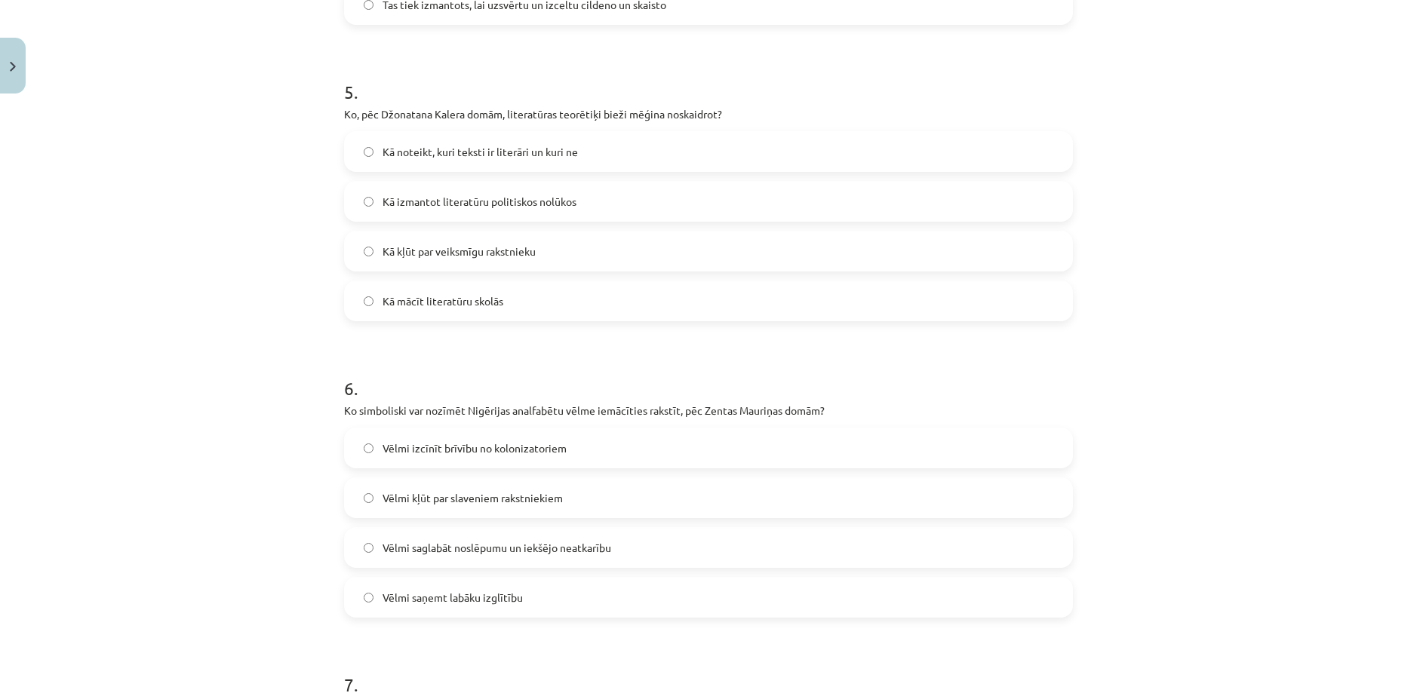
click at [559, 550] on span "Vēlmi saglabāt noslēpumu un iekšējo neatkarību" at bounding box center [496, 548] width 229 height 16
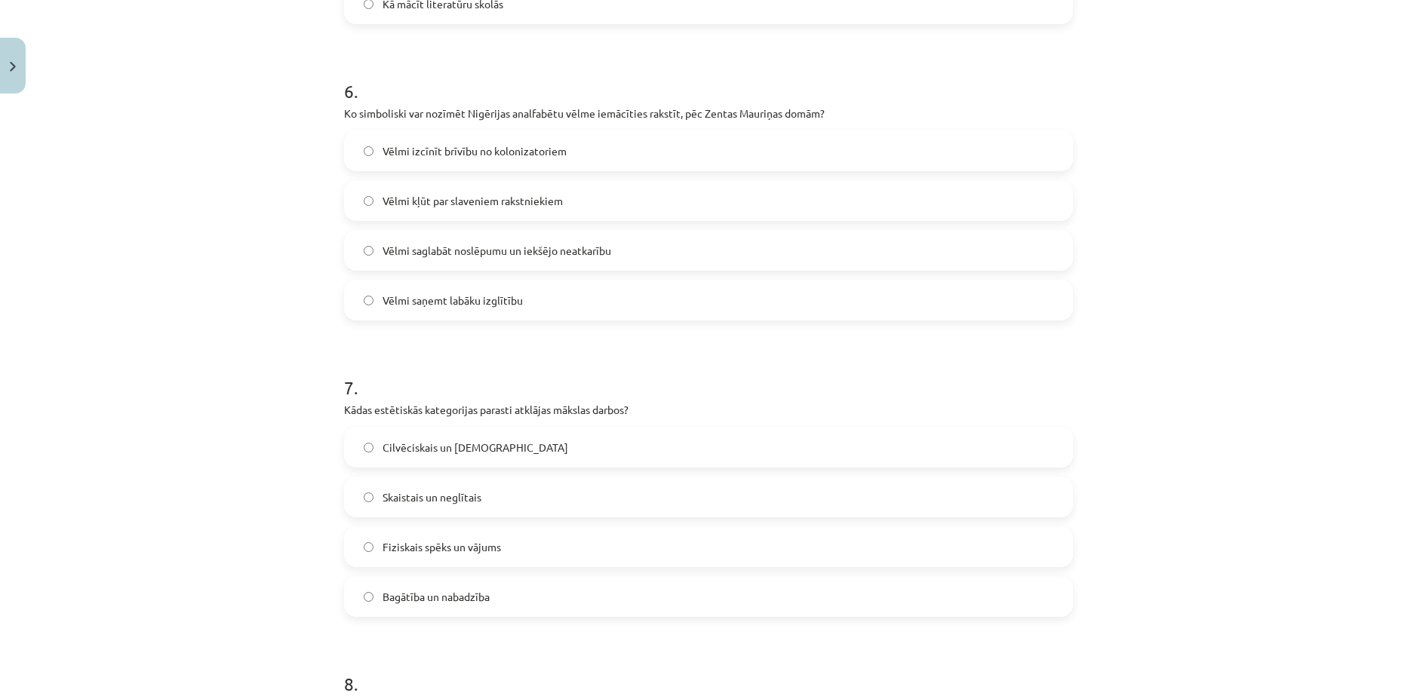
scroll to position [1733, 0]
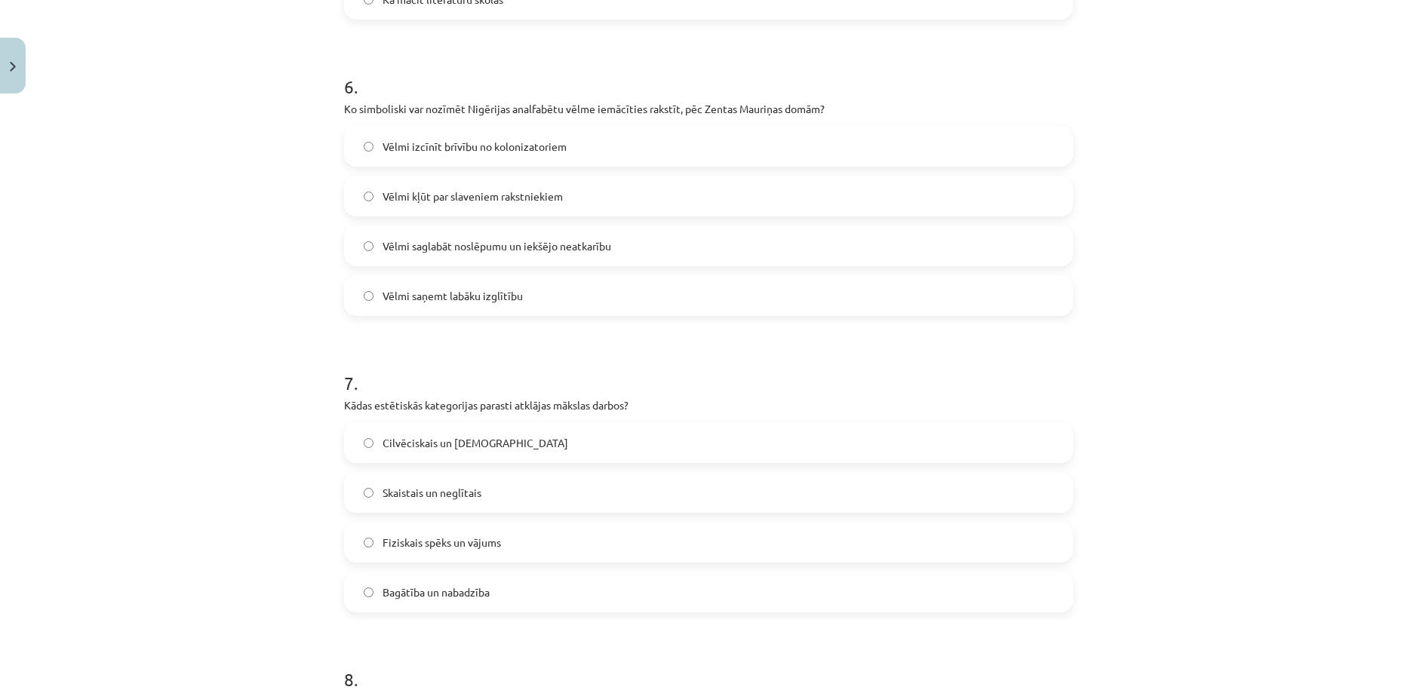
click at [644, 500] on label "Skaistais un neglītais" at bounding box center [709, 493] width 726 height 38
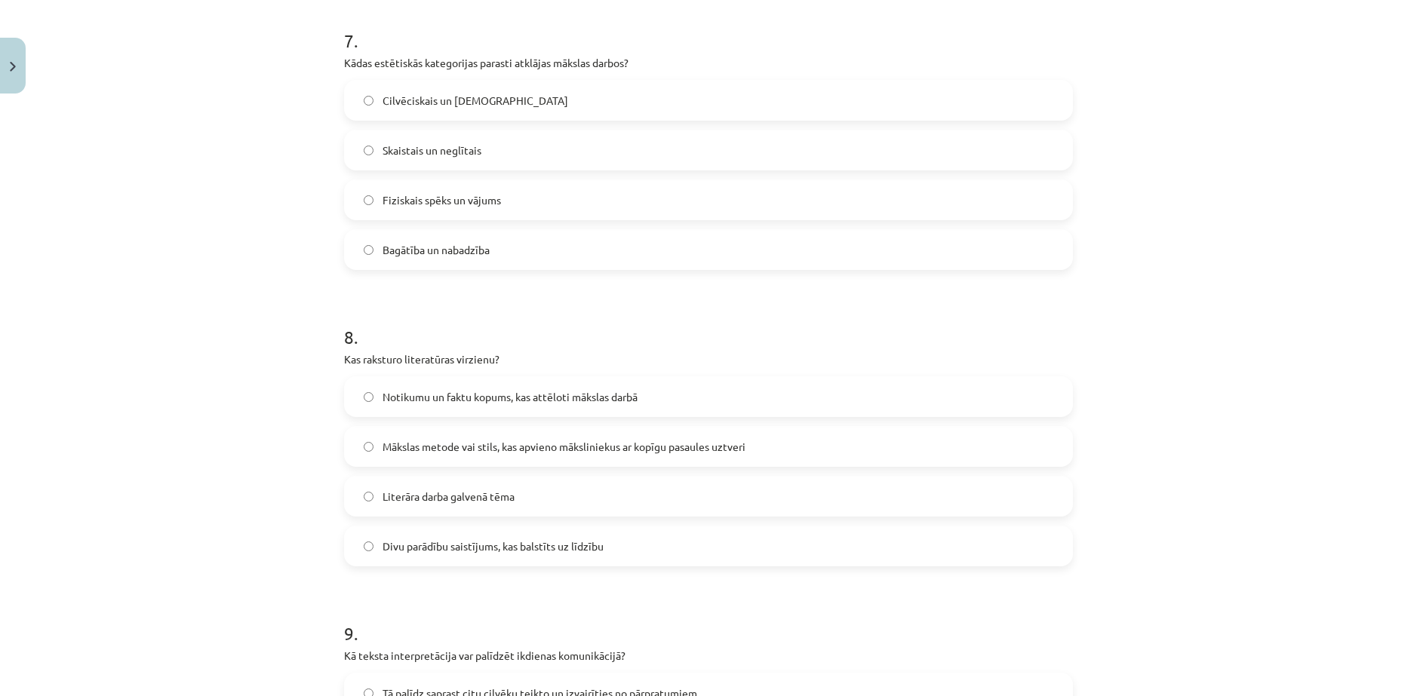
scroll to position [2186, 0]
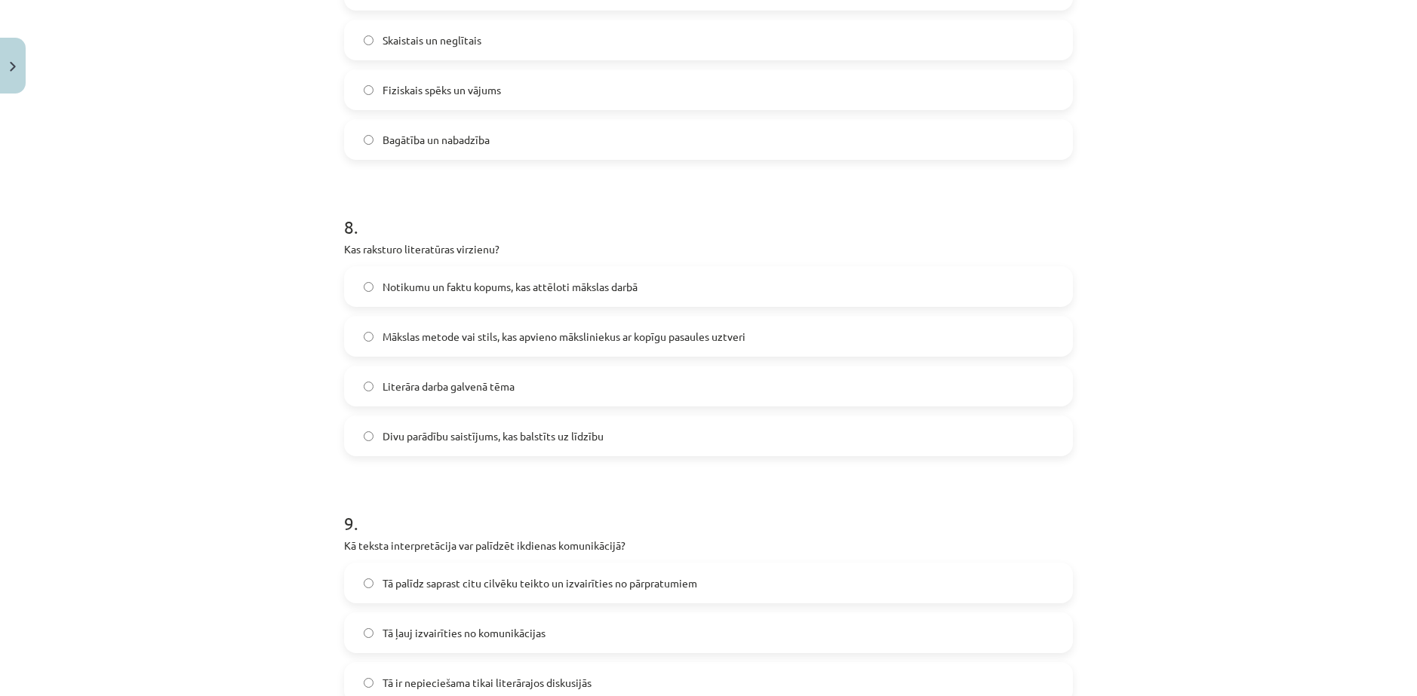
click at [643, 294] on label "Notikumu un faktu kopums, kas attēloti mākslas darbā" at bounding box center [709, 287] width 726 height 38
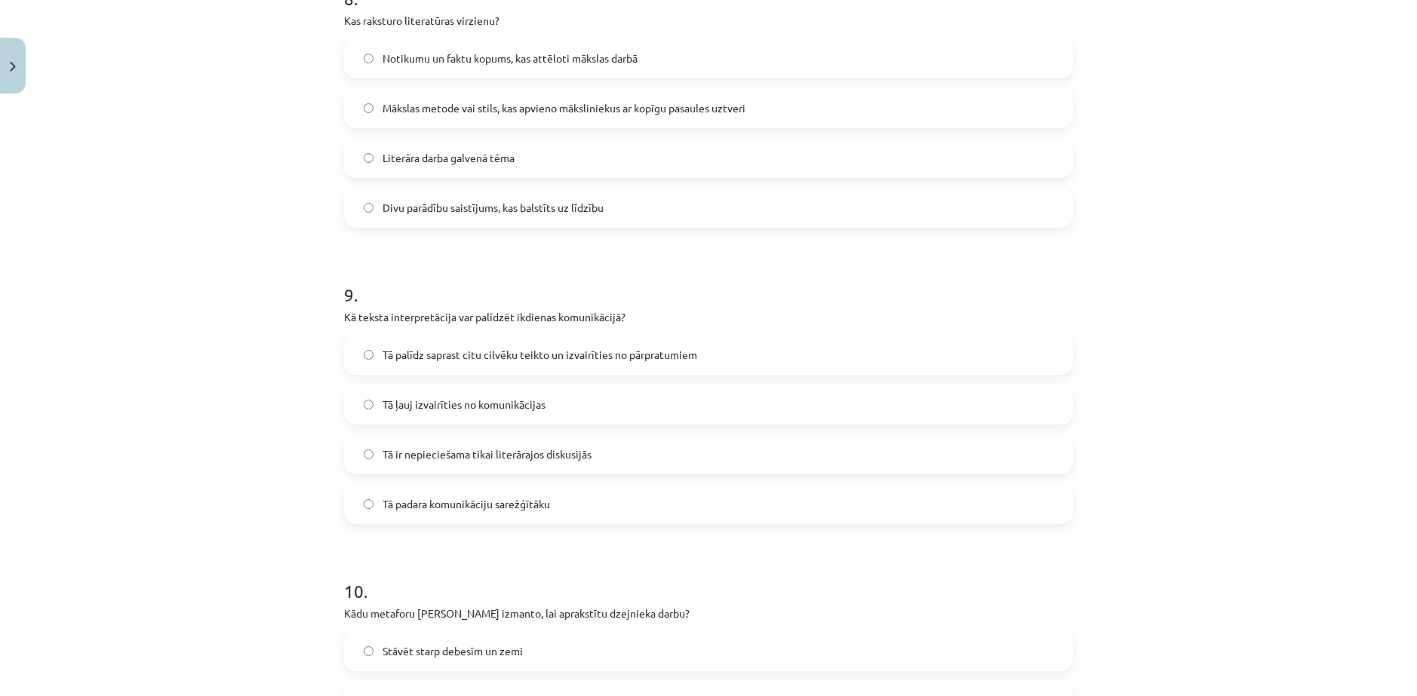
scroll to position [2487, 0]
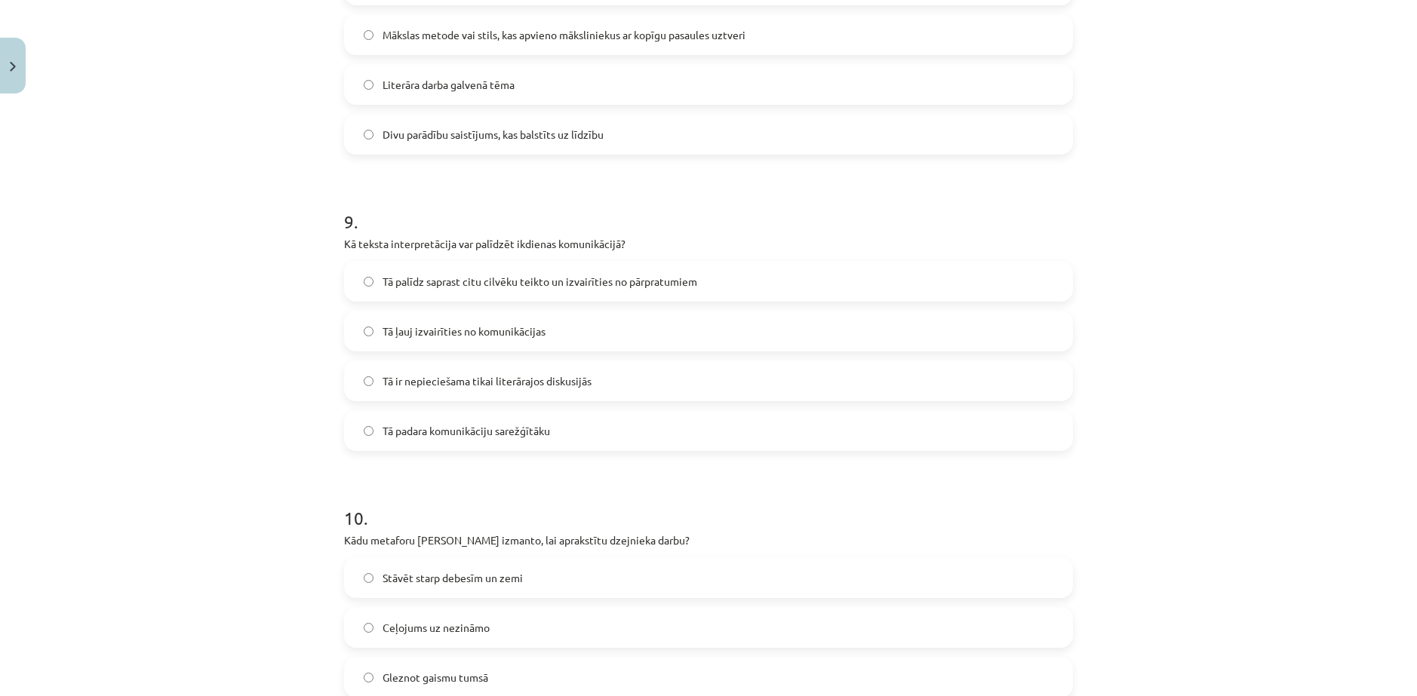
click at [496, 290] on label "Tā palīdz saprast citu cilvēku teikto un izvairīties no pārpratumiem" at bounding box center [709, 282] width 726 height 38
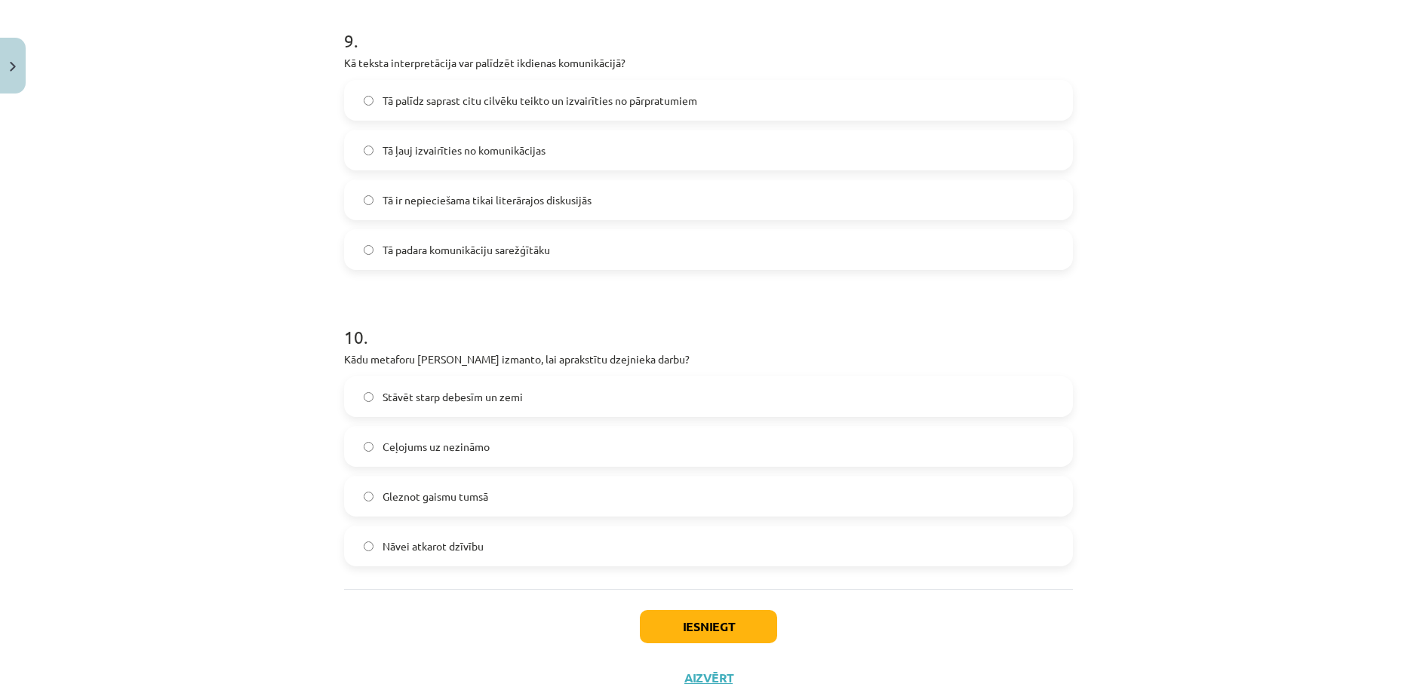
scroll to position [2714, 0]
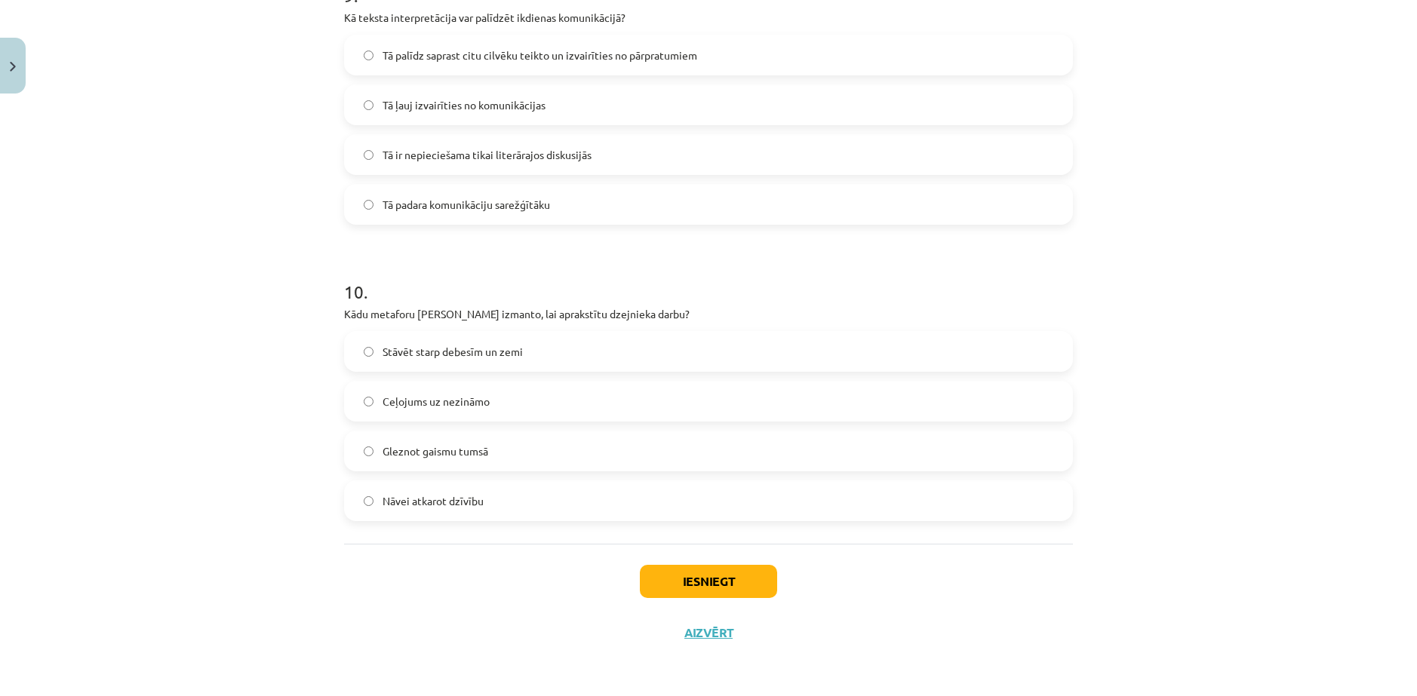
click at [767, 397] on label "Ceļojums uz nezināmo" at bounding box center [709, 401] width 726 height 38
click at [717, 579] on button "Iesniegt" at bounding box center [708, 581] width 137 height 33
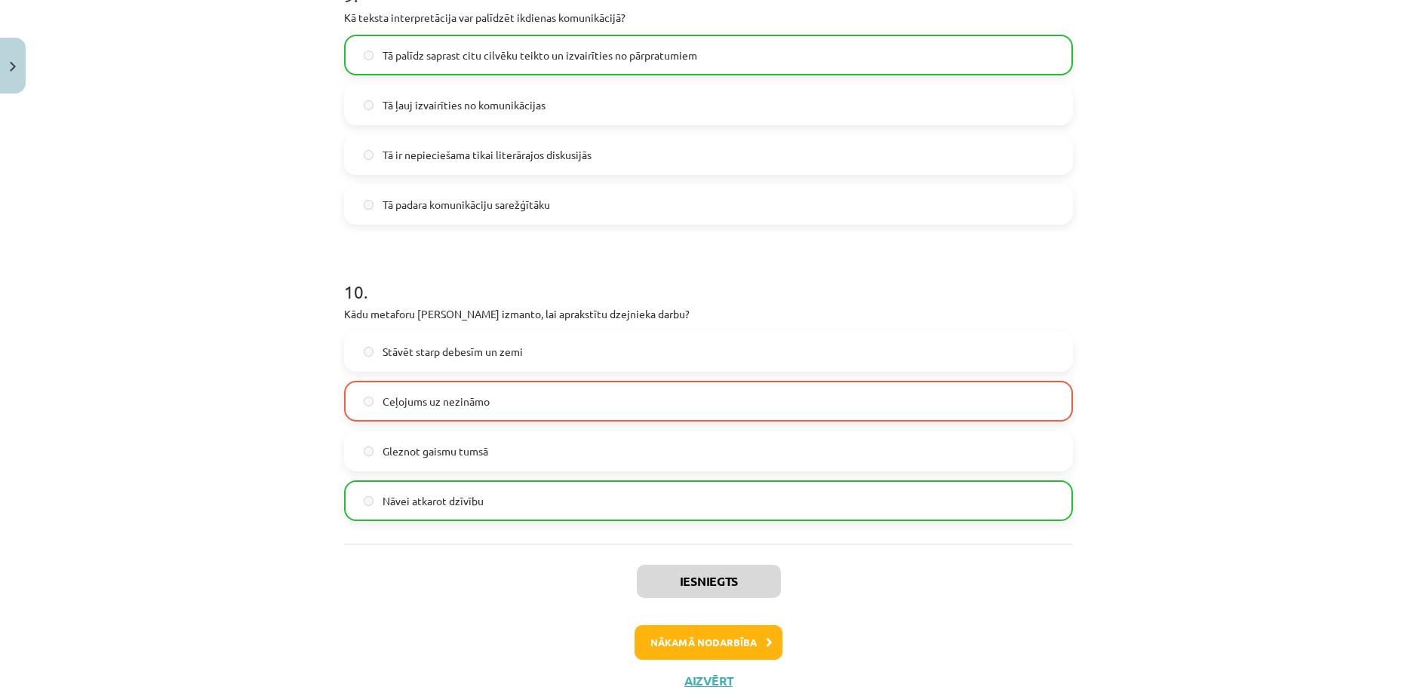
click at [612, 505] on label "Nāvei atkarot dzīvību" at bounding box center [709, 501] width 726 height 38
click at [704, 651] on button "Nākamā nodarbība" at bounding box center [708, 642] width 148 height 35
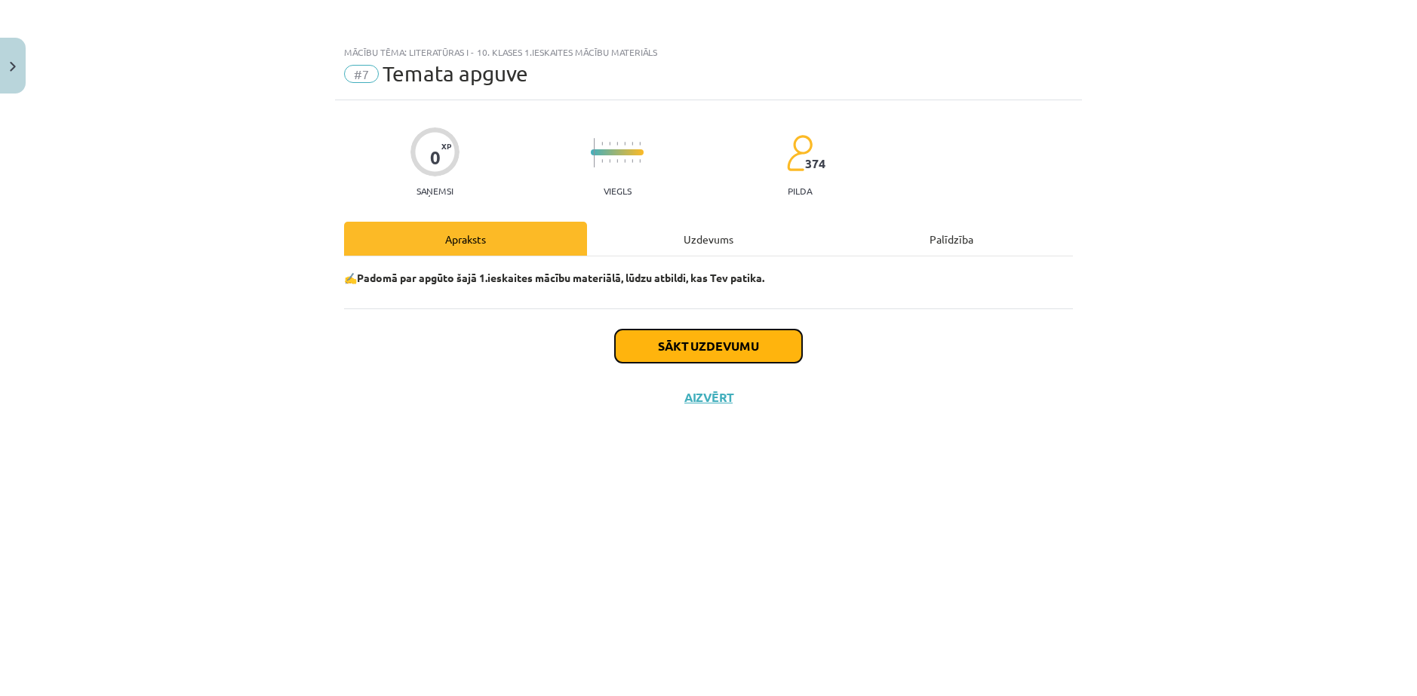
click at [690, 346] on button "Sākt uzdevumu" at bounding box center [708, 346] width 187 height 33
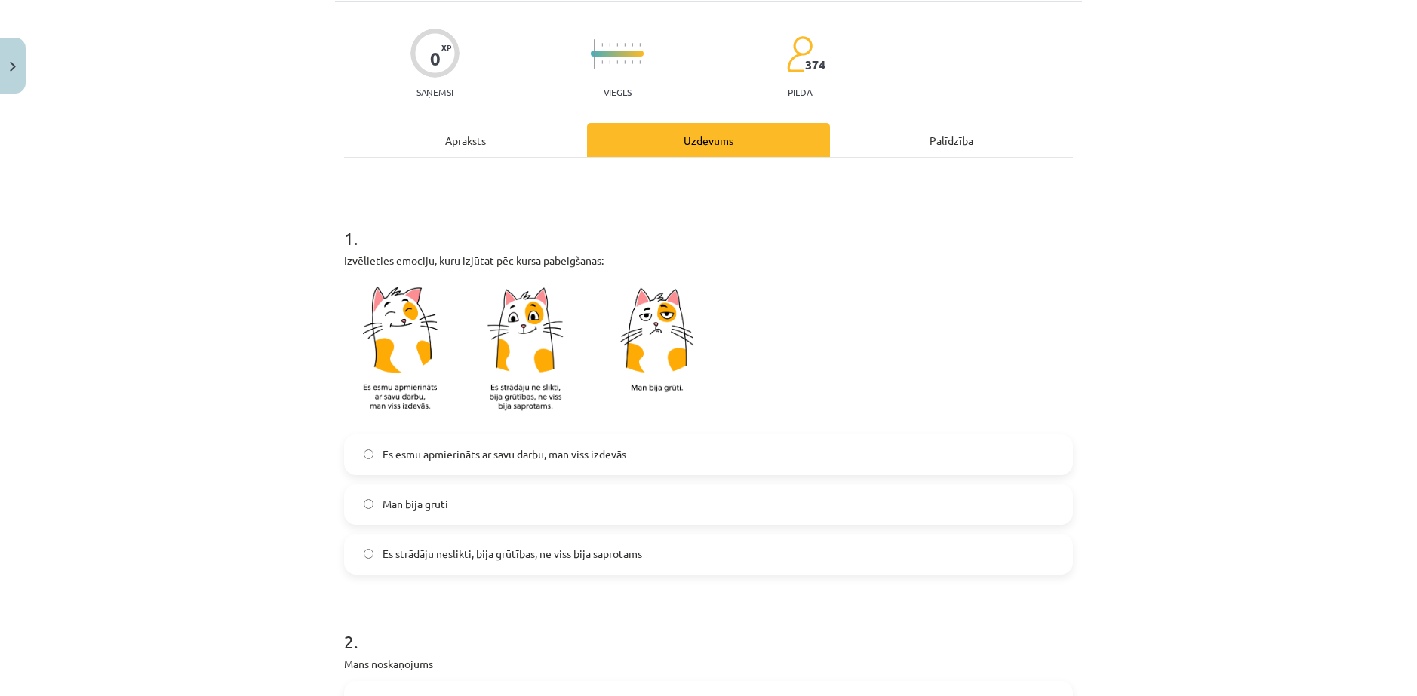
scroll to position [151, 0]
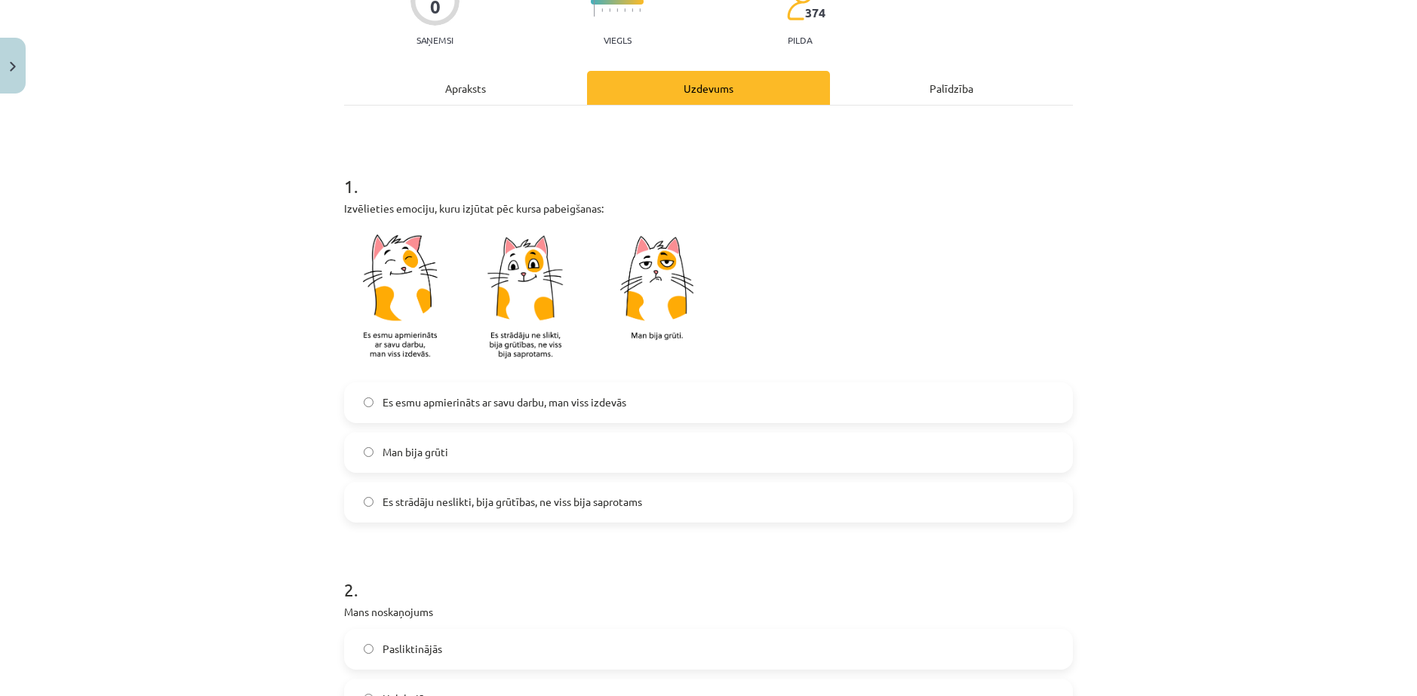
click at [392, 454] on span "Man bija grūti" at bounding box center [415, 452] width 66 height 16
click at [465, 511] on label "Es strādāju neslikti, bija grūtības, ne viss bija saprotams" at bounding box center [709, 503] width 726 height 38
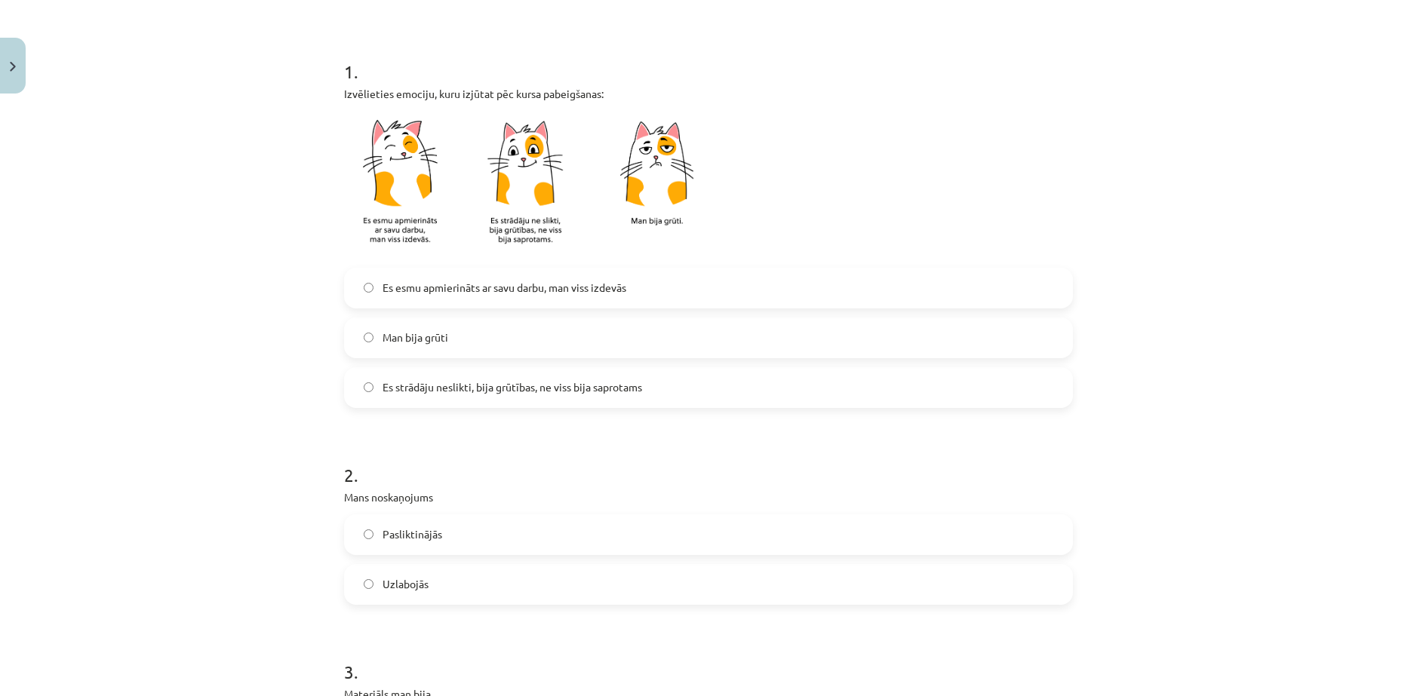
scroll to position [302, 0]
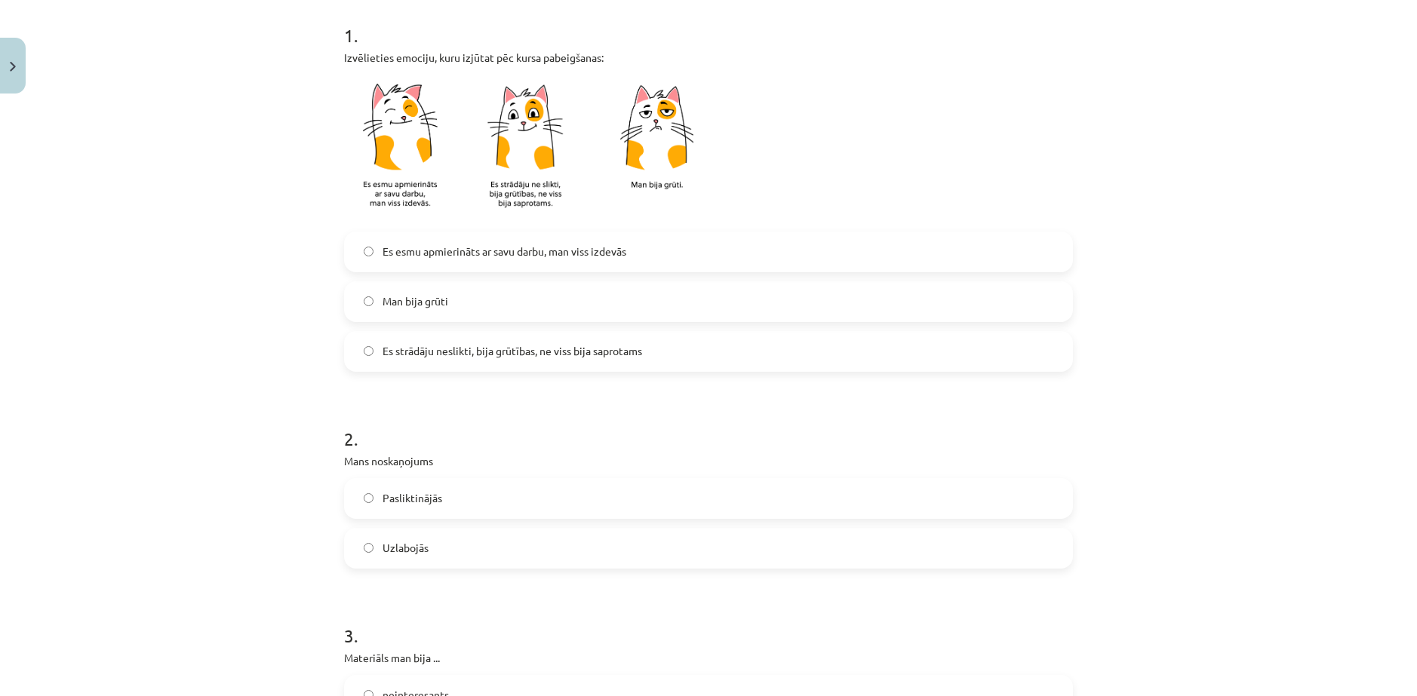
click at [441, 493] on label "Pasliktinājās" at bounding box center [709, 499] width 726 height 38
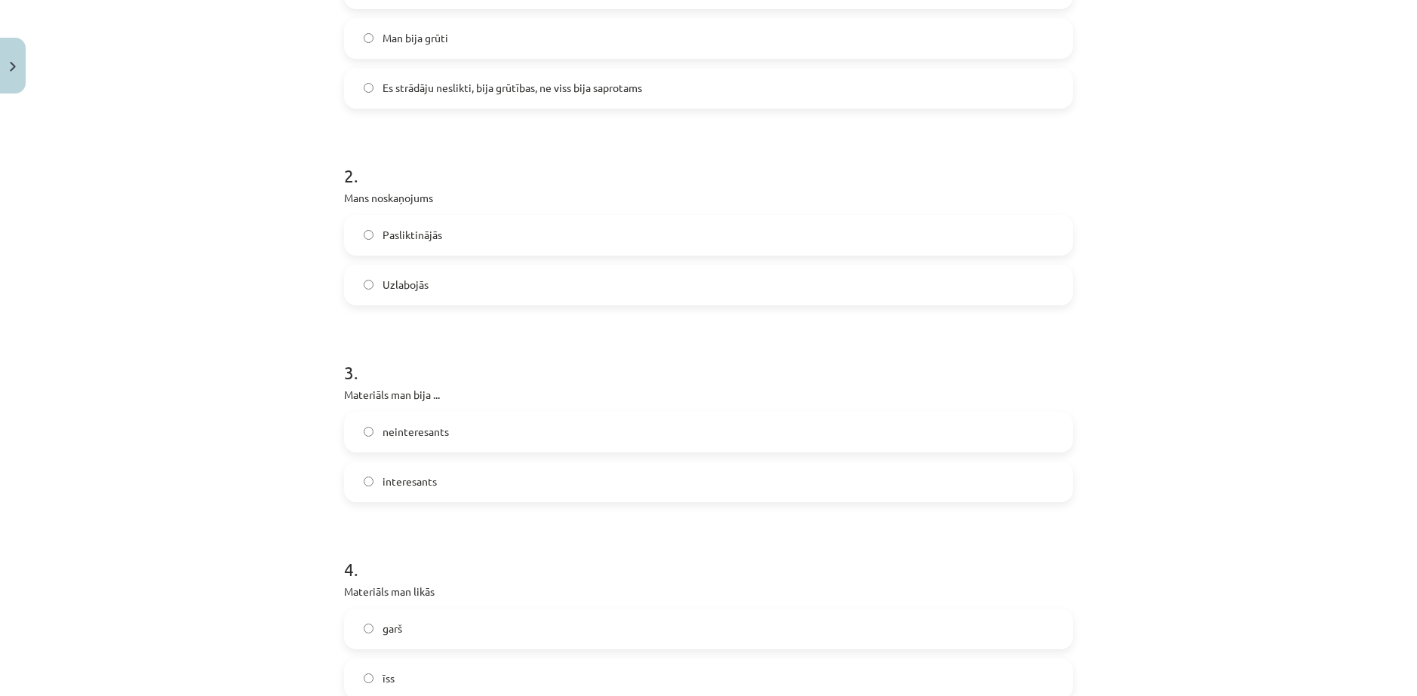
scroll to position [604, 0]
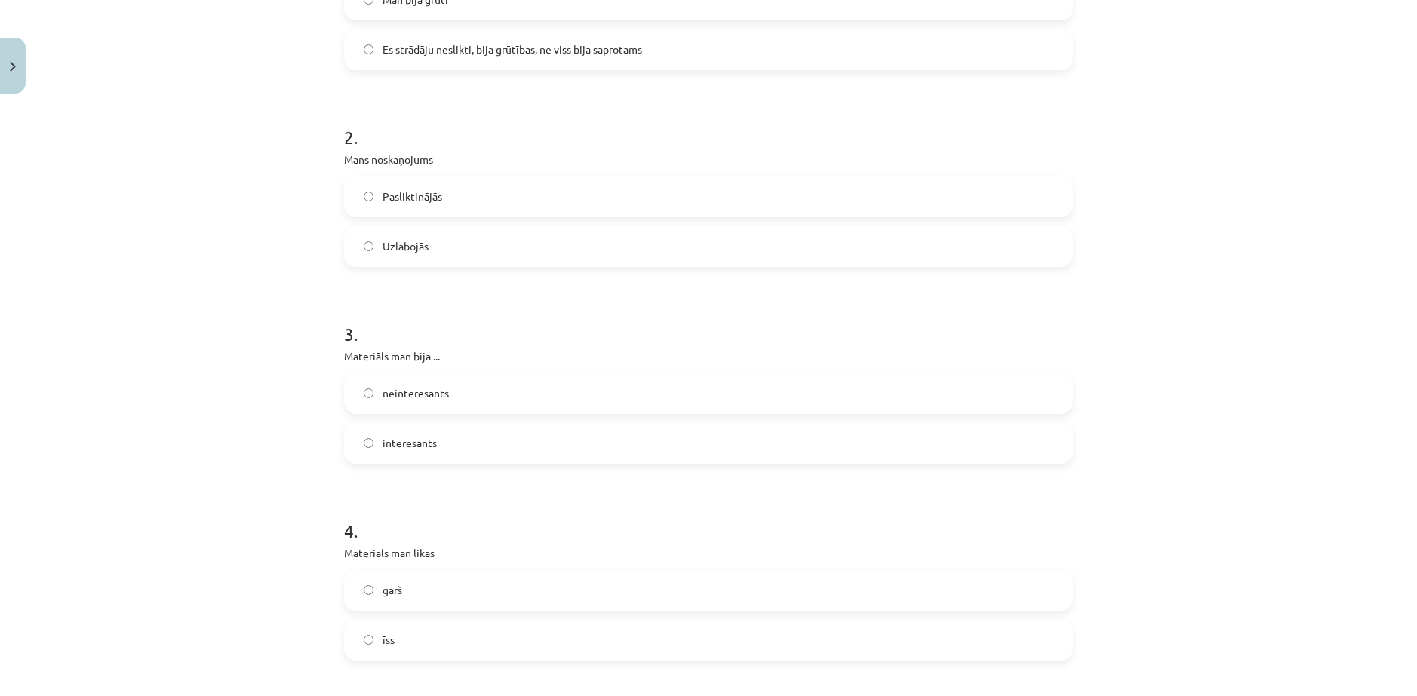
click at [374, 598] on label "garš" at bounding box center [709, 591] width 726 height 38
click at [435, 395] on span "neinteresants" at bounding box center [415, 394] width 66 height 16
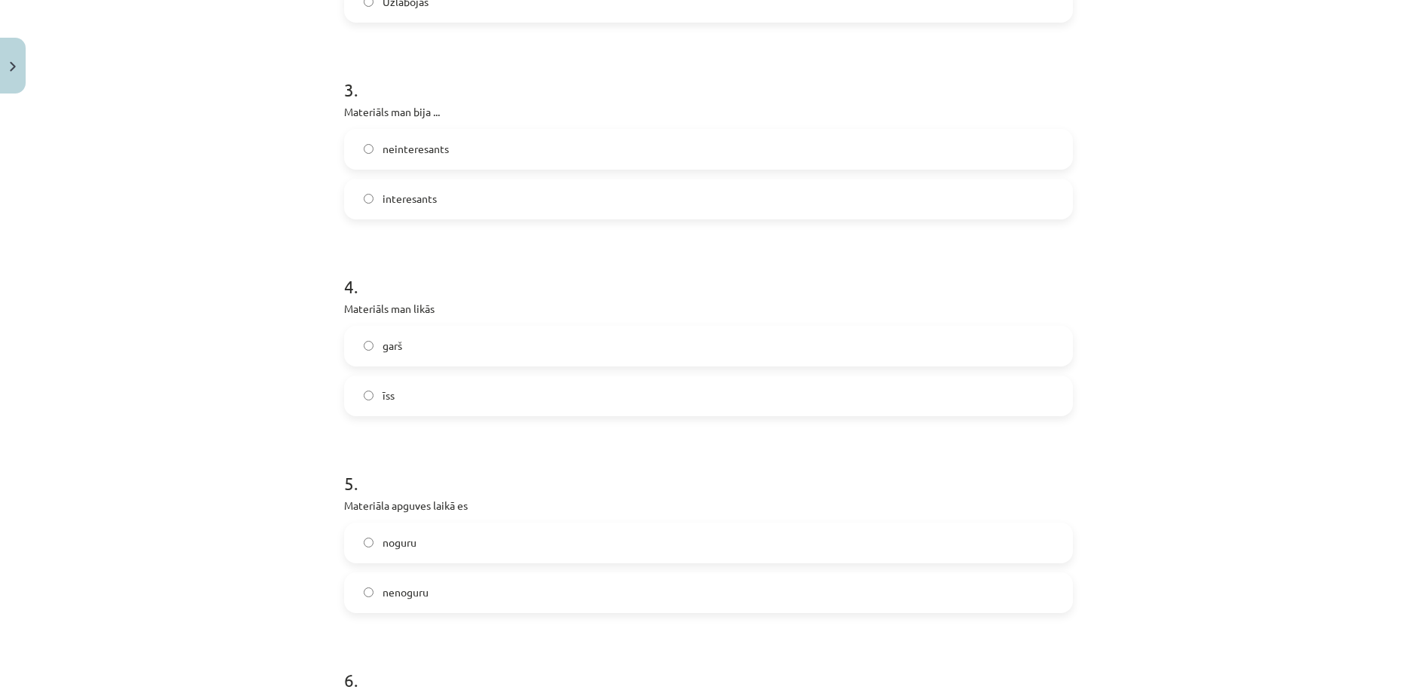
scroll to position [905, 0]
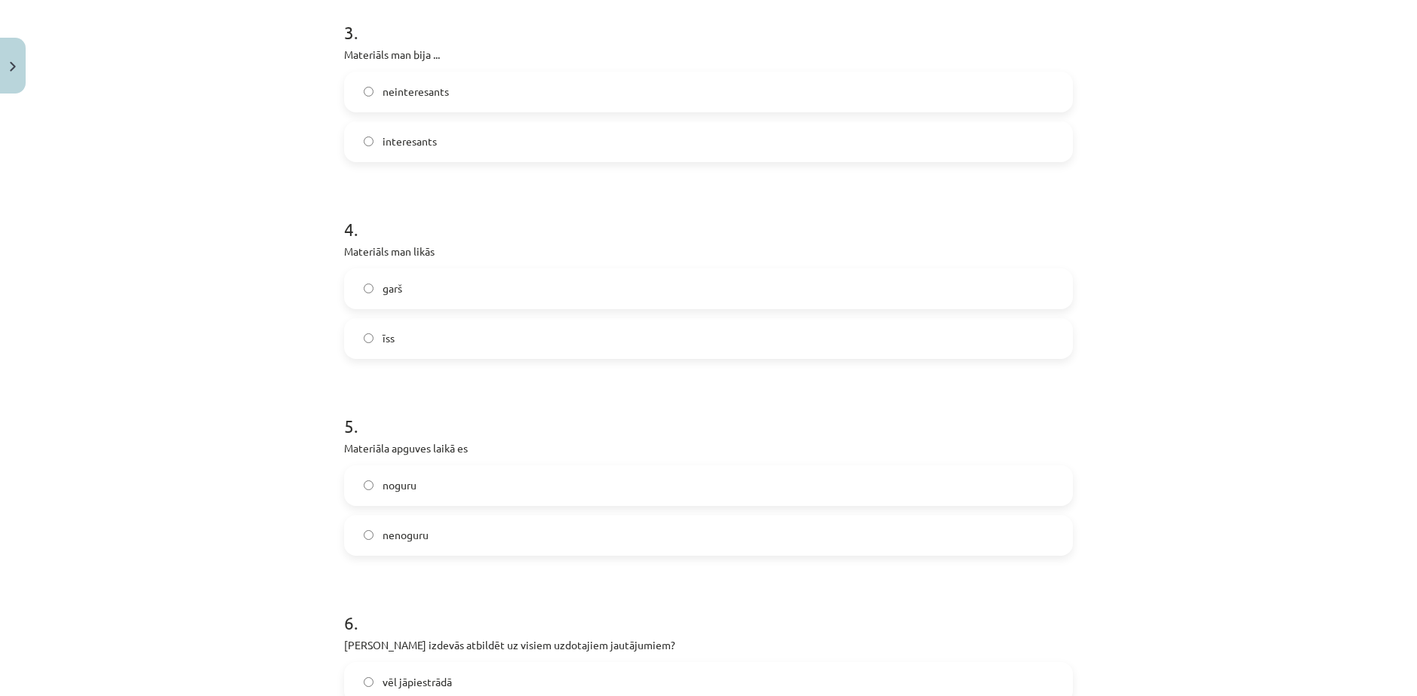
click at [409, 492] on span "noguru" at bounding box center [399, 486] width 34 height 16
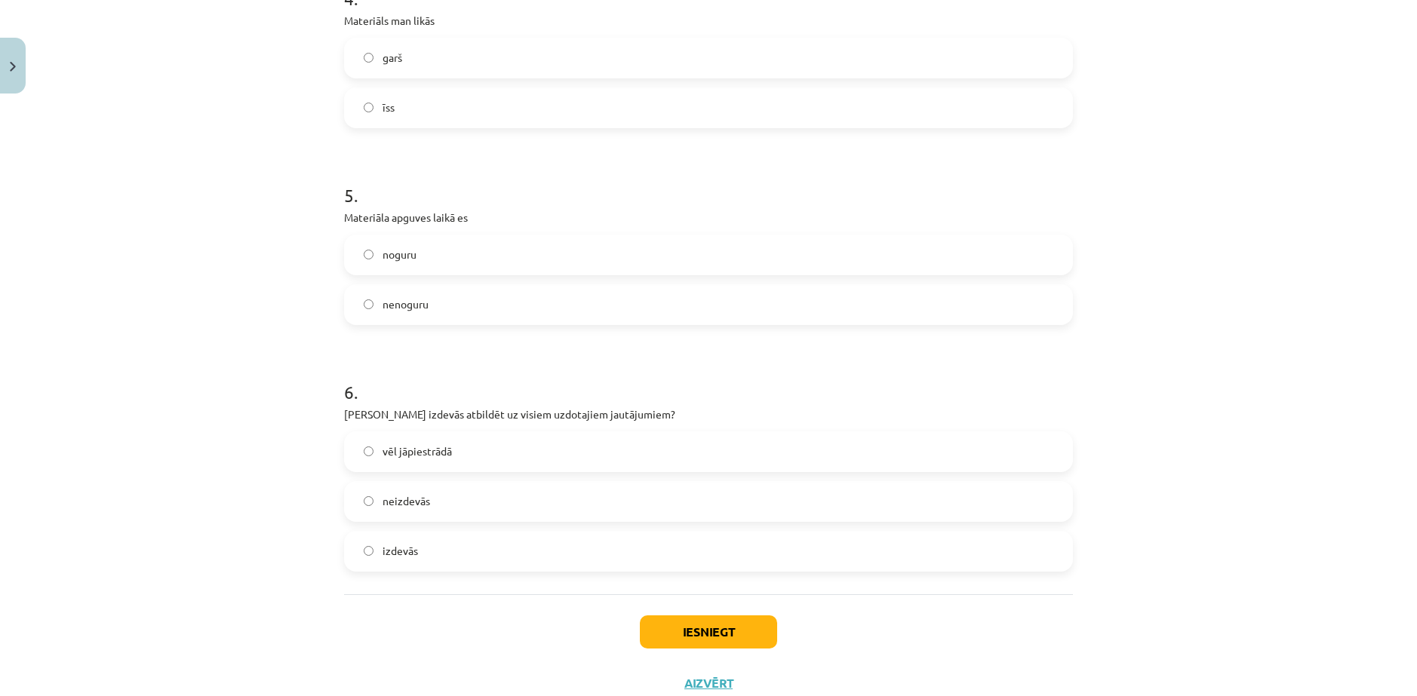
scroll to position [1187, 0]
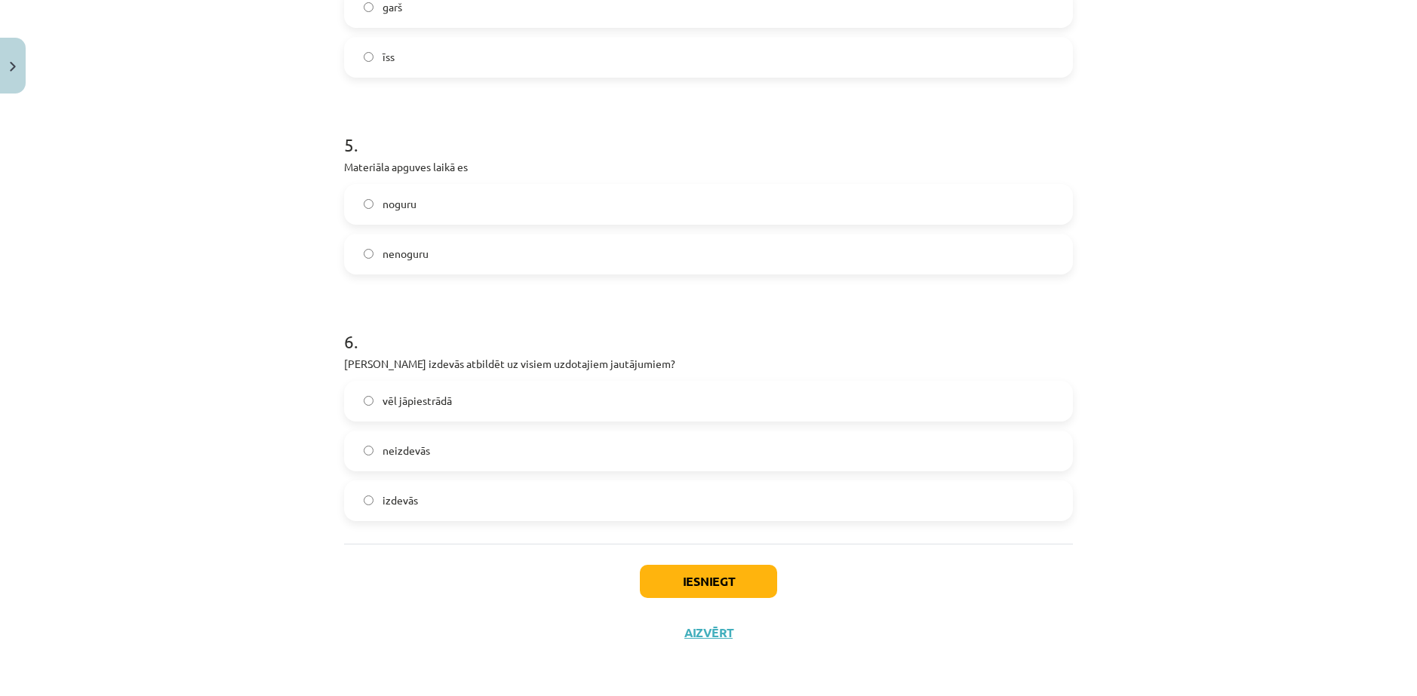
click at [450, 414] on label "vēl jāpiestrādā" at bounding box center [709, 401] width 726 height 38
click at [679, 586] on button "Iesniegt" at bounding box center [708, 581] width 137 height 33
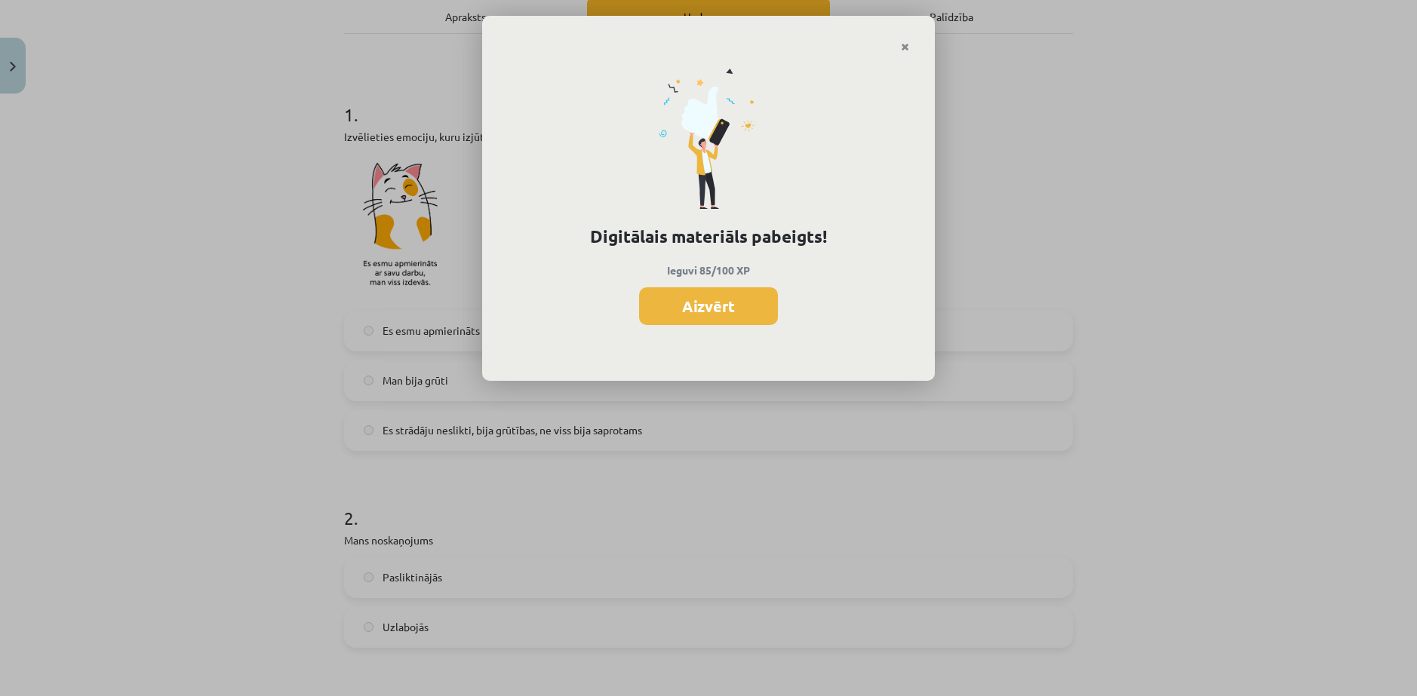
scroll to position [206, 0]
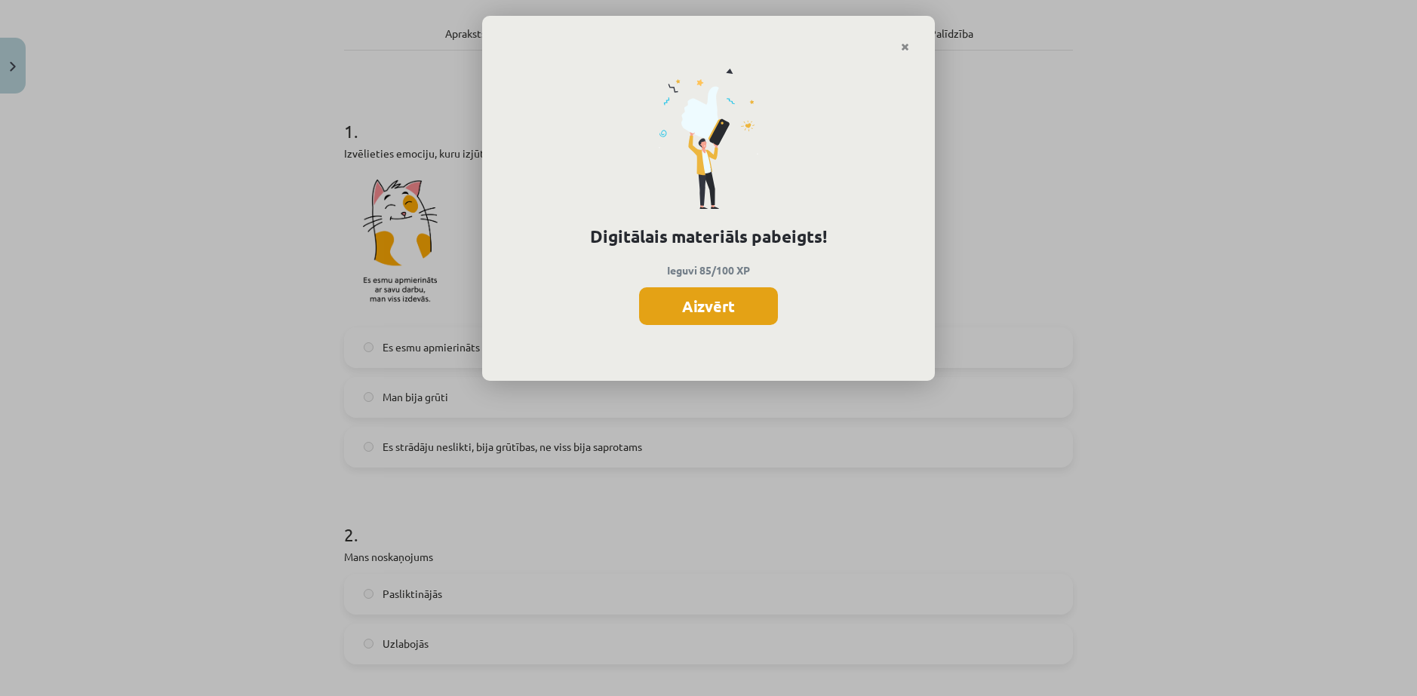
click at [705, 309] on button "Aizvērt" at bounding box center [708, 306] width 139 height 38
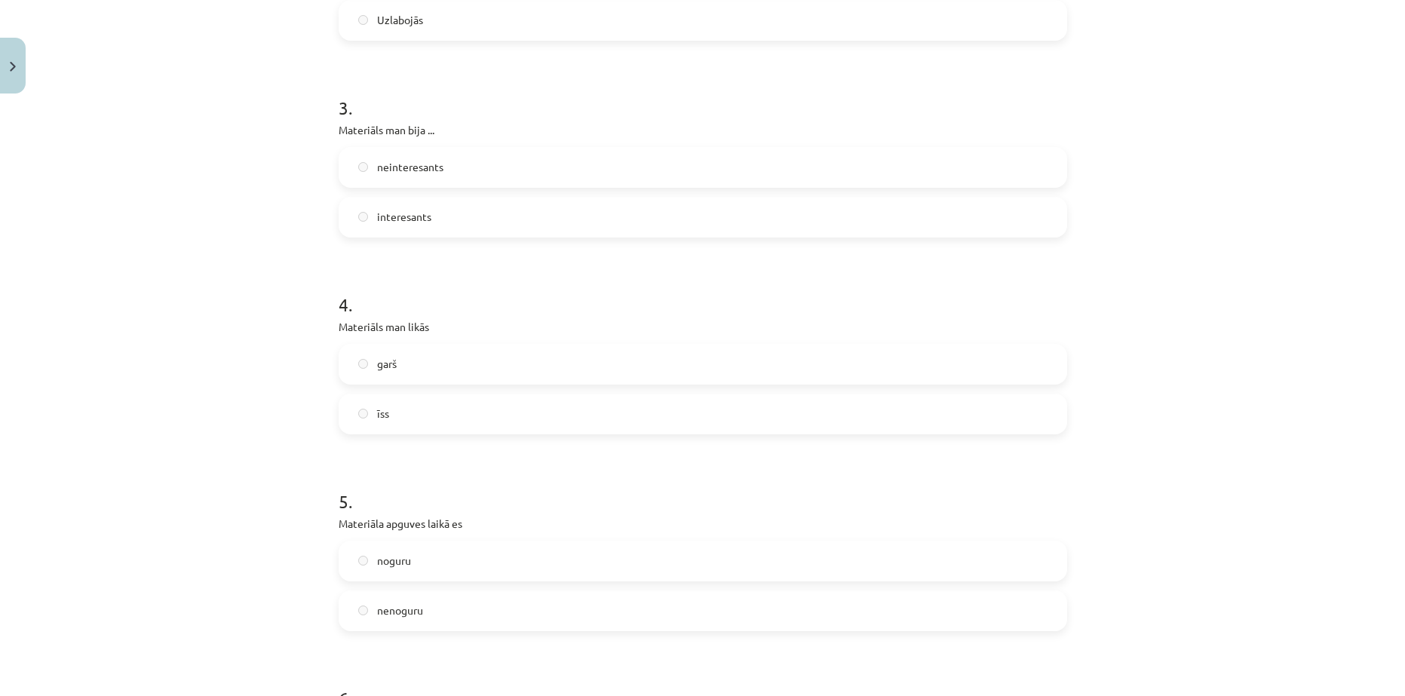
scroll to position [1187, 0]
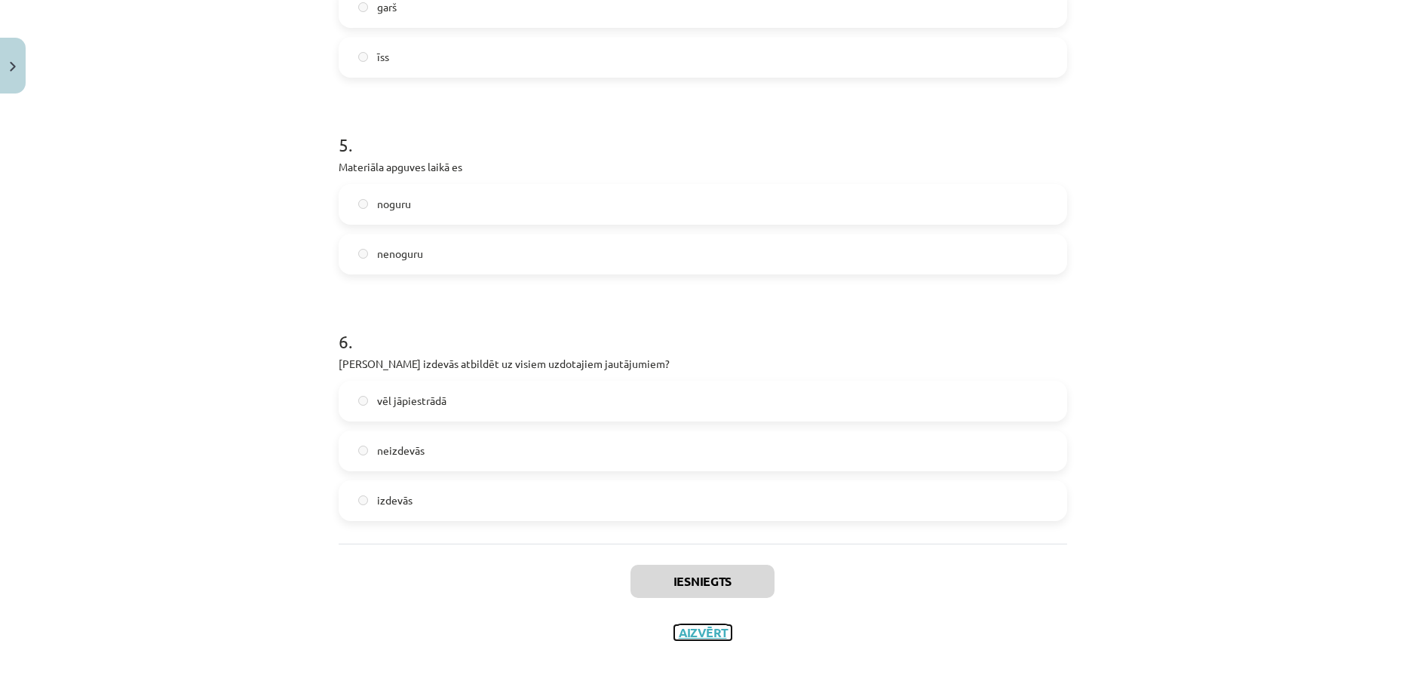
click at [714, 633] on button "Aizvērt" at bounding box center [702, 632] width 57 height 15
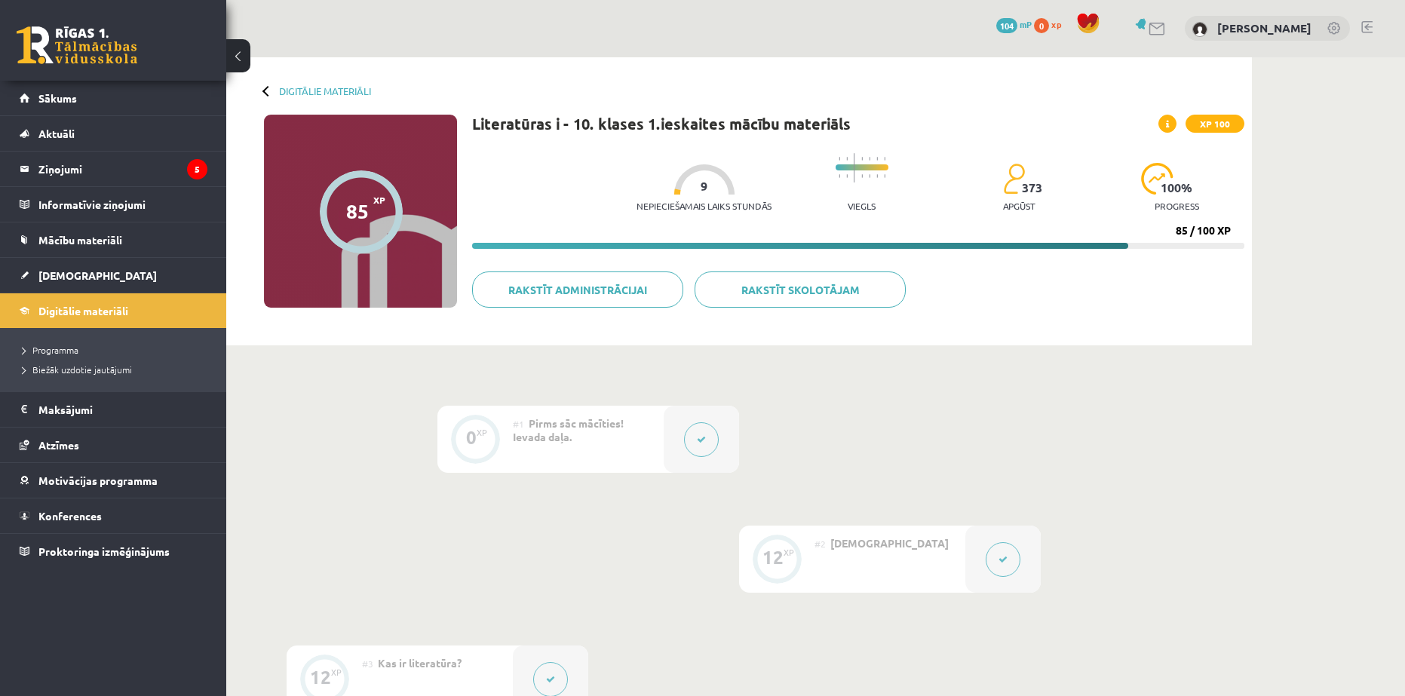
scroll to position [0, 0]
click at [338, 92] on link "Digitālie materiāli" at bounding box center [325, 91] width 92 height 11
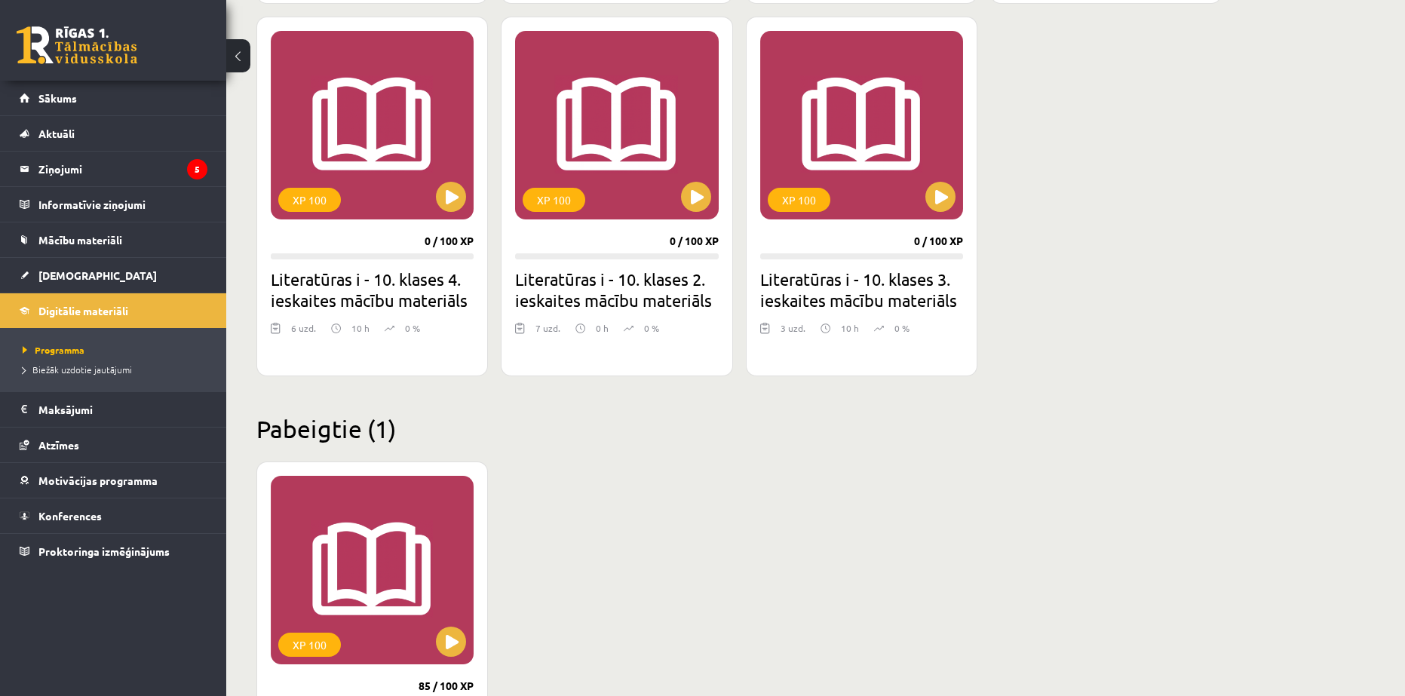
scroll to position [1961, 0]
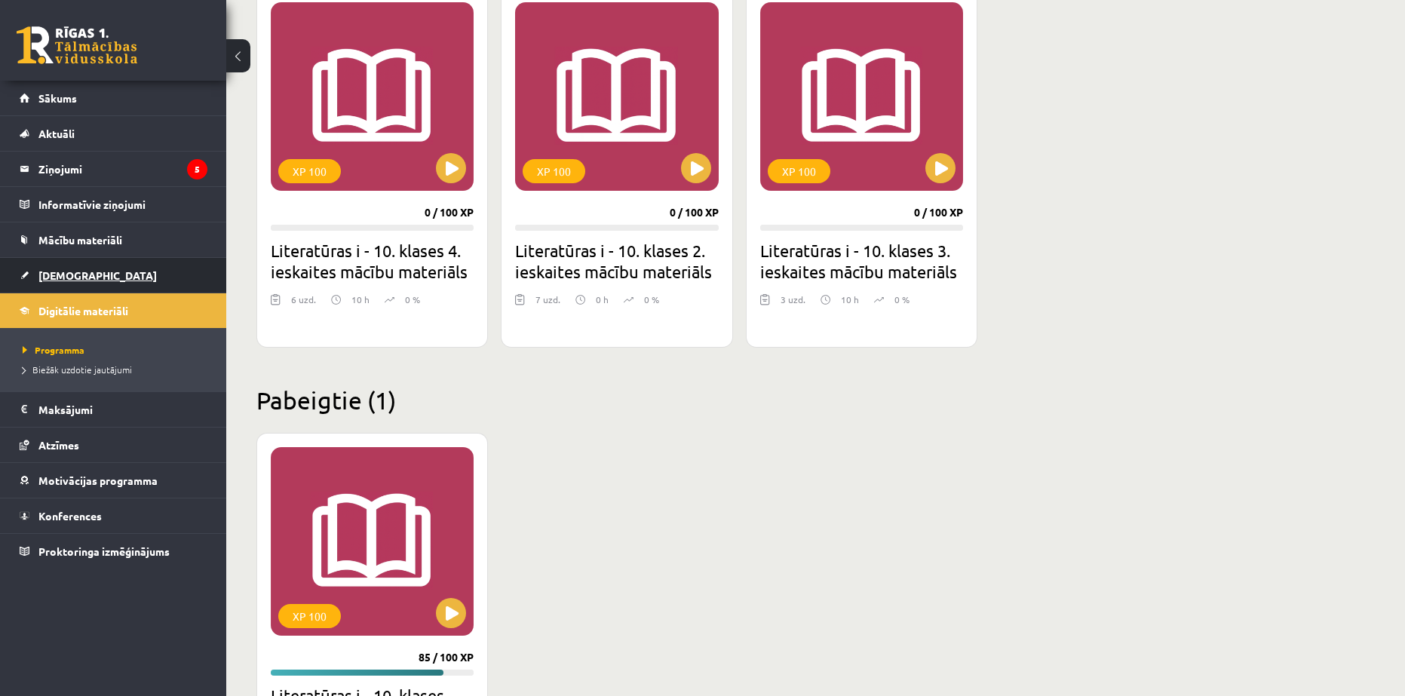
click at [74, 278] on span "[DEMOGRAPHIC_DATA]" at bounding box center [97, 276] width 118 height 14
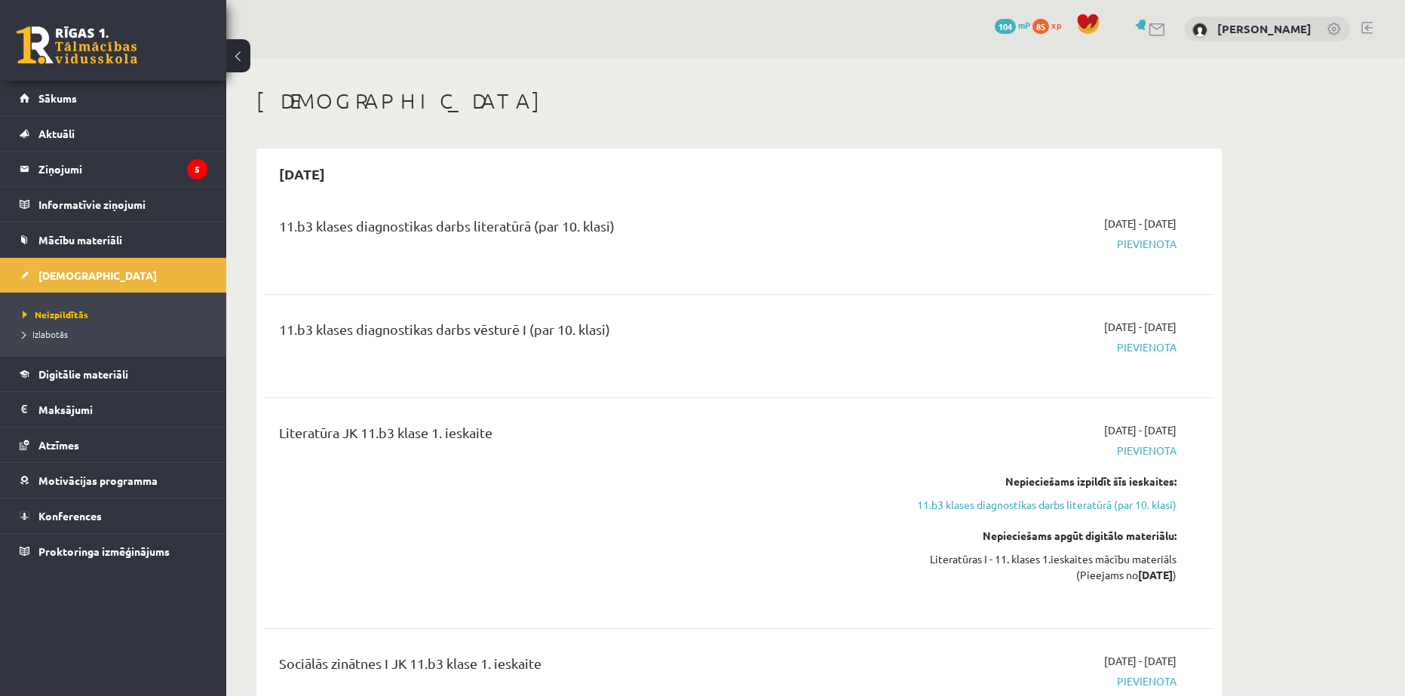
click at [1133, 349] on span "Pievienota" at bounding box center [1034, 347] width 284 height 16
click at [1127, 327] on span "2025-09-16 - 2025-09-30" at bounding box center [1140, 327] width 72 height 16
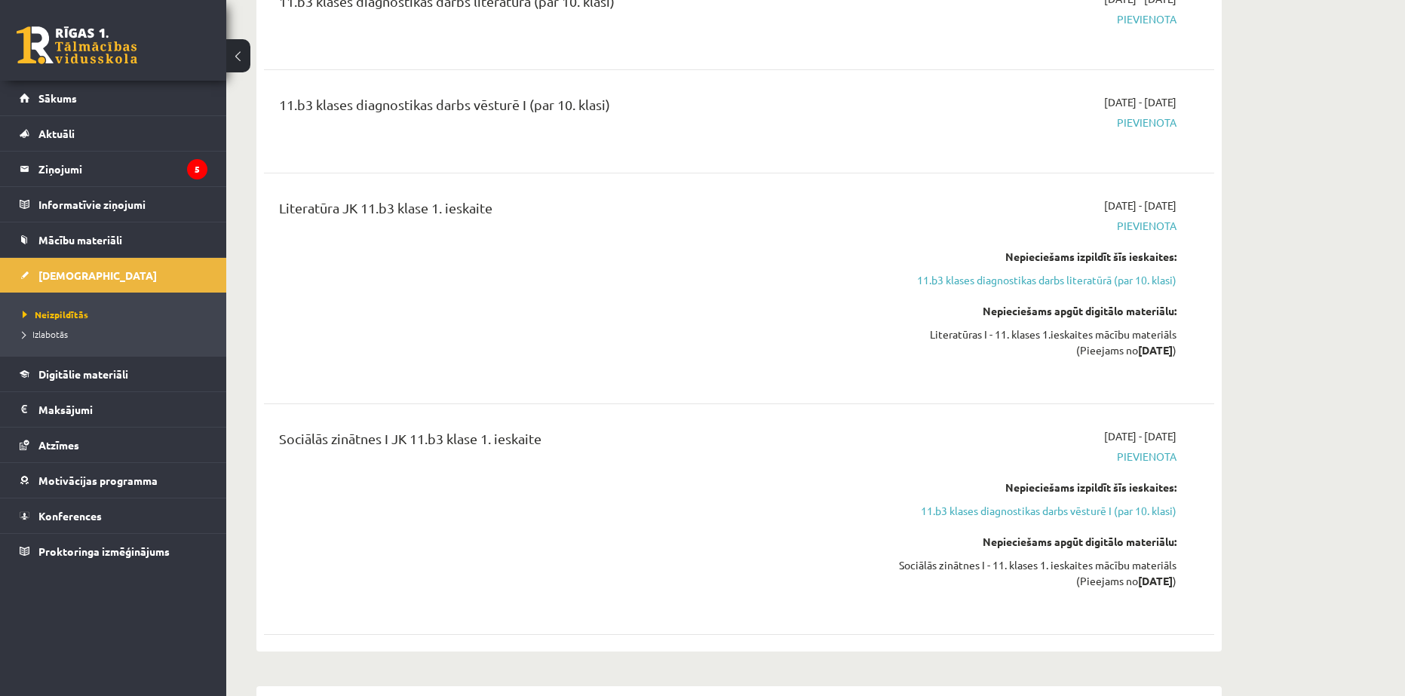
scroll to position [226, 0]
click at [1021, 282] on link "11.b3 klases diagnostikas darbs literatūrā (par 10. klasi)" at bounding box center [1034, 279] width 284 height 16
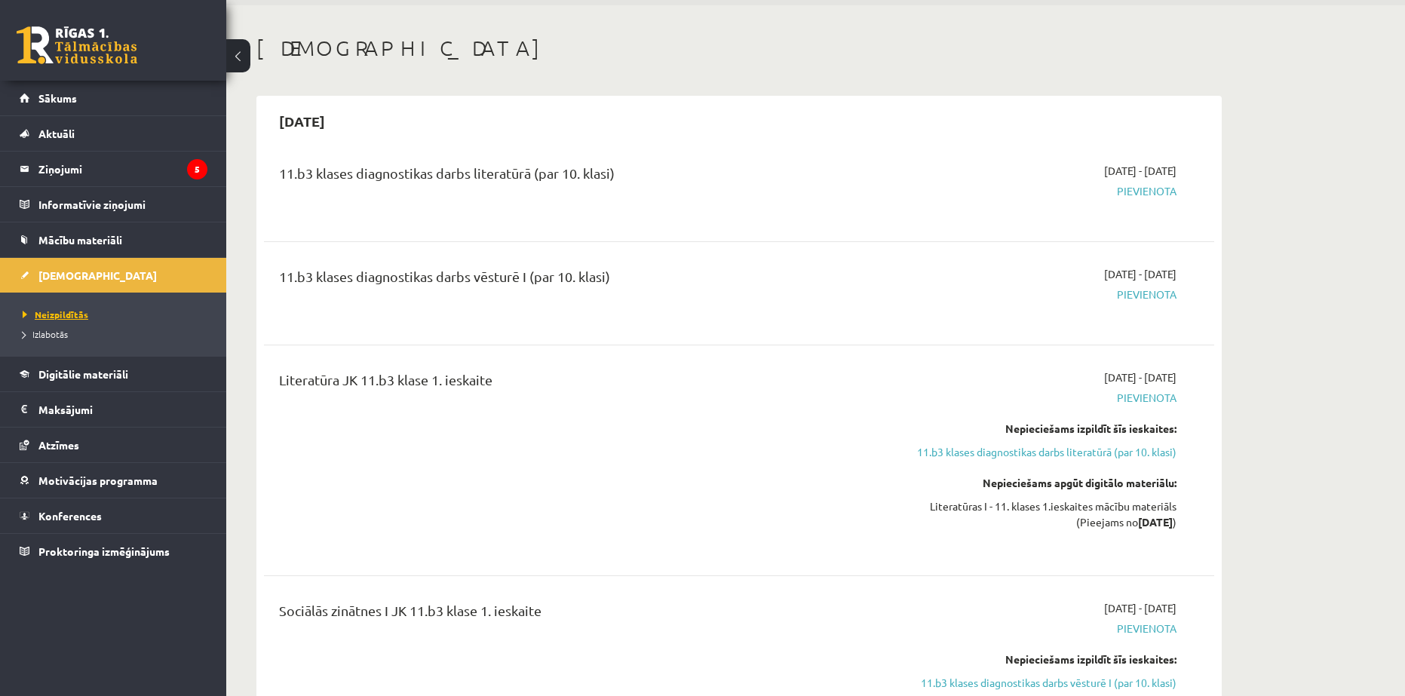
scroll to position [50, 0]
click at [85, 372] on span "Digitālie materiāli" at bounding box center [83, 374] width 90 height 14
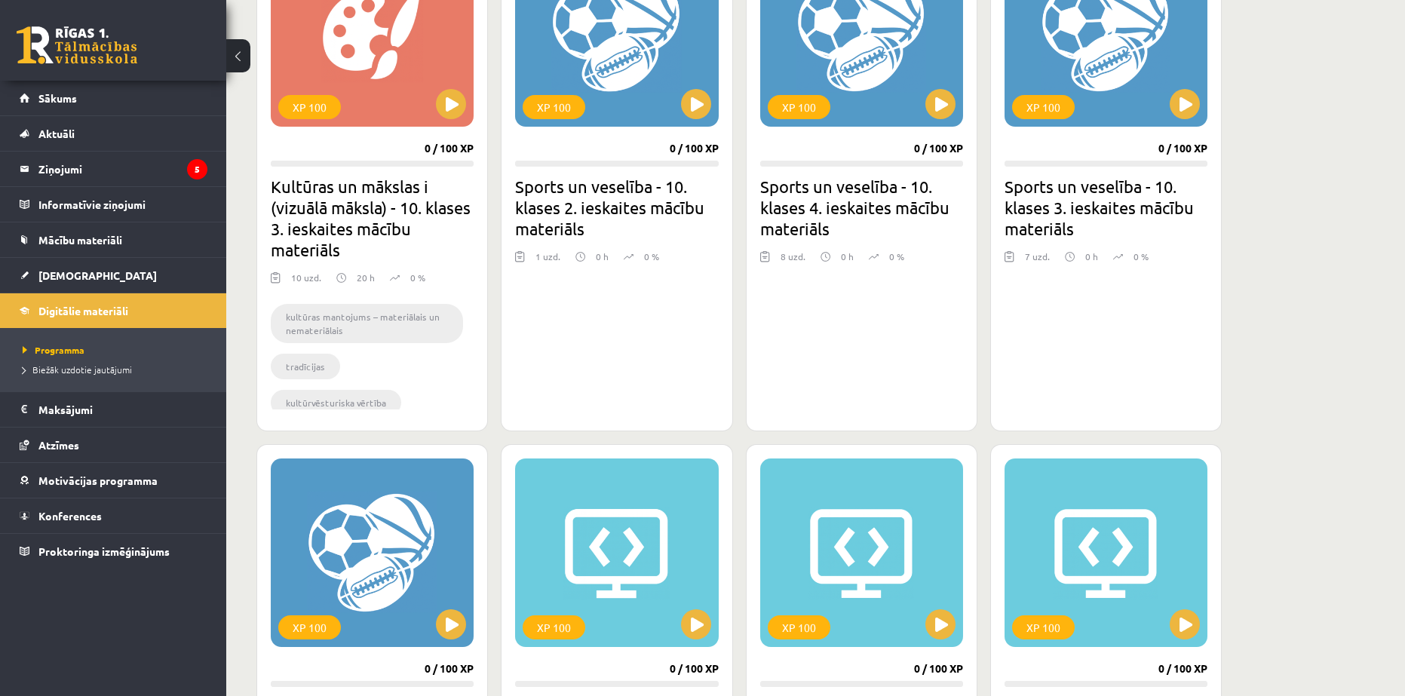
scroll to position [1106, 0]
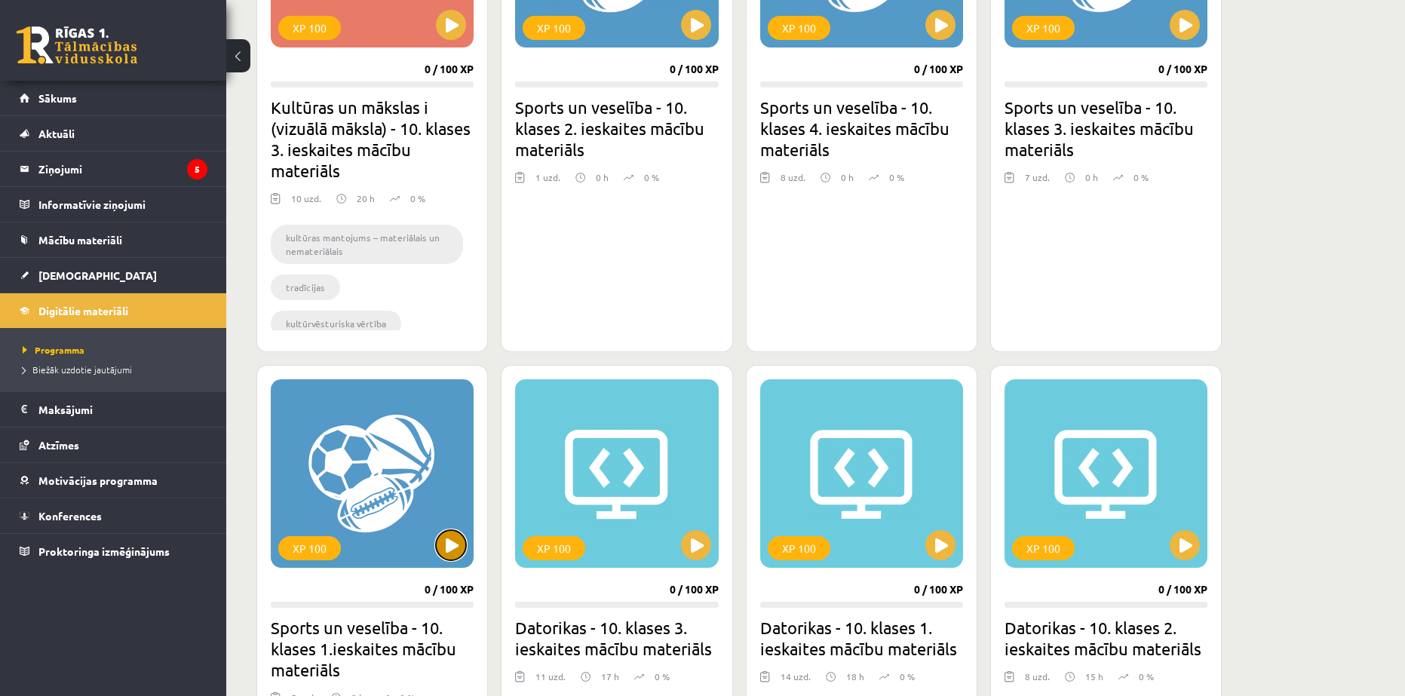
click at [438, 546] on button at bounding box center [451, 545] width 30 height 30
click at [440, 468] on div "XP 100" at bounding box center [372, 473] width 203 height 189
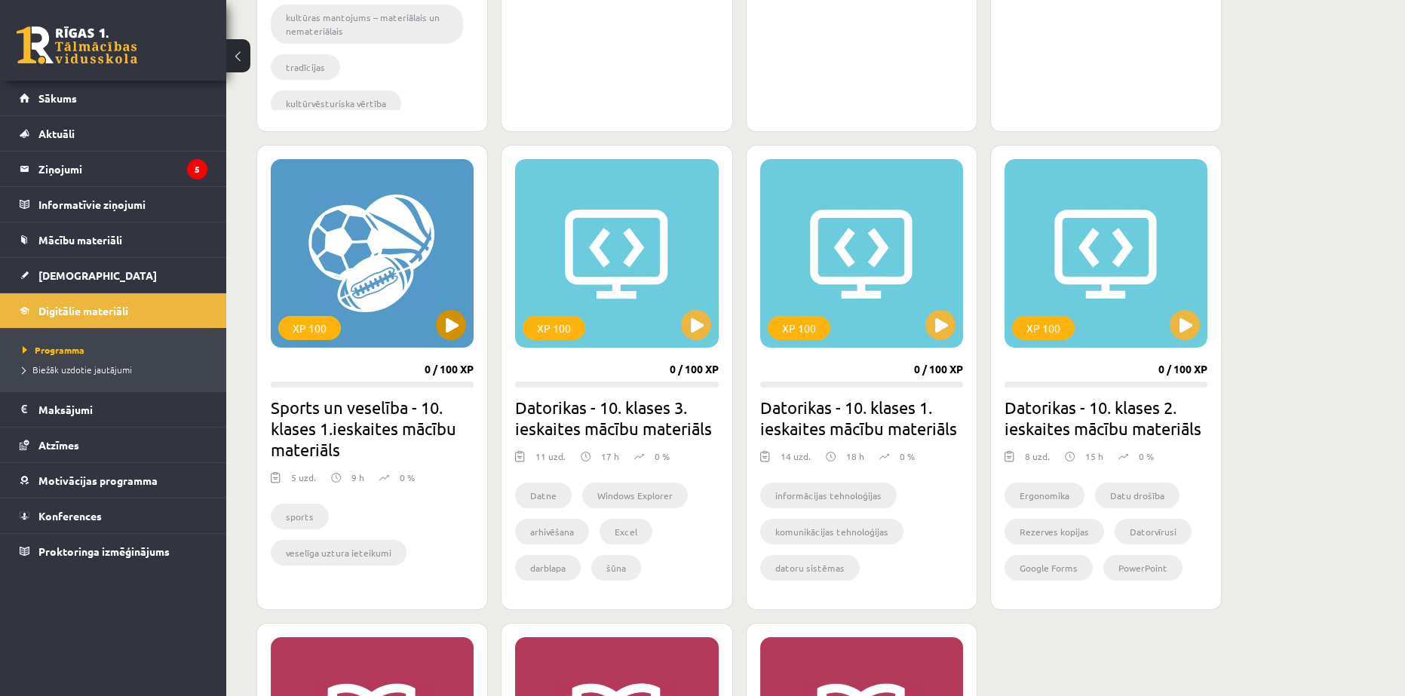
scroll to position [1408, 0]
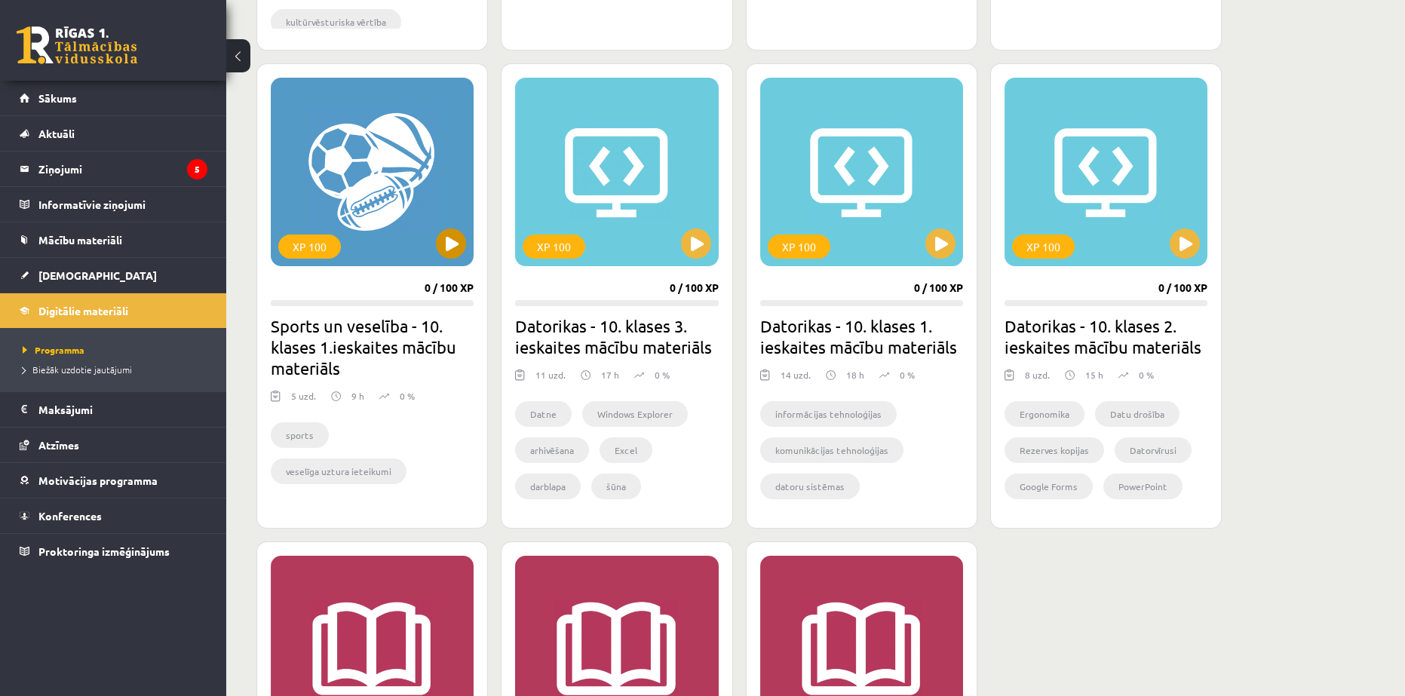
click at [395, 217] on div "XP 100" at bounding box center [372, 172] width 203 height 189
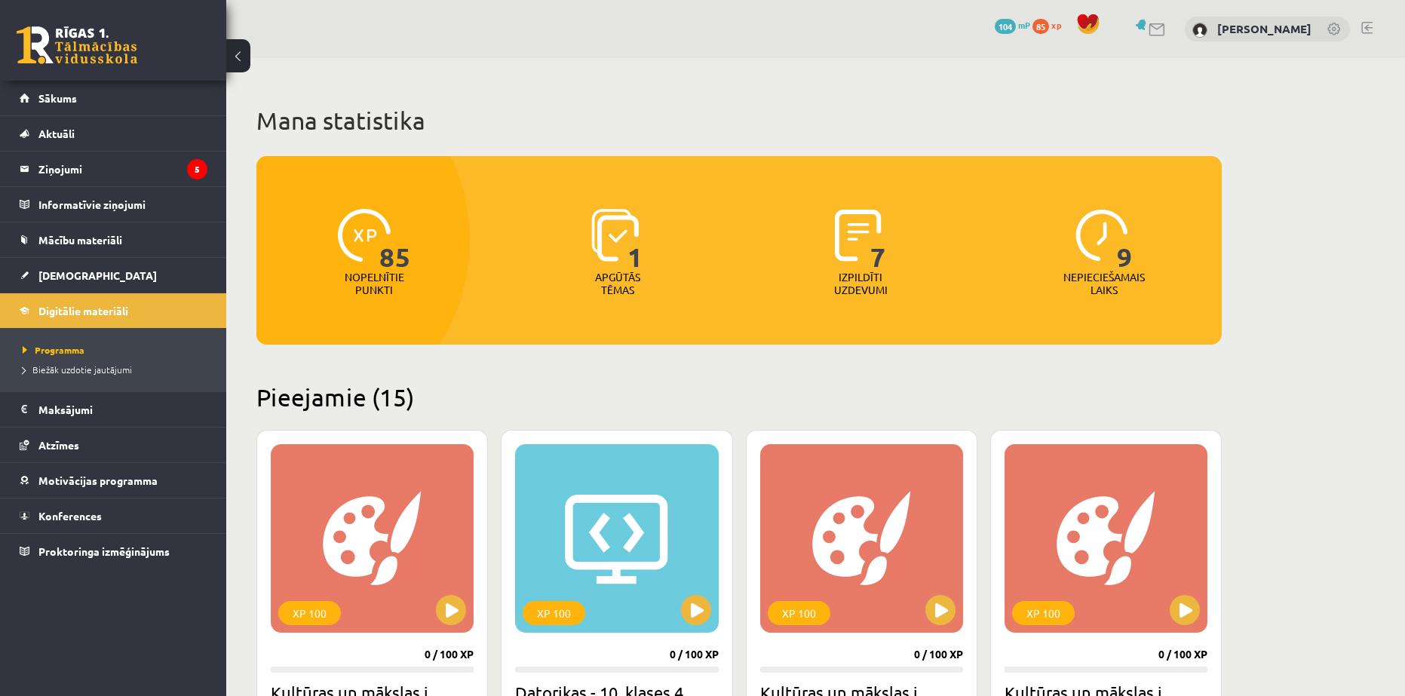
scroll to position [1408, 0]
